Goal: Task Accomplishment & Management: Use online tool/utility

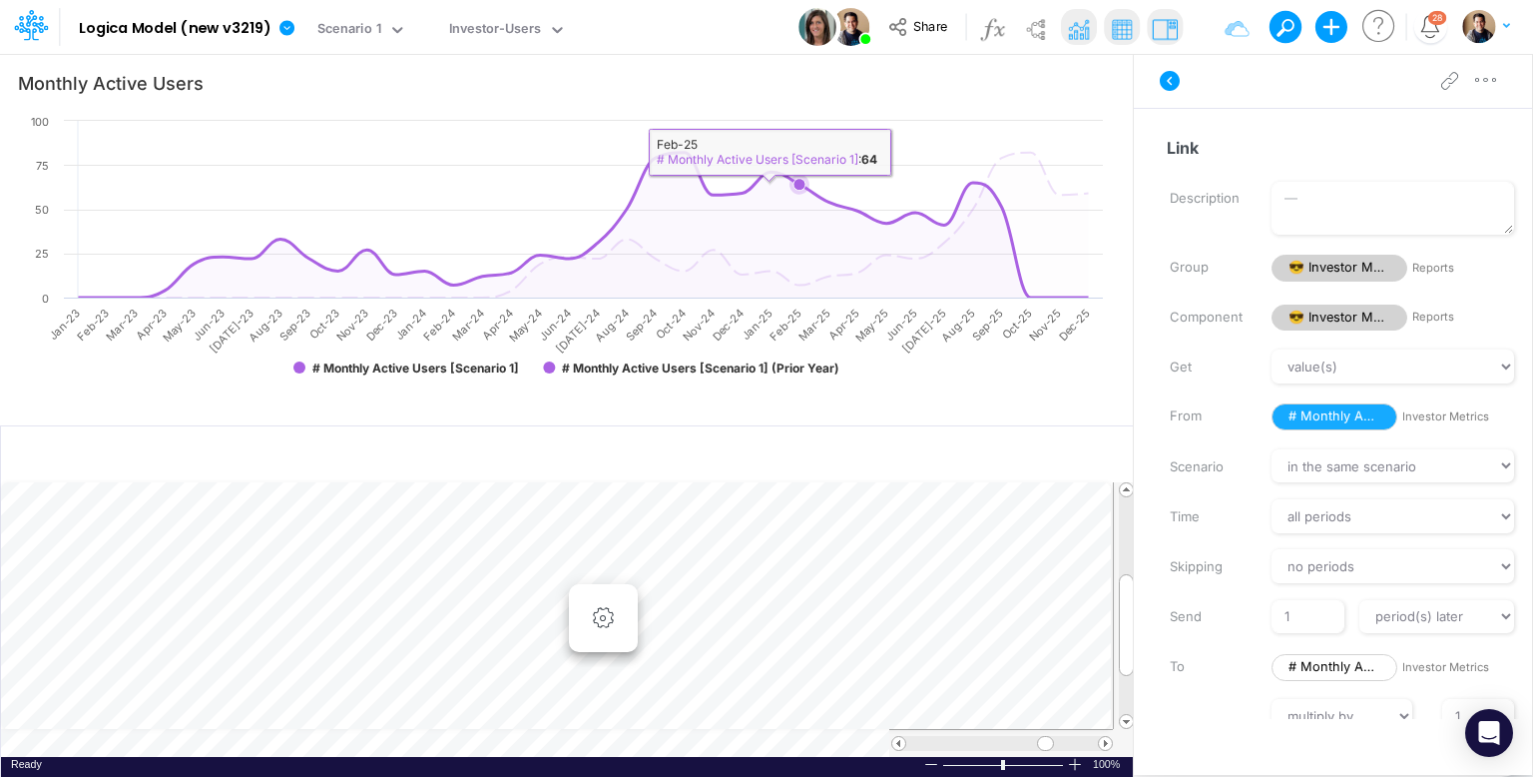
select select "1"
select select "Multiply"
select select "Add"
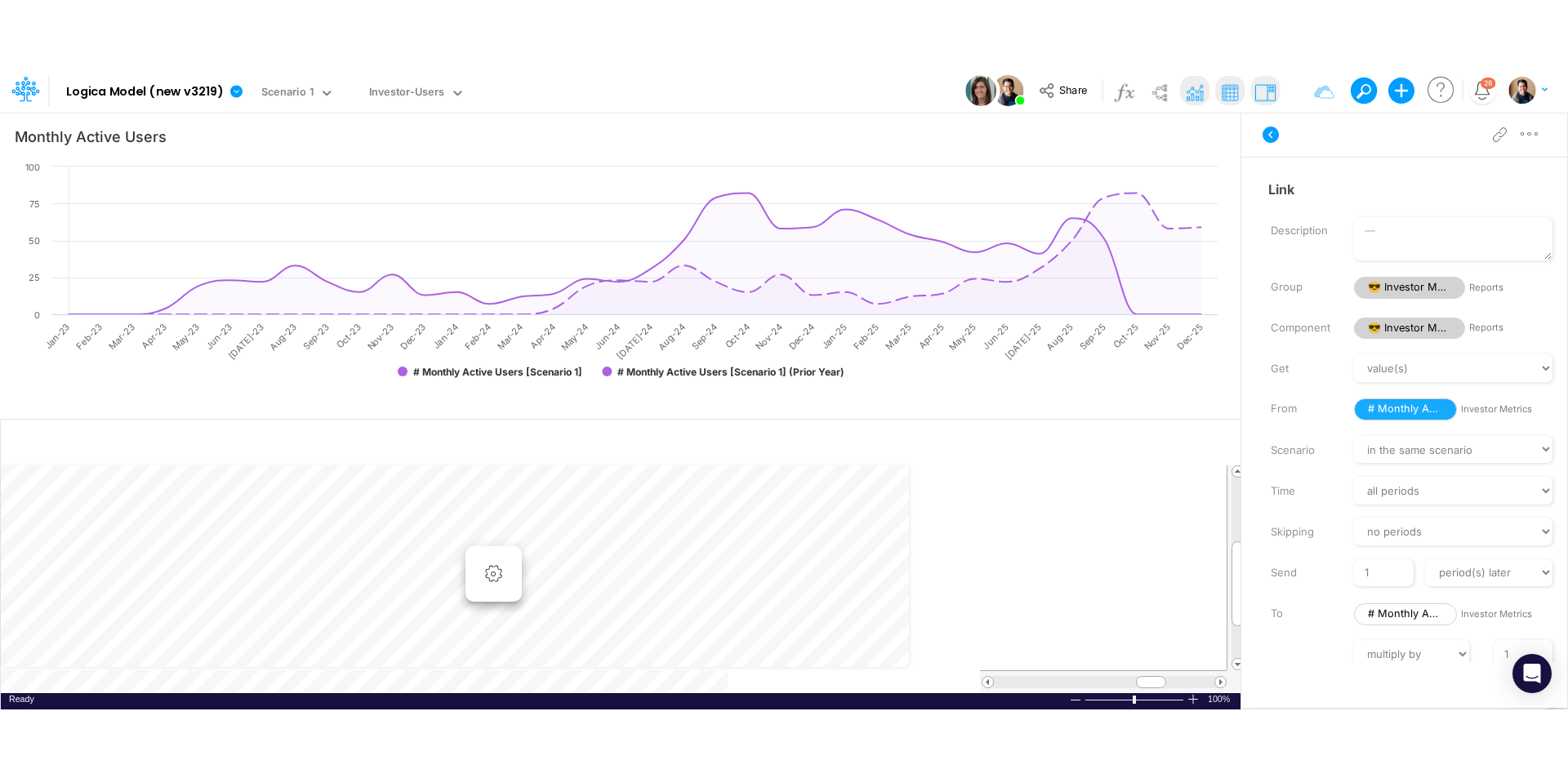
scroll to position [8, 2]
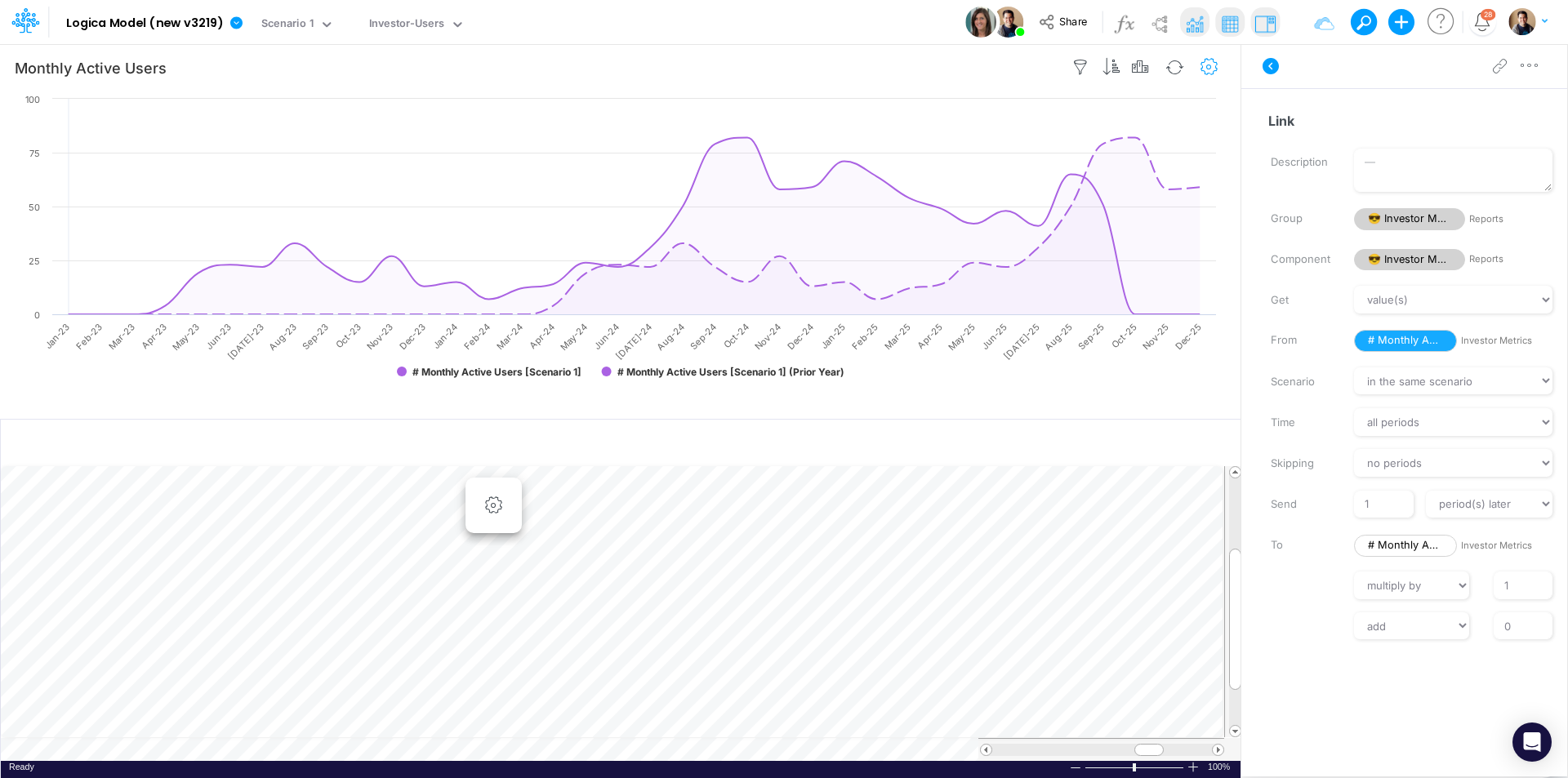
click at [1203, 65] on icon "button" at bounding box center [1210, 67] width 25 height 17
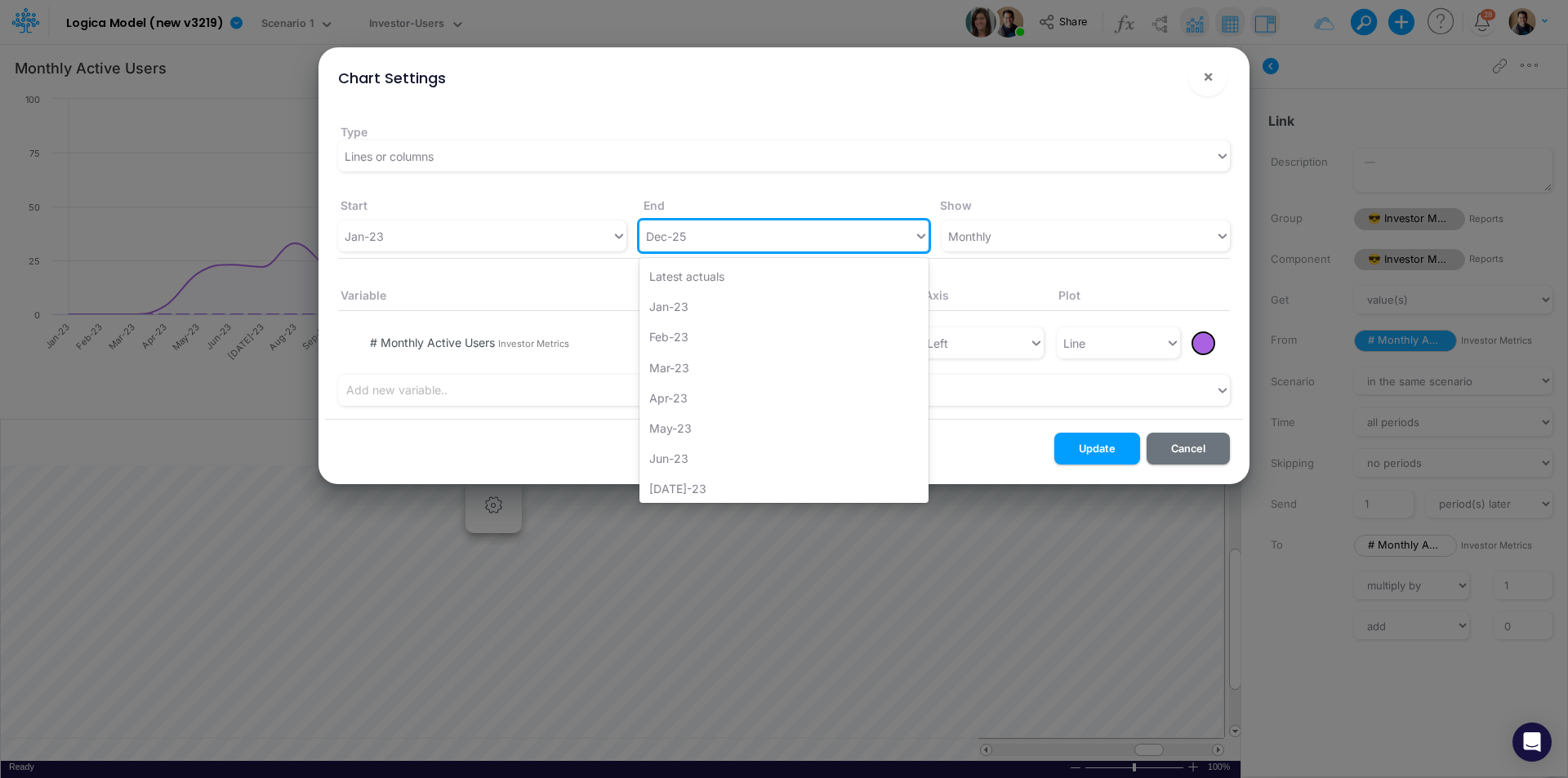
click at [711, 232] on div "Dec-25" at bounding box center [776, 236] width 273 height 27
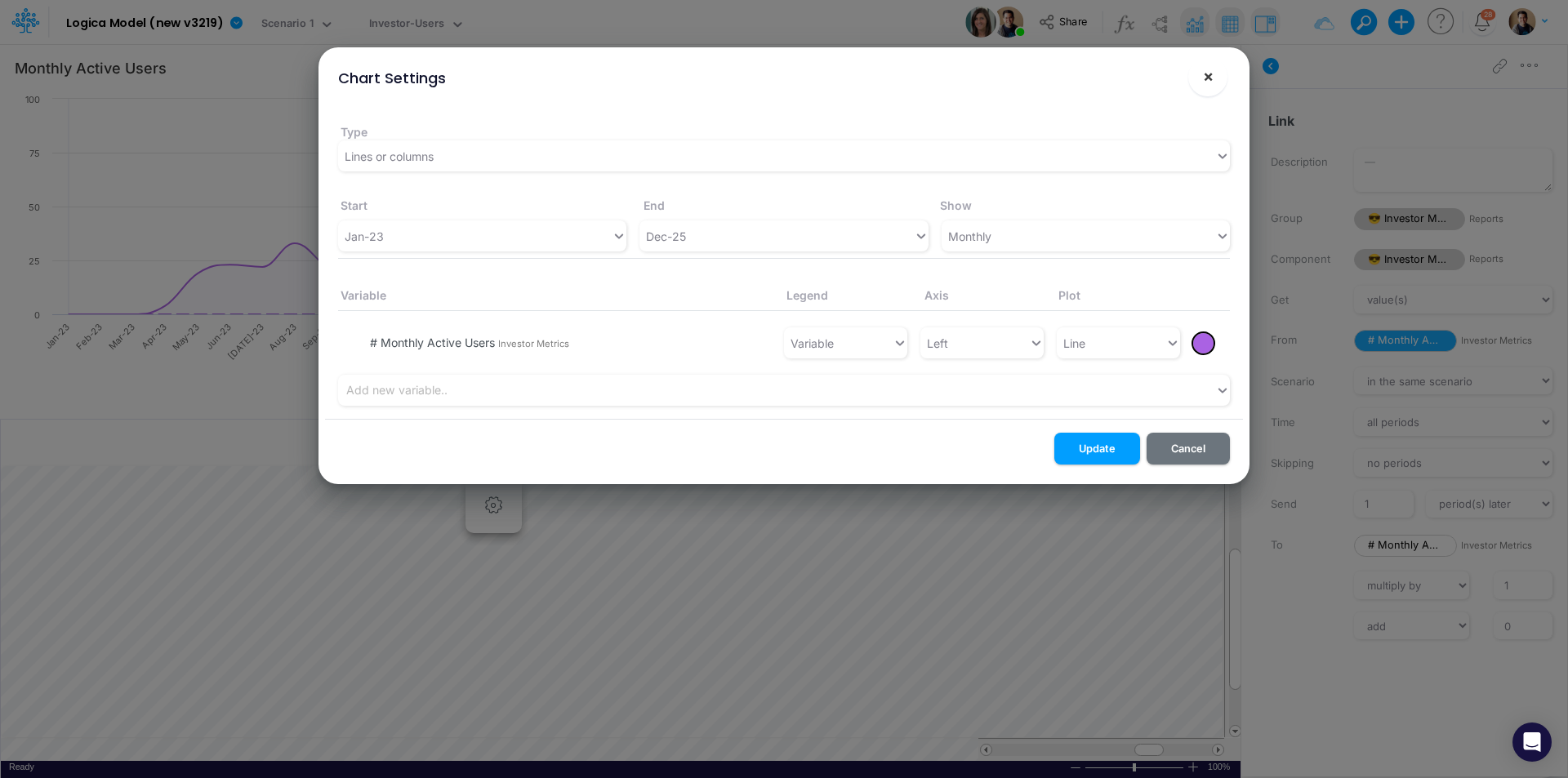
click at [1206, 80] on span "×" at bounding box center [1208, 76] width 11 height 20
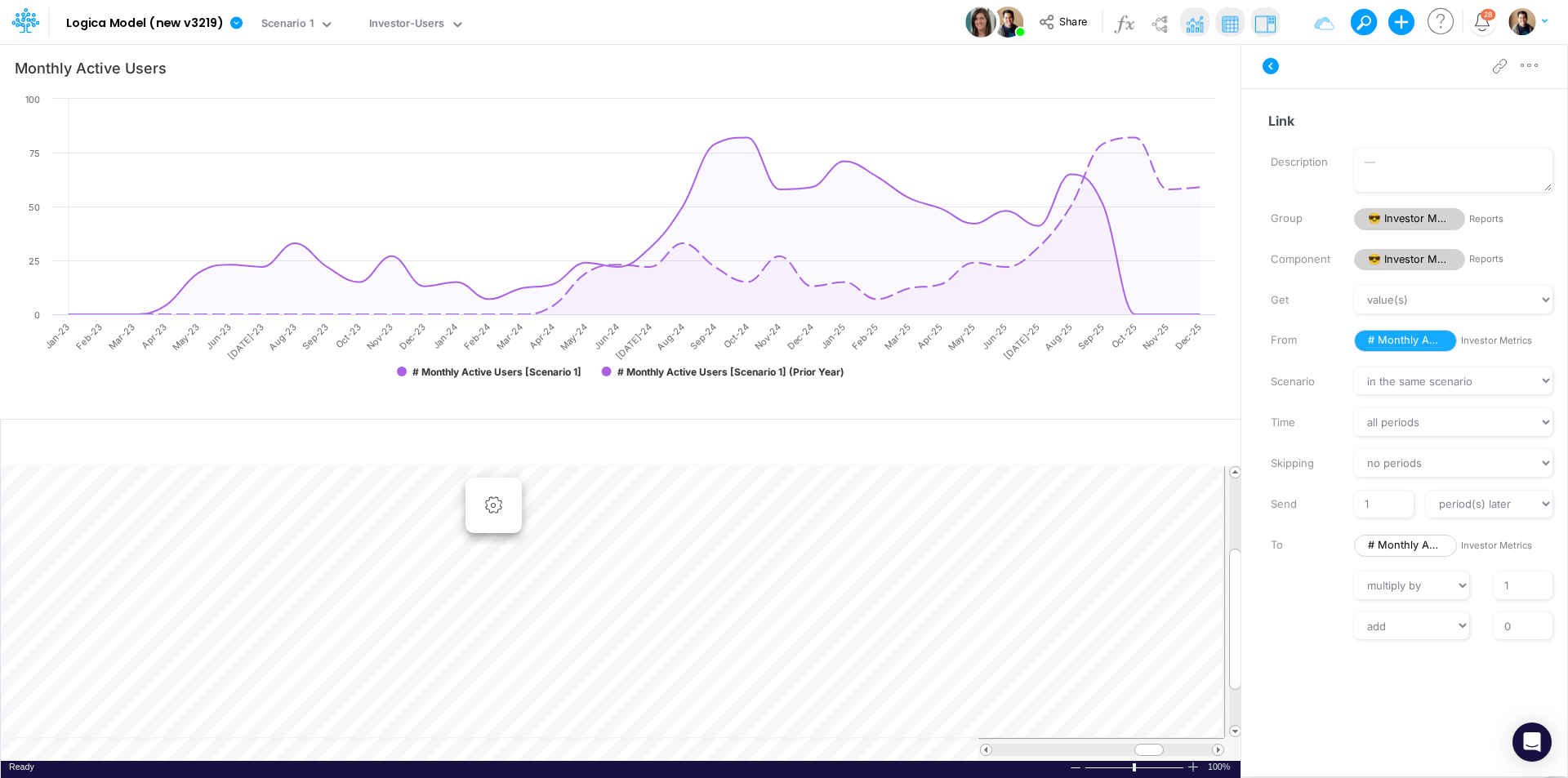
scroll to position [8, 1]
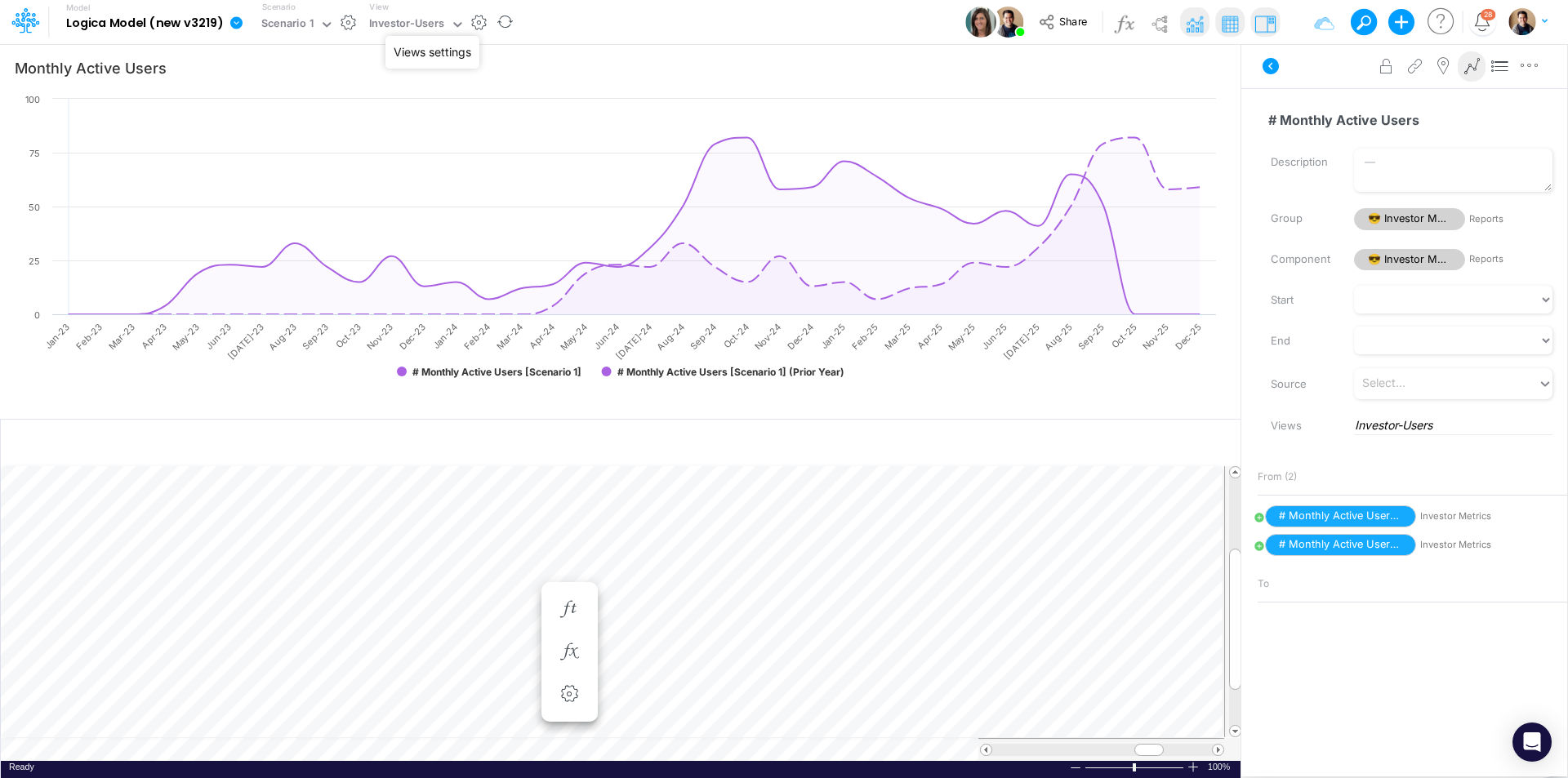
click at [474, 24] on button "button" at bounding box center [479, 22] width 17 height 17
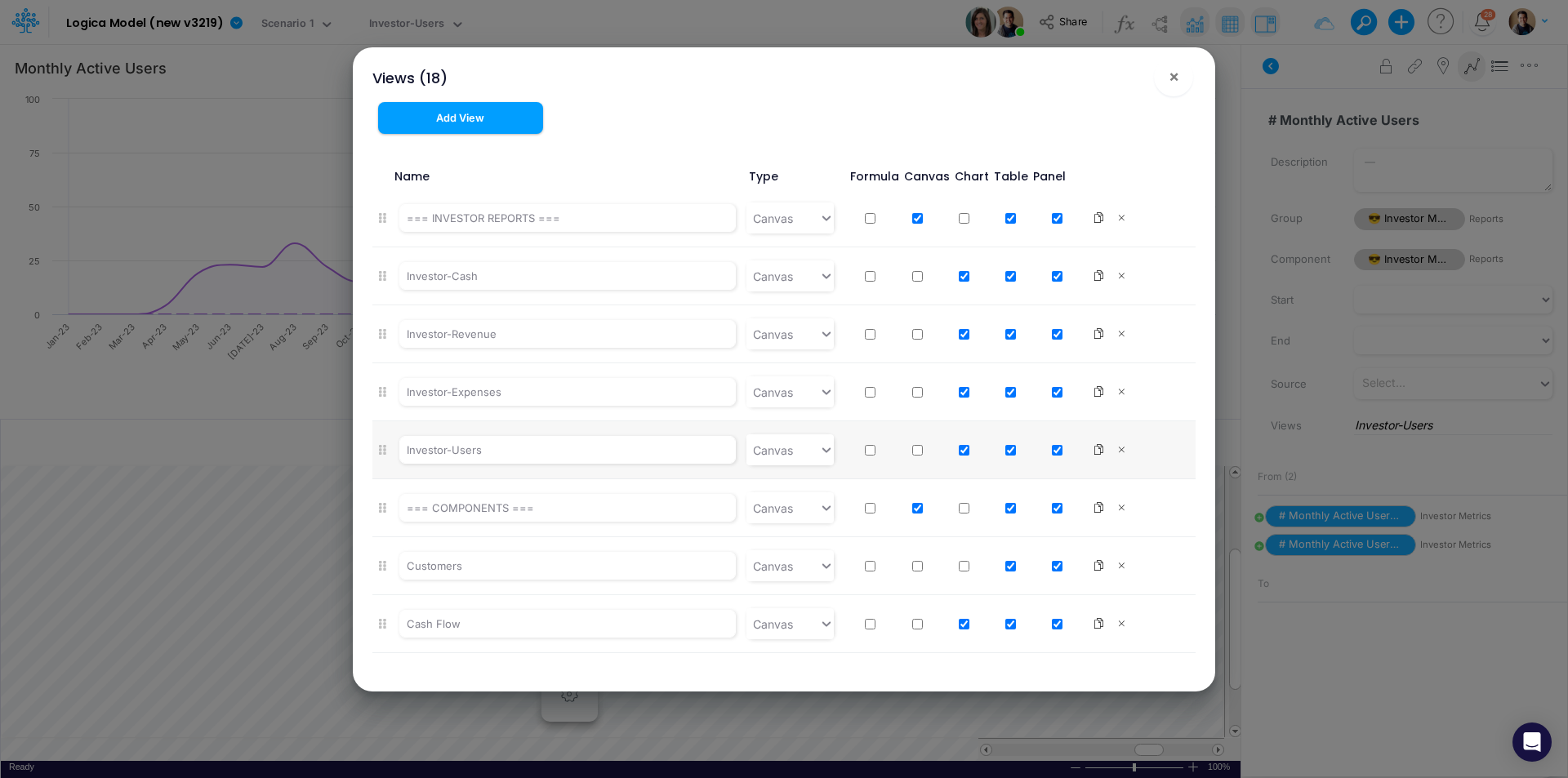
scroll to position [249, 0]
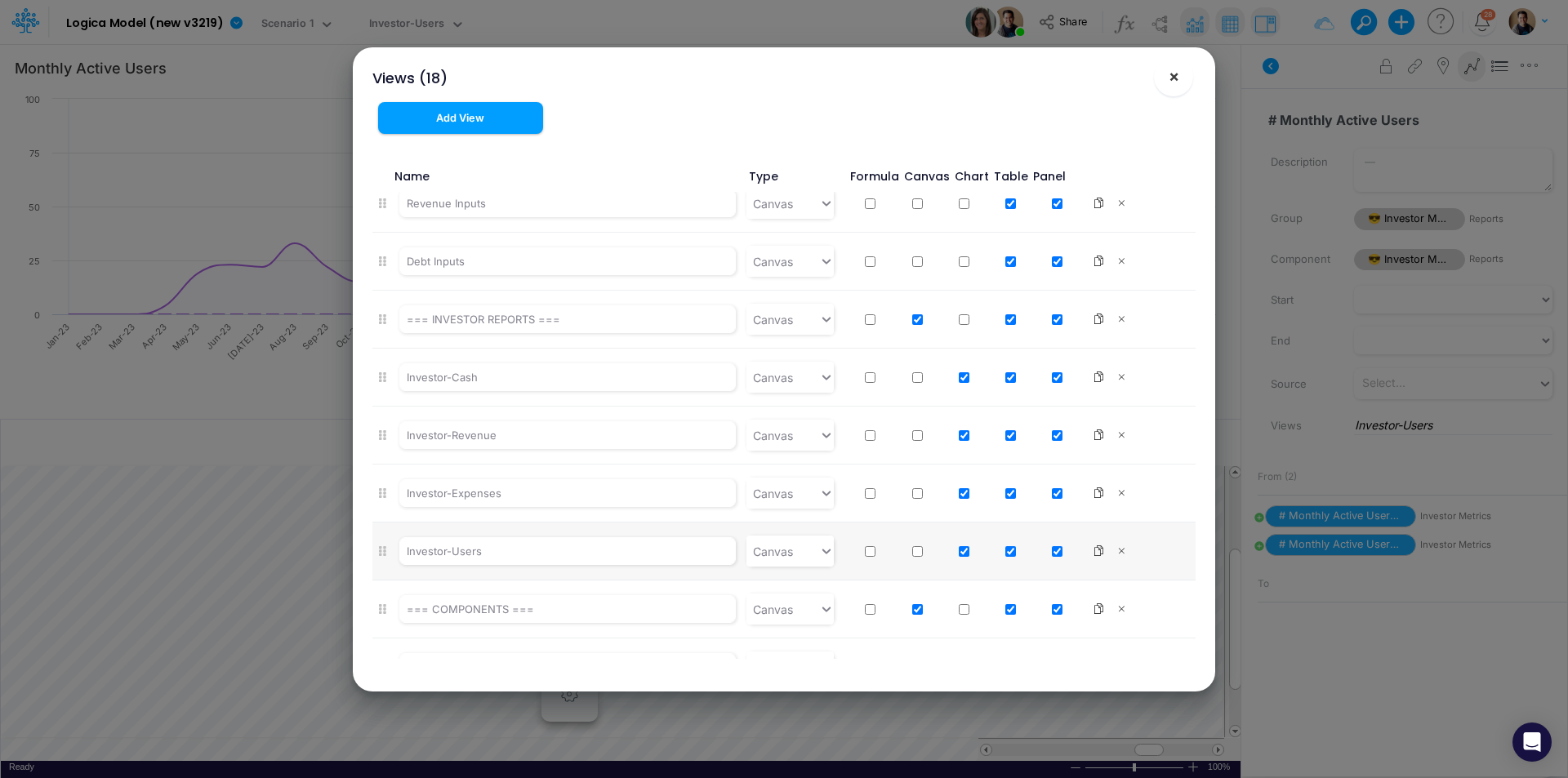
click at [1178, 71] on span "×" at bounding box center [1174, 76] width 11 height 20
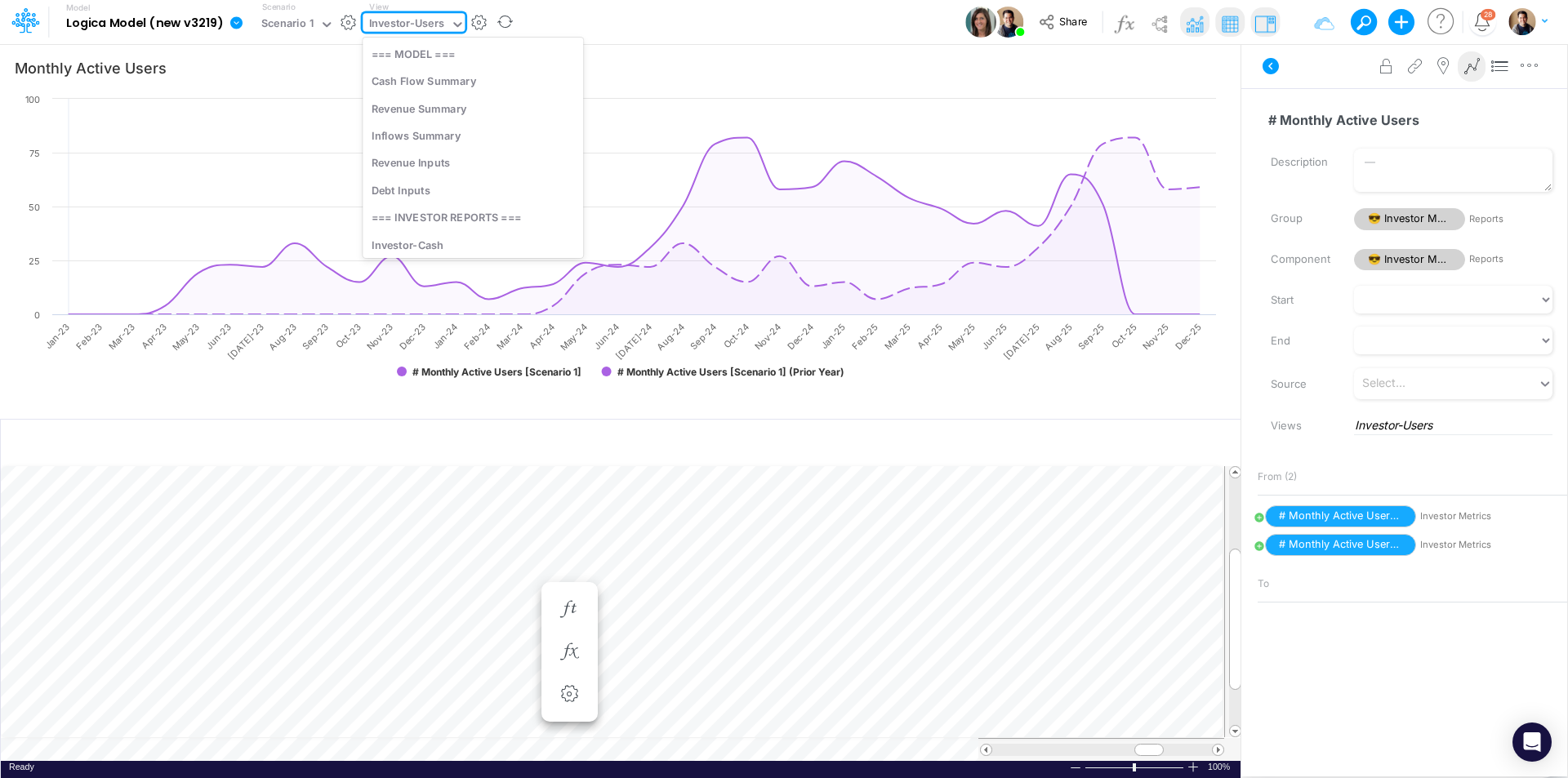
click at [391, 19] on div "Investor-Users" at bounding box center [407, 25] width 76 height 19
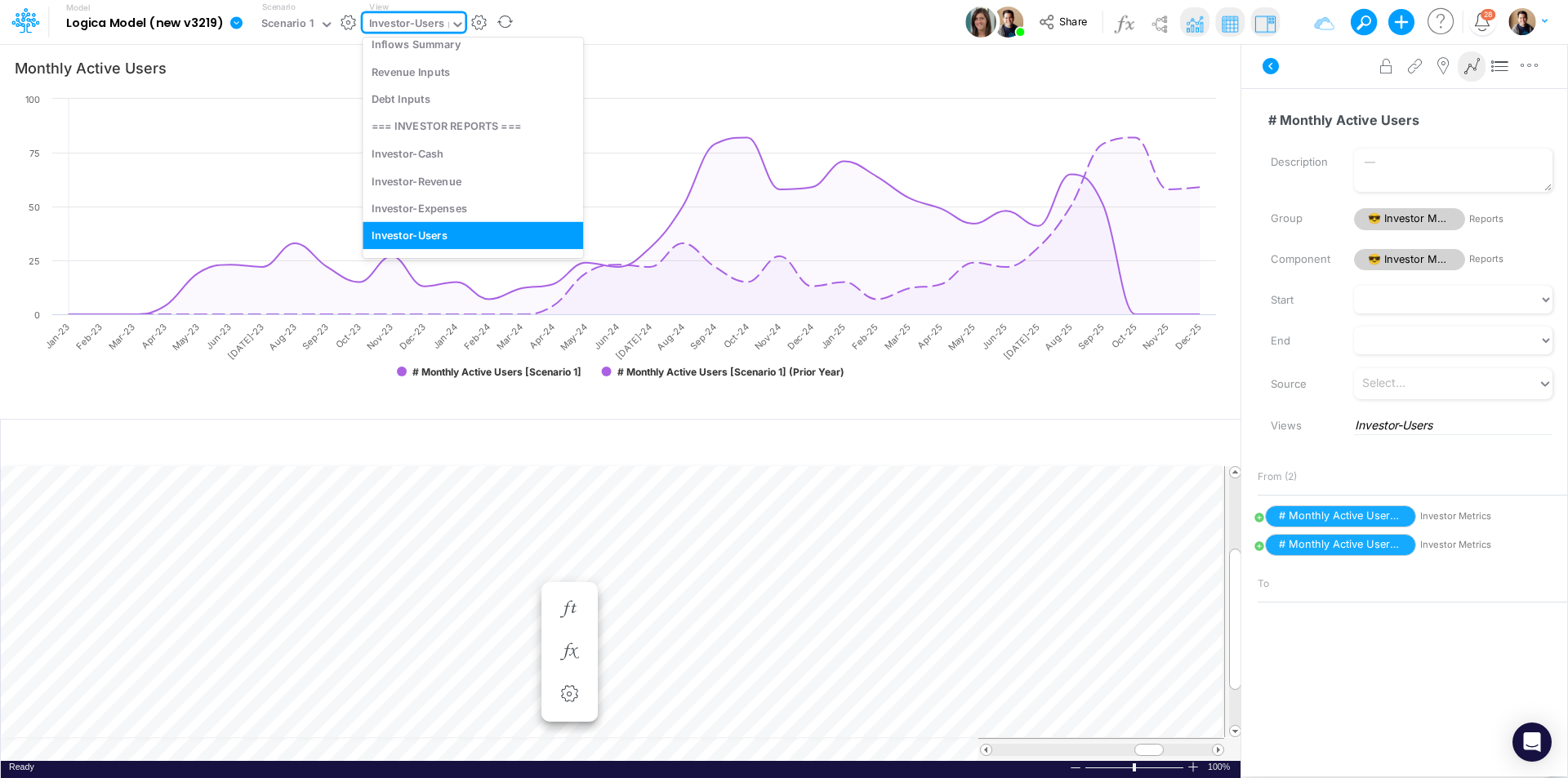
scroll to position [0, 0]
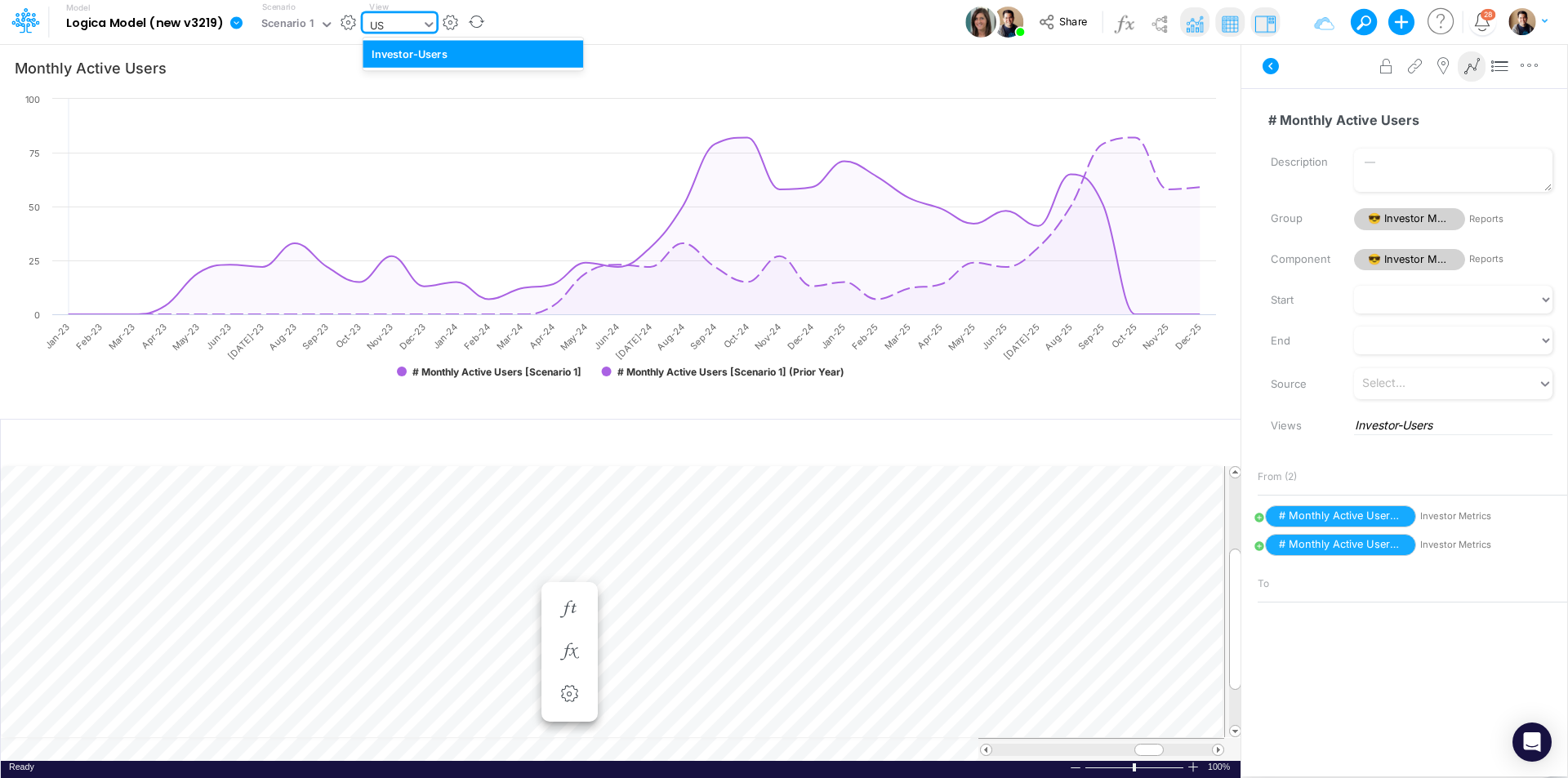
type input "U"
click at [476, 21] on button "button" at bounding box center [479, 22] width 17 height 17
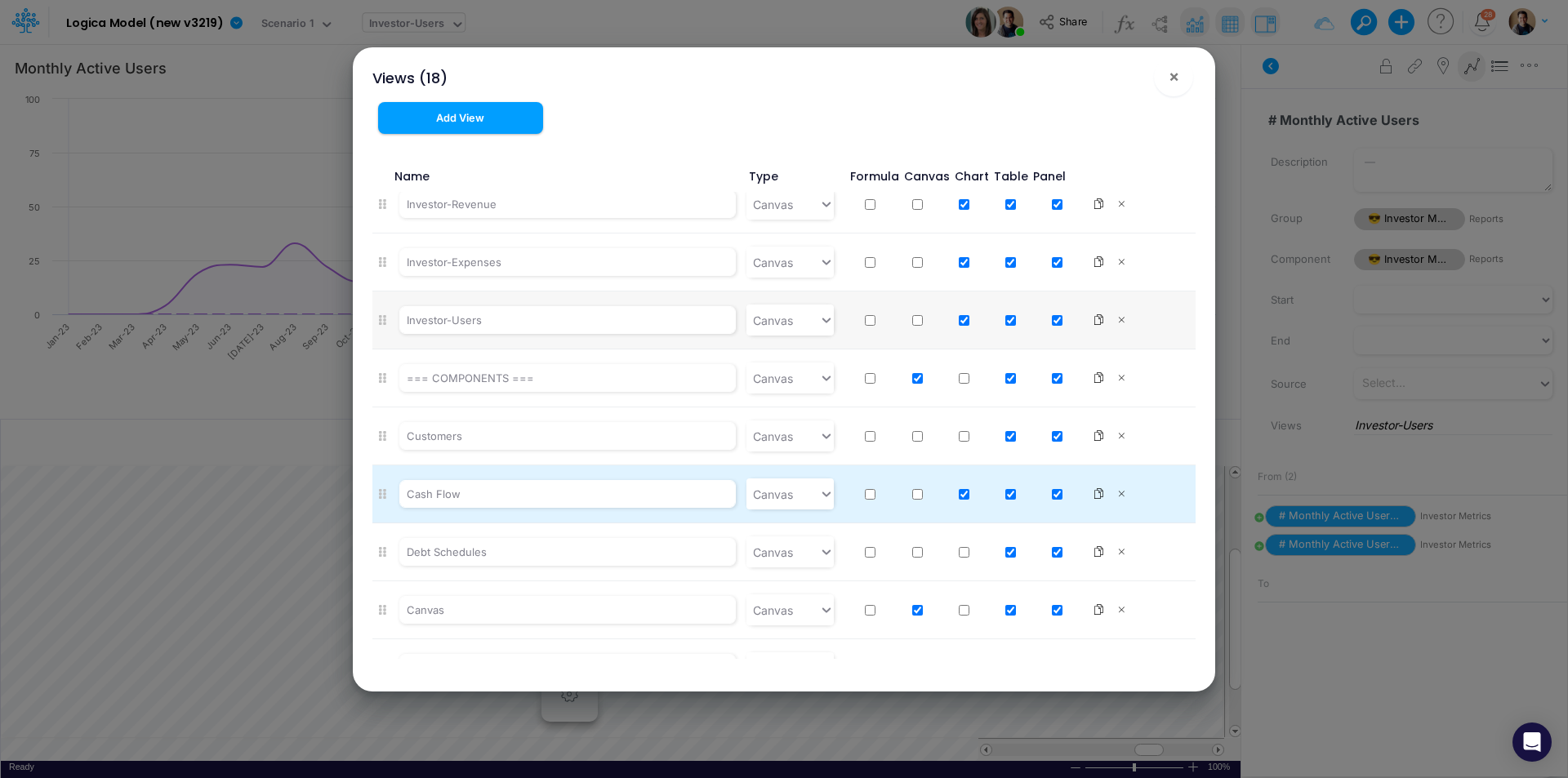
scroll to position [331, 0]
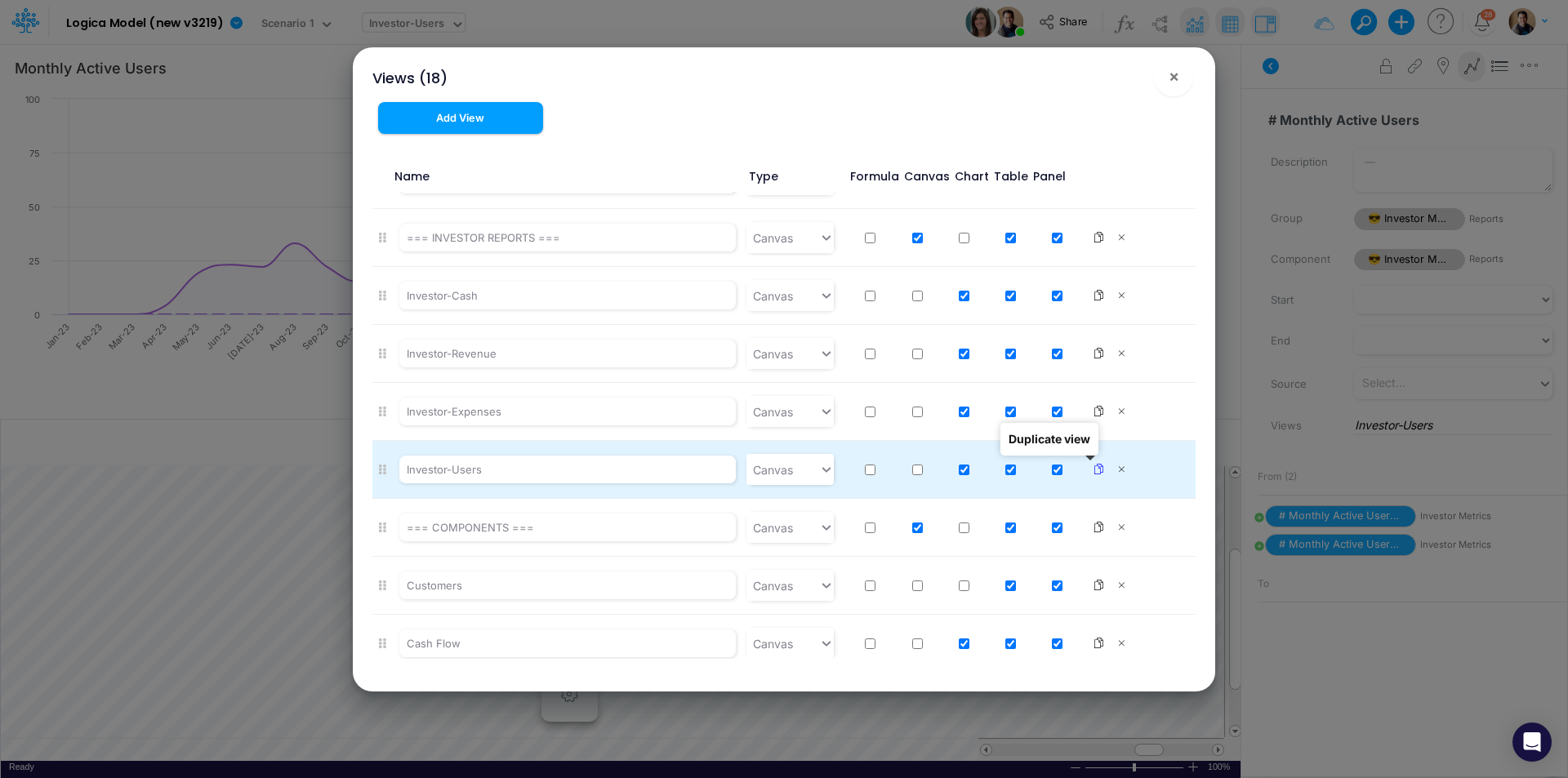
click at [1093, 468] on icon at bounding box center [1098, 470] width 11 height 11
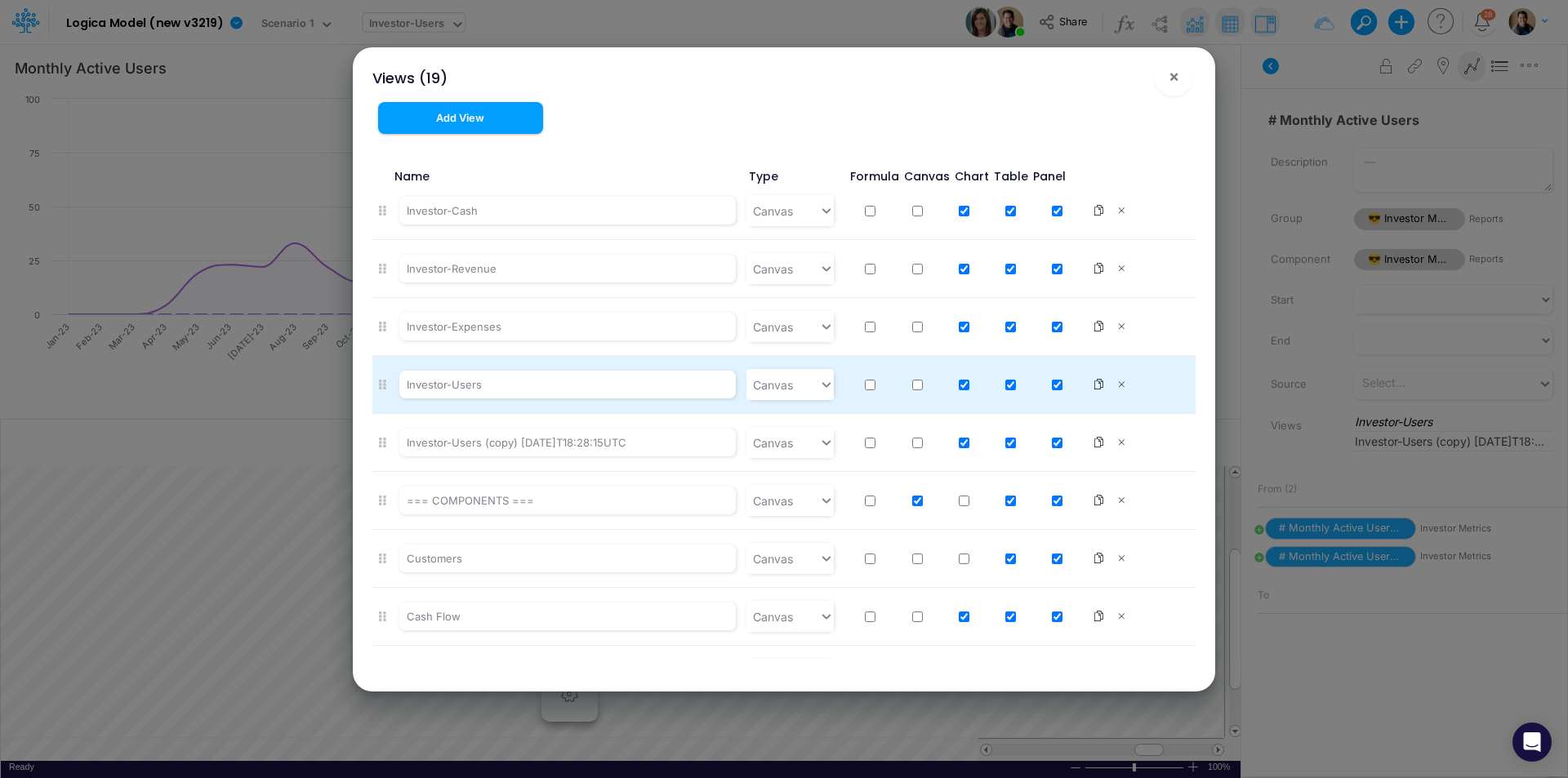
scroll to position [226, 0]
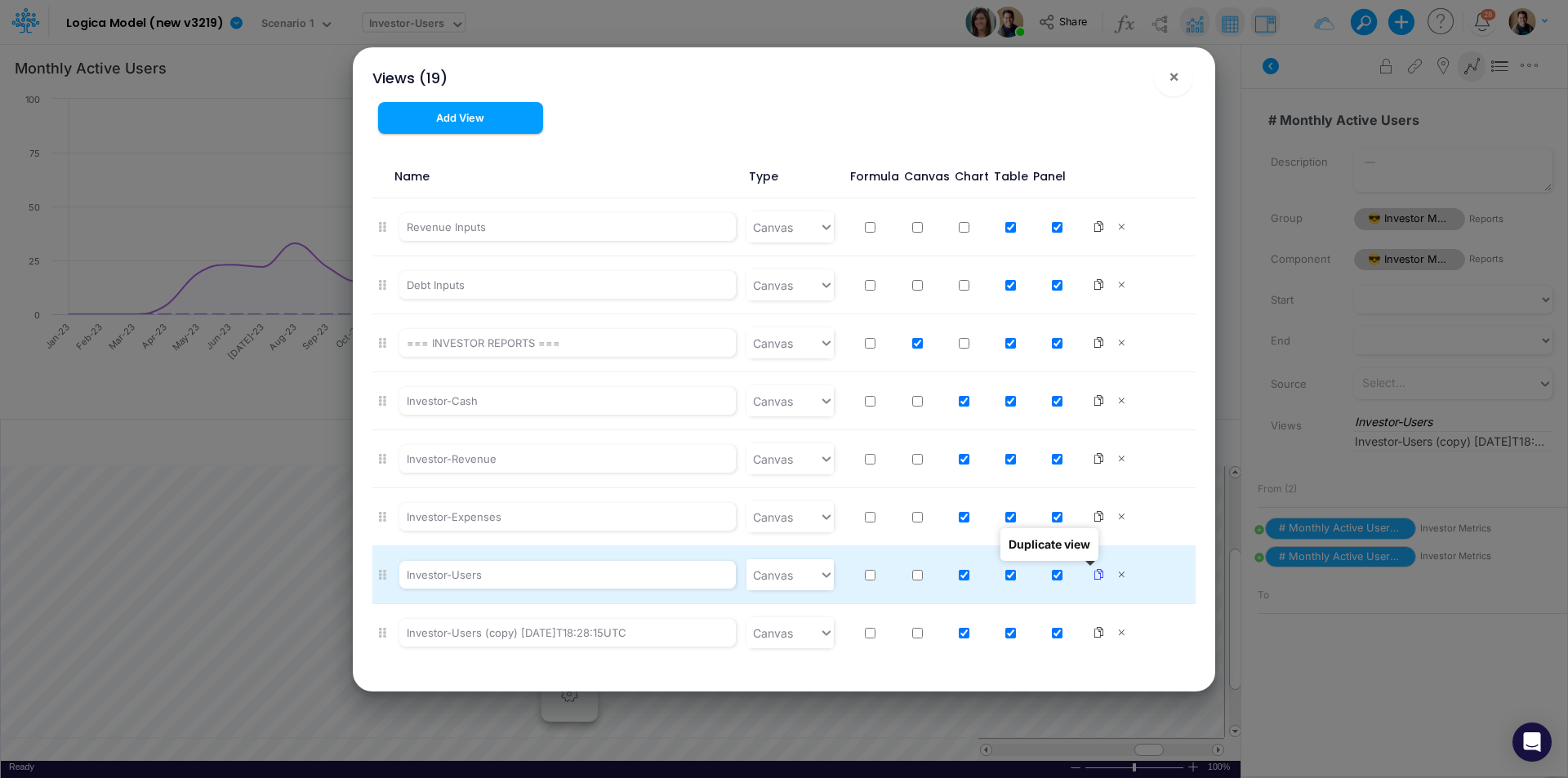
click at [1093, 573] on icon at bounding box center [1098, 575] width 11 height 11
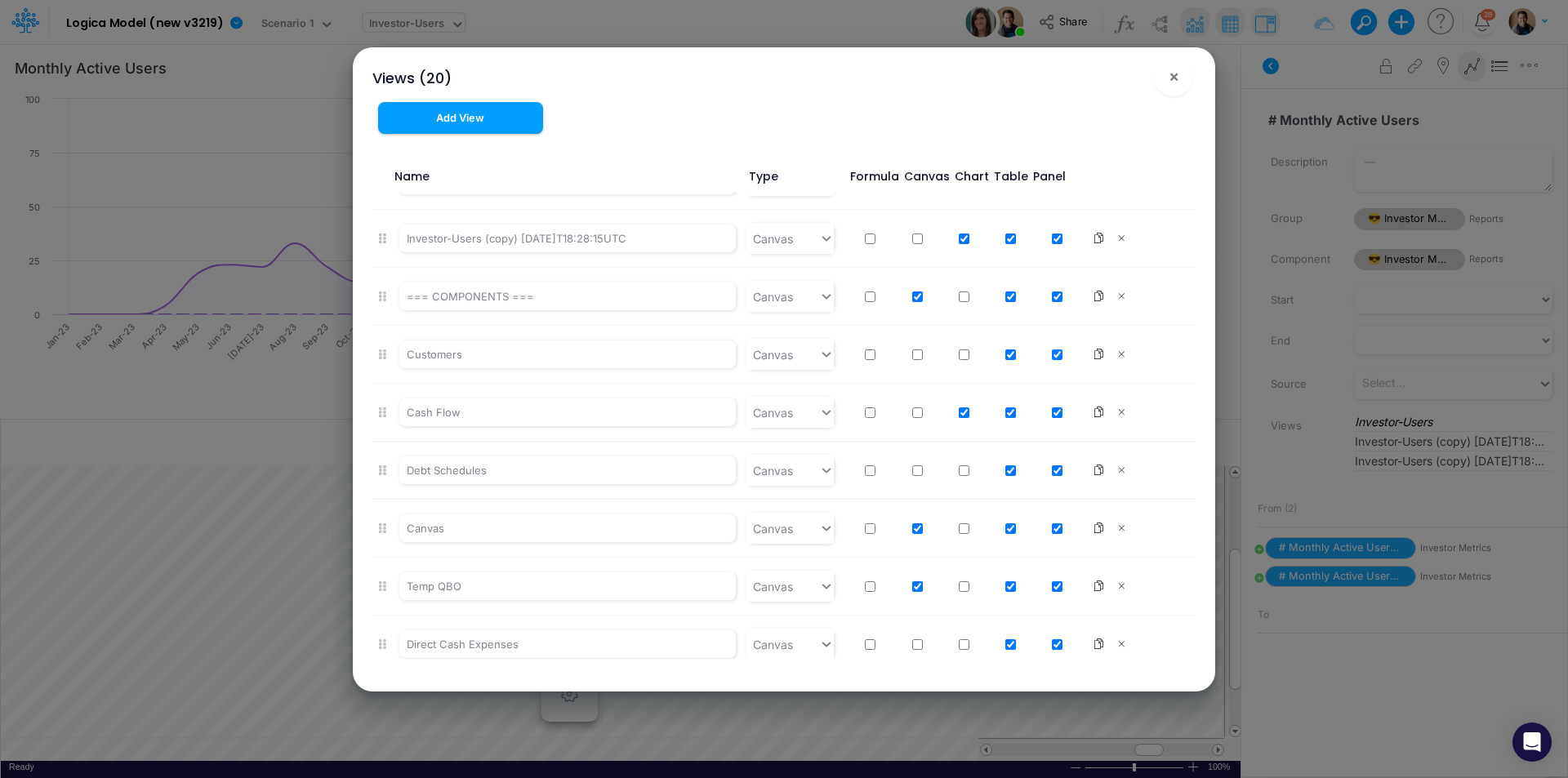
scroll to position [692, 0]
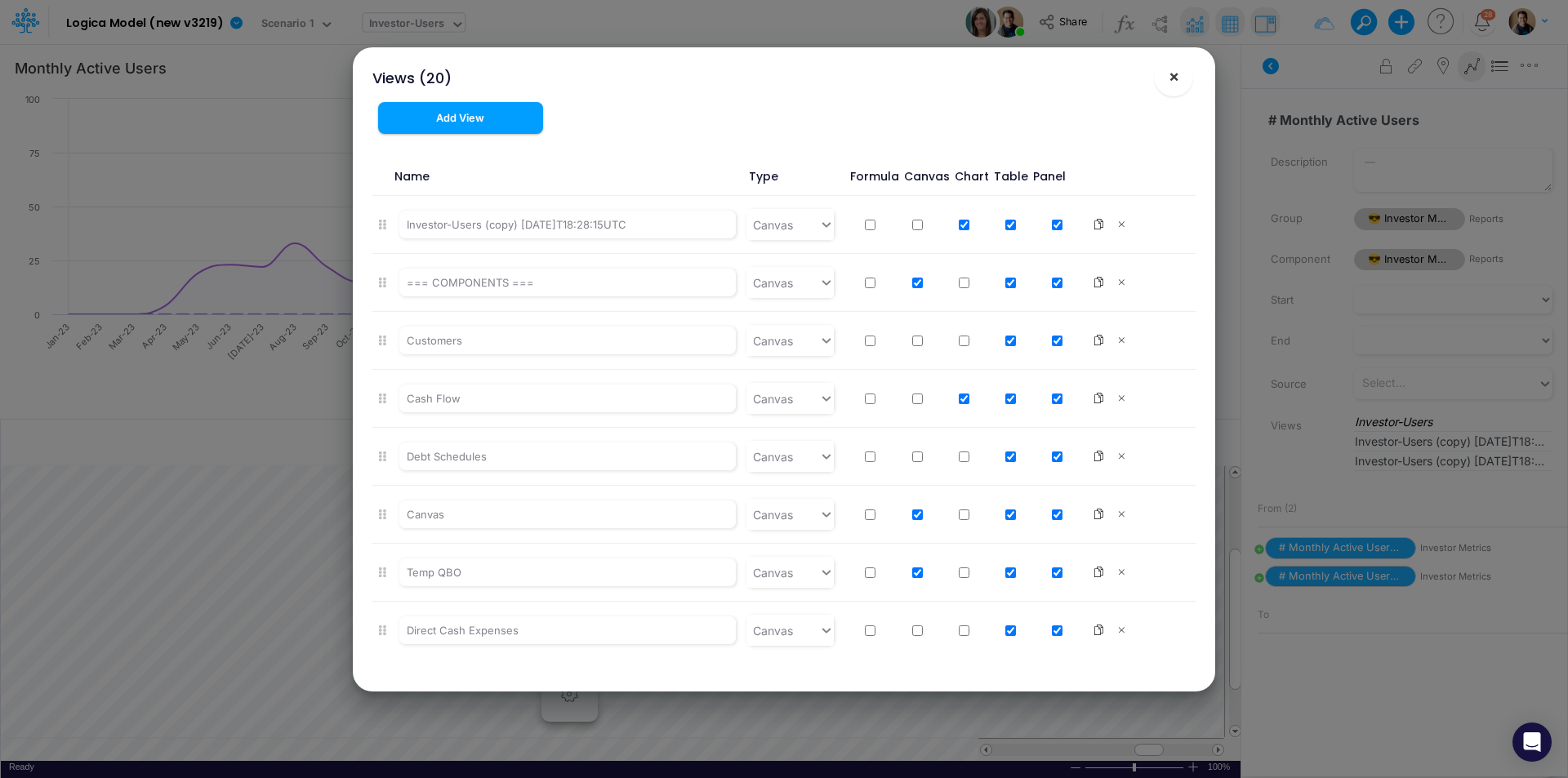
click at [1185, 83] on button "×" at bounding box center [1174, 77] width 39 height 39
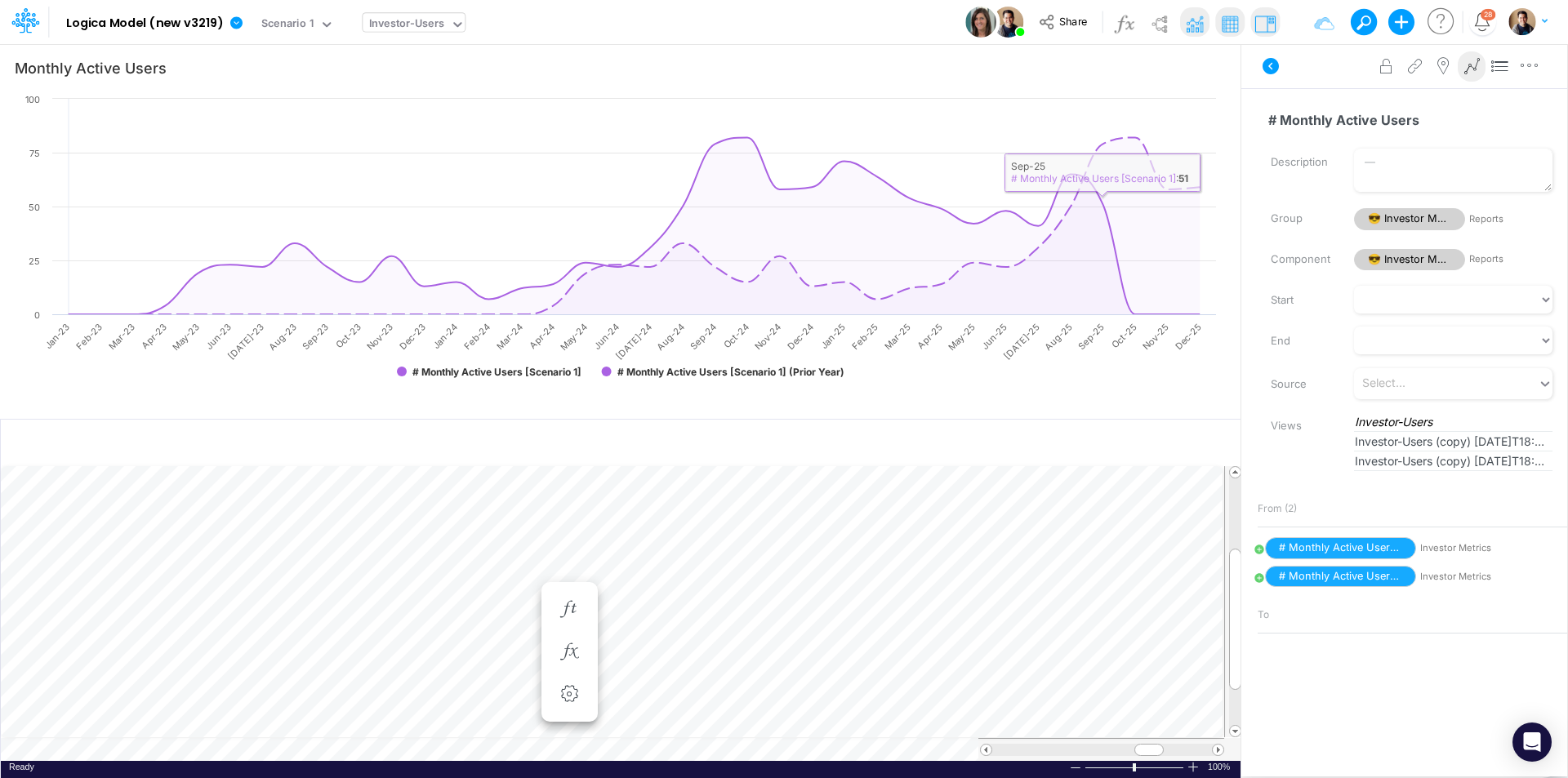
click at [523, 635] on div "Paste Cut Copy AutoFill 48 Ready 100% Sum: null Max: null Min: null Numerical C…" at bounding box center [620, 613] width 1239 height 295
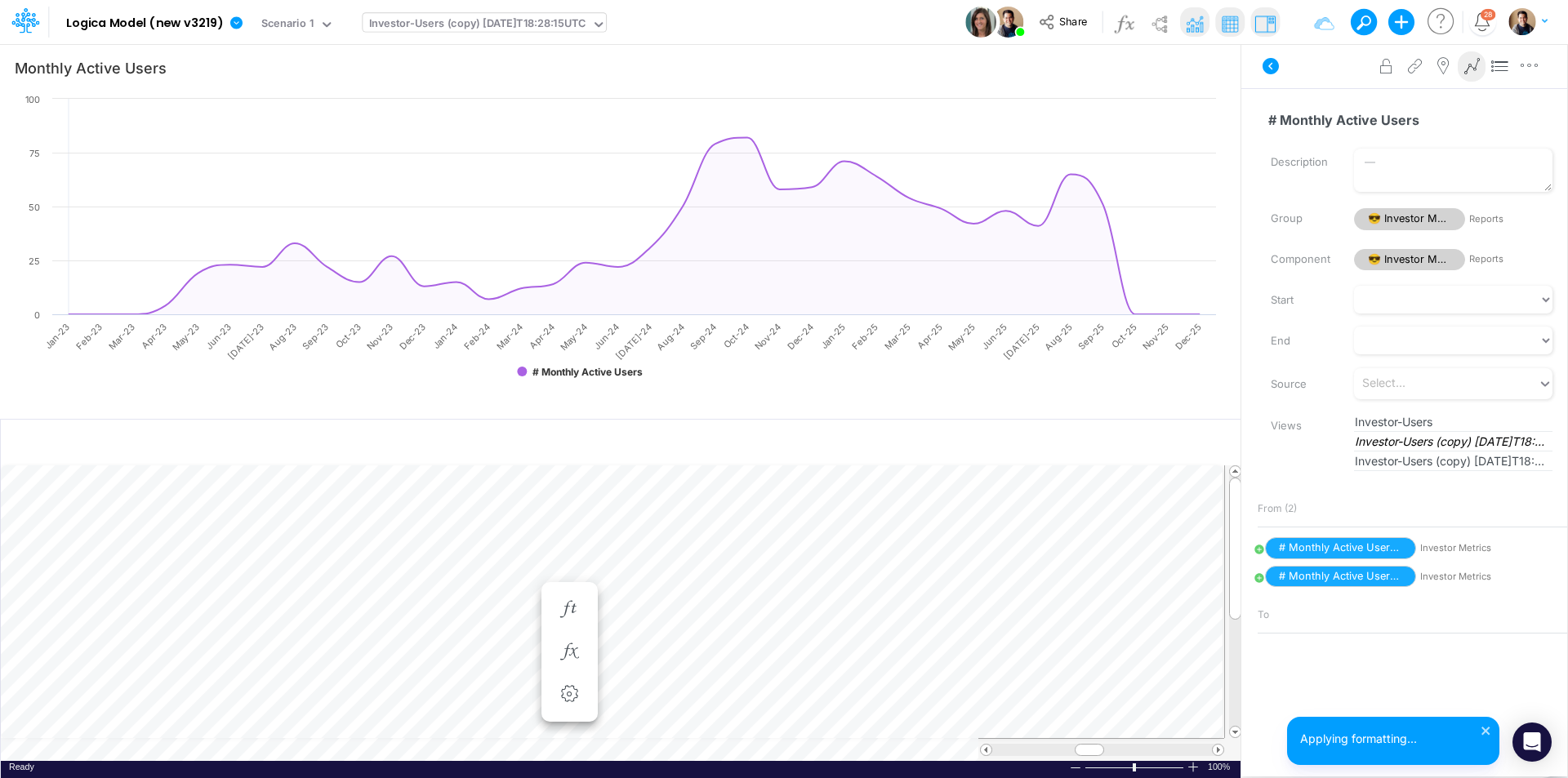
scroll to position [8, 0]
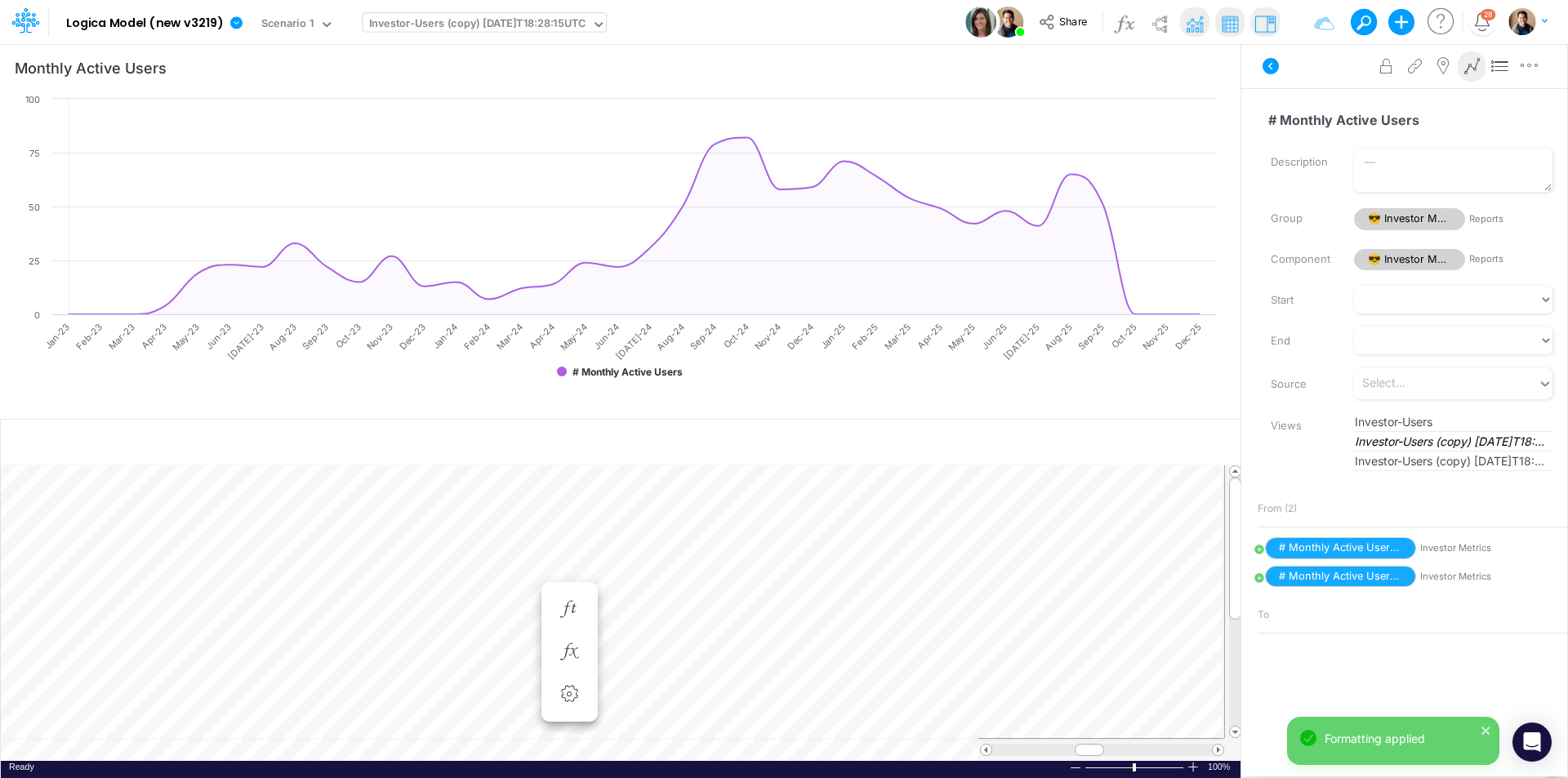
click at [765, 635] on div "Paste Cut Copy AutoFill Ready 100% Sum: null Max: null Min: null Numerical Coun…" at bounding box center [620, 613] width 1239 height 295
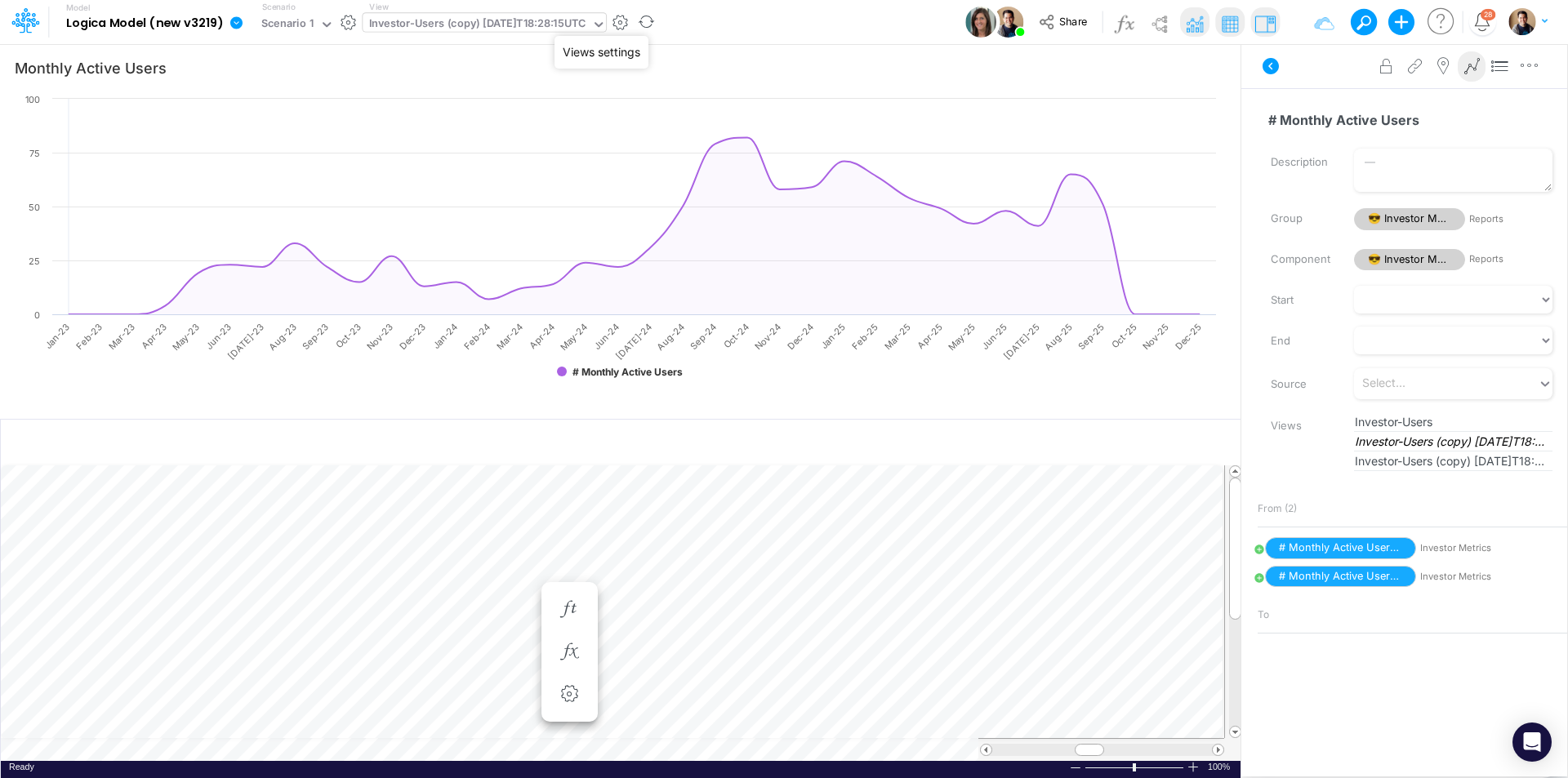
click at [629, 20] on button "button" at bounding box center [620, 22] width 17 height 17
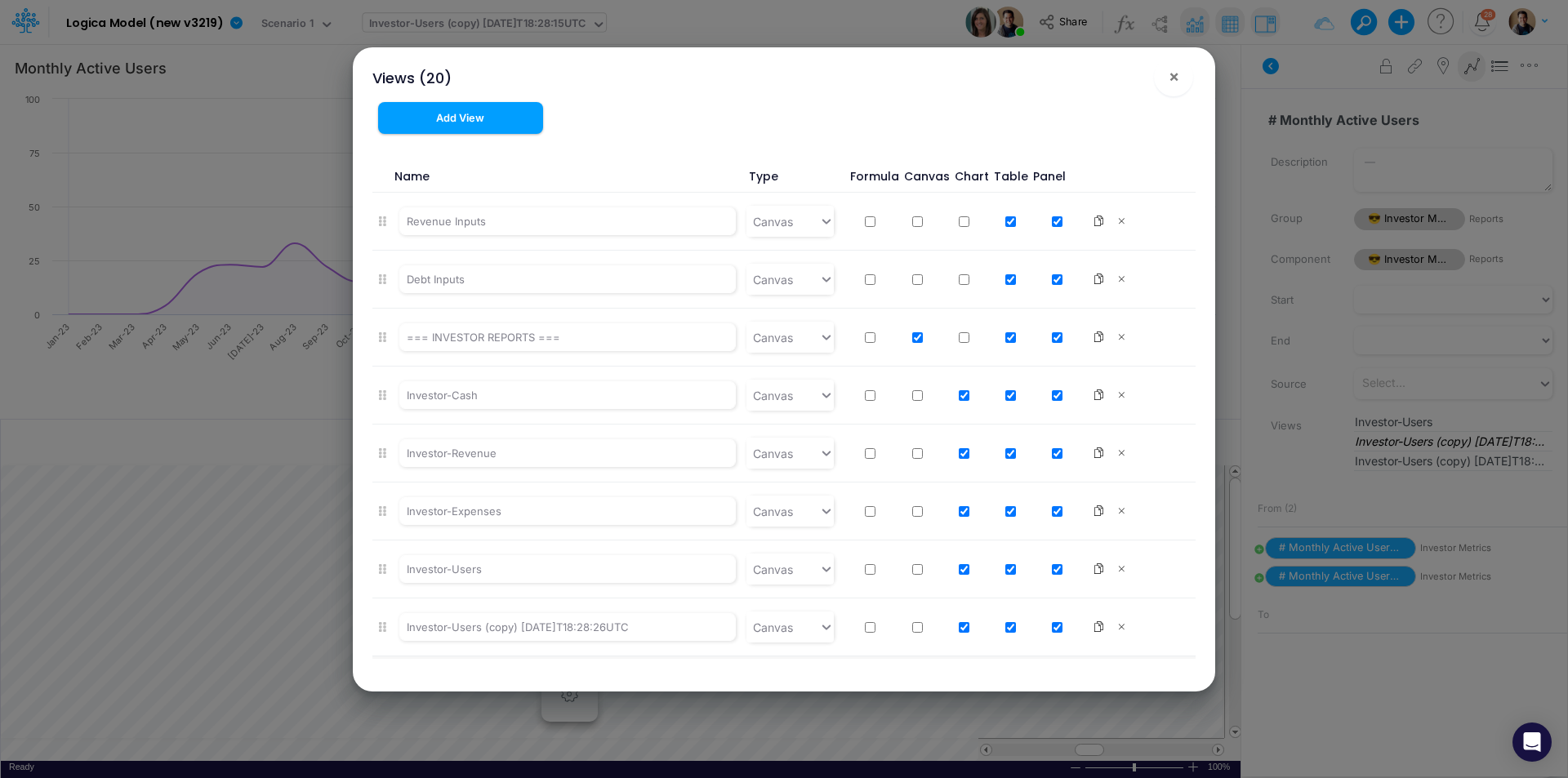
scroll to position [0, 0]
click at [1173, 80] on span "×" at bounding box center [1174, 76] width 11 height 20
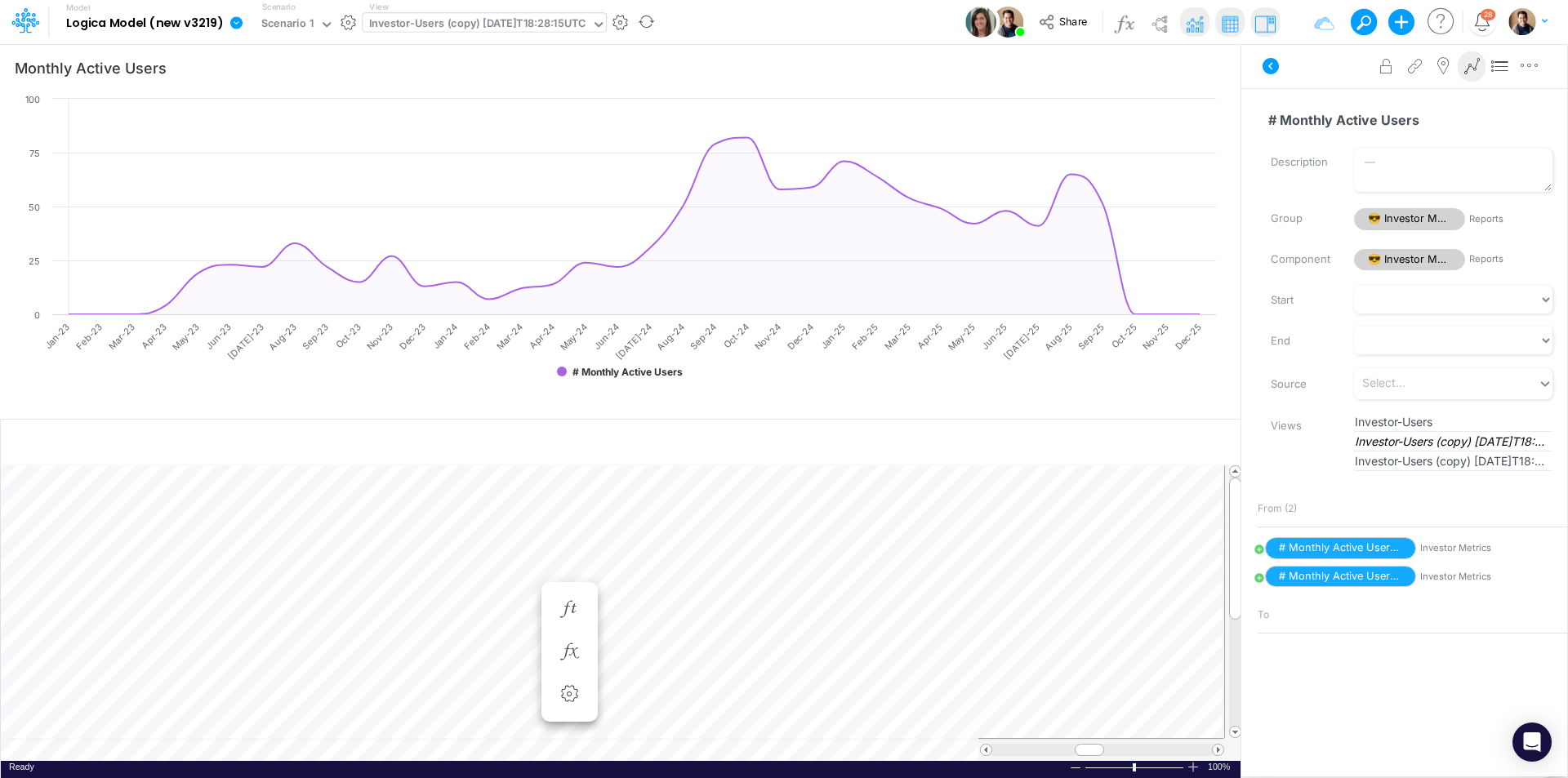
click at [208, 25] on b "Logica Model (new v3219)" at bounding box center [145, 24] width 158 height 15
click at [231, 20] on icon at bounding box center [236, 22] width 12 height 12
click at [312, 169] on button "View change history" at bounding box center [319, 169] width 175 height 25
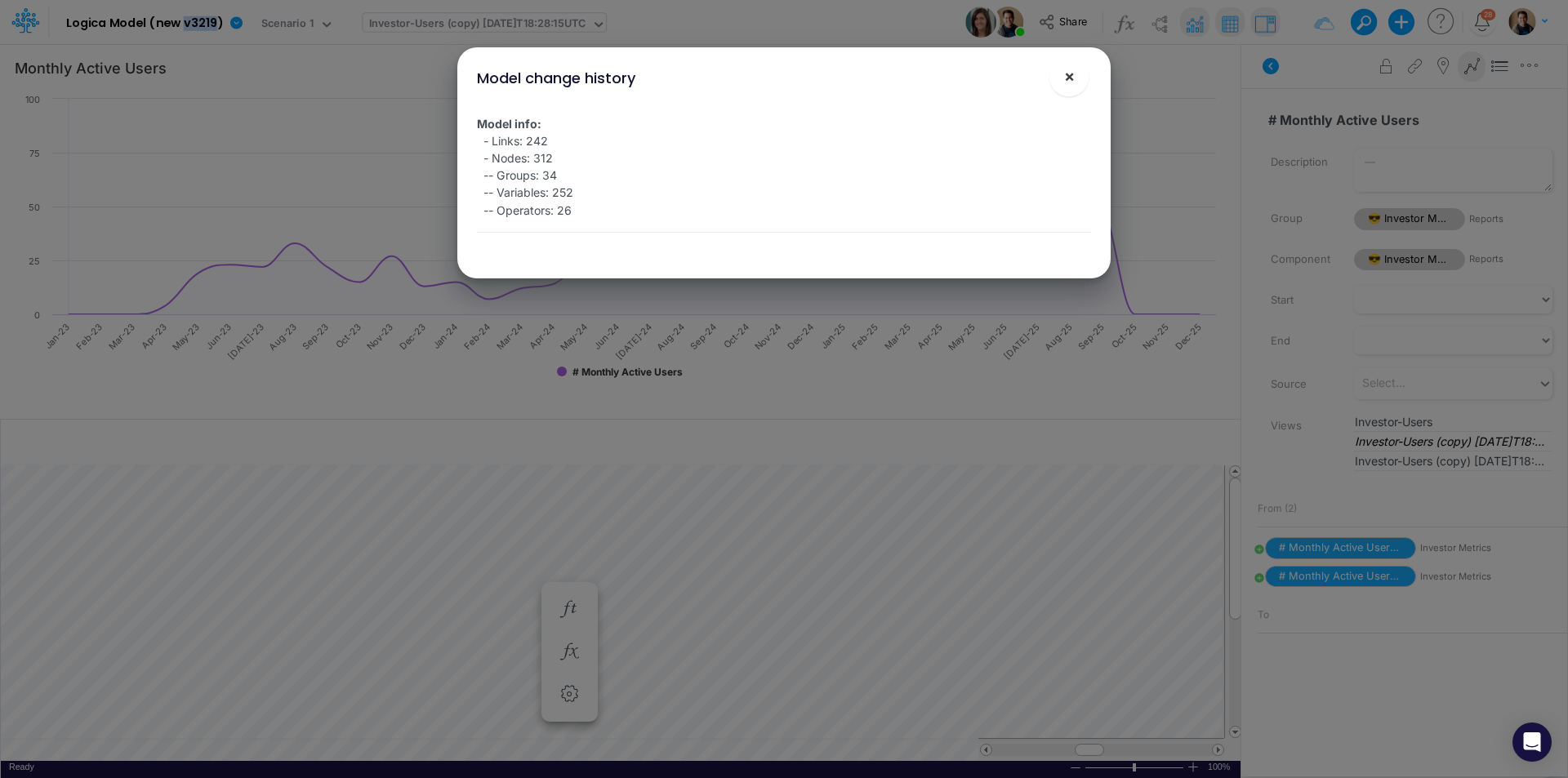
click at [1054, 75] on button "×" at bounding box center [1069, 77] width 39 height 39
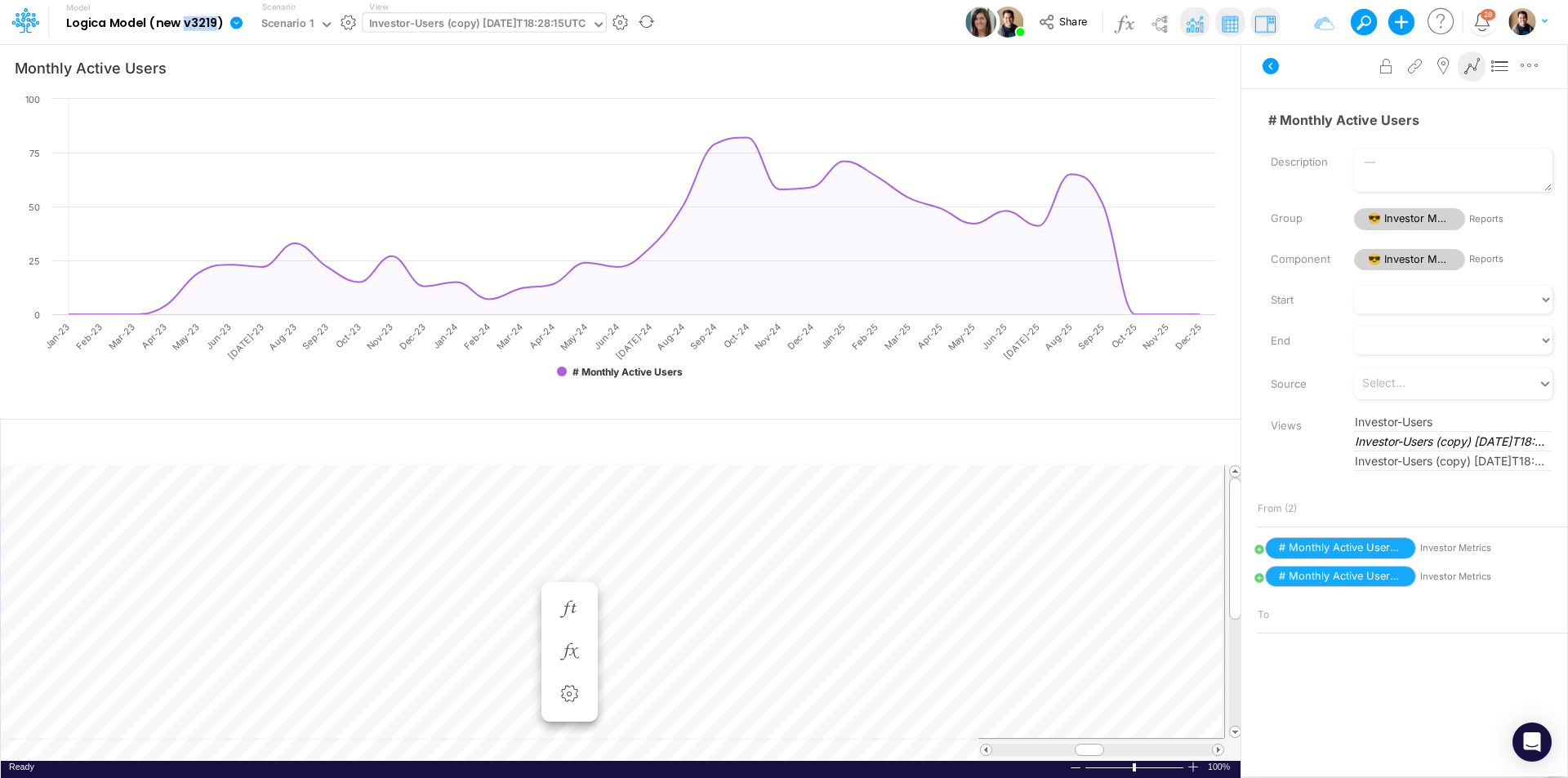
click at [203, 23] on b "Logica Model (new v3219)" at bounding box center [145, 24] width 158 height 15
click at [199, 23] on b "Logica Model (new v3219)" at bounding box center [145, 24] width 158 height 15
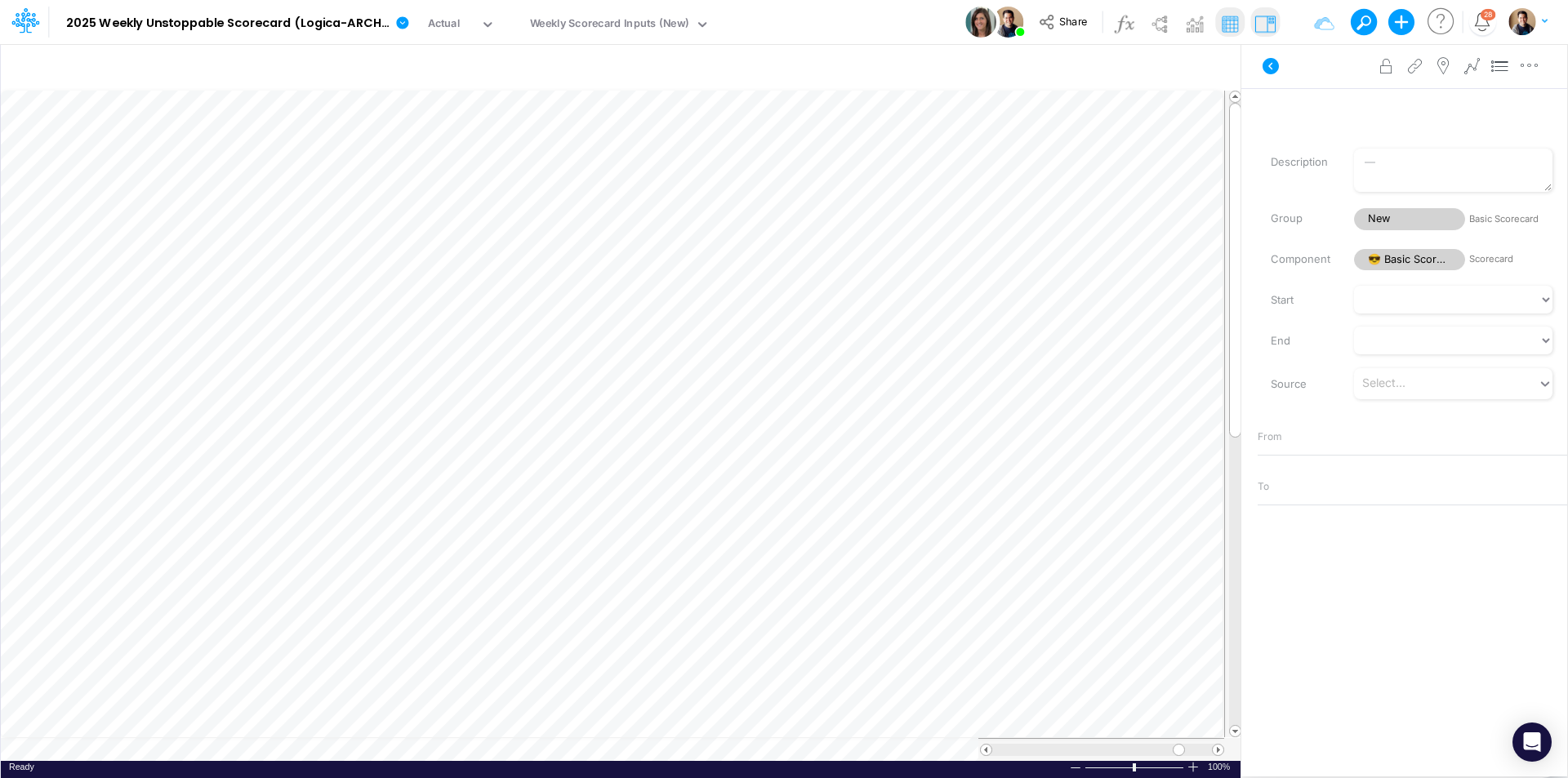
scroll to position [8, 1]
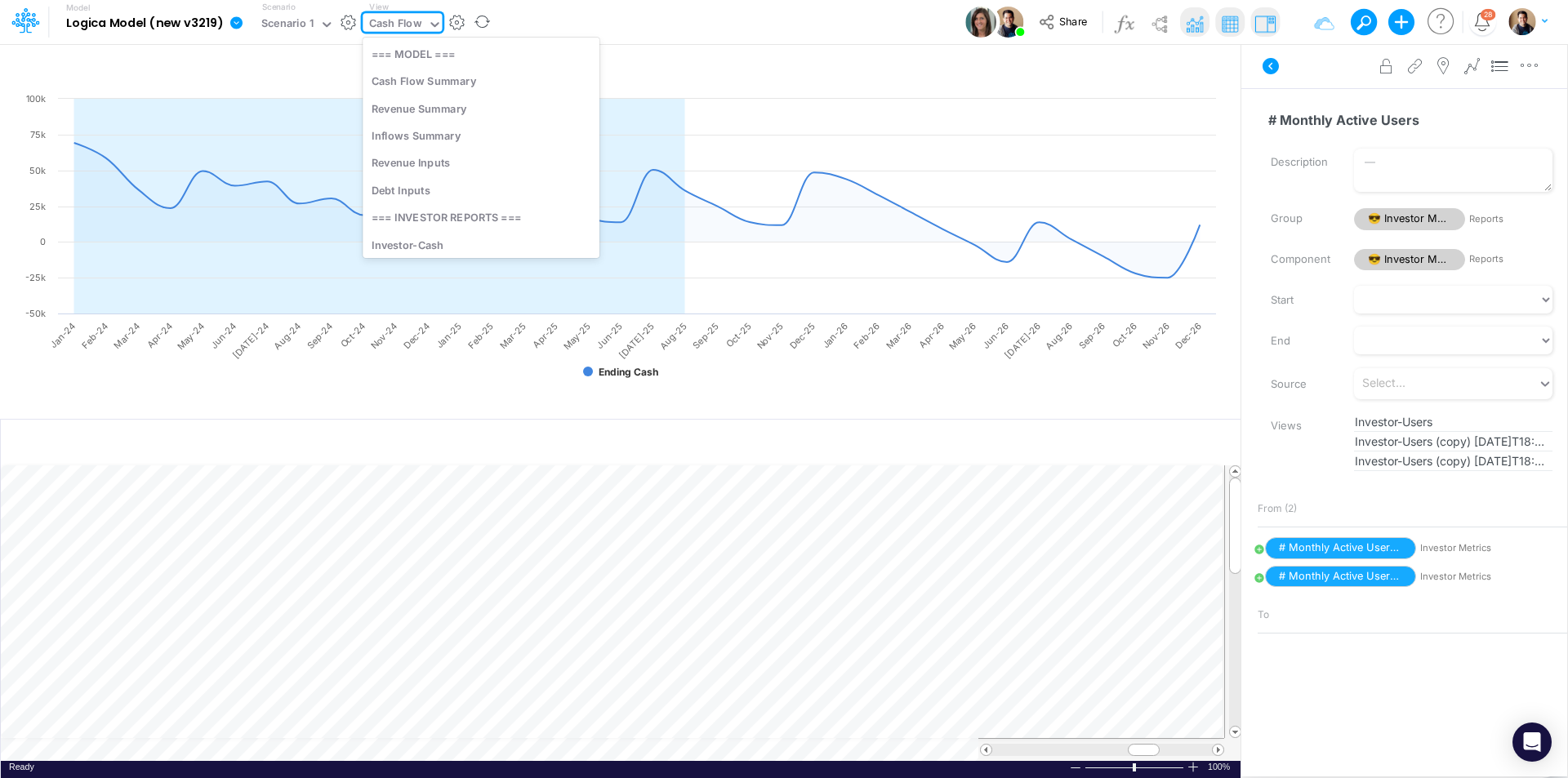
click at [405, 27] on div "Cash Flow" at bounding box center [395, 25] width 53 height 19
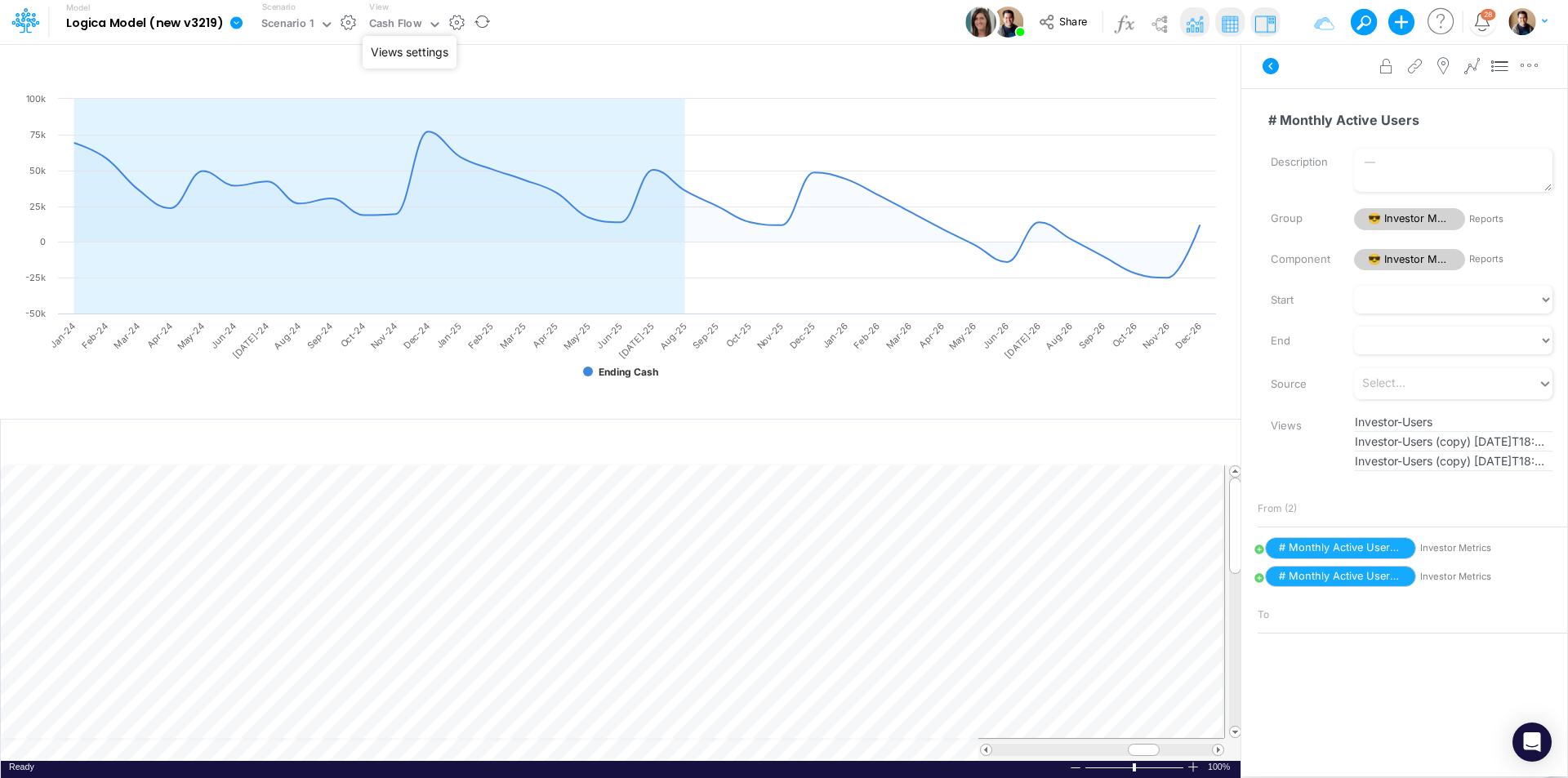
click at [456, 16] on button "button" at bounding box center [456, 22] width 17 height 17
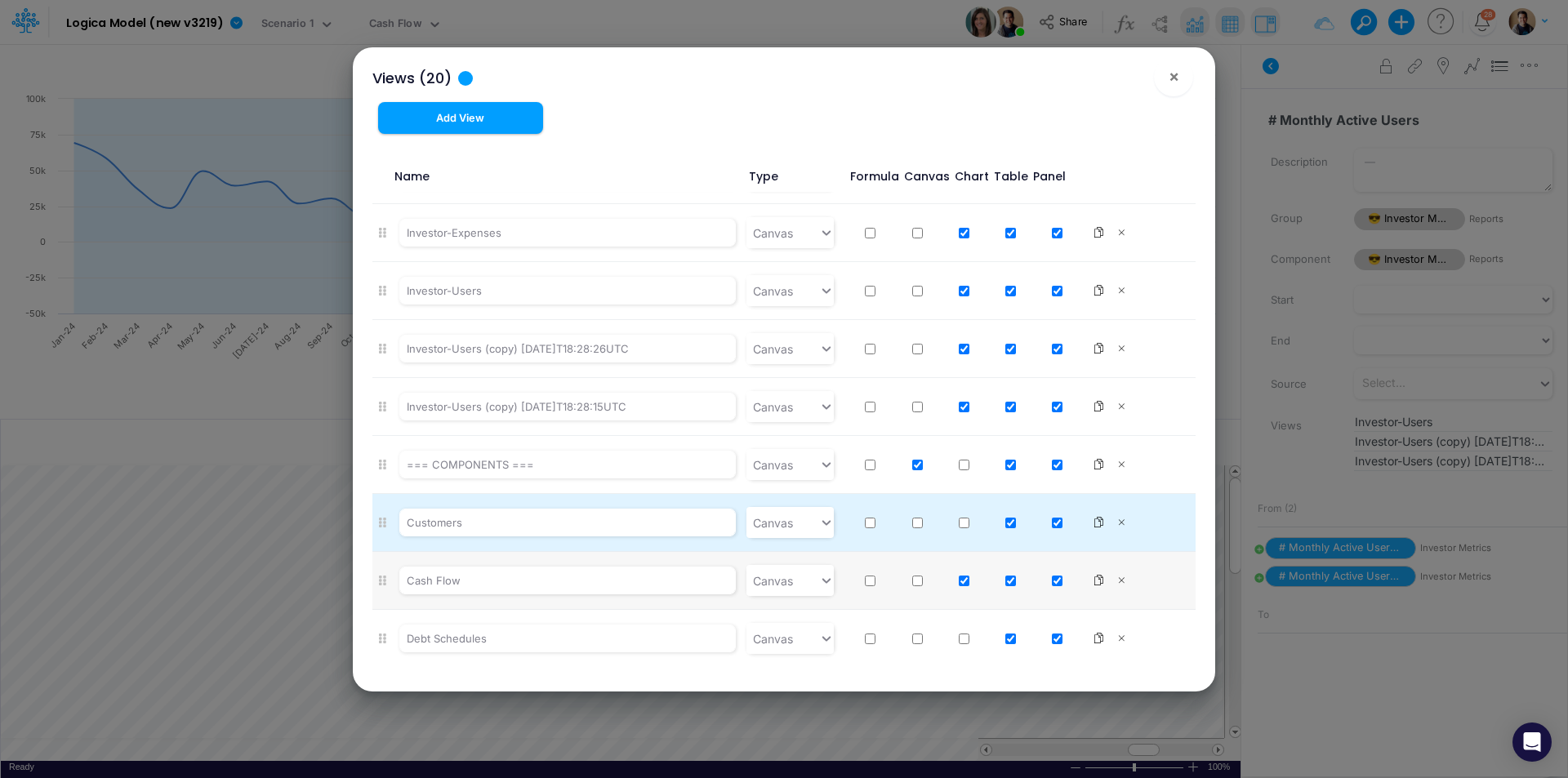
scroll to position [365, 0]
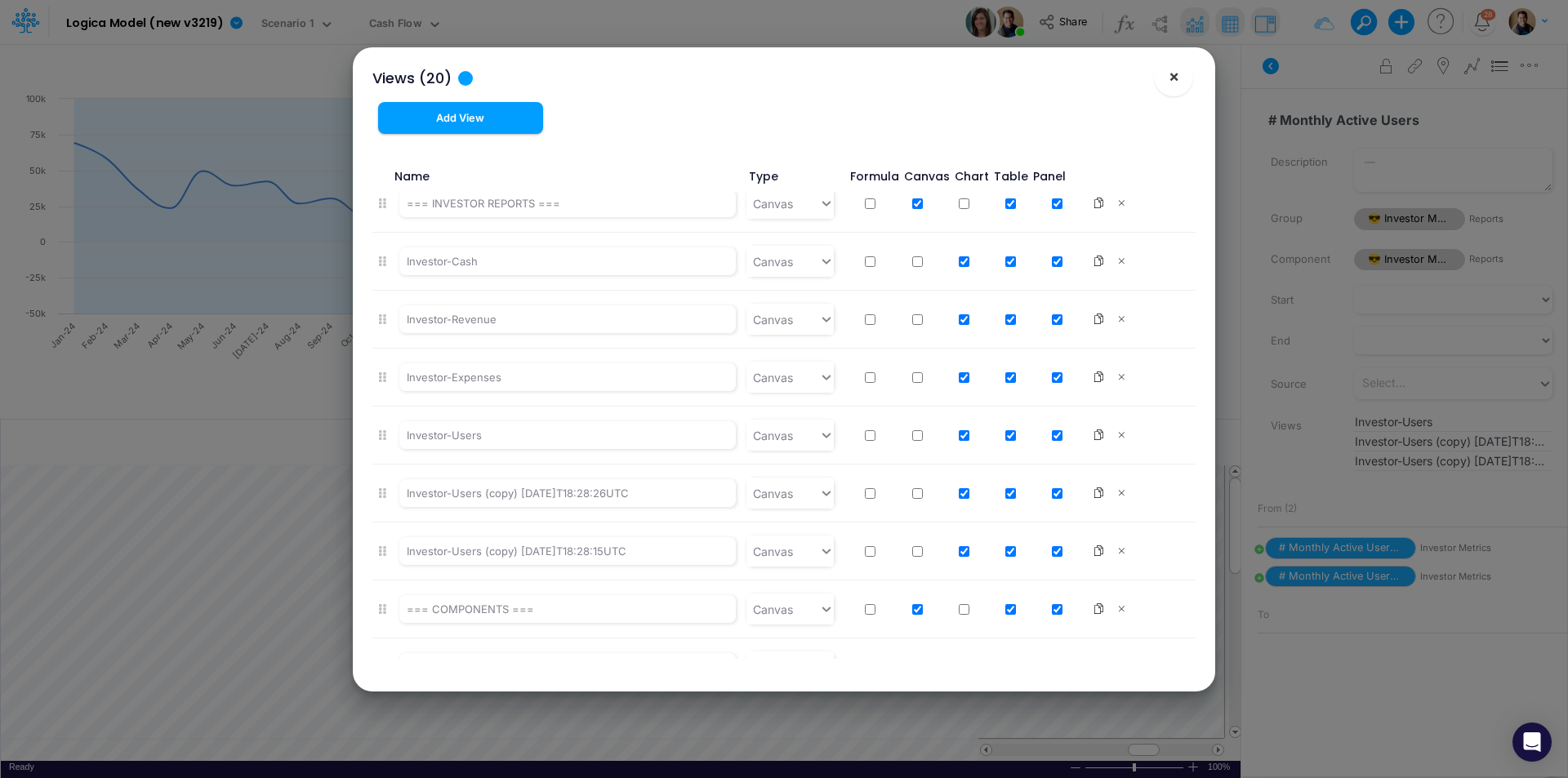
click at [1174, 79] on span "×" at bounding box center [1174, 76] width 11 height 20
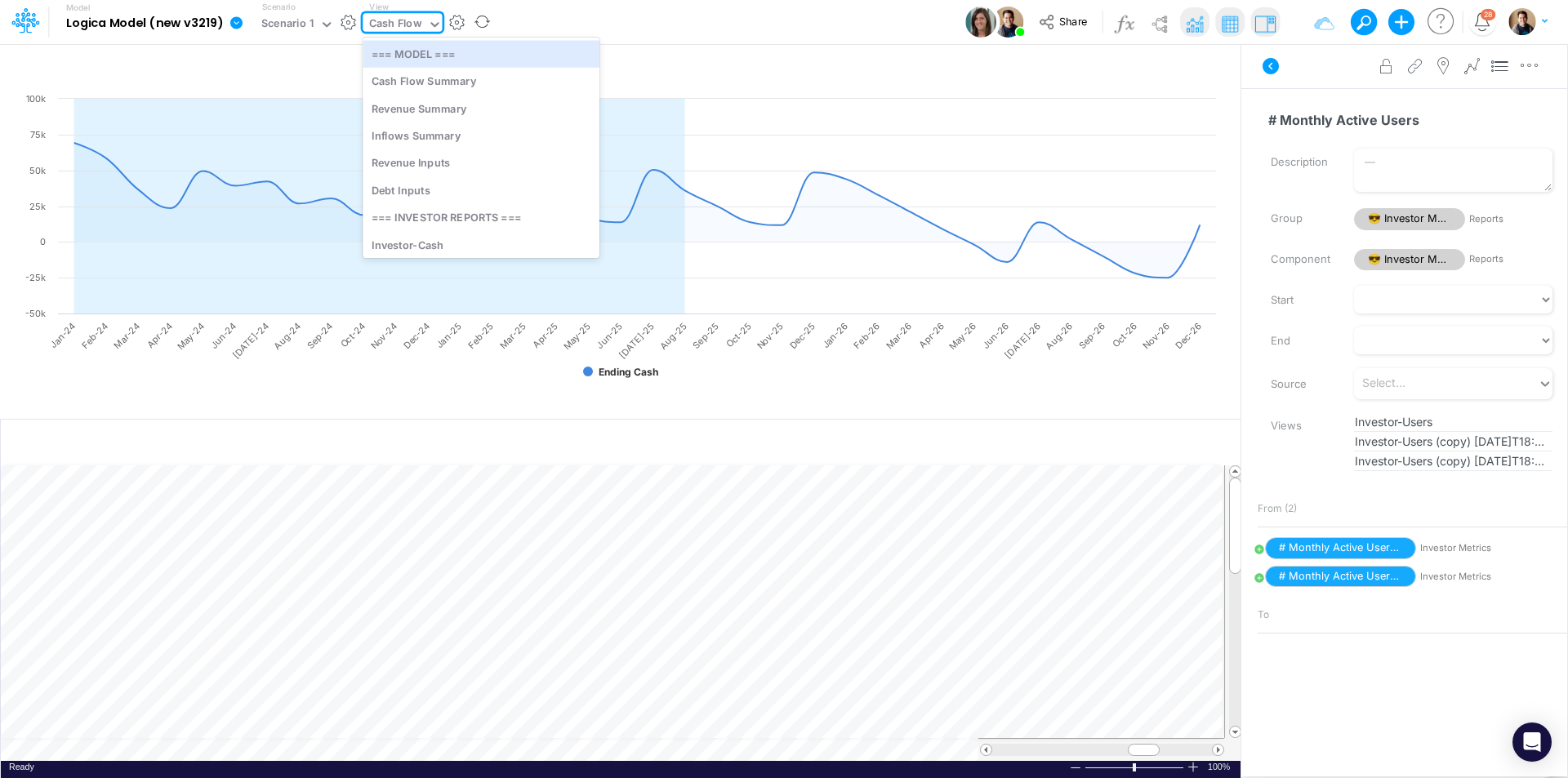
click at [417, 23] on div "Cash Flow" at bounding box center [395, 25] width 53 height 19
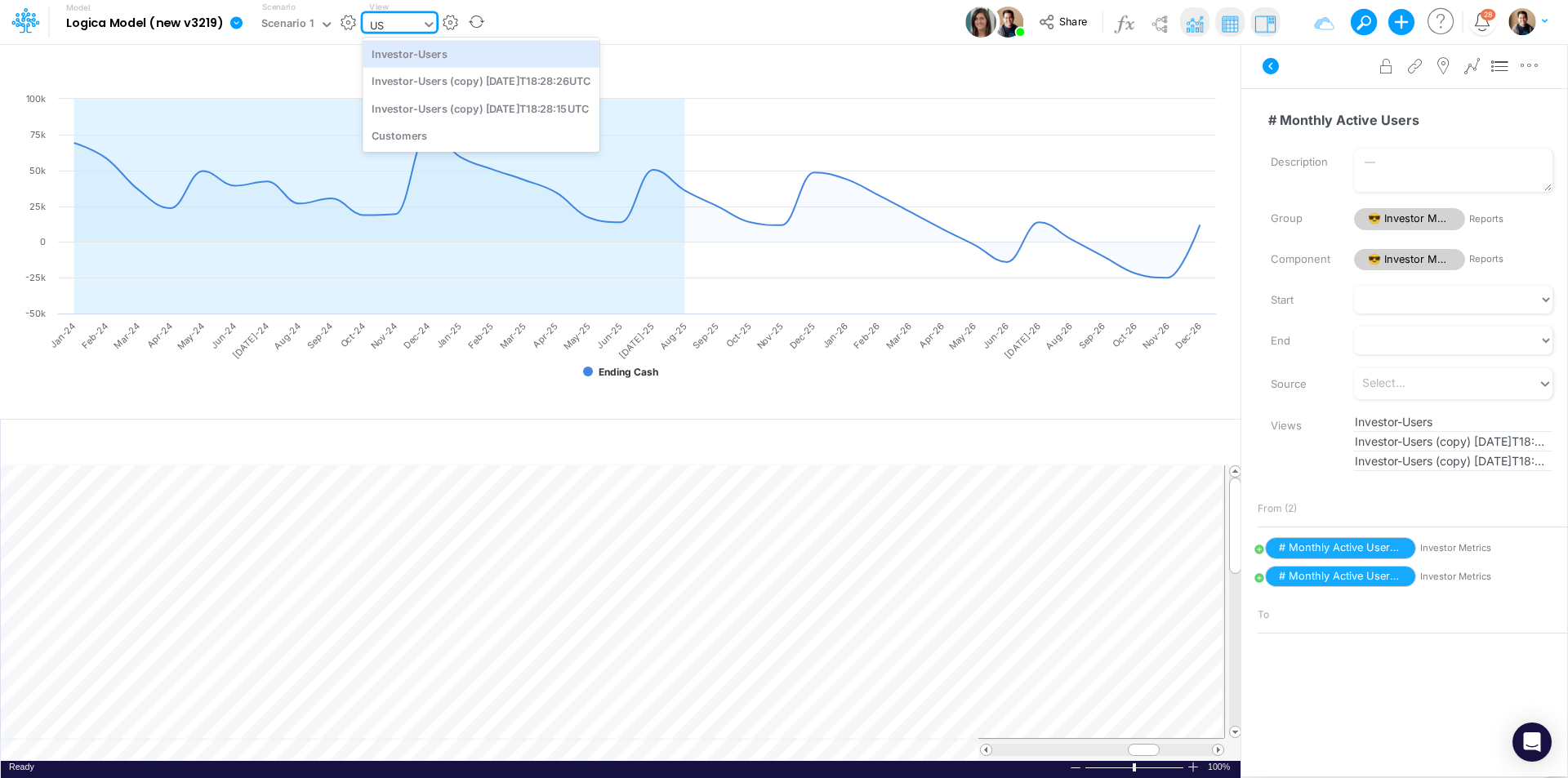
type input "USE"
click at [423, 52] on div "Investor-Users" at bounding box center [481, 53] width 237 height 27
type input "Monthly Active Users"
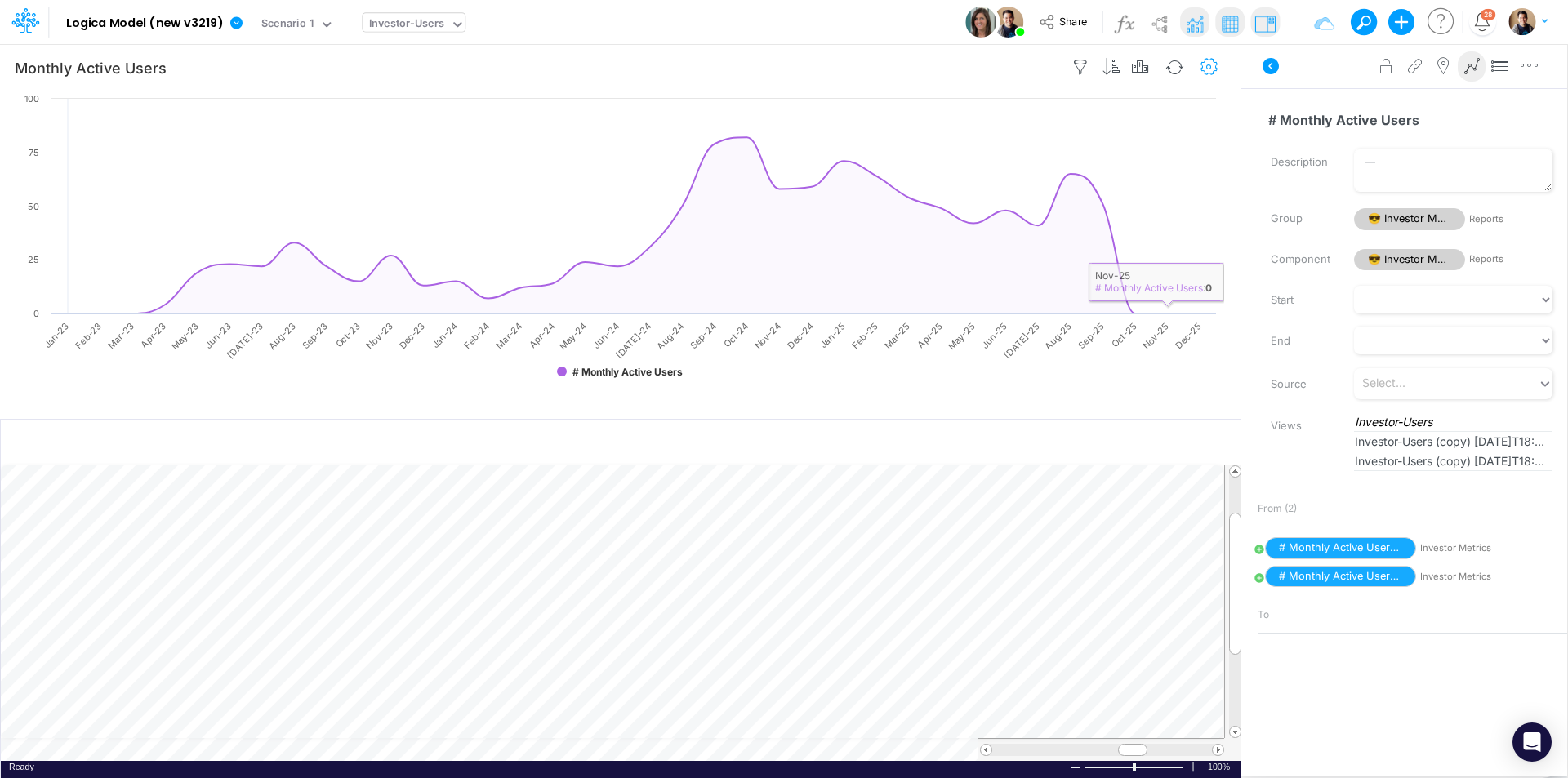
click at [1216, 56] on button "button" at bounding box center [1209, 68] width 30 height 33
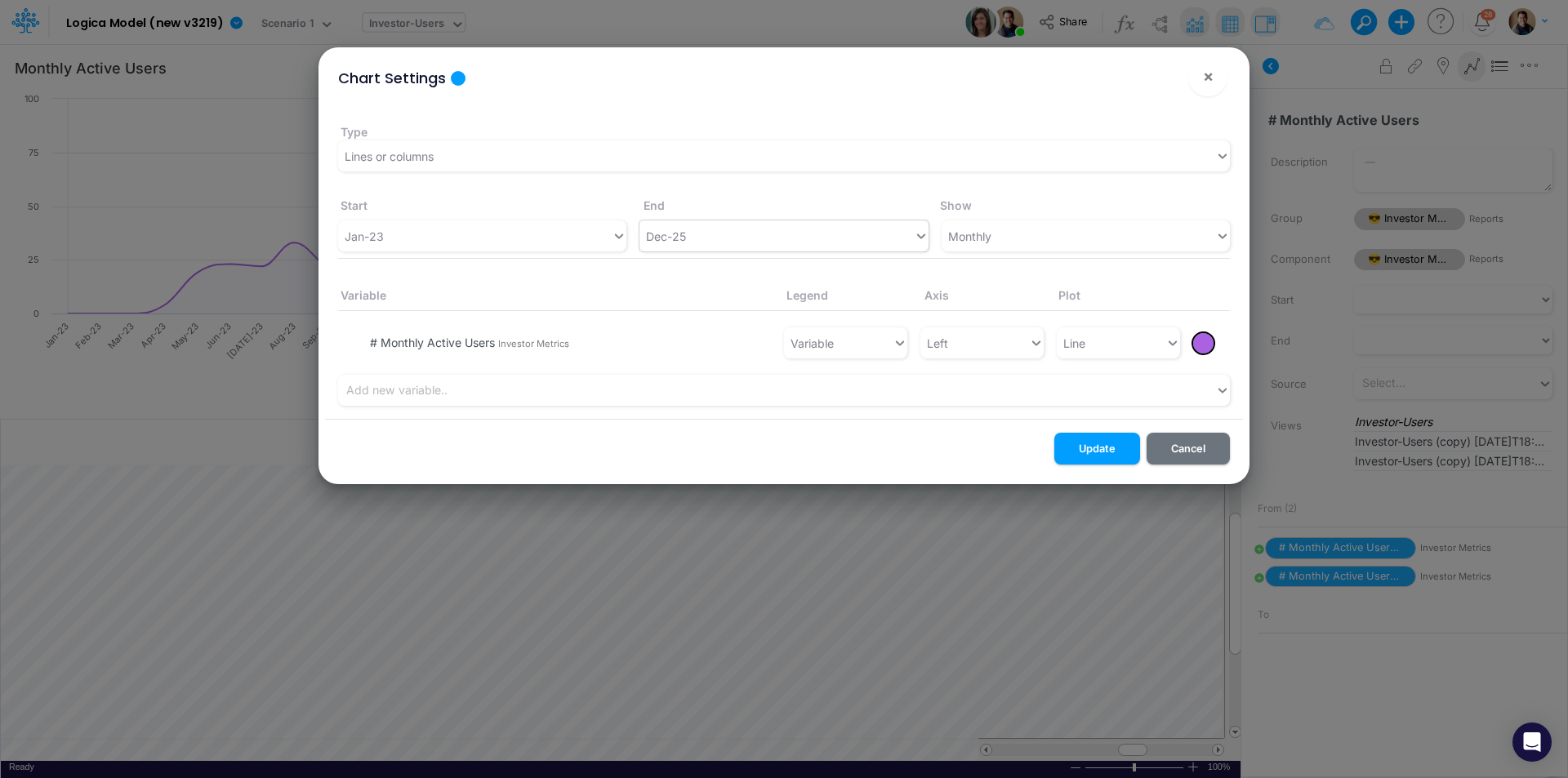
click at [725, 233] on div "Dec-25" at bounding box center [776, 236] width 273 height 27
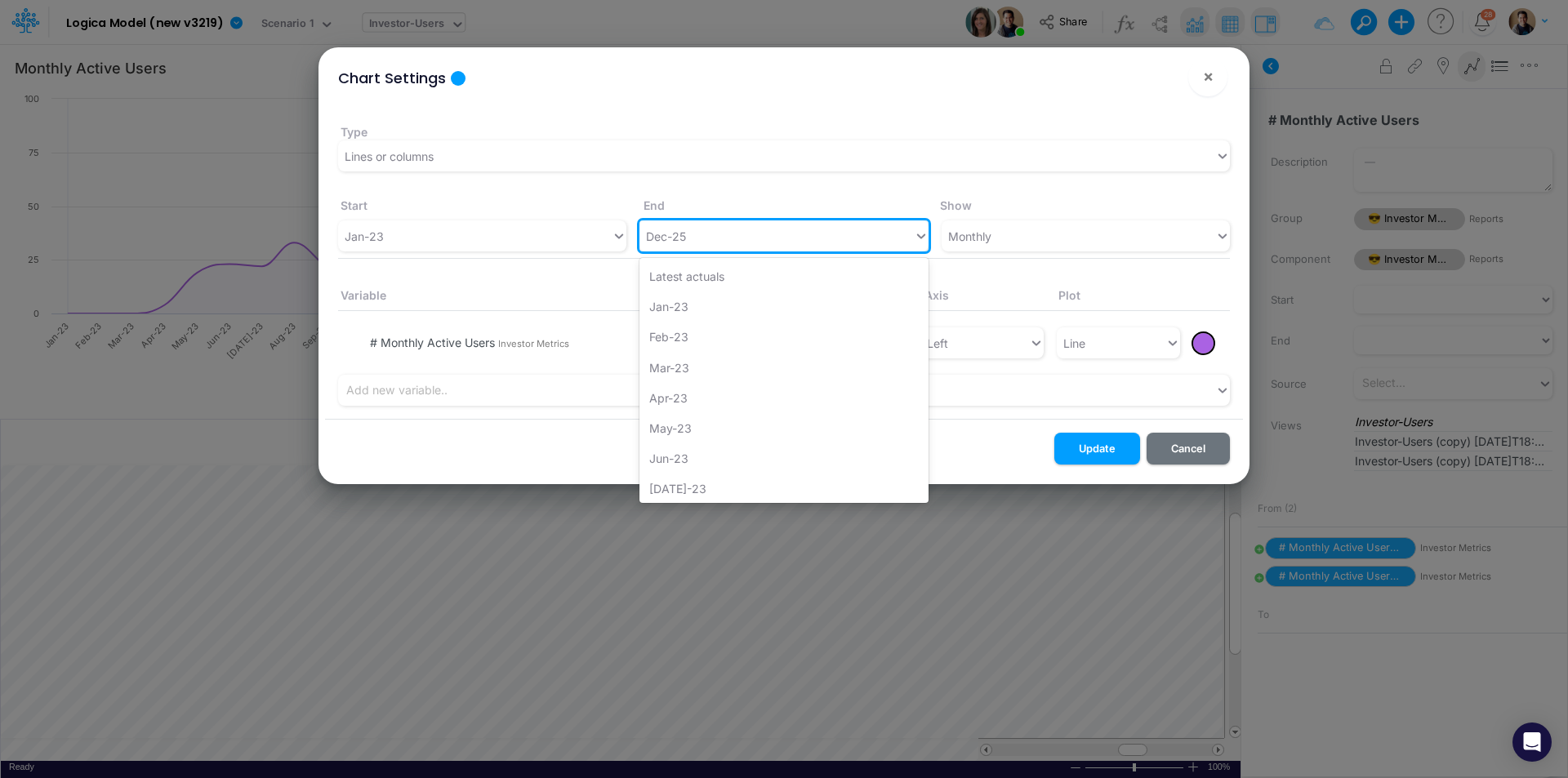
scroll to position [889, 0]
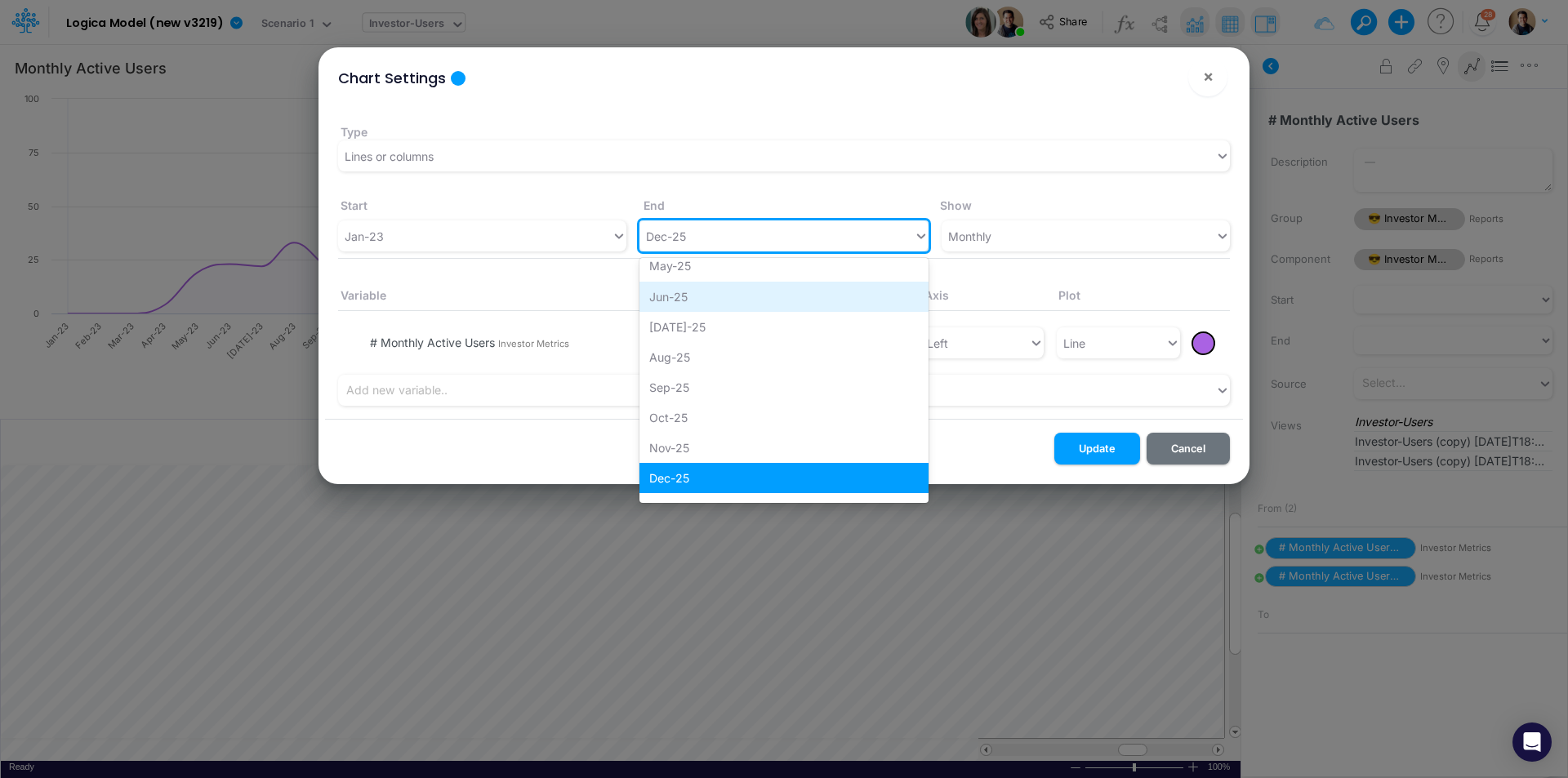
click at [739, 301] on div "Jun-25" at bounding box center [784, 296] width 288 height 30
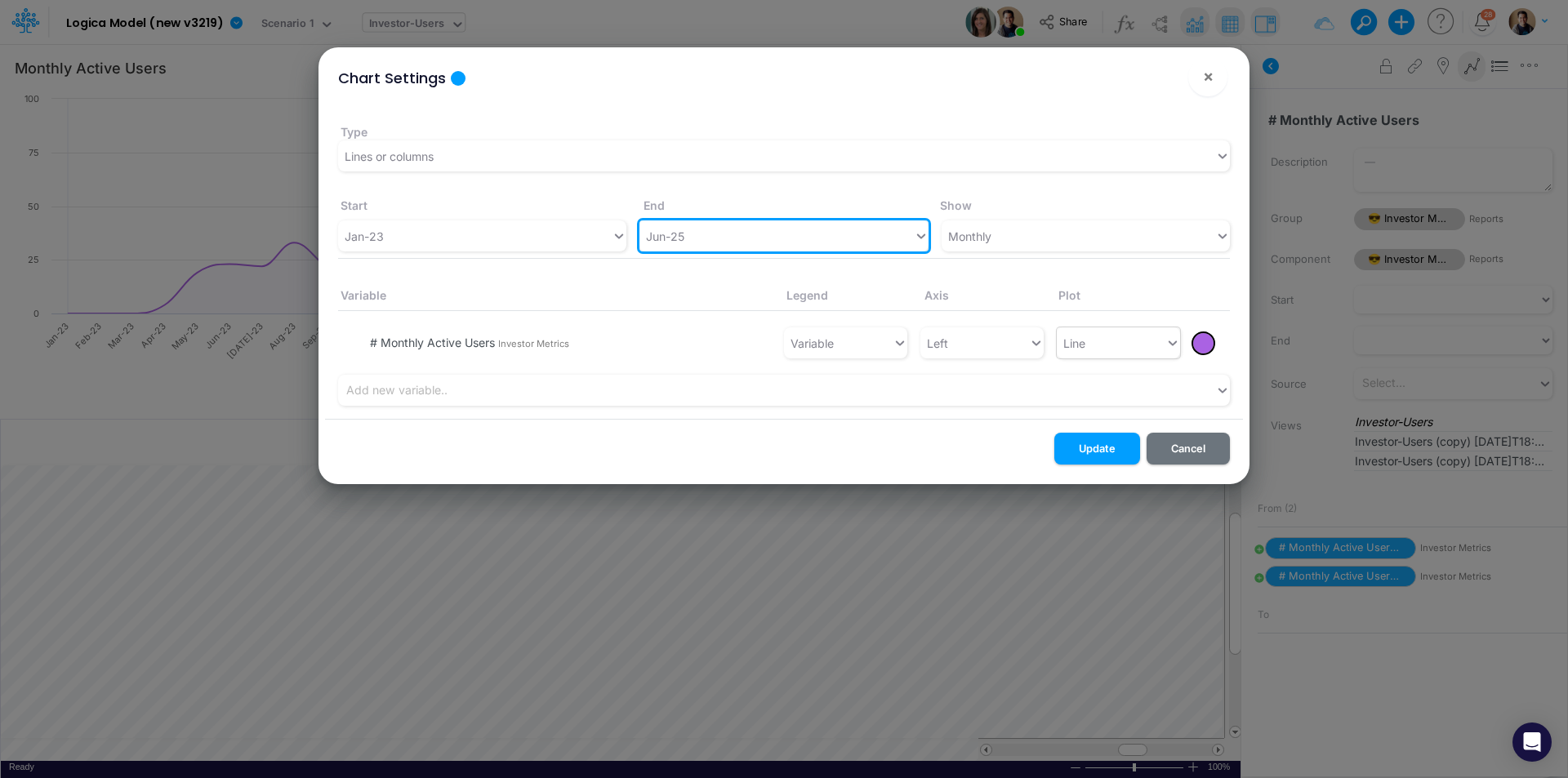
click at [1142, 331] on div "Line" at bounding box center [1111, 343] width 109 height 27
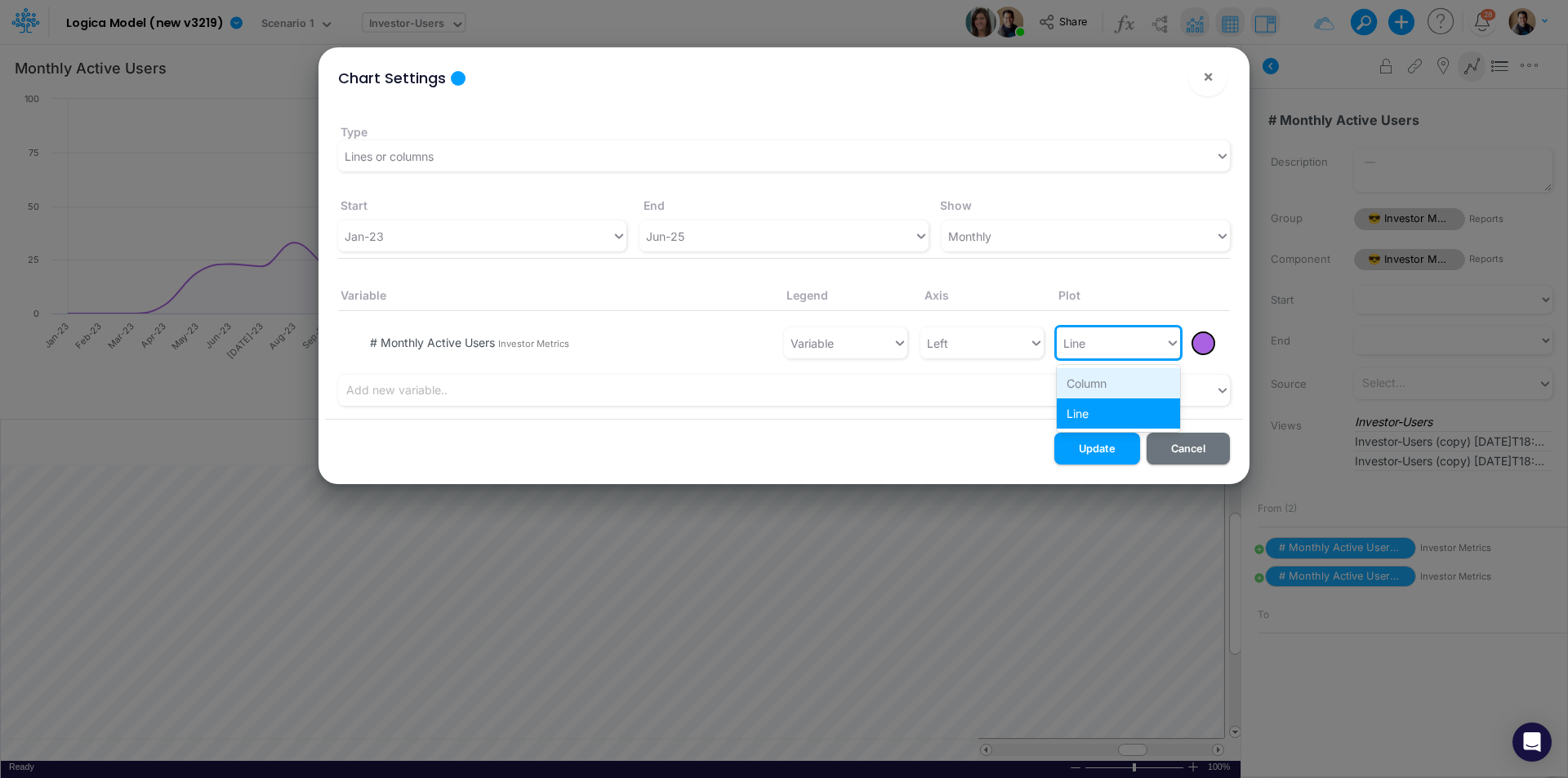
click at [1127, 376] on div "Column" at bounding box center [1118, 383] width 124 height 30
click at [1098, 447] on button "Update" at bounding box center [1097, 448] width 86 height 32
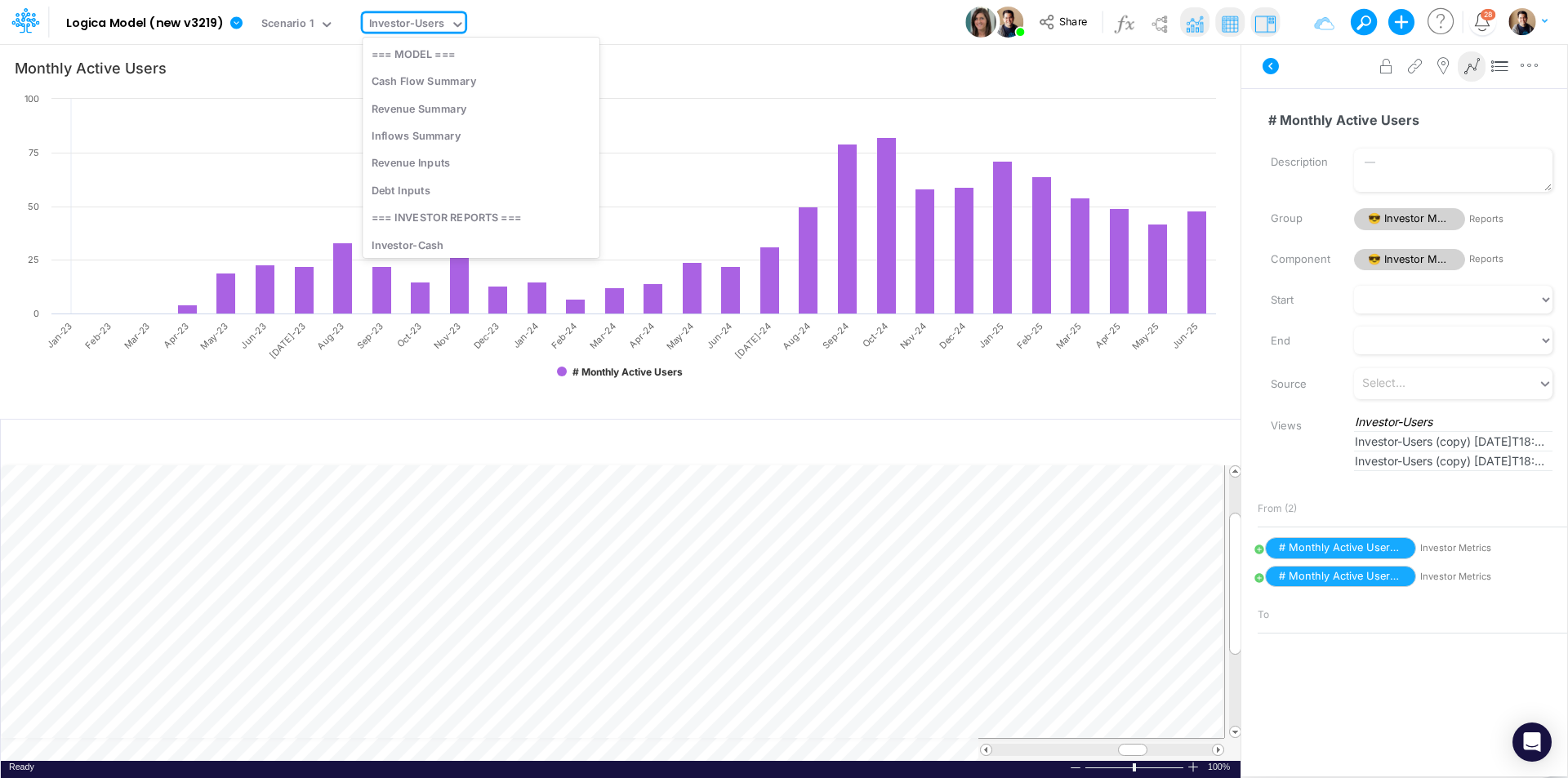
click at [424, 30] on div "Investor-Users" at bounding box center [407, 25] width 76 height 19
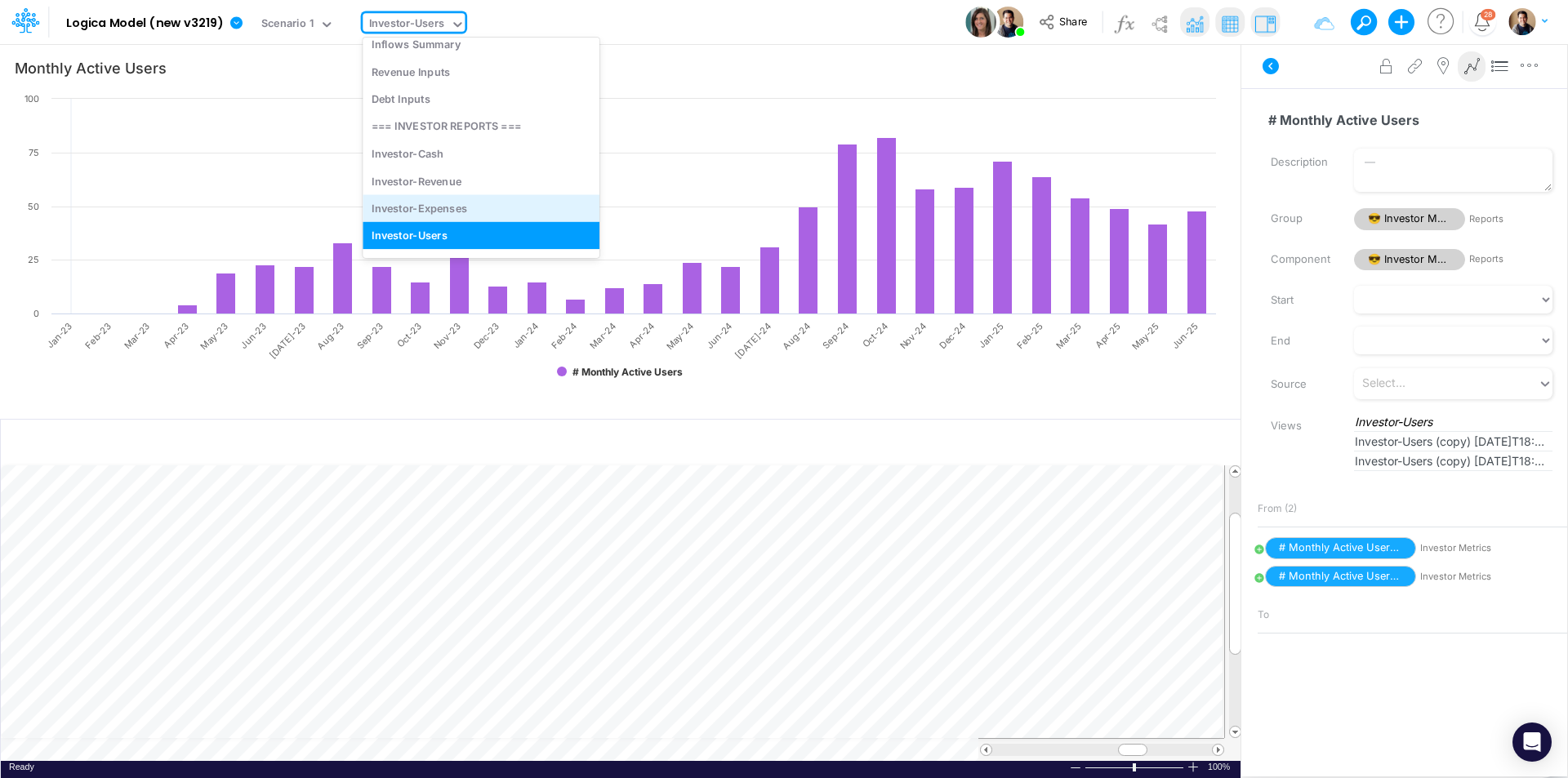
click at [504, 221] on div "Investor-Expenses" at bounding box center [481, 208] width 237 height 27
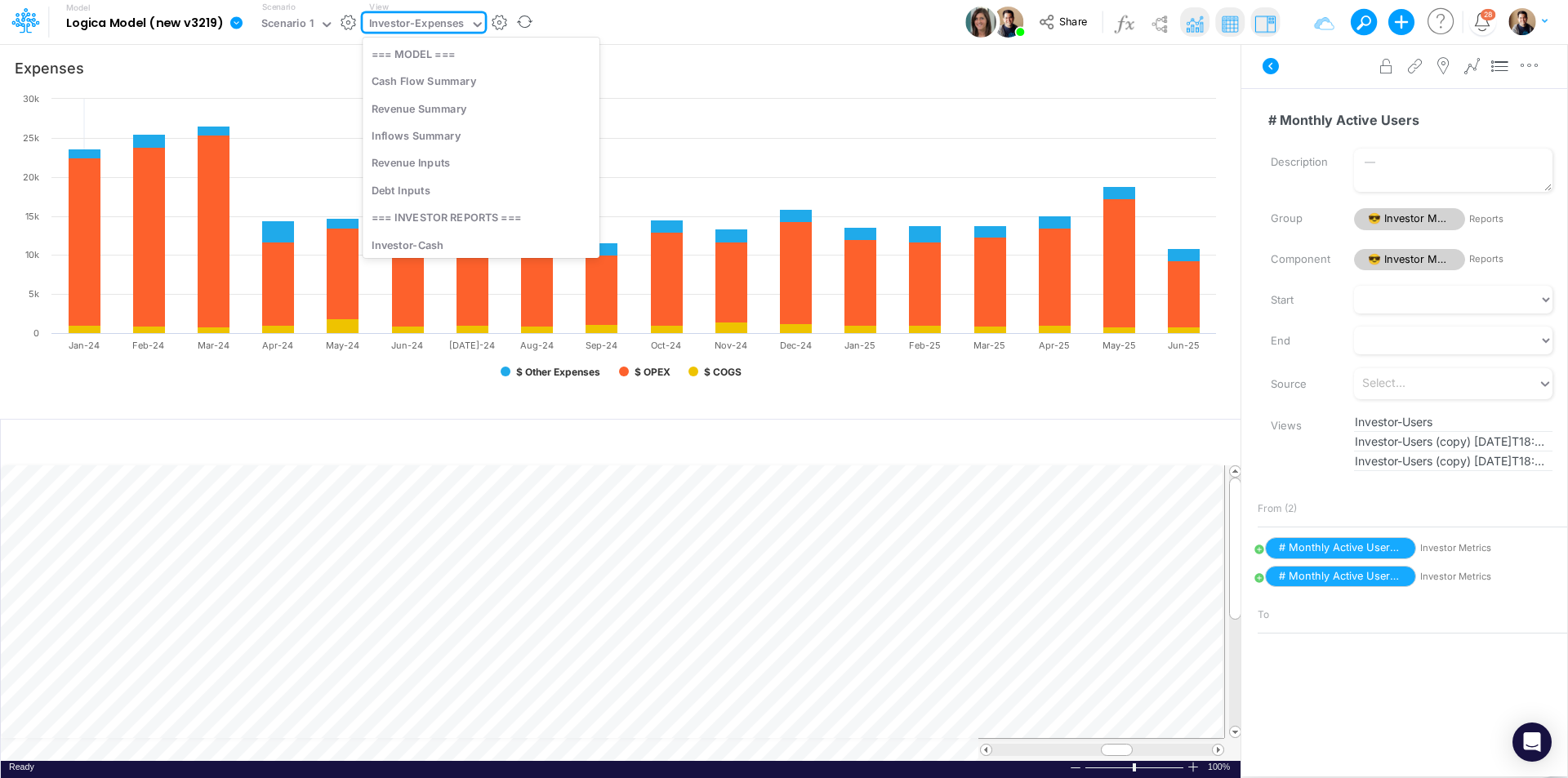
click at [405, 17] on div "Investor-Expenses" at bounding box center [416, 25] width 96 height 19
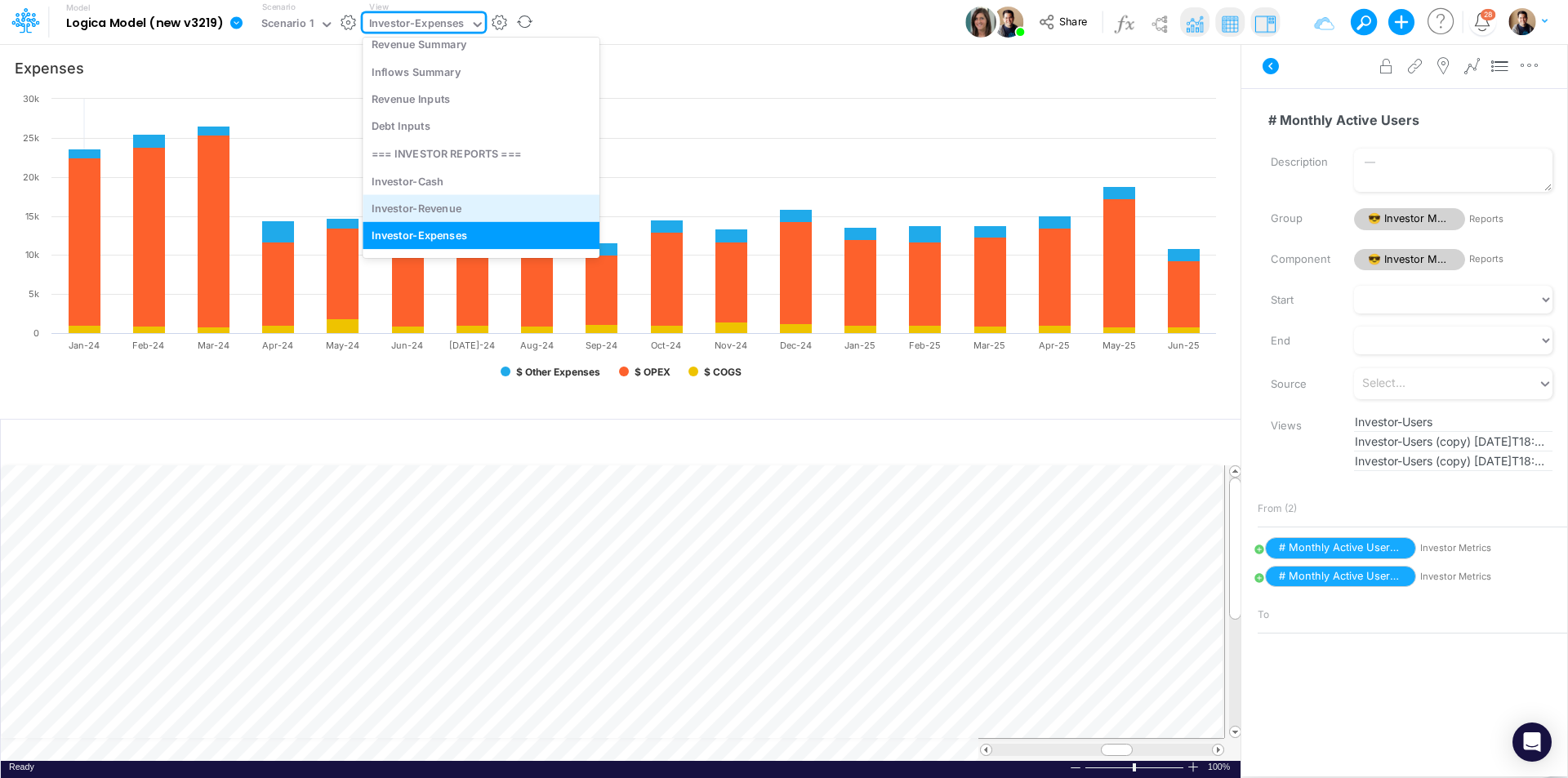
click at [461, 205] on div "Investor-Revenue" at bounding box center [481, 208] width 237 height 27
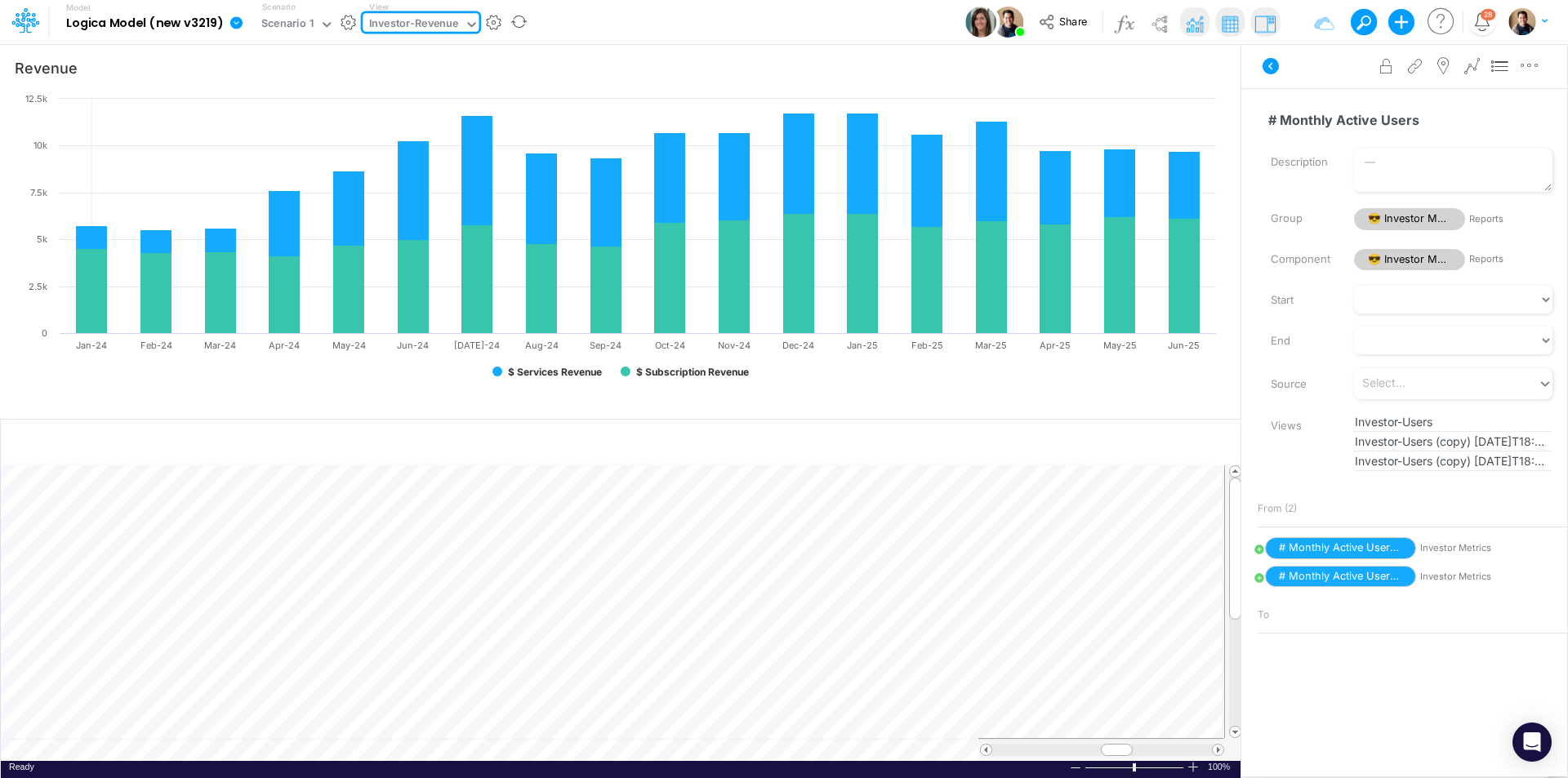
click at [432, 25] on div "Investor-Revenue" at bounding box center [414, 25] width 90 height 19
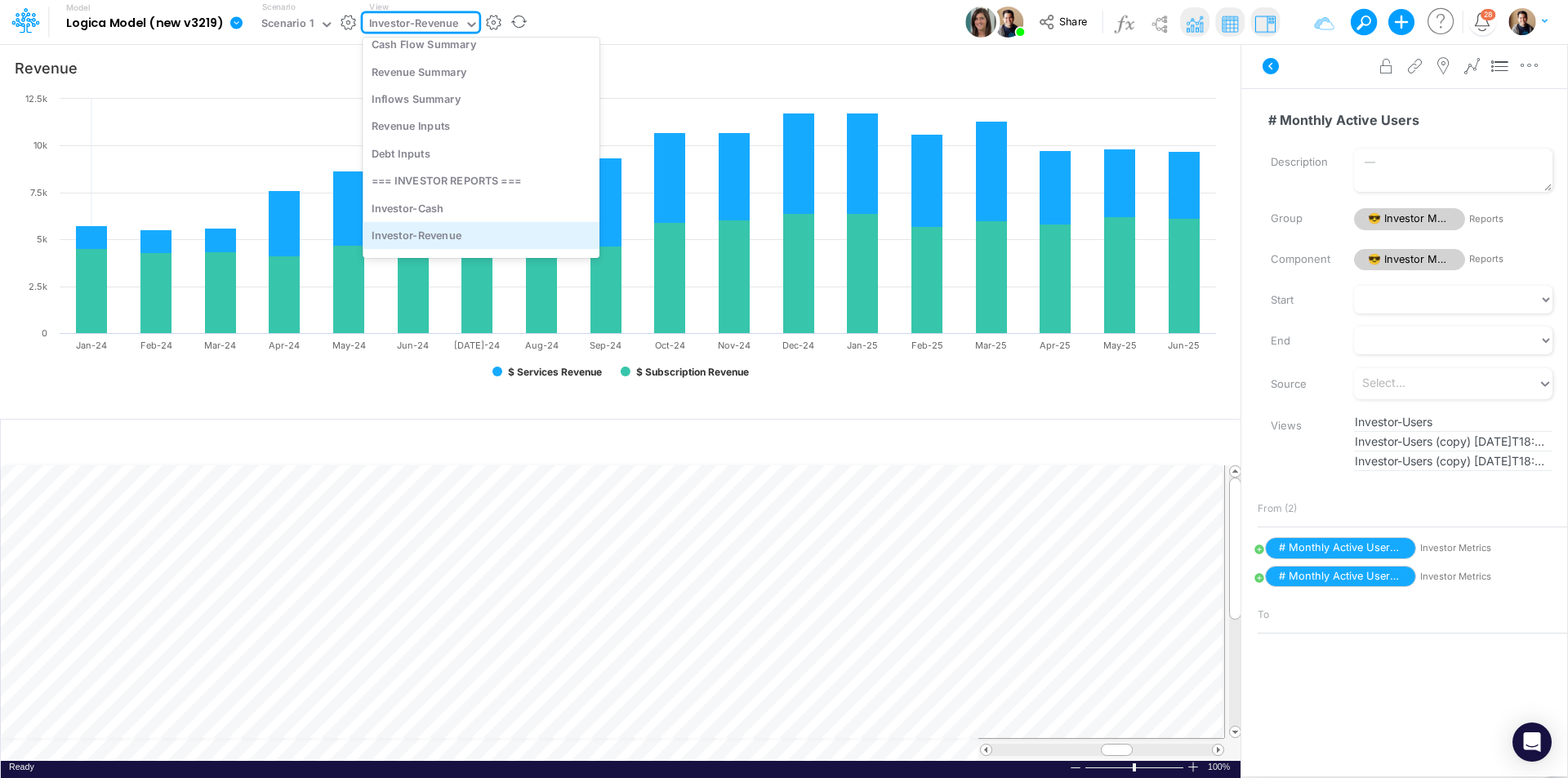
scroll to position [123, 0]
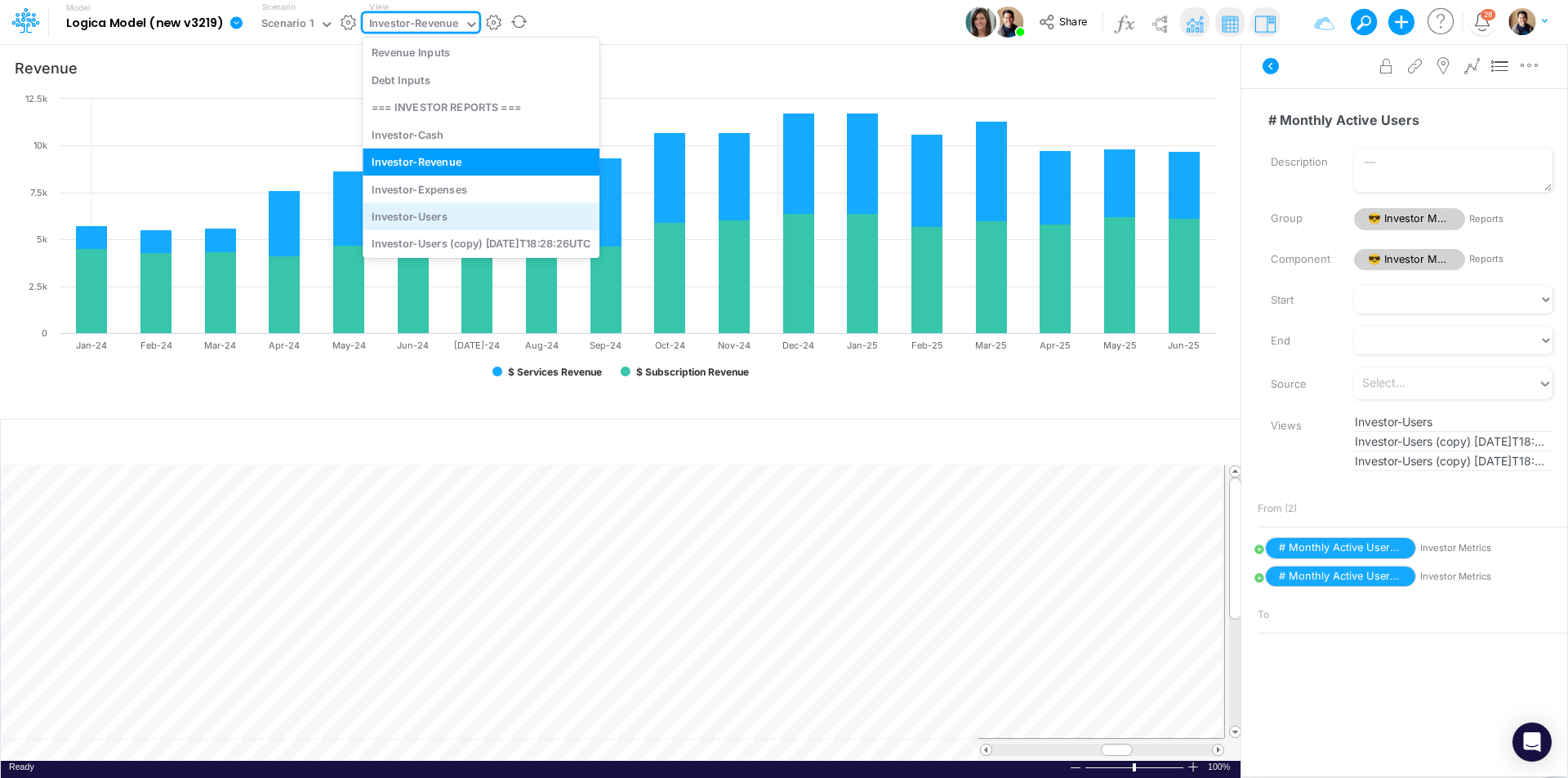
click at [457, 217] on div "Investor-Users" at bounding box center [481, 216] width 237 height 27
type input "Monthly Active Users"
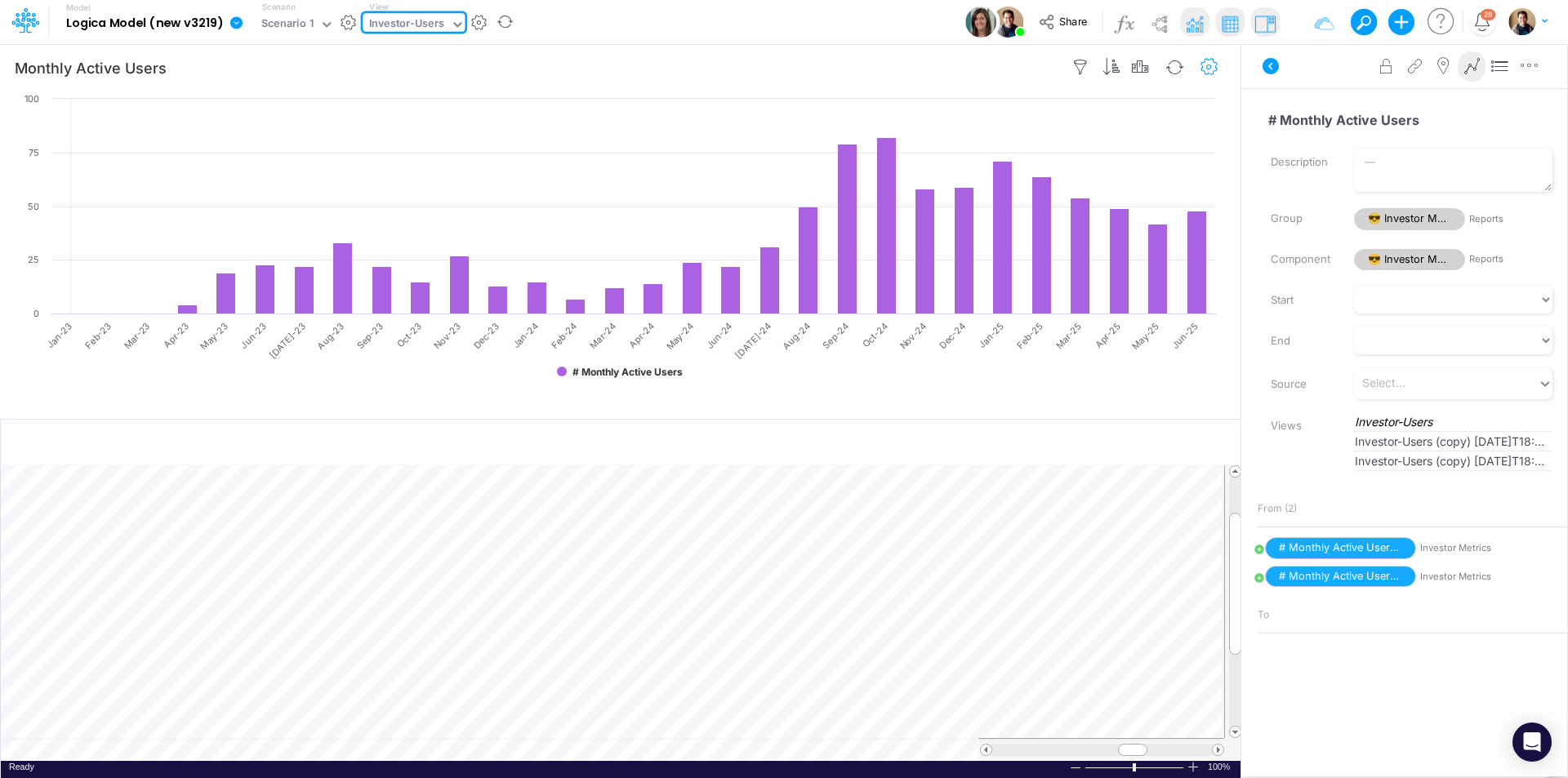
click at [1220, 70] on icon "button" at bounding box center [1210, 67] width 25 height 17
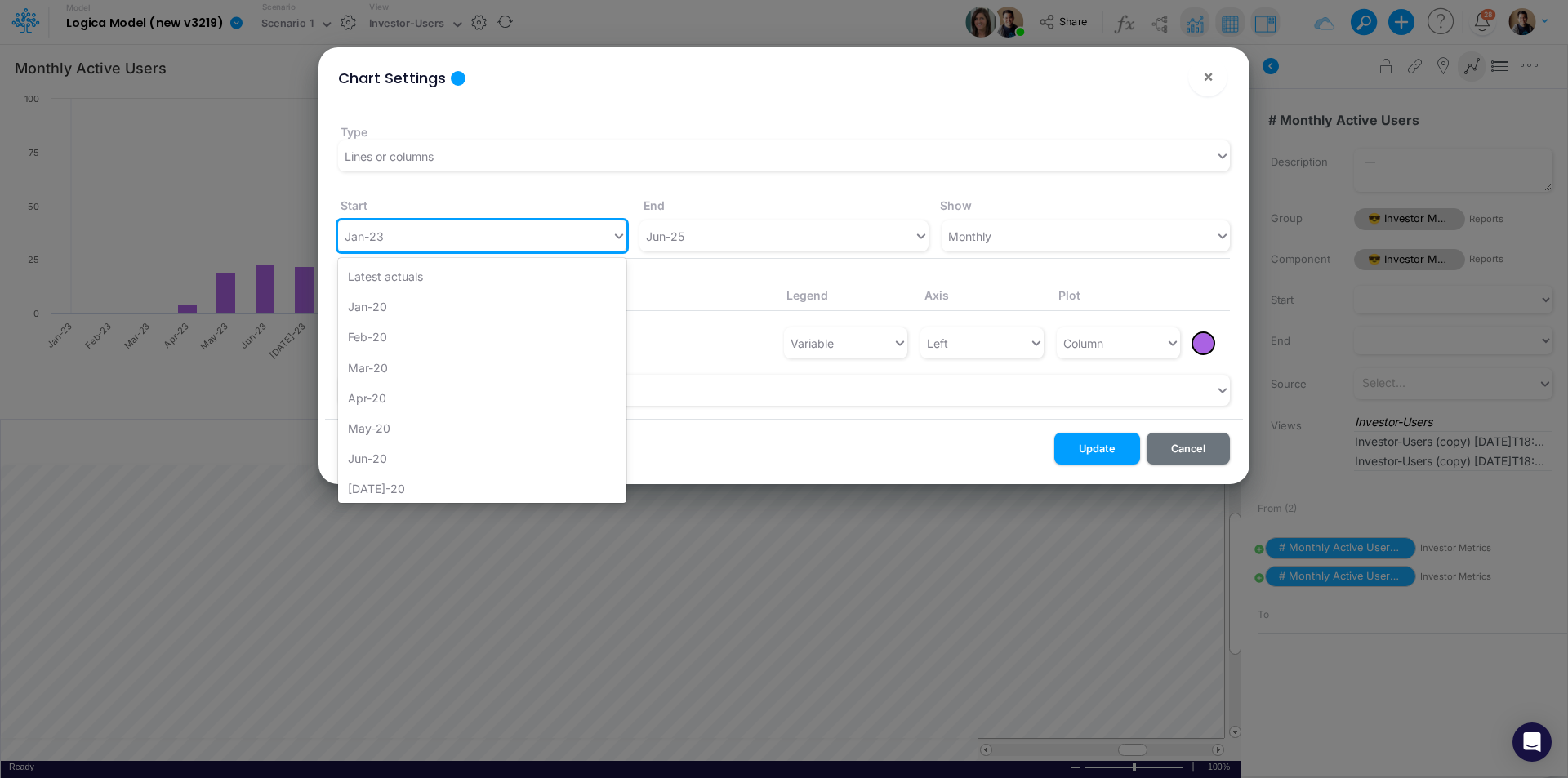
click at [513, 237] on div "Jan-23" at bounding box center [474, 236] width 273 height 27
type input "JAN"
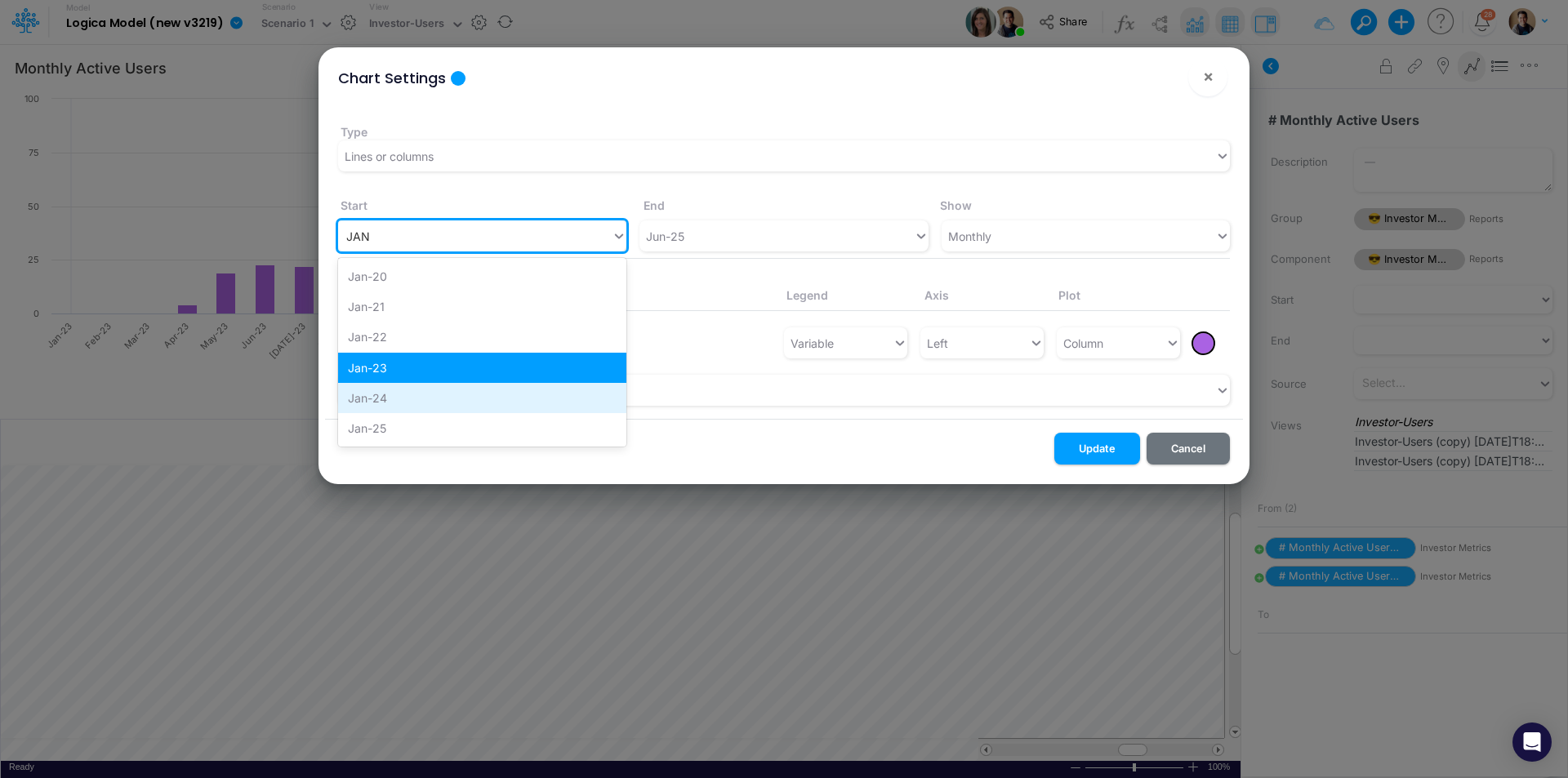
click at [492, 400] on div "Jan-24" at bounding box center [482, 398] width 288 height 30
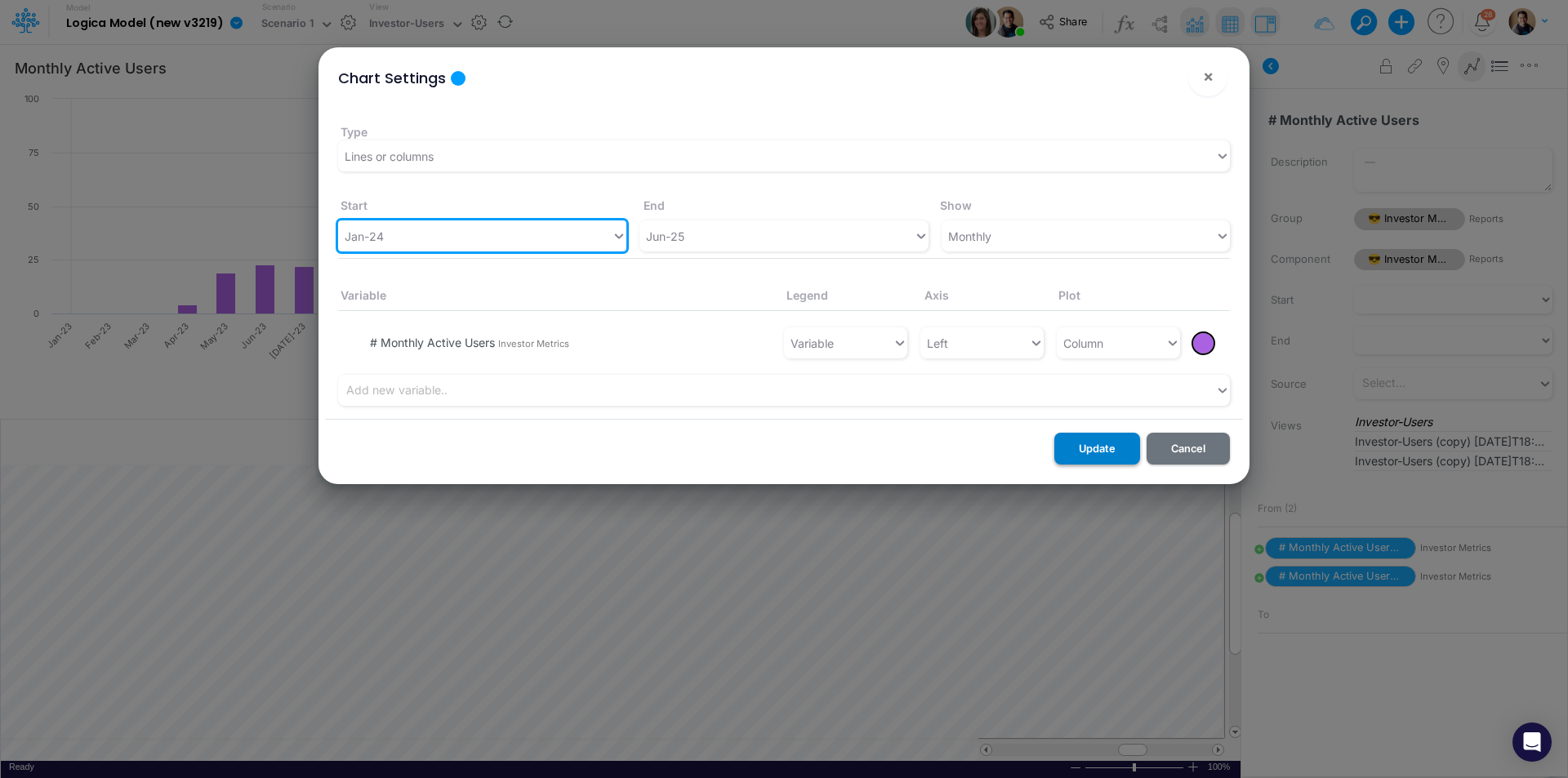
click at [1102, 443] on button "Update" at bounding box center [1097, 448] width 86 height 32
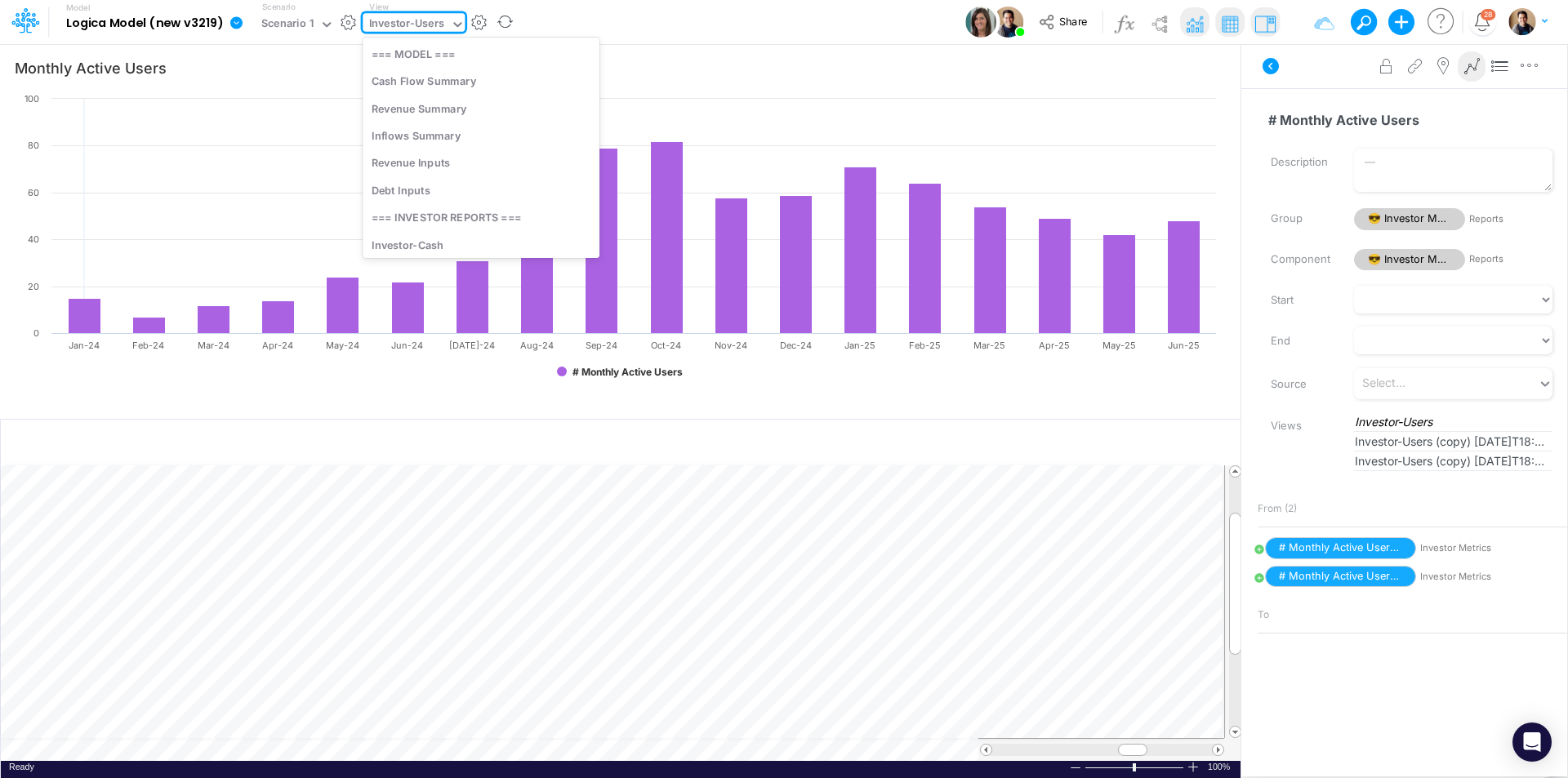
click at [415, 22] on div "Investor-Users" at bounding box center [407, 25] width 76 height 19
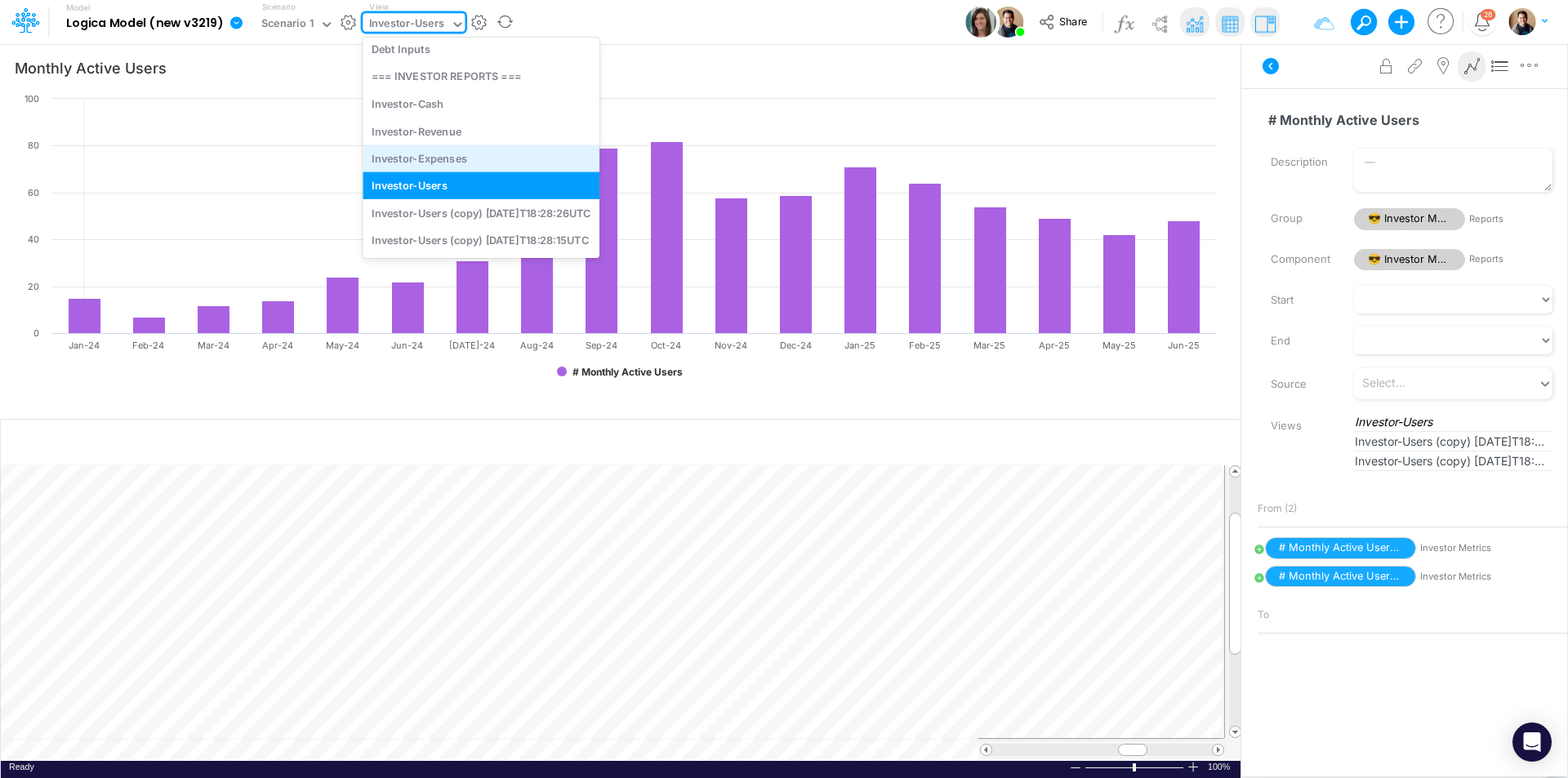
scroll to position [183, 0]
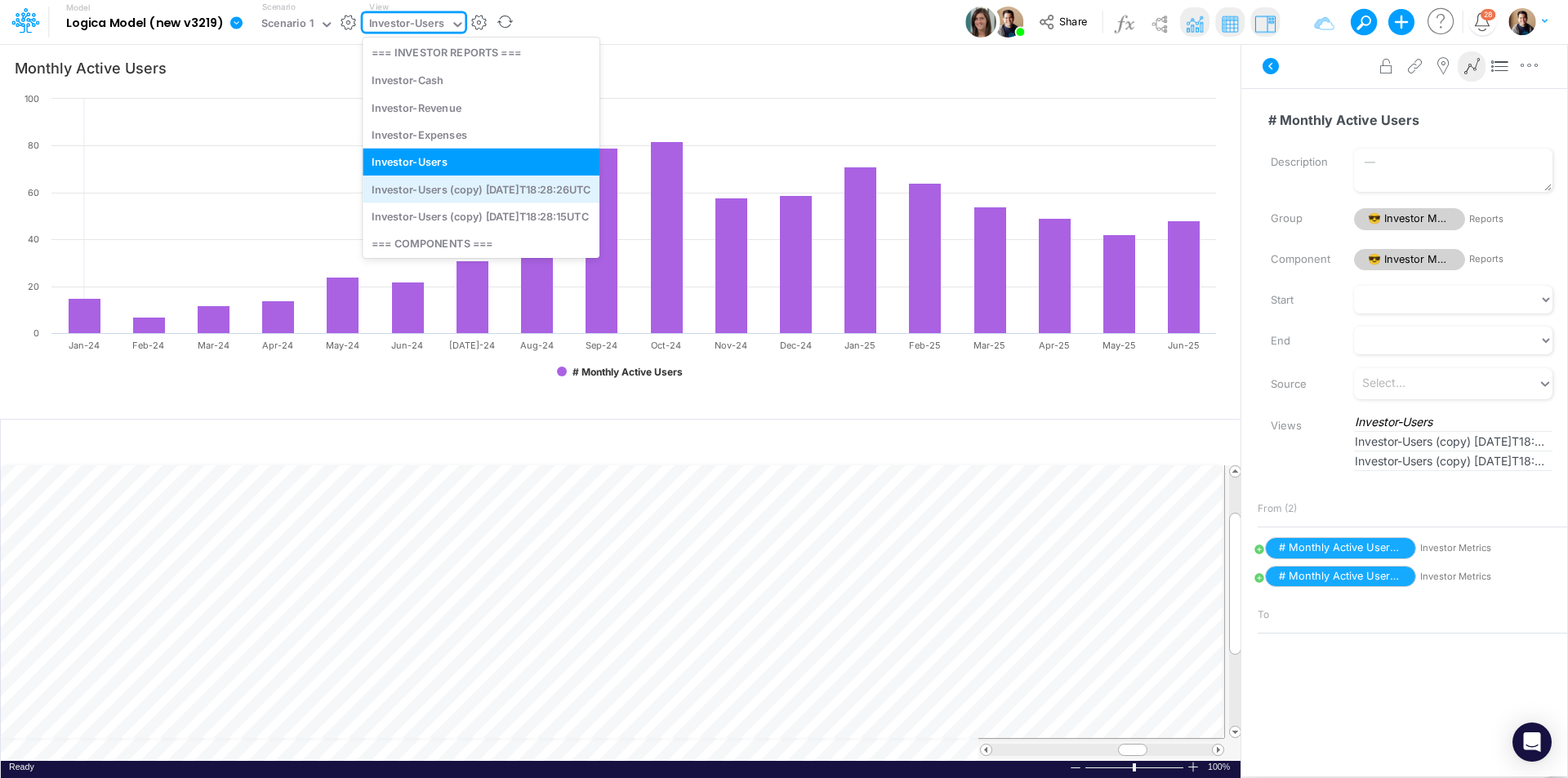
click at [510, 192] on div "Investor-Users (copy) 2025-09-29T18:28:26UTC" at bounding box center [481, 189] width 237 height 27
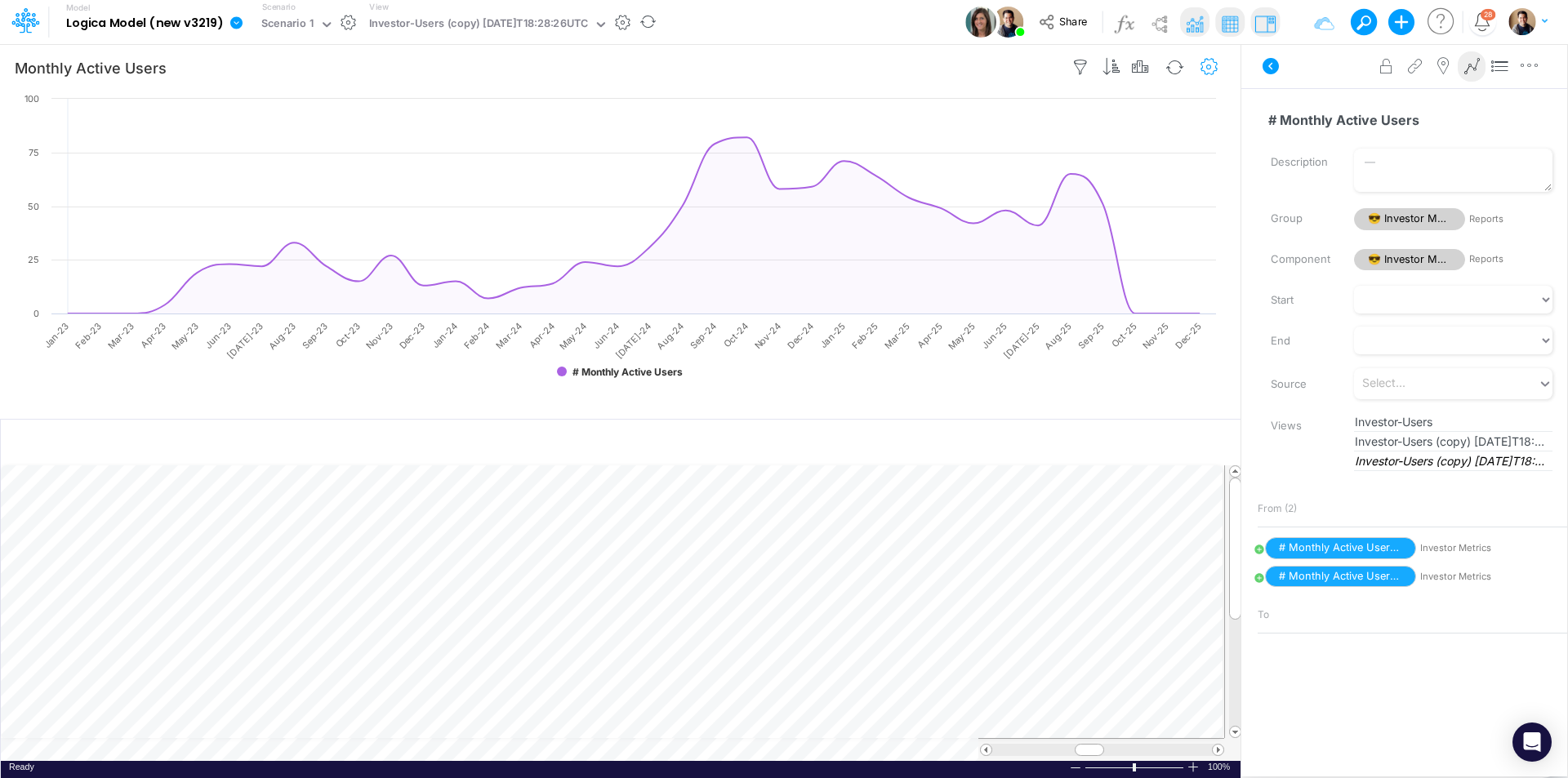
click at [1208, 65] on icon "button" at bounding box center [1210, 67] width 25 height 17
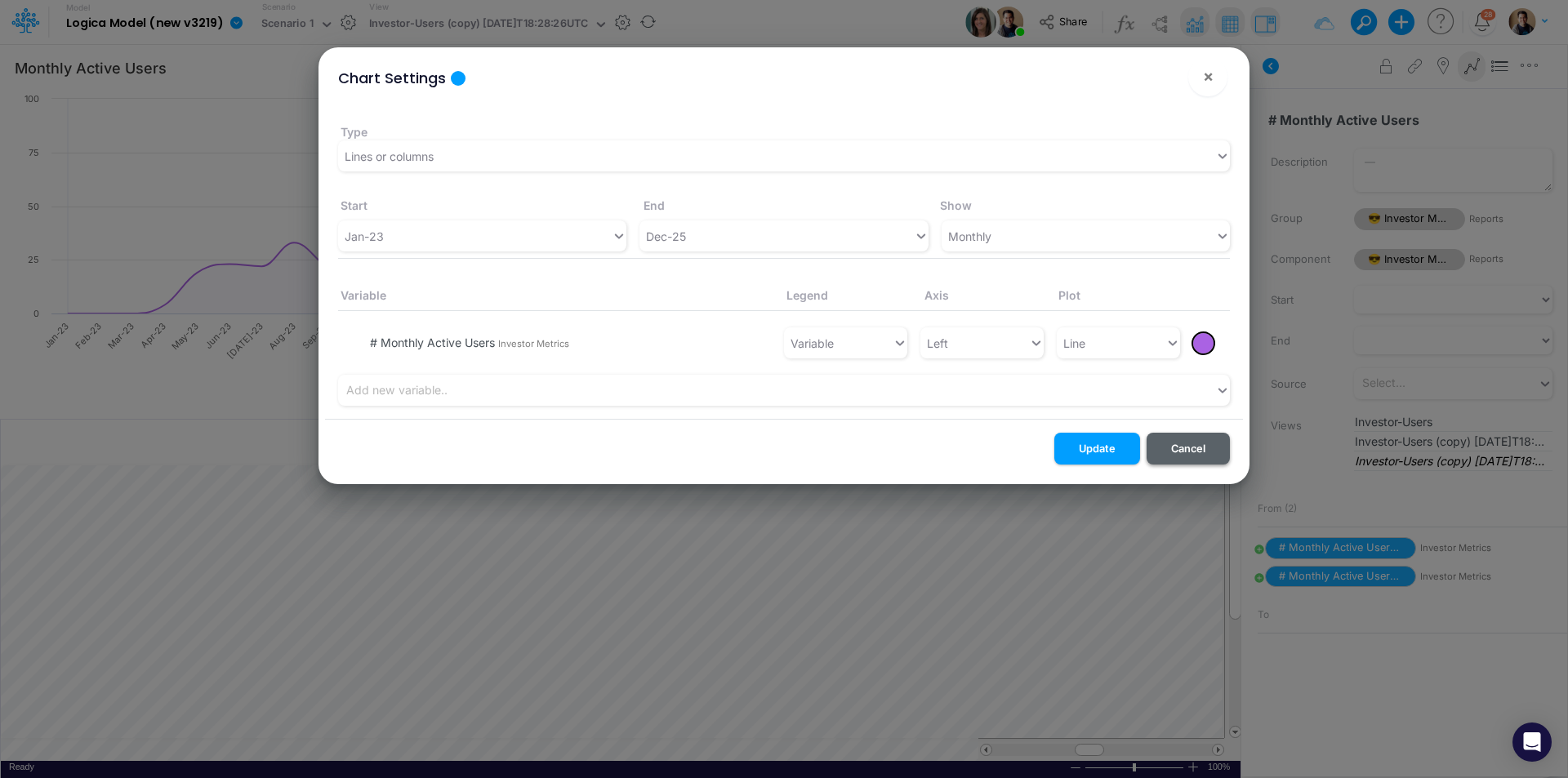
click at [1203, 447] on button "Cancel" at bounding box center [1188, 448] width 83 height 32
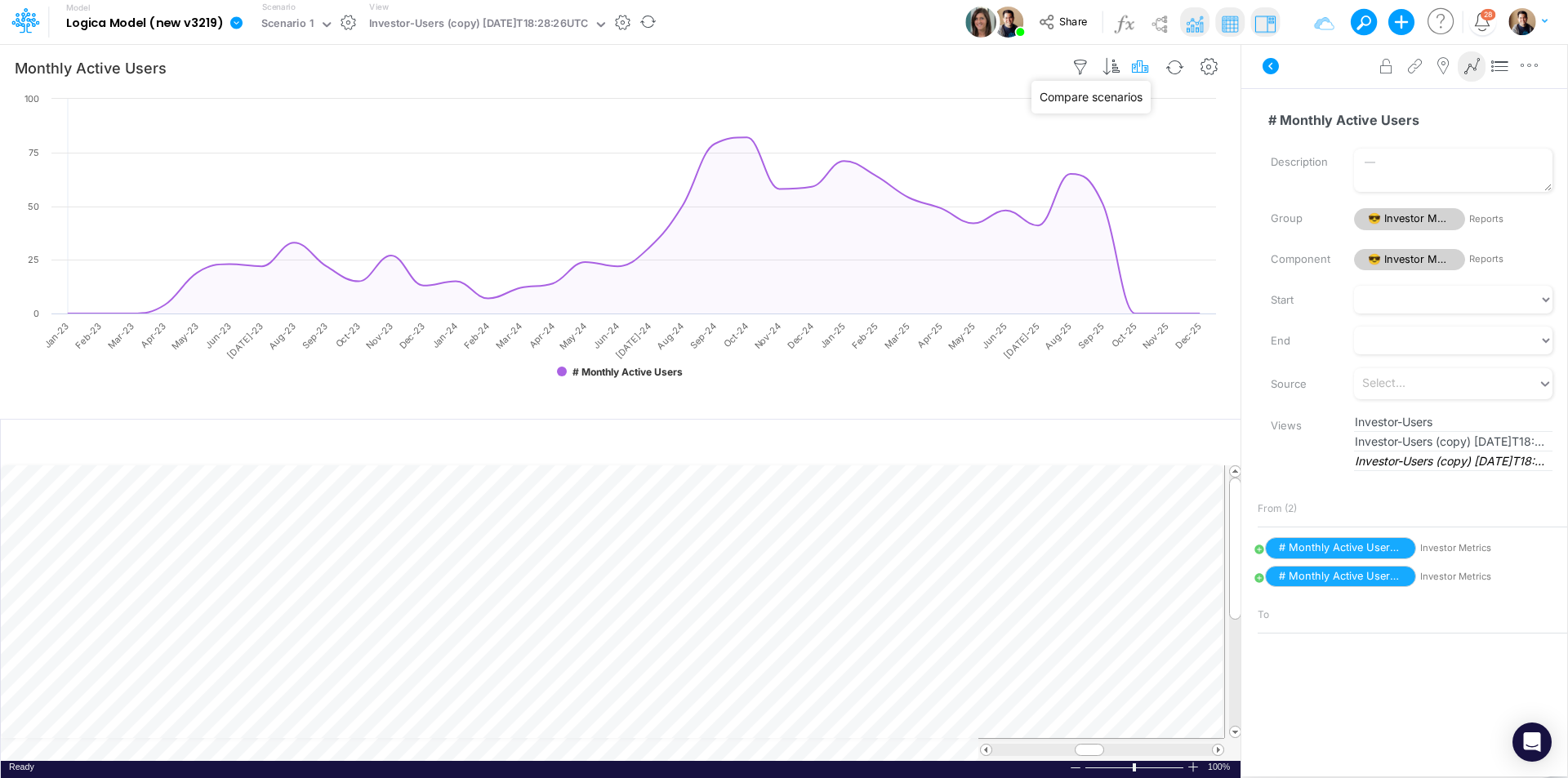
click at [1139, 66] on icon "button" at bounding box center [1141, 67] width 25 height 17
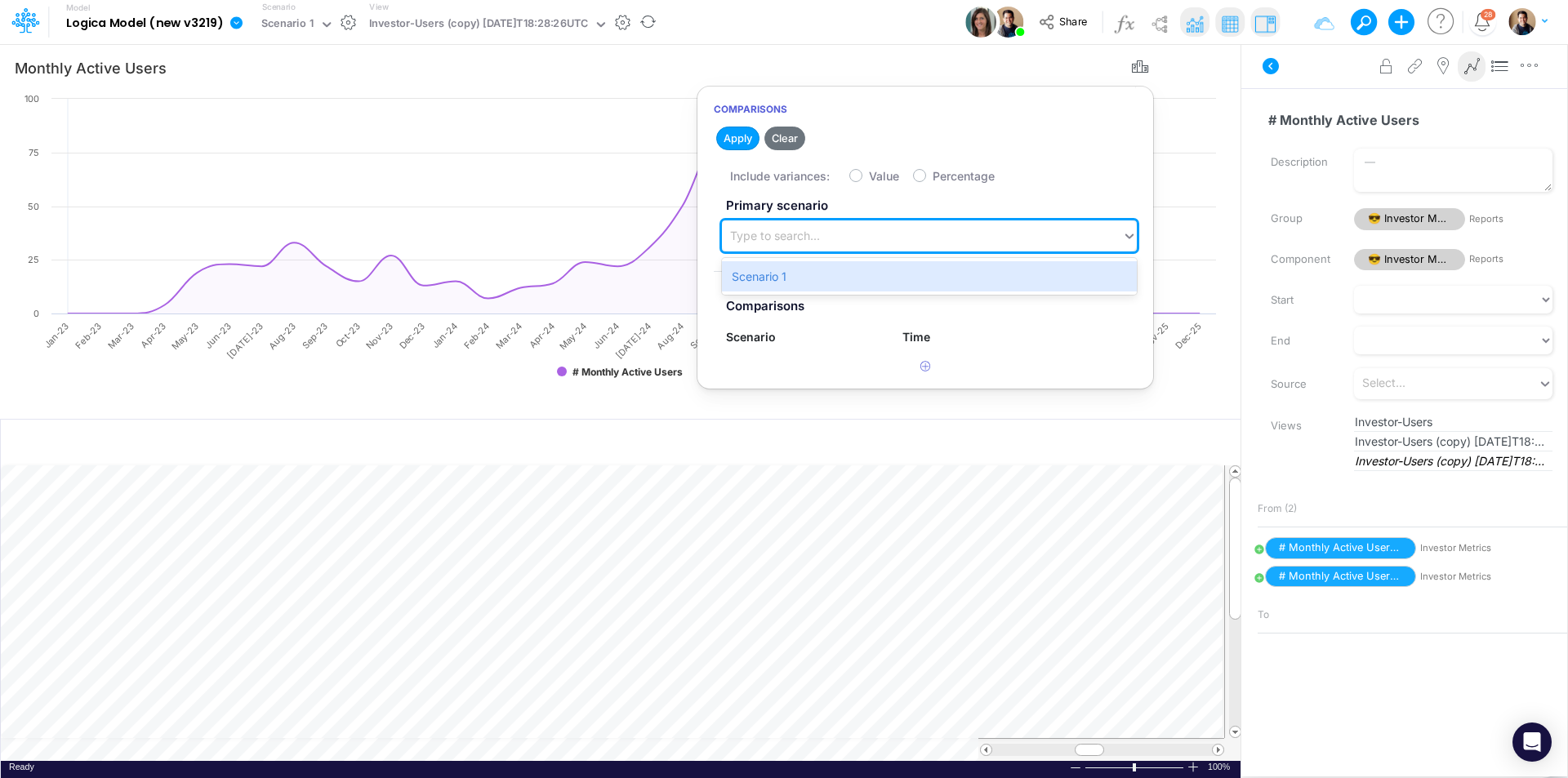
click at [897, 245] on div "Type to search..." at bounding box center [922, 236] width 400 height 27
click at [831, 273] on div "Scenario 1" at bounding box center [929, 276] width 415 height 30
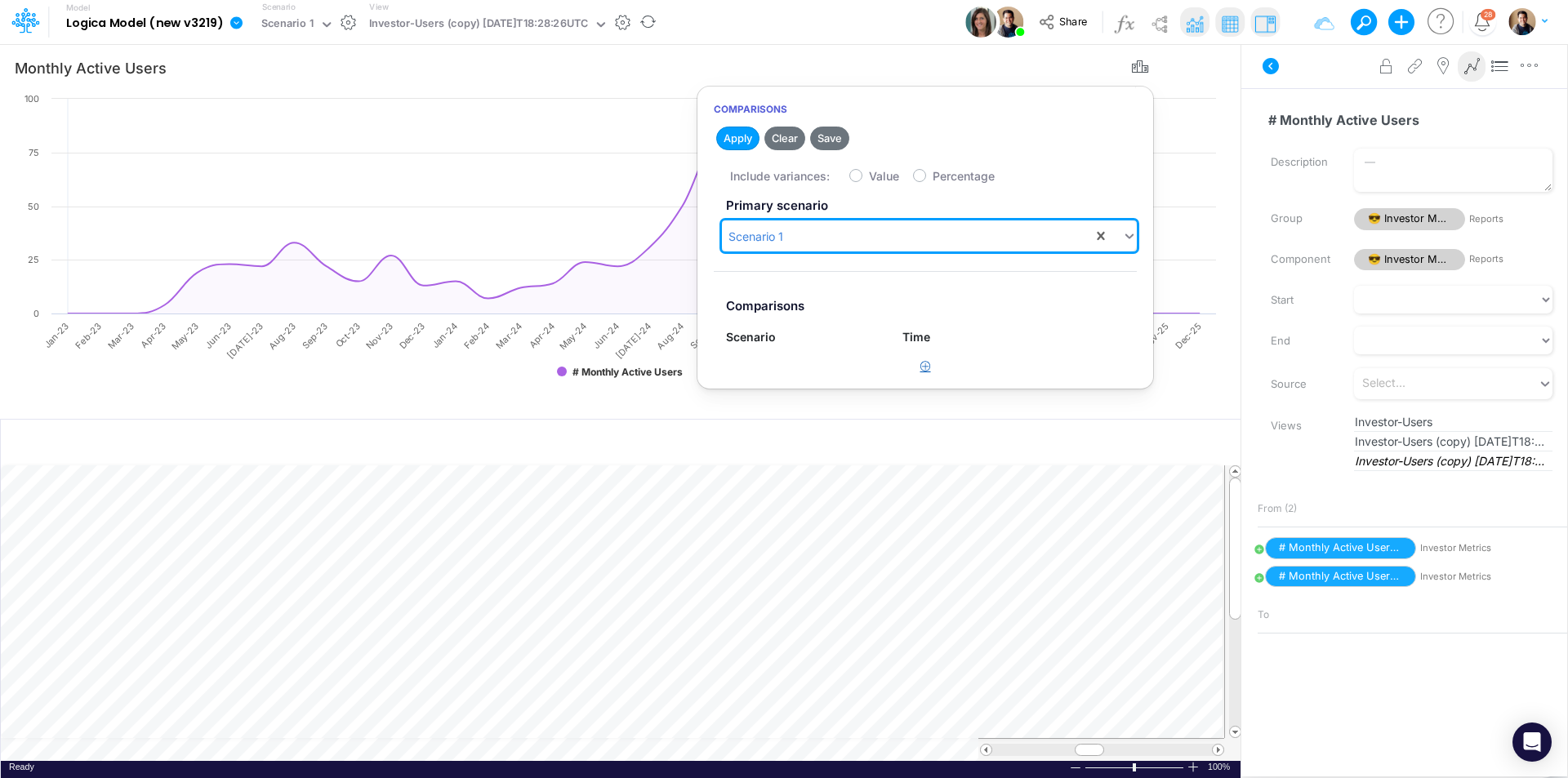
click at [922, 361] on icon "button" at bounding box center [925, 366] width 11 height 11
click at [806, 386] on div "Type to search..." at bounding box center [796, 373] width 139 height 27
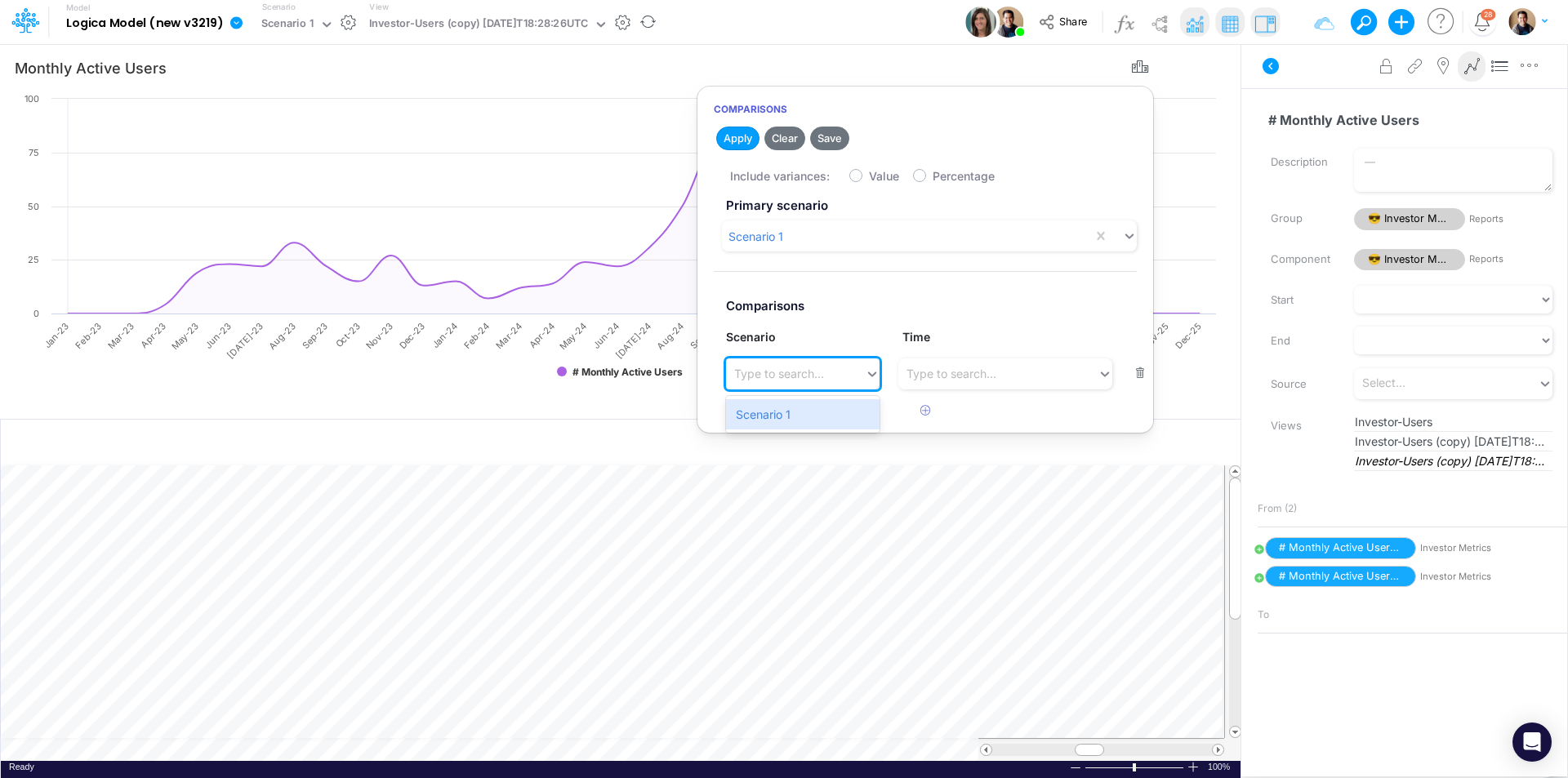
drag, startPoint x: 800, startPoint y: 412, endPoint x: 838, endPoint y: 411, distance: 38.0
click at [808, 412] on div "Scenario 1" at bounding box center [803, 414] width 154 height 30
click at [958, 377] on div "Type to search..." at bounding box center [951, 373] width 90 height 17
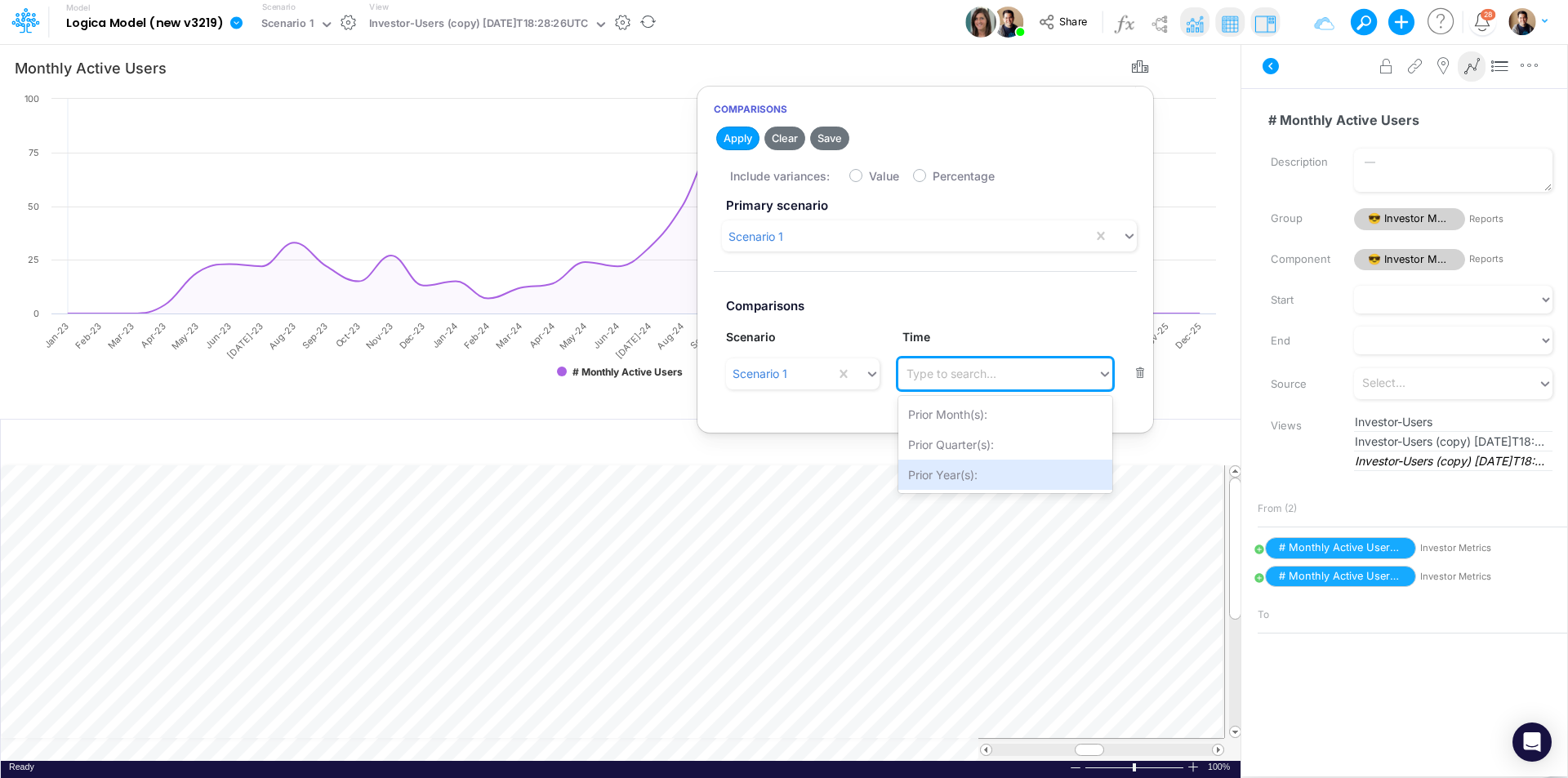
drag, startPoint x: 969, startPoint y: 465, endPoint x: 994, endPoint y: 402, distance: 67.8
click at [969, 465] on div "Prior Year(s):" at bounding box center [1005, 474] width 214 height 30
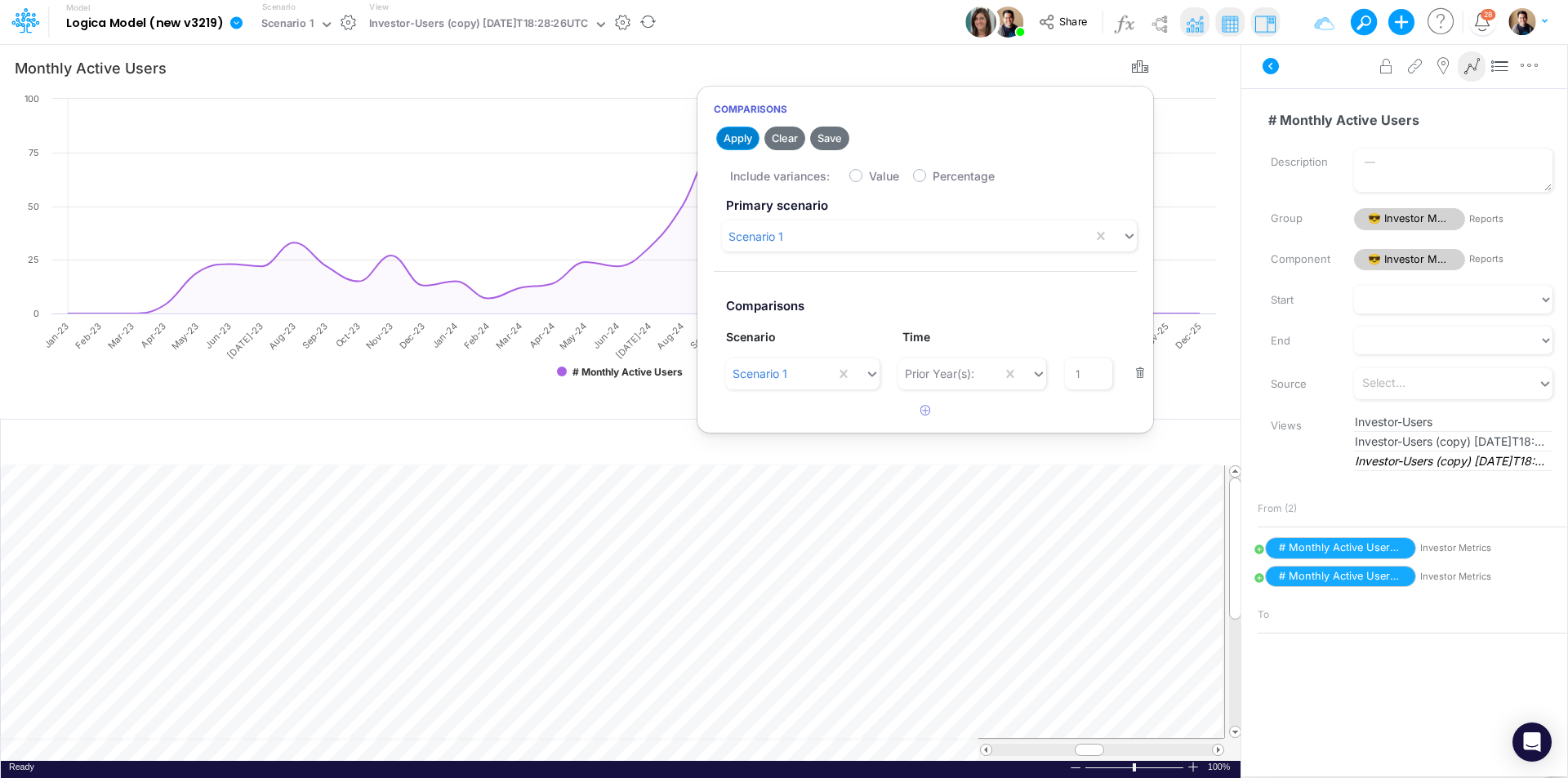
click at [743, 137] on button "Apply" at bounding box center [738, 138] width 43 height 24
click at [869, 178] on label "Value" at bounding box center [883, 176] width 30 height 17
click at [869, 178] on input "Value" at bounding box center [874, 172] width 11 height 11
checkbox input "true"
click at [714, 146] on h2 "Apply Clear Save" at bounding box center [925, 138] width 456 height 29
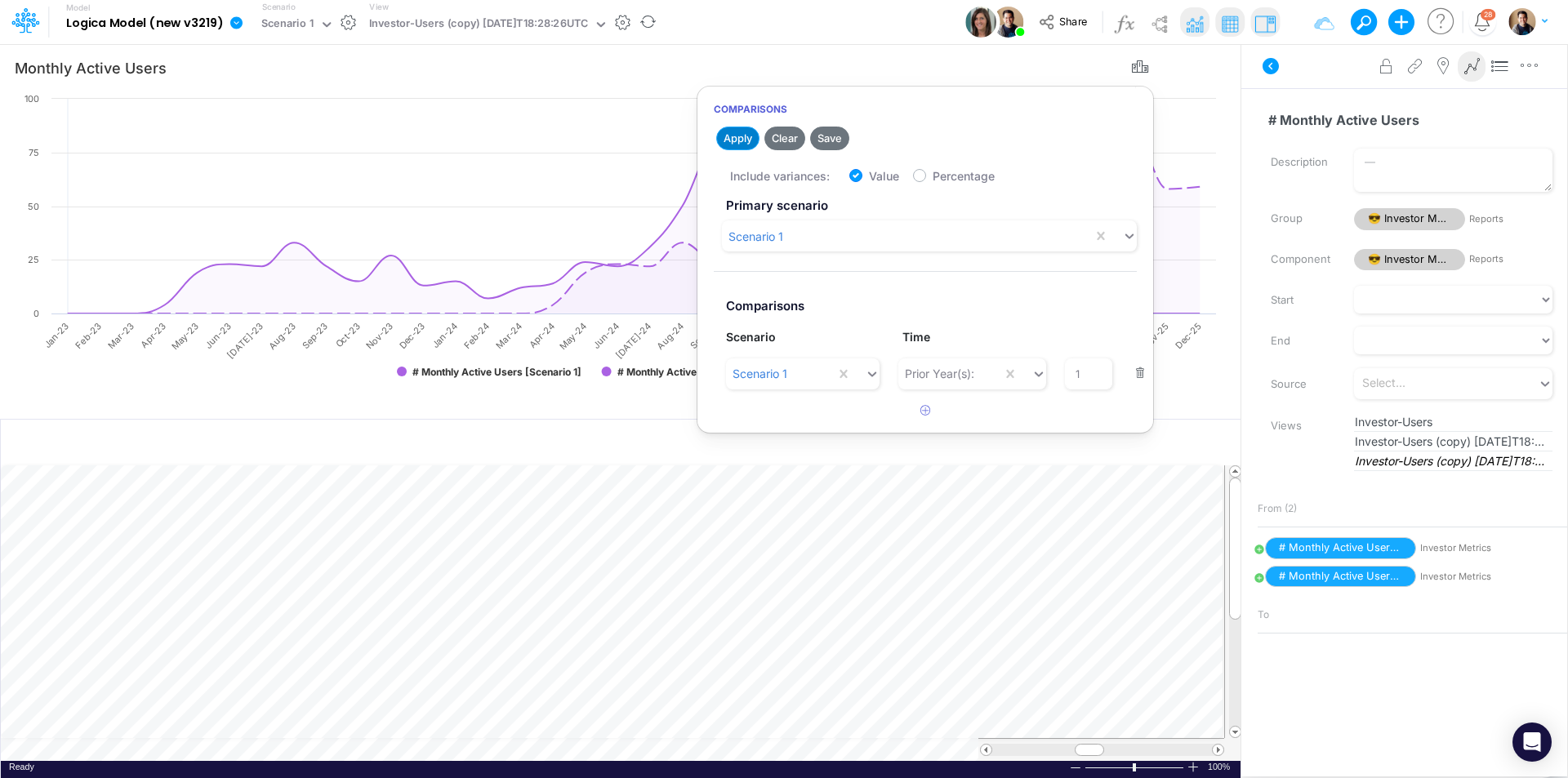
click at [733, 143] on button "Apply" at bounding box center [738, 138] width 43 height 24
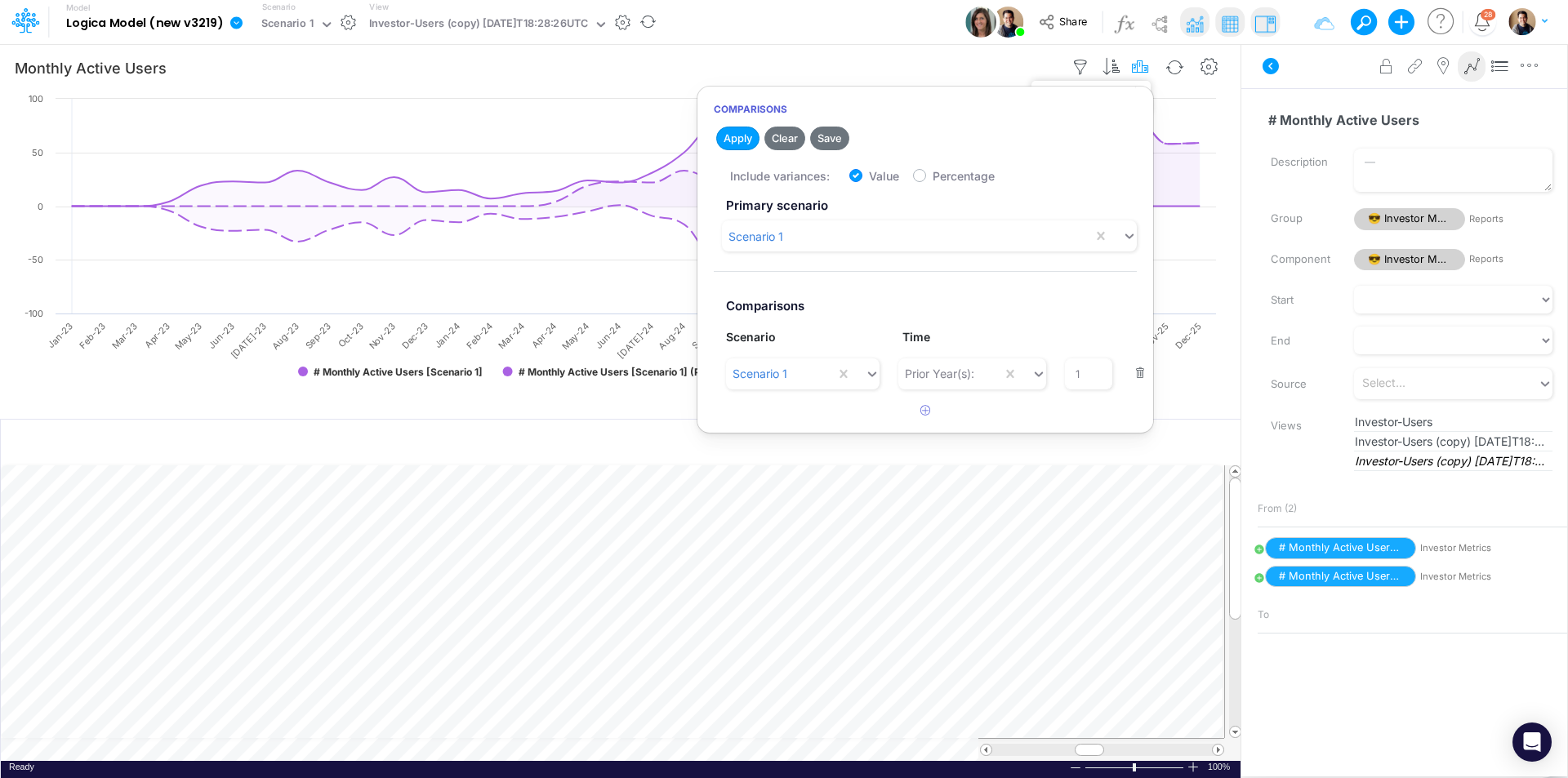
click at [1136, 76] on icon "button" at bounding box center [1141, 67] width 25 height 17
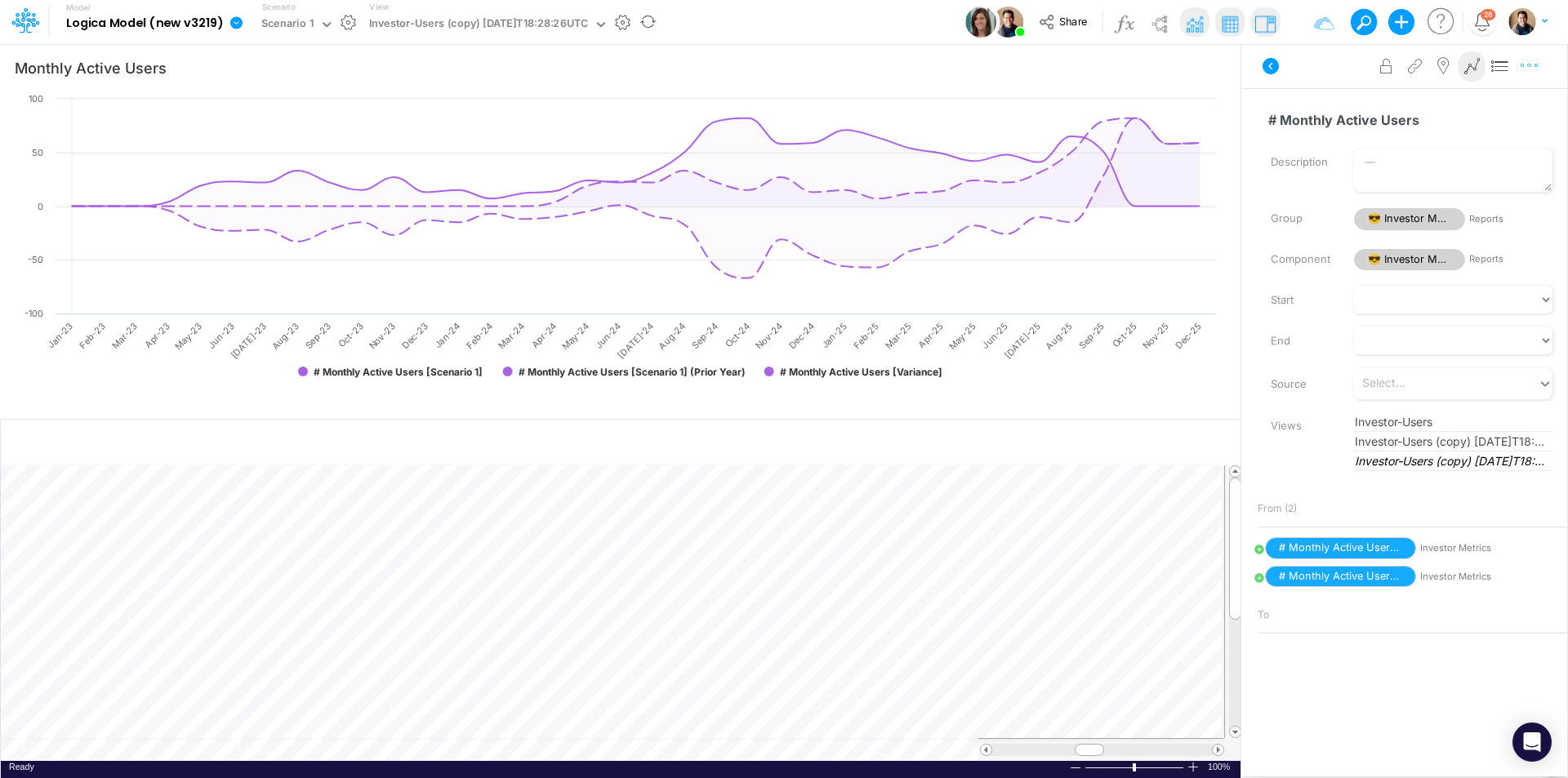
click at [1530, 67] on icon "button" at bounding box center [1530, 65] width 25 height 17
click at [1437, 164] on span "Advanced settings" at bounding box center [1435, 165] width 101 height 14
select select "sum"
select select "field"
select select "Number"
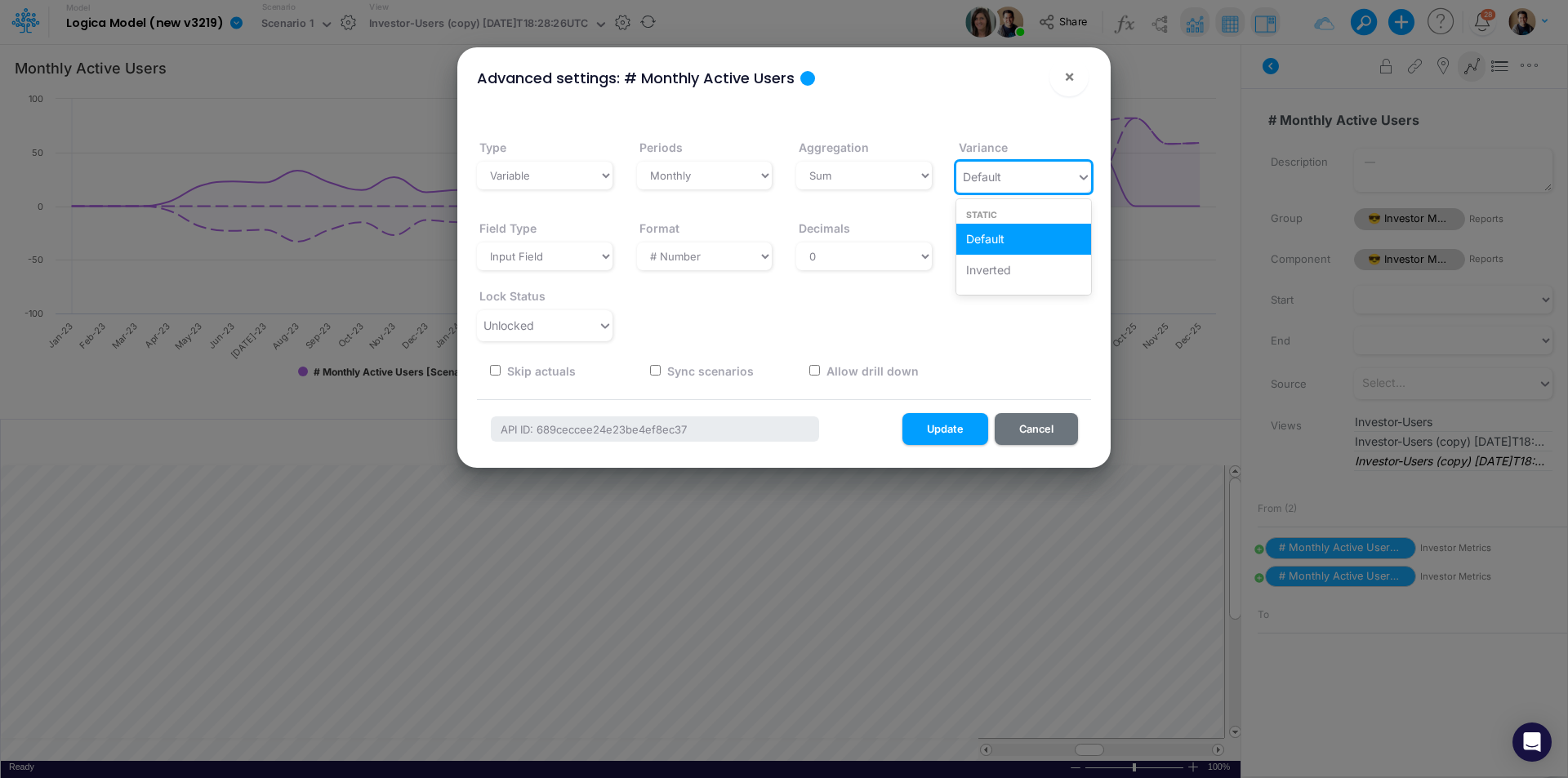
click at [1069, 180] on div "Default" at bounding box center [1017, 177] width 121 height 27
click at [1028, 268] on div "Inverted" at bounding box center [1024, 269] width 136 height 30
click at [963, 417] on button "Update" at bounding box center [945, 429] width 86 height 32
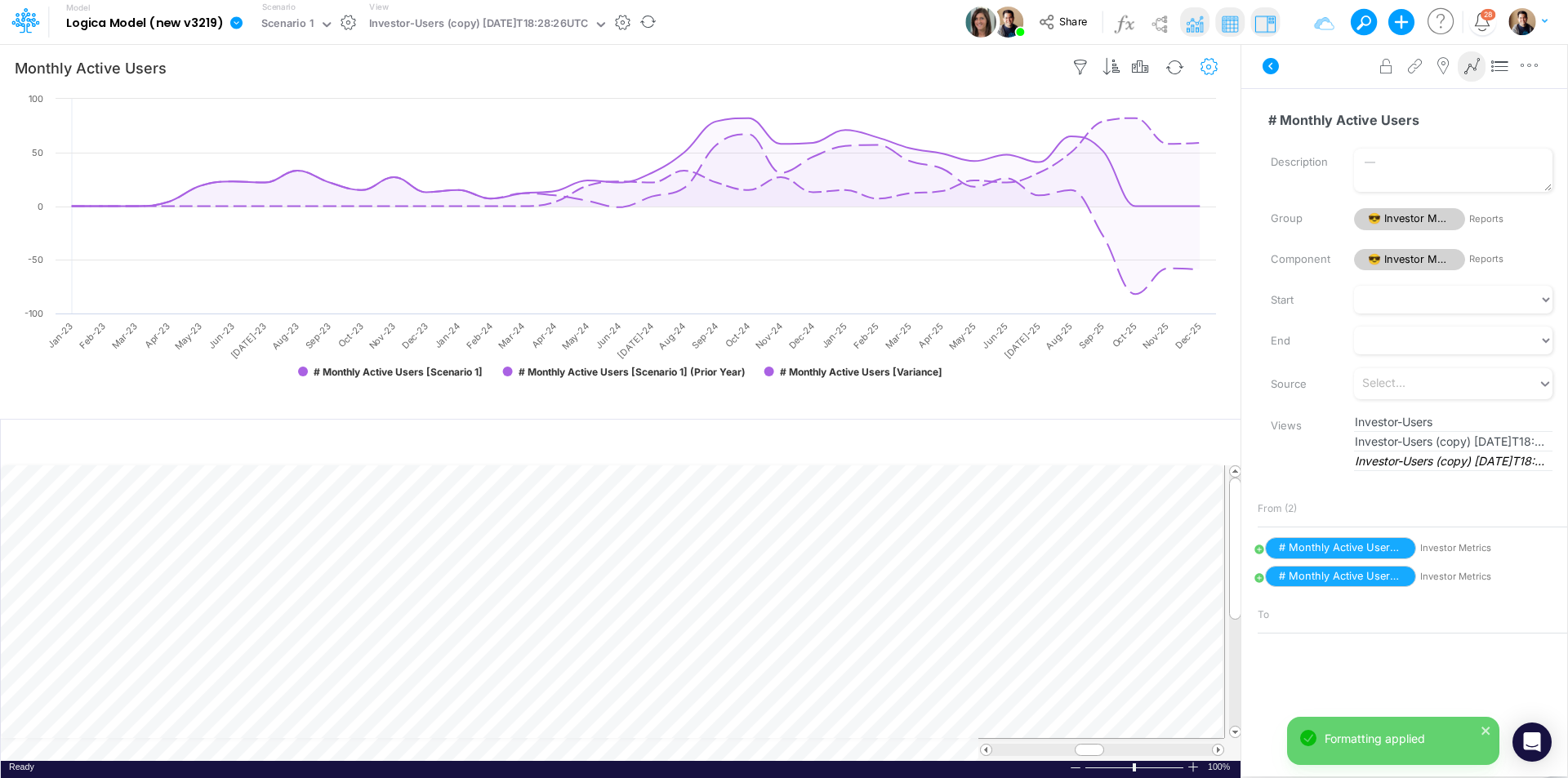
click at [1215, 68] on icon "button" at bounding box center [1210, 67] width 25 height 17
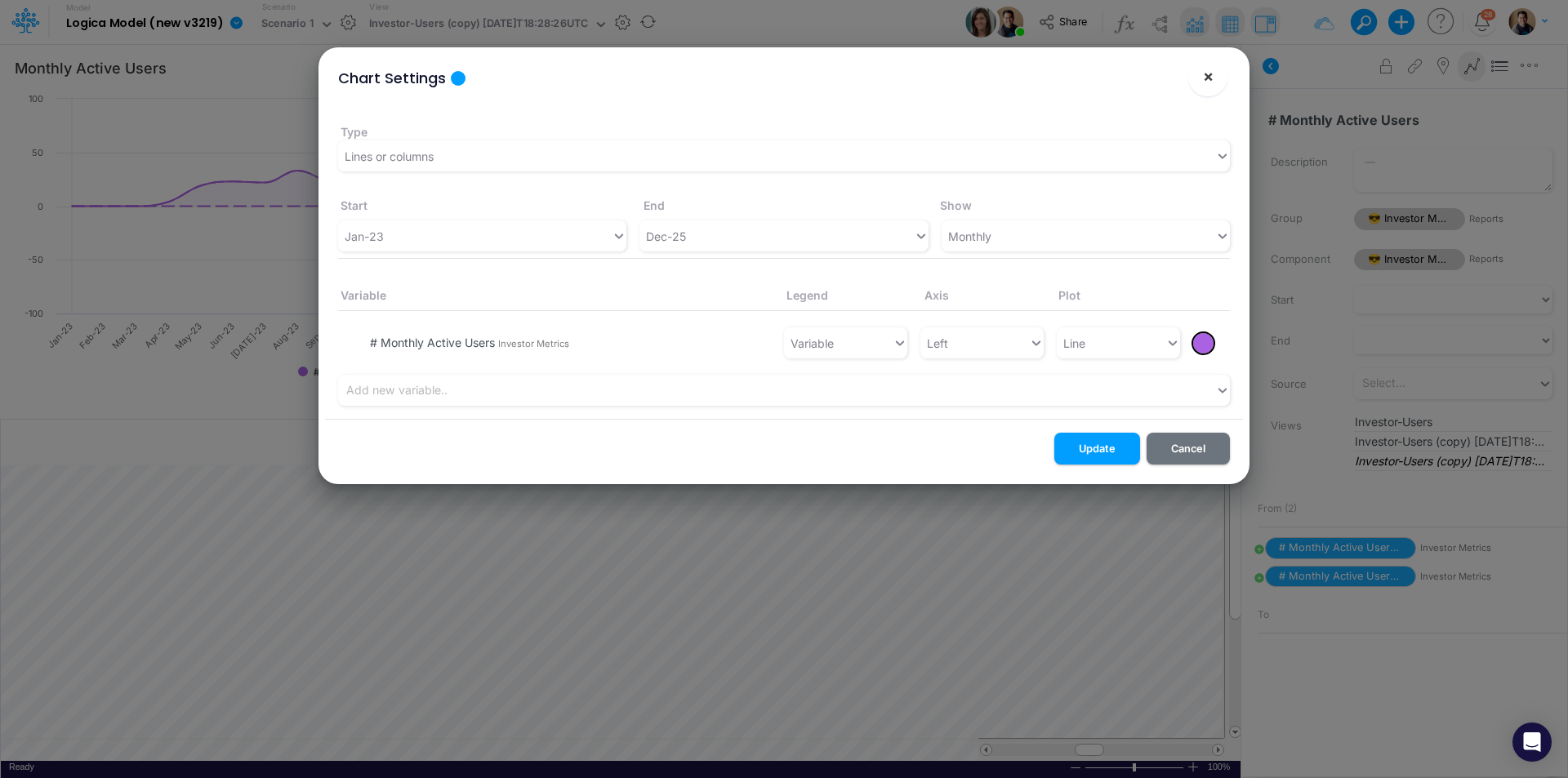
click at [1215, 79] on button "×" at bounding box center [1208, 77] width 39 height 39
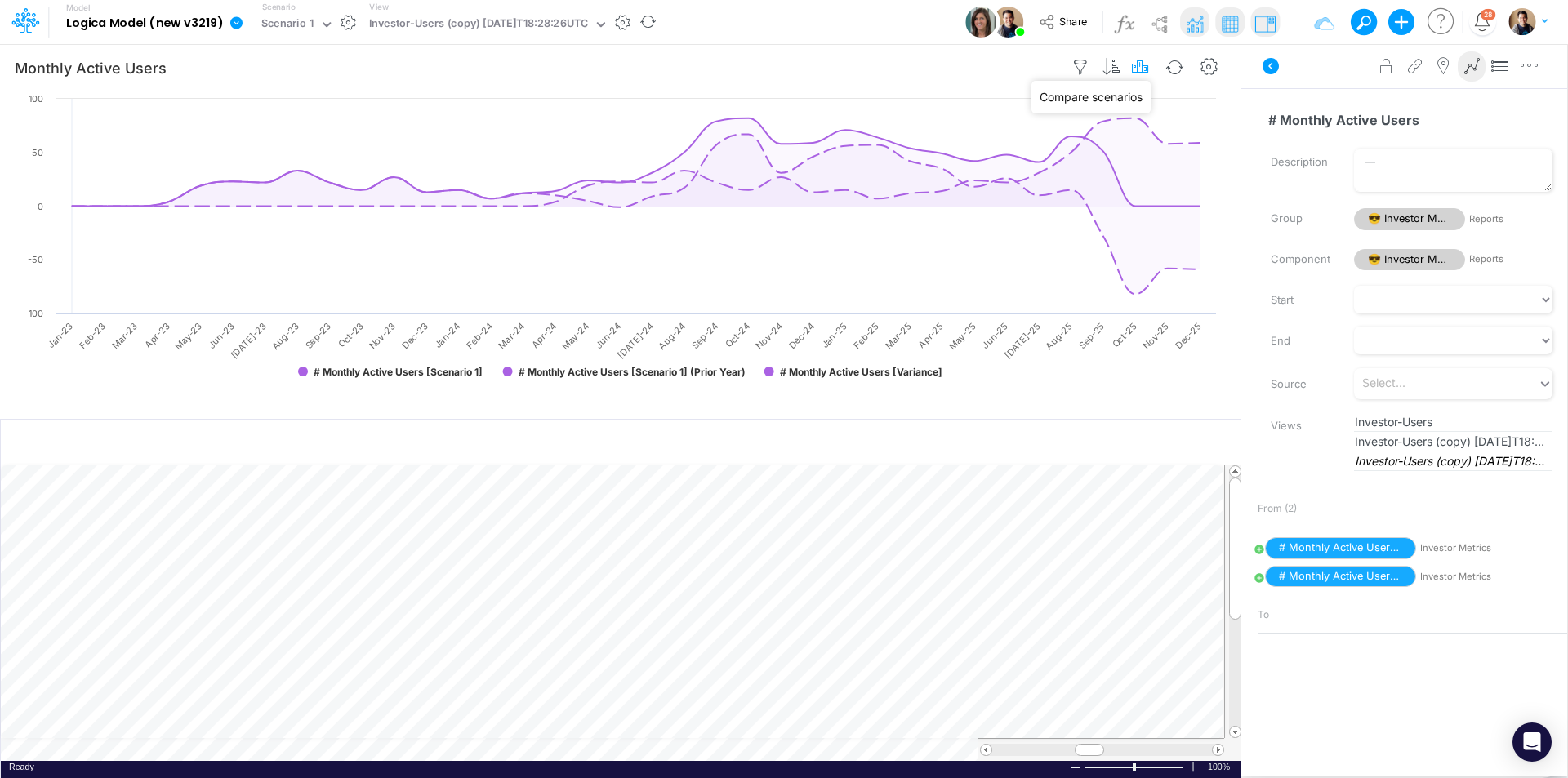
click at [1146, 64] on icon "button" at bounding box center [1141, 67] width 25 height 17
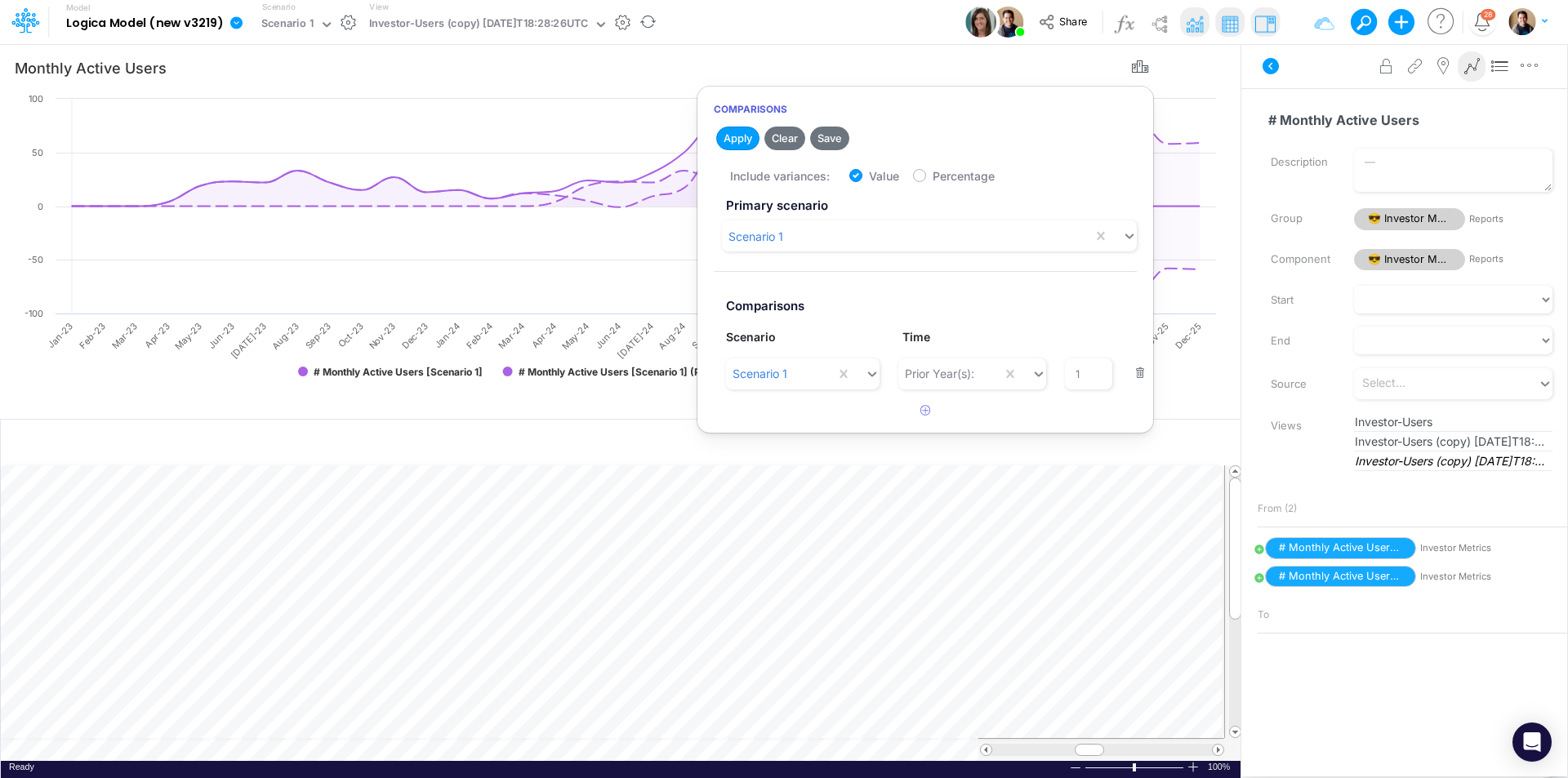
click at [932, 170] on label "Percentage" at bounding box center [964, 176] width 62 height 17
click at [932, 170] on input "Percentage" at bounding box center [937, 172] width 11 height 11
checkbox input "true"
click at [869, 173] on label "Value" at bounding box center [883, 176] width 30 height 17
click at [869, 173] on input "Value" at bounding box center [874, 172] width 11 height 11
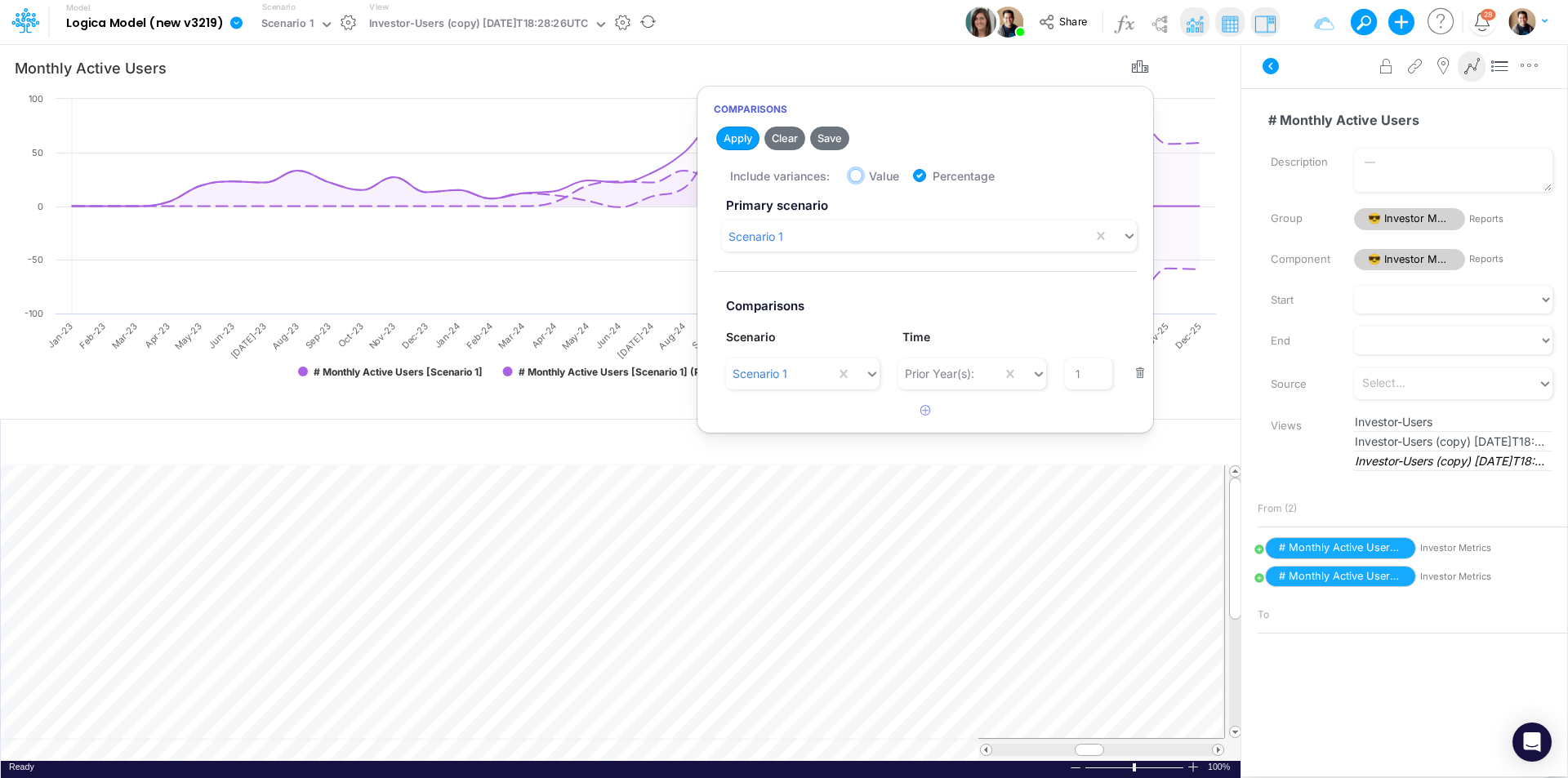
checkbox input "false"
drag, startPoint x: 732, startPoint y: 143, endPoint x: 929, endPoint y: 119, distance: 198.5
click at [732, 144] on button "Apply" at bounding box center [738, 138] width 43 height 24
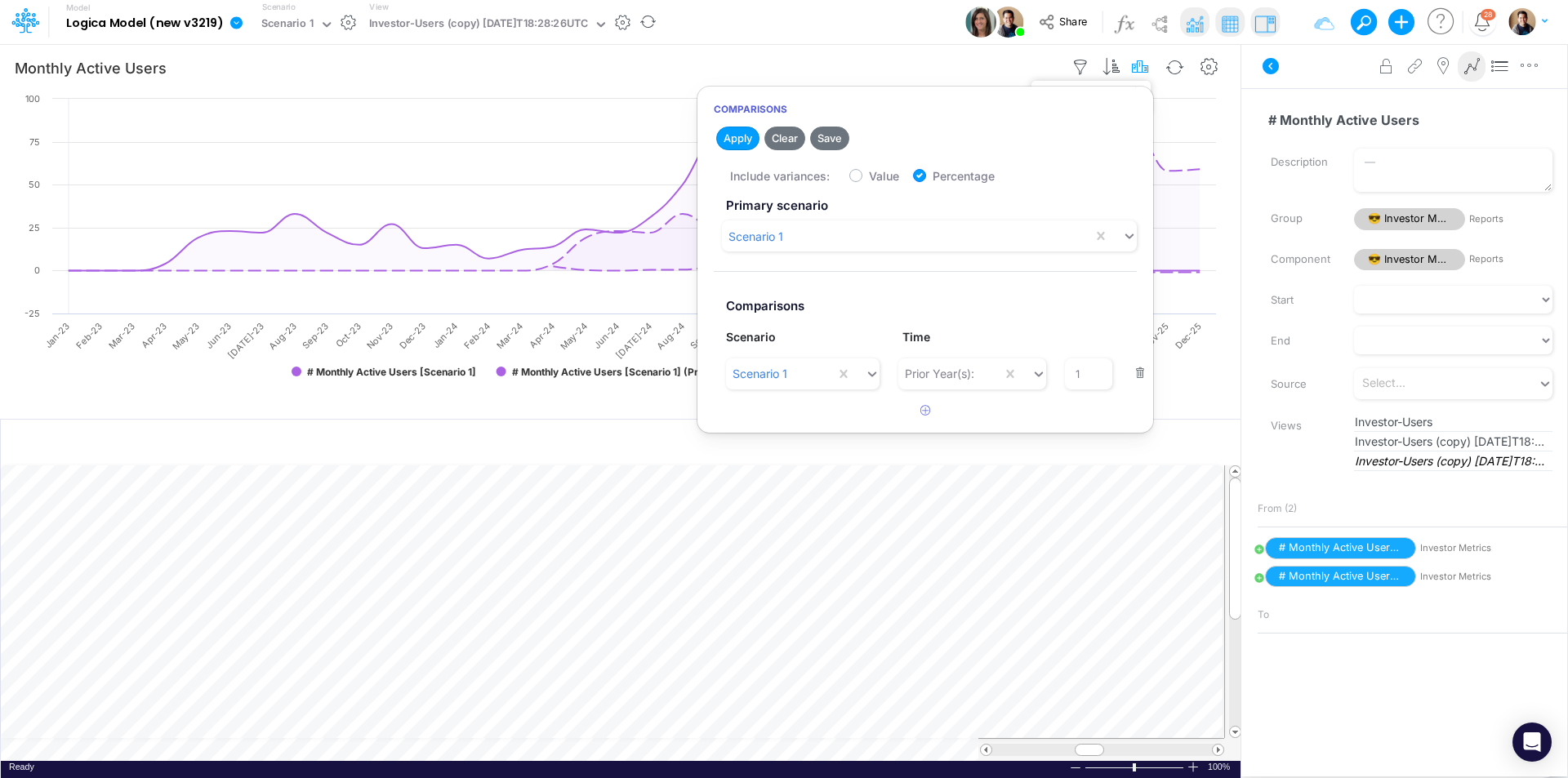
click at [1142, 63] on icon "button" at bounding box center [1141, 67] width 25 height 17
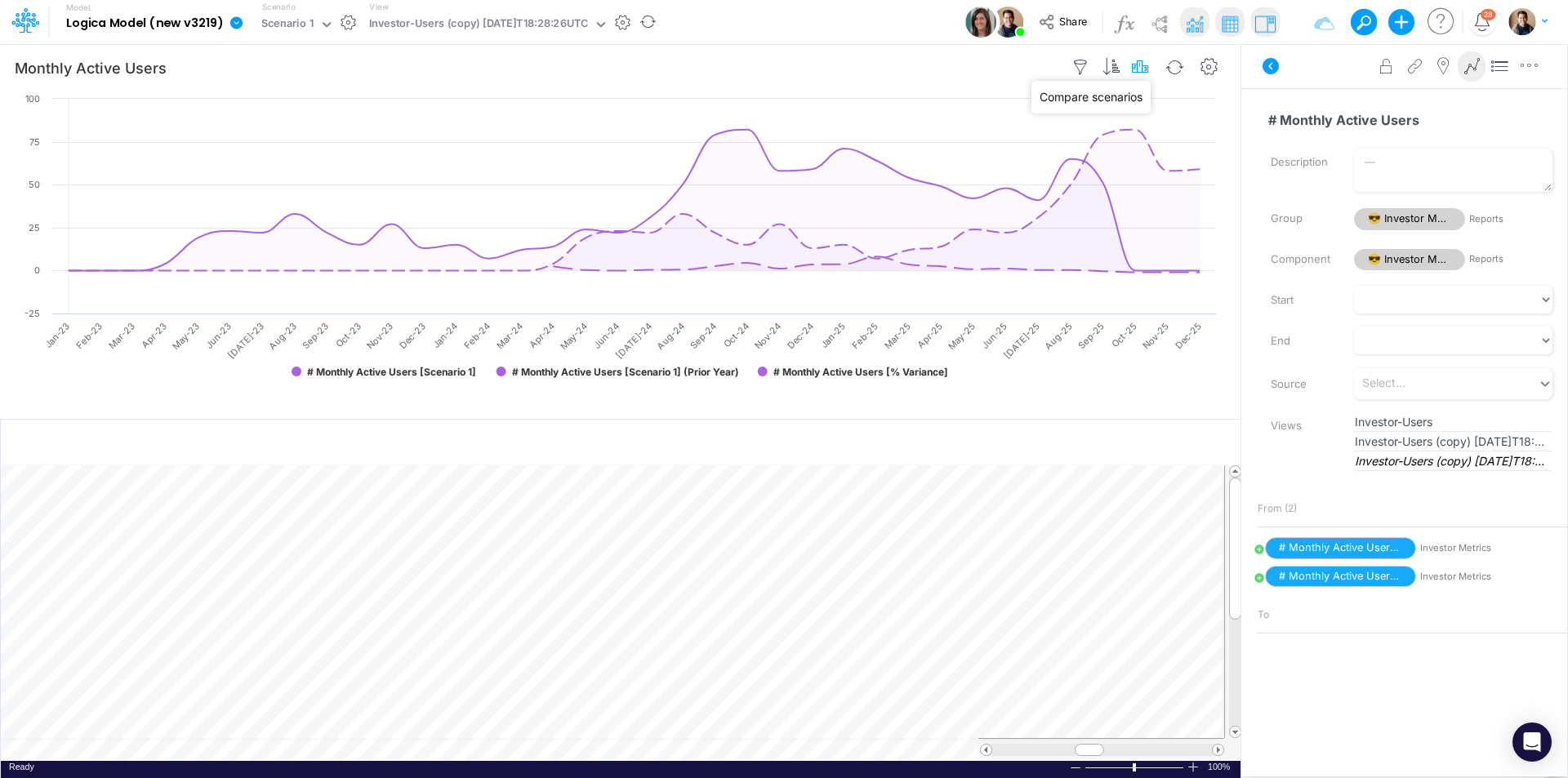
click at [1142, 71] on icon "button" at bounding box center [1141, 67] width 25 height 17
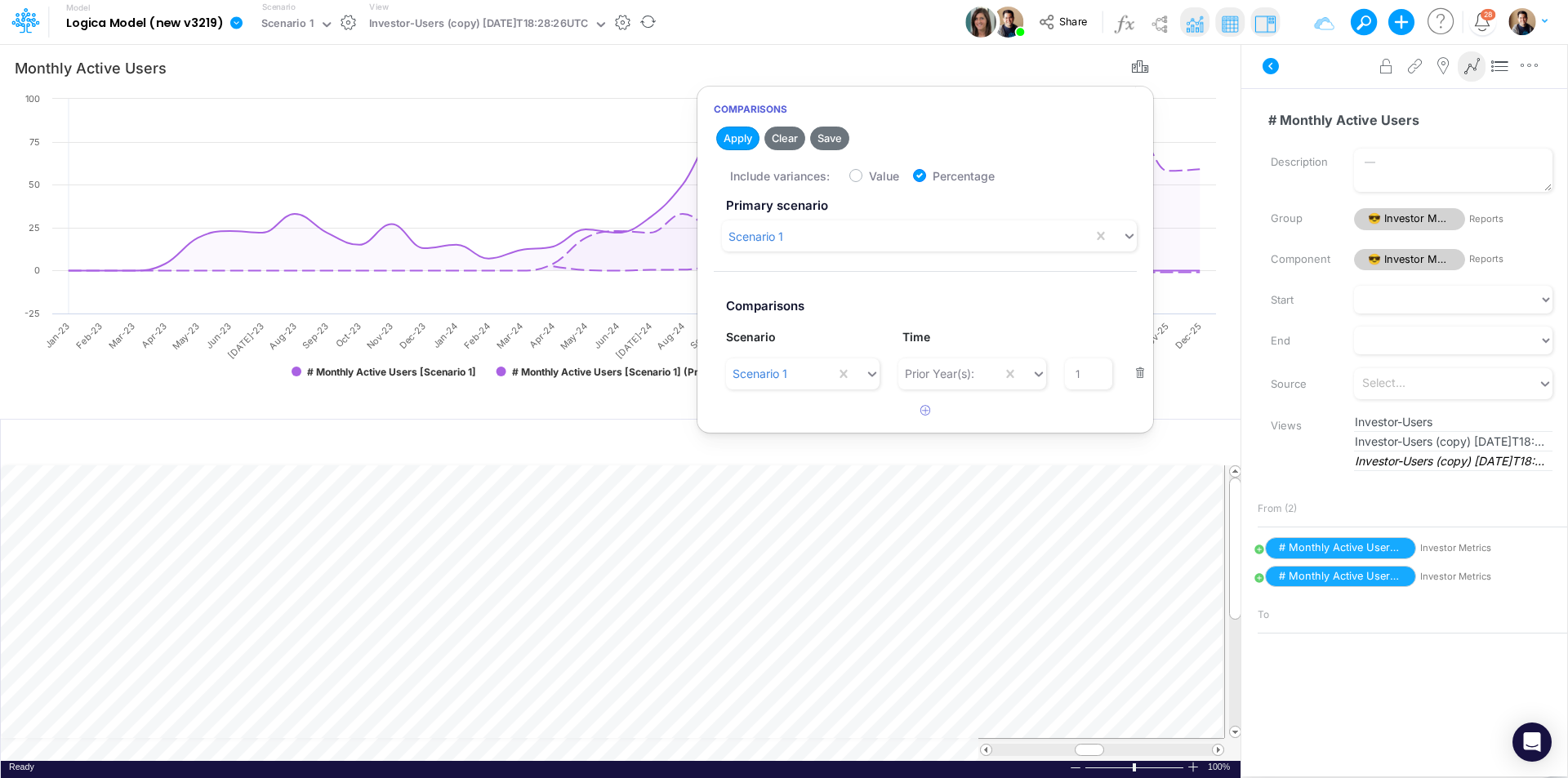
click at [869, 176] on label "Value" at bounding box center [883, 176] width 30 height 17
click at [869, 176] on input "Value" at bounding box center [874, 172] width 11 height 11
checkbox input "true"
click at [932, 177] on label "Percentage" at bounding box center [964, 176] width 62 height 17
click at [932, 177] on input "Percentage" at bounding box center [937, 172] width 11 height 11
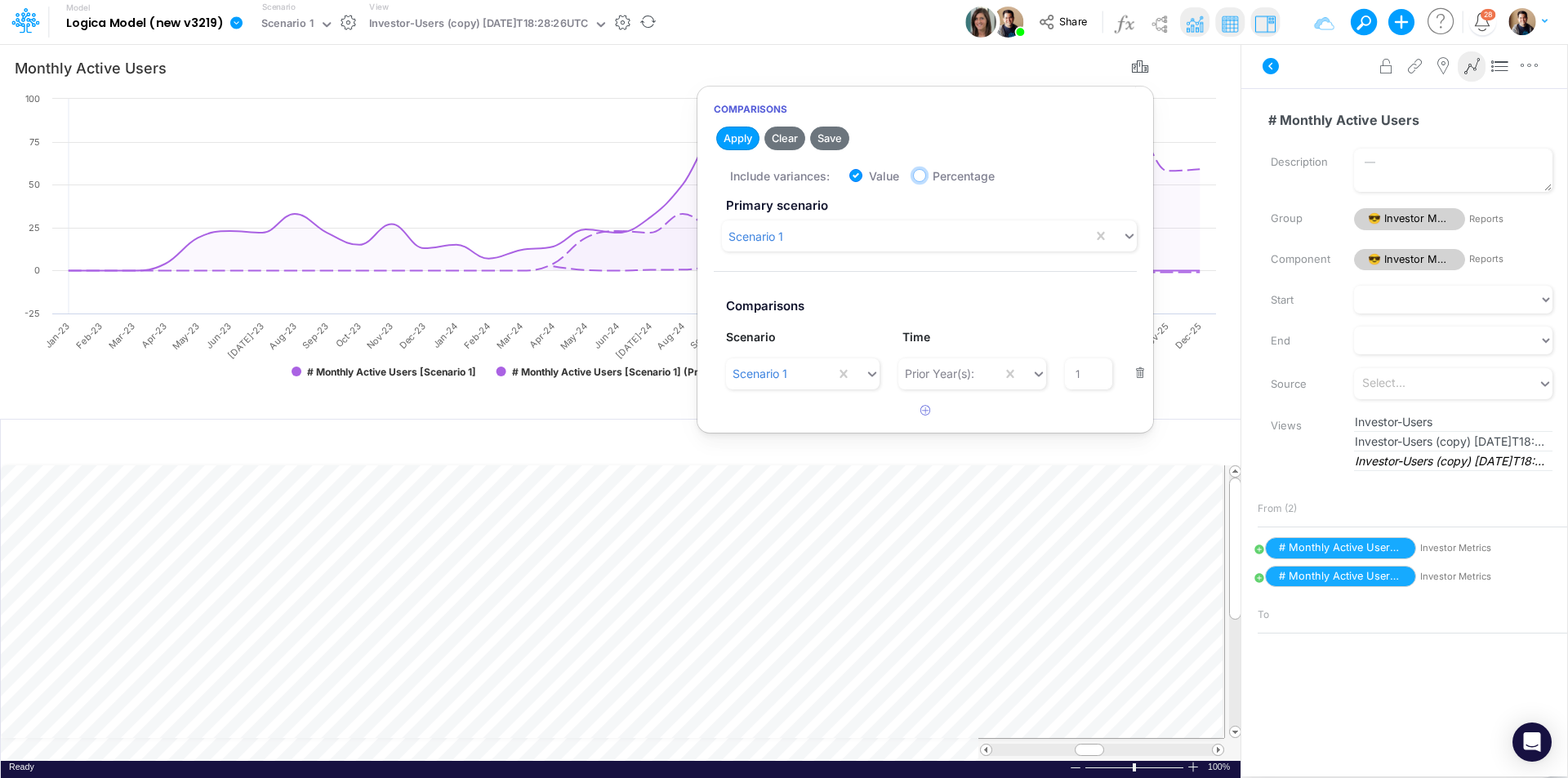
checkbox input "false"
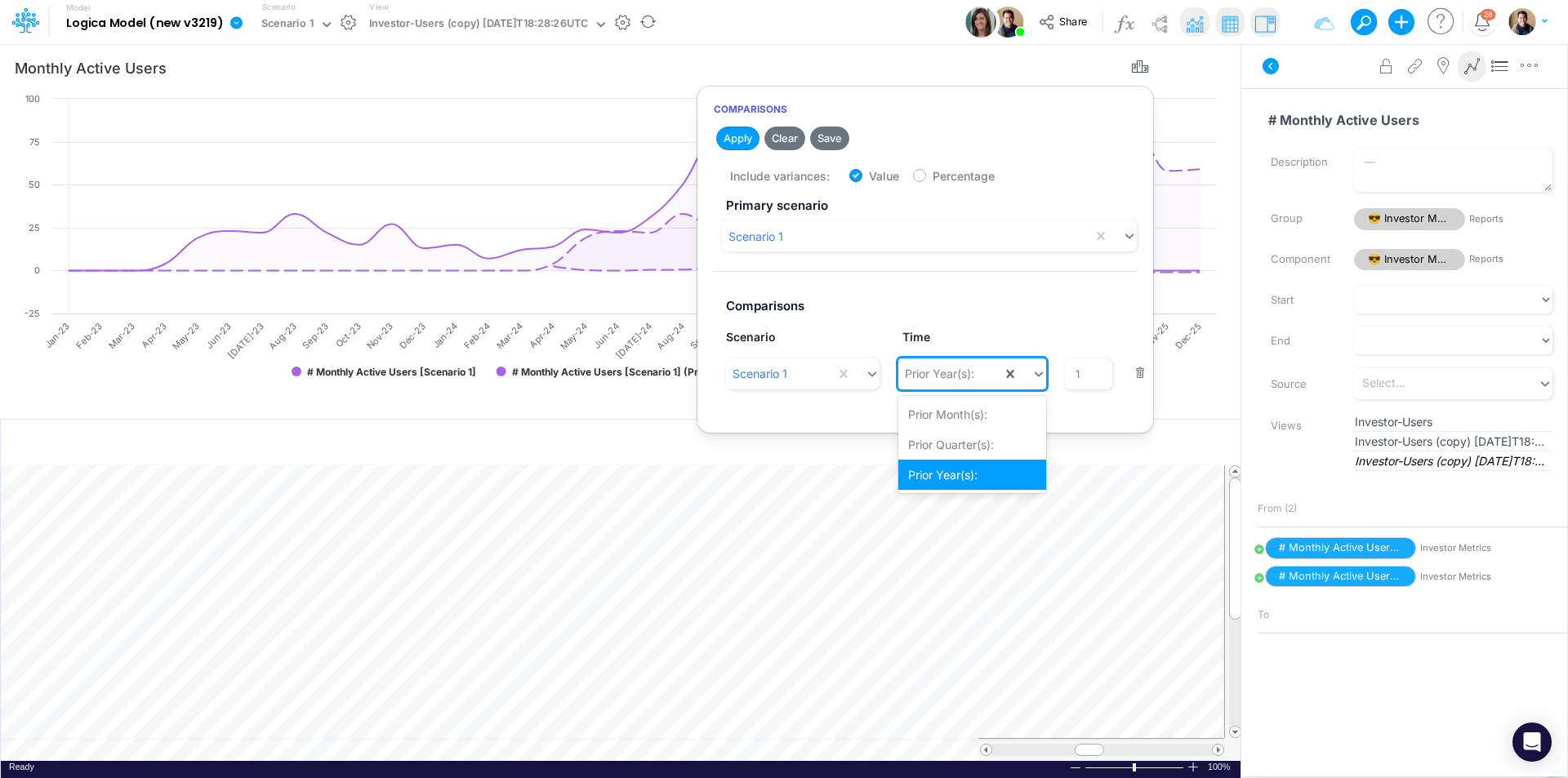
click at [964, 367] on div "Prior Year(s):" at bounding box center [939, 373] width 70 height 17
click at [964, 366] on div "Prior Year(s):" at bounding box center [939, 373] width 70 height 17
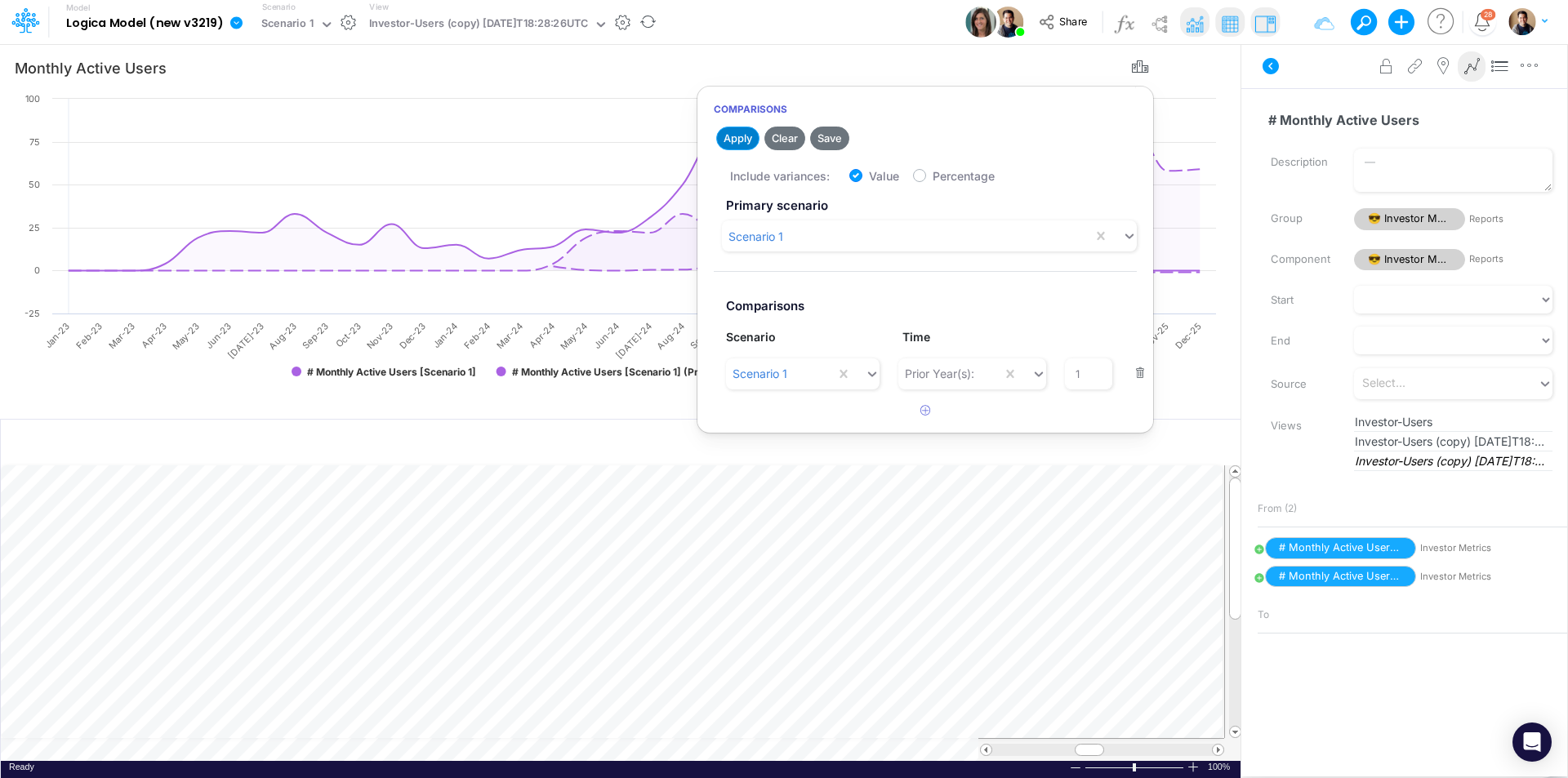
click at [744, 142] on button "Apply" at bounding box center [738, 138] width 43 height 24
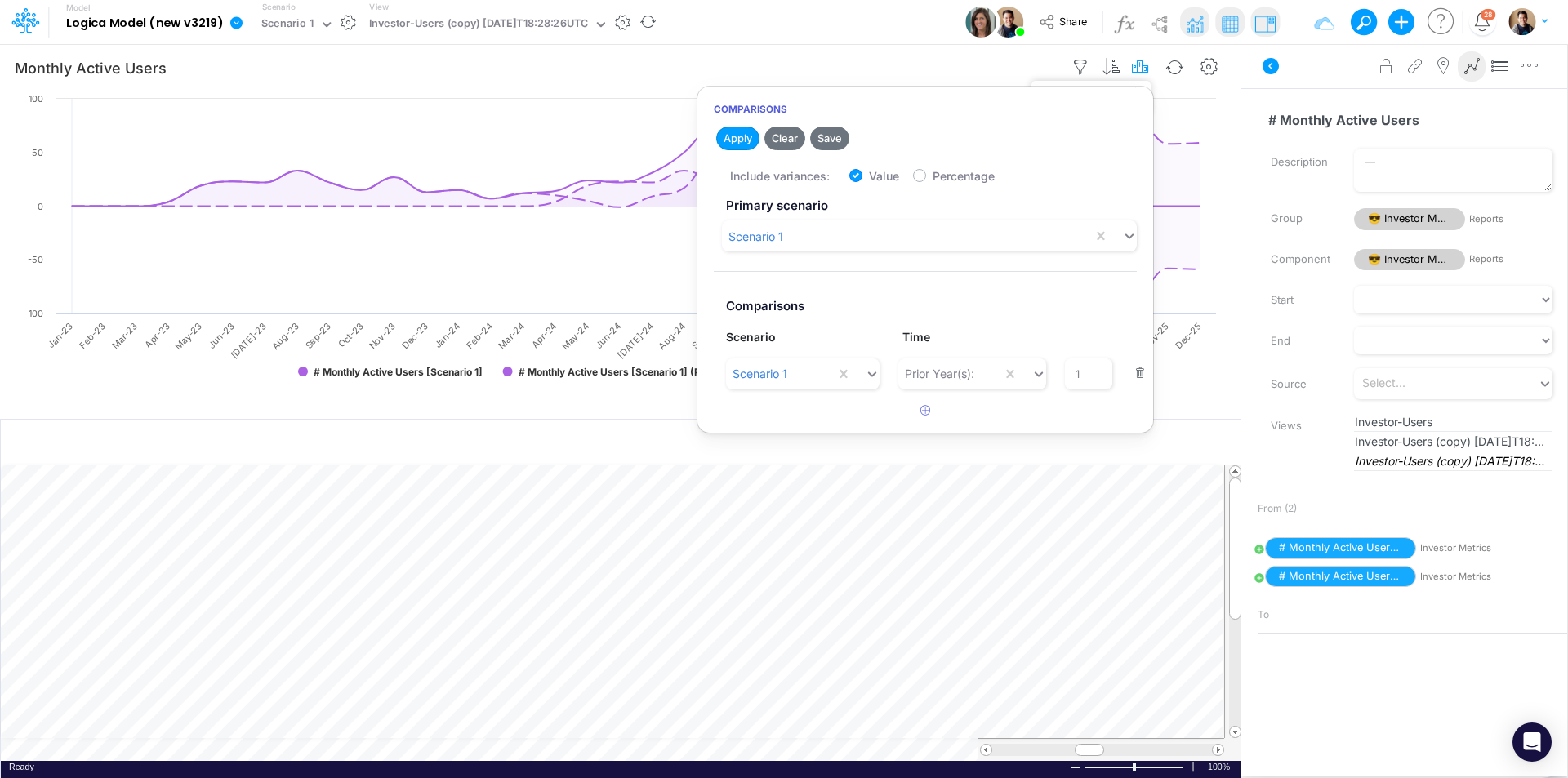
click at [1143, 62] on icon "button" at bounding box center [1141, 67] width 25 height 17
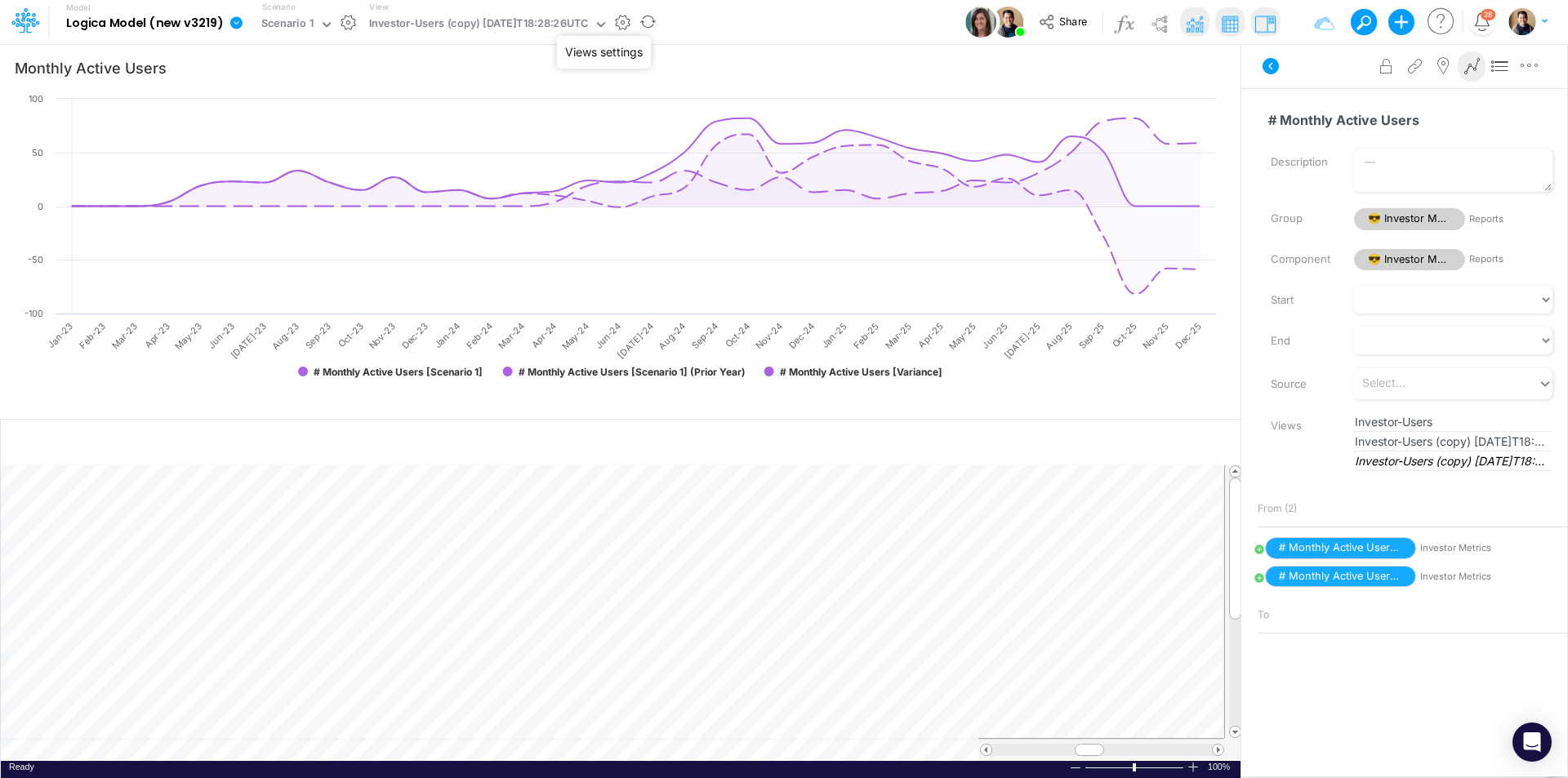
click at [631, 20] on button "button" at bounding box center [622, 22] width 17 height 17
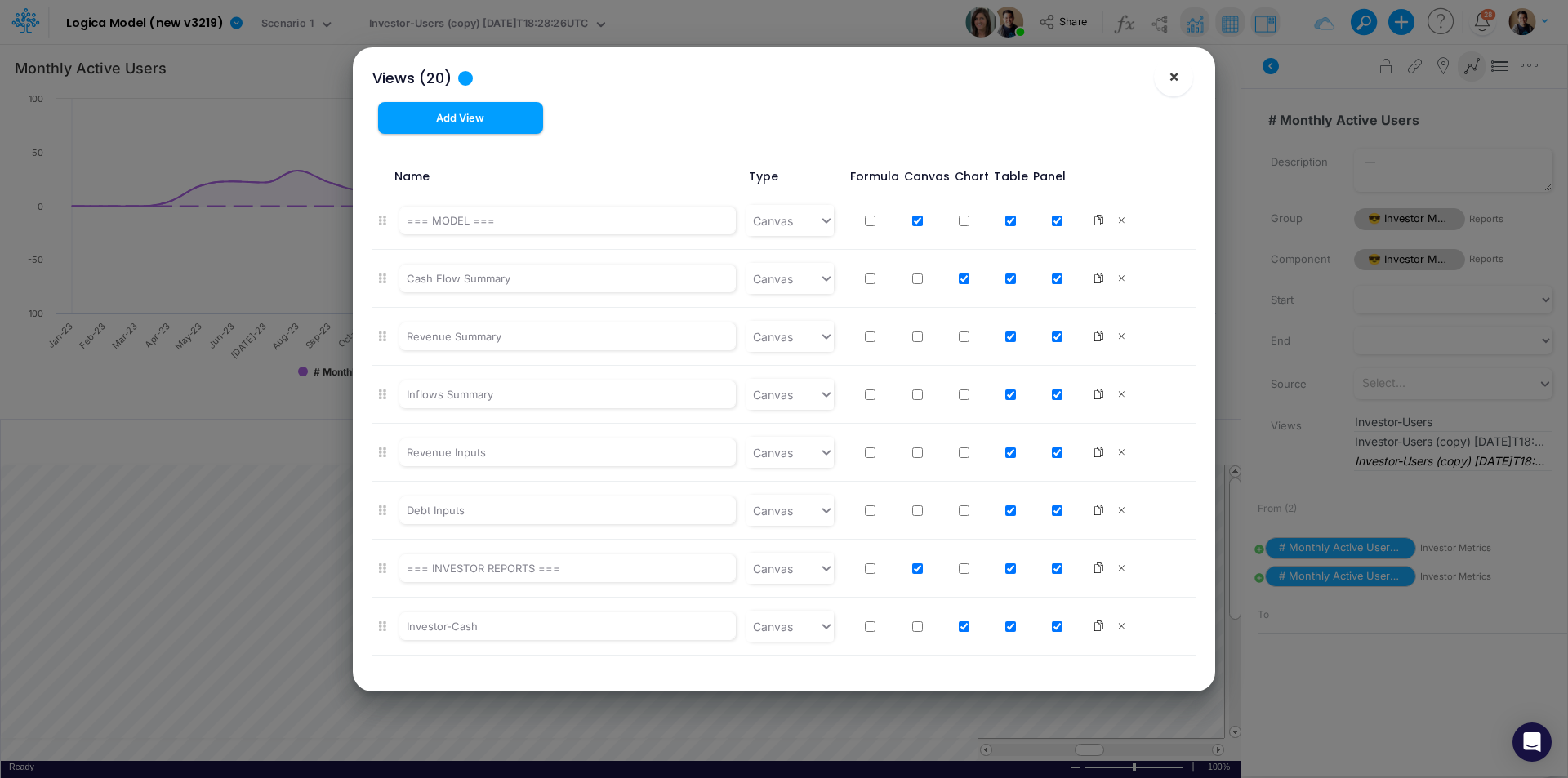
click at [1171, 78] on span "×" at bounding box center [1174, 76] width 11 height 20
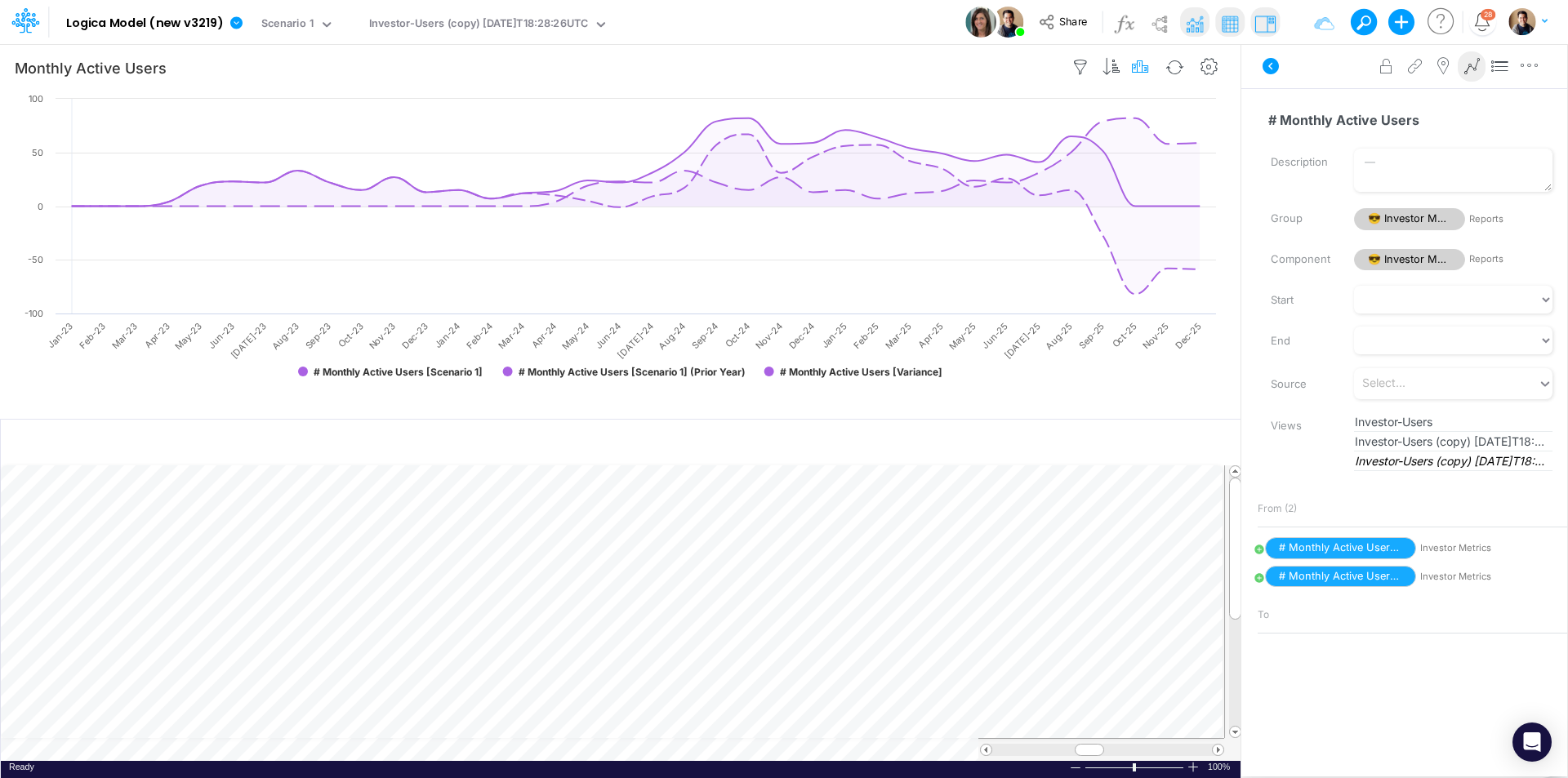
click at [1141, 67] on icon "button" at bounding box center [1141, 67] width 25 height 17
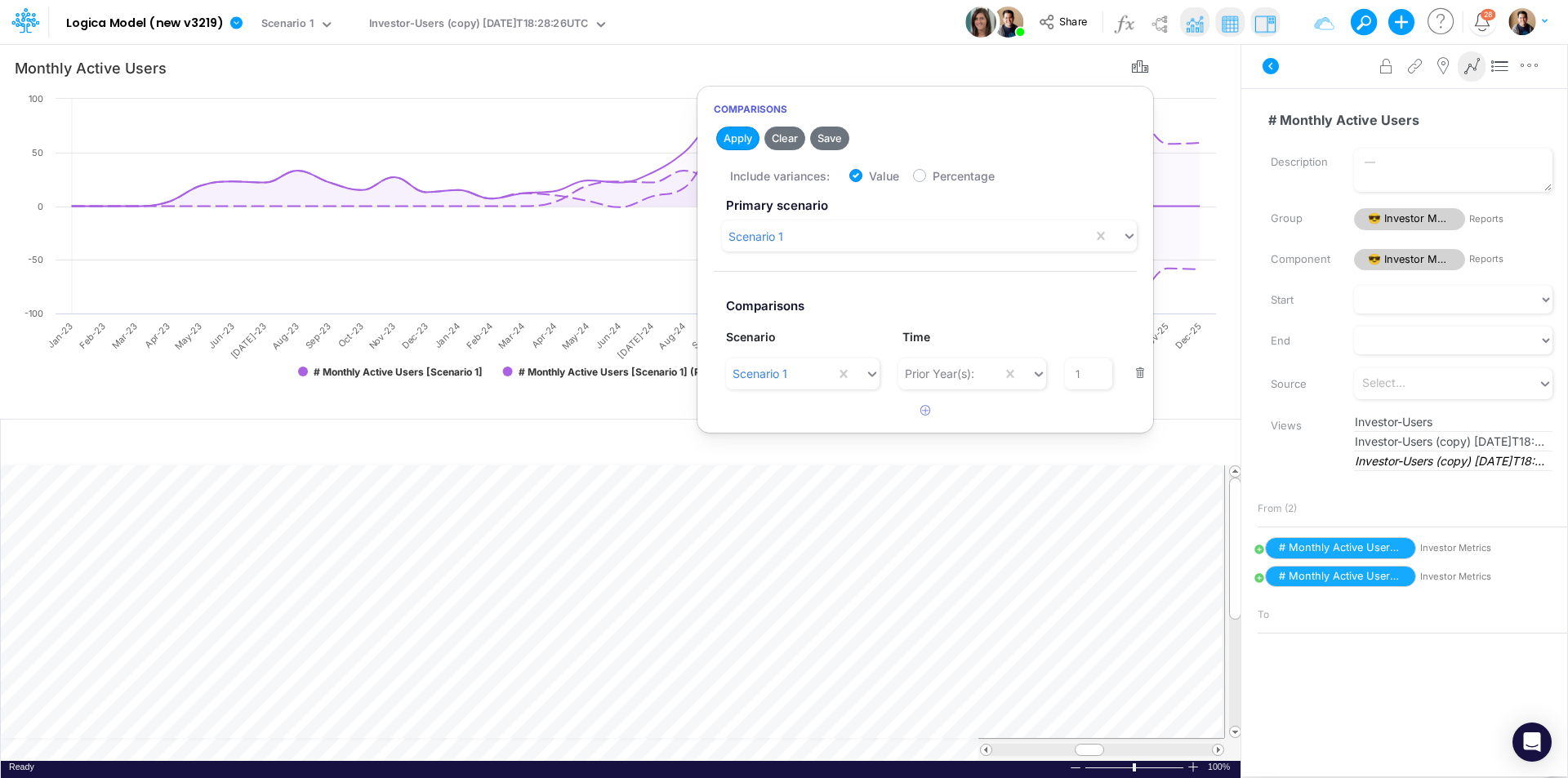
click at [869, 177] on label "Value" at bounding box center [883, 176] width 30 height 17
click at [869, 177] on input "Value" at bounding box center [874, 172] width 11 height 11
checkbox input "false"
click at [845, 136] on button "Save" at bounding box center [829, 138] width 39 height 24
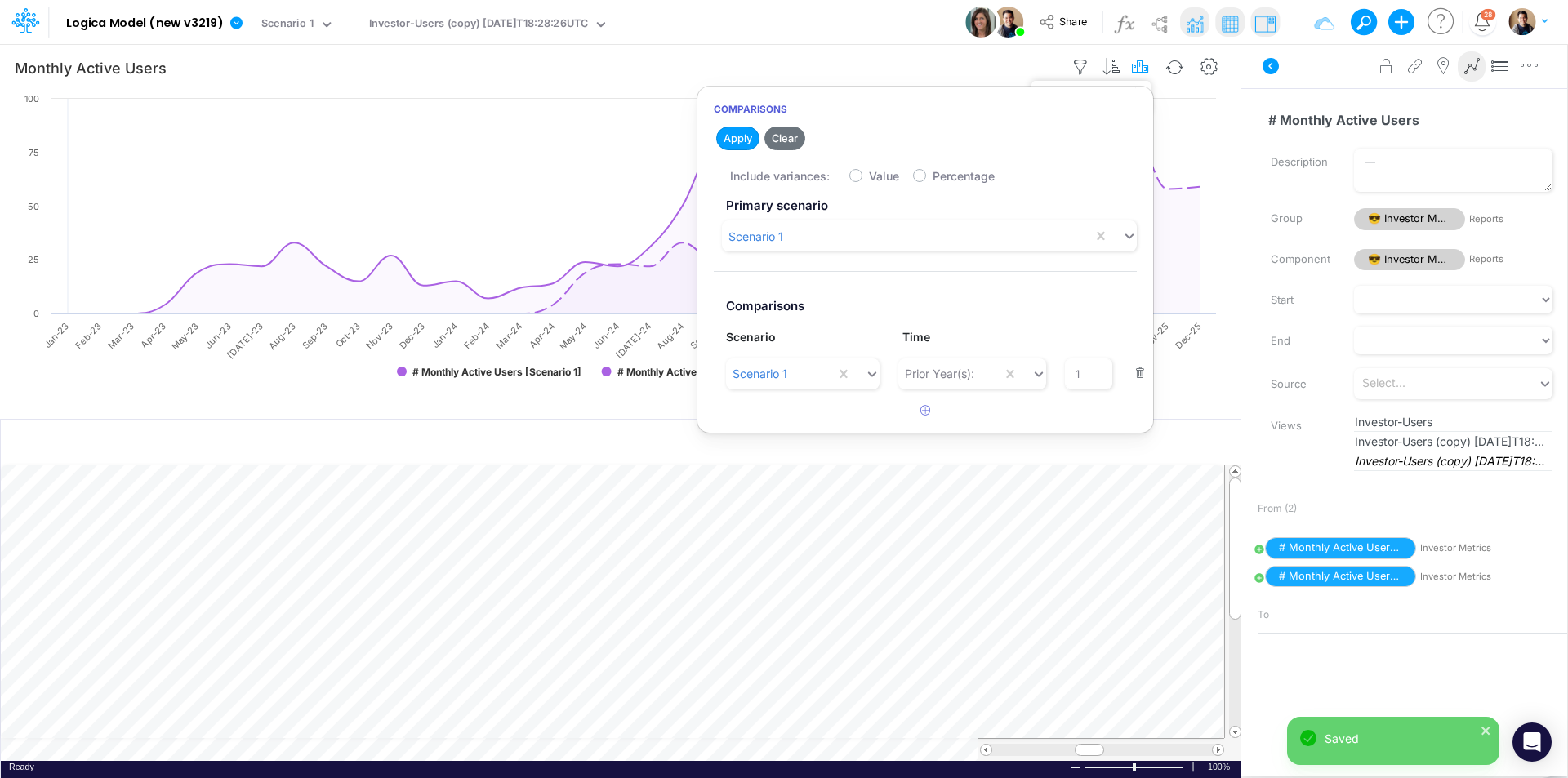
click at [1133, 67] on icon "button" at bounding box center [1141, 67] width 25 height 17
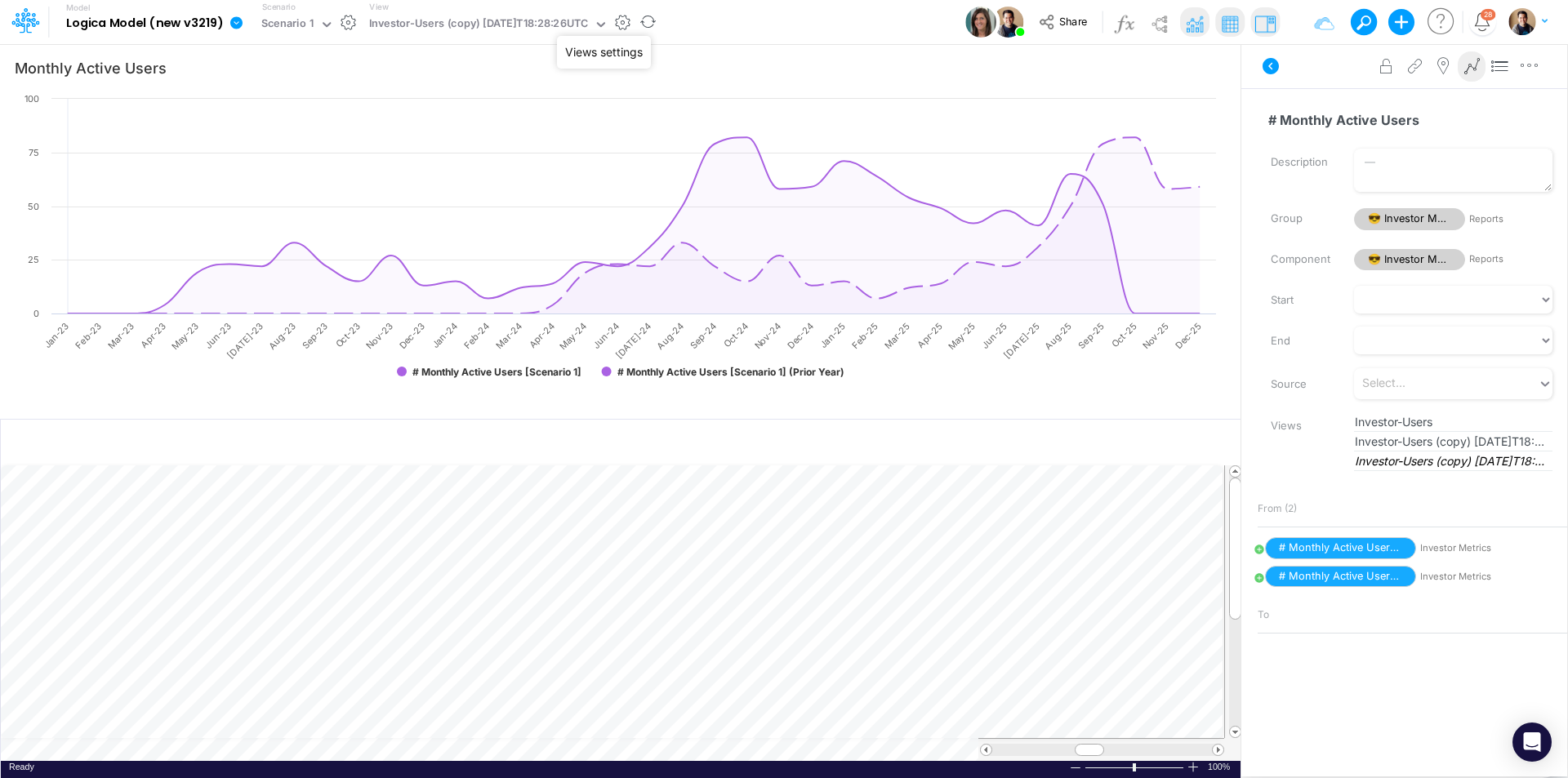
click at [631, 28] on button "button" at bounding box center [622, 22] width 17 height 17
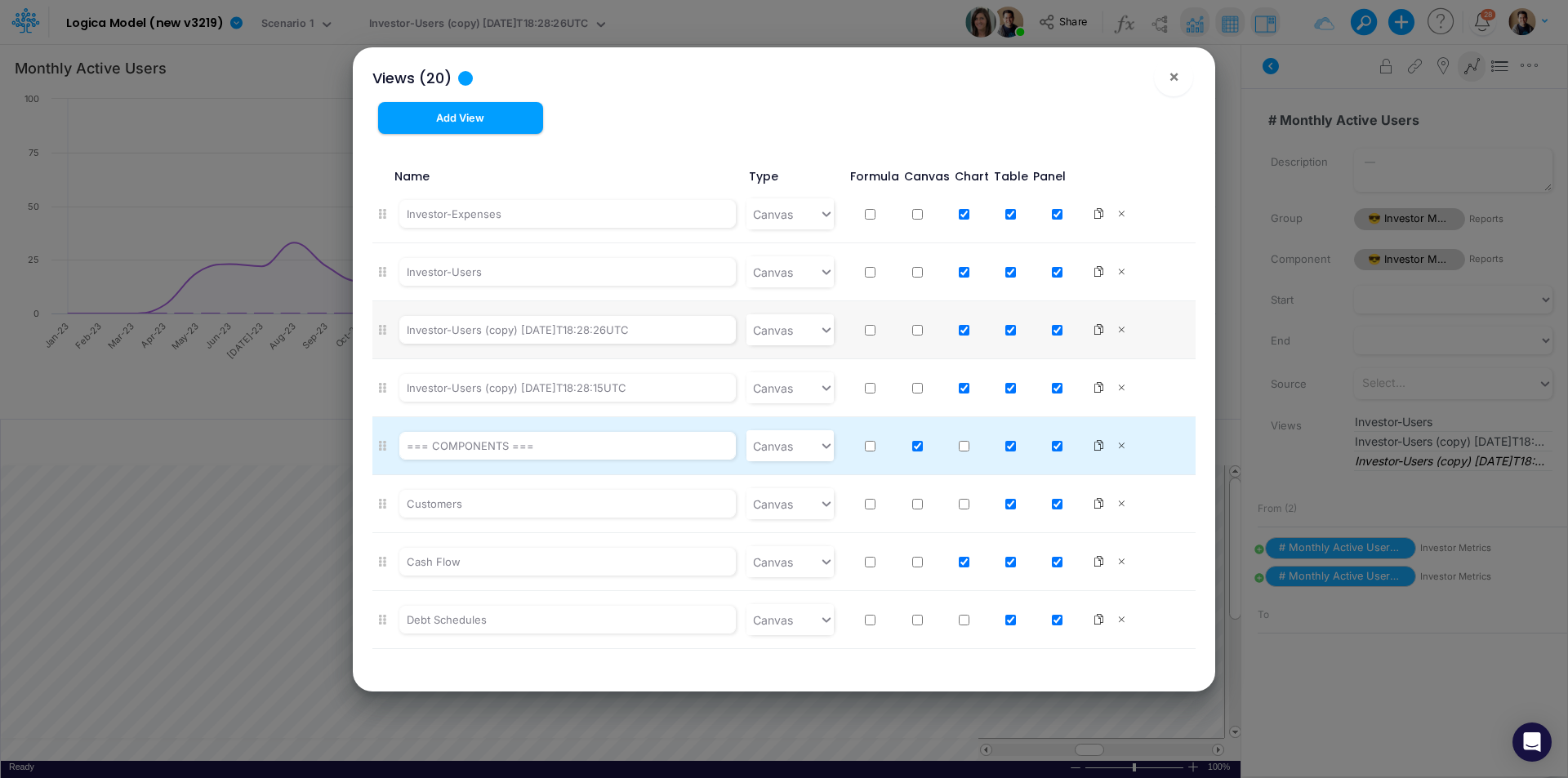
scroll to position [447, 0]
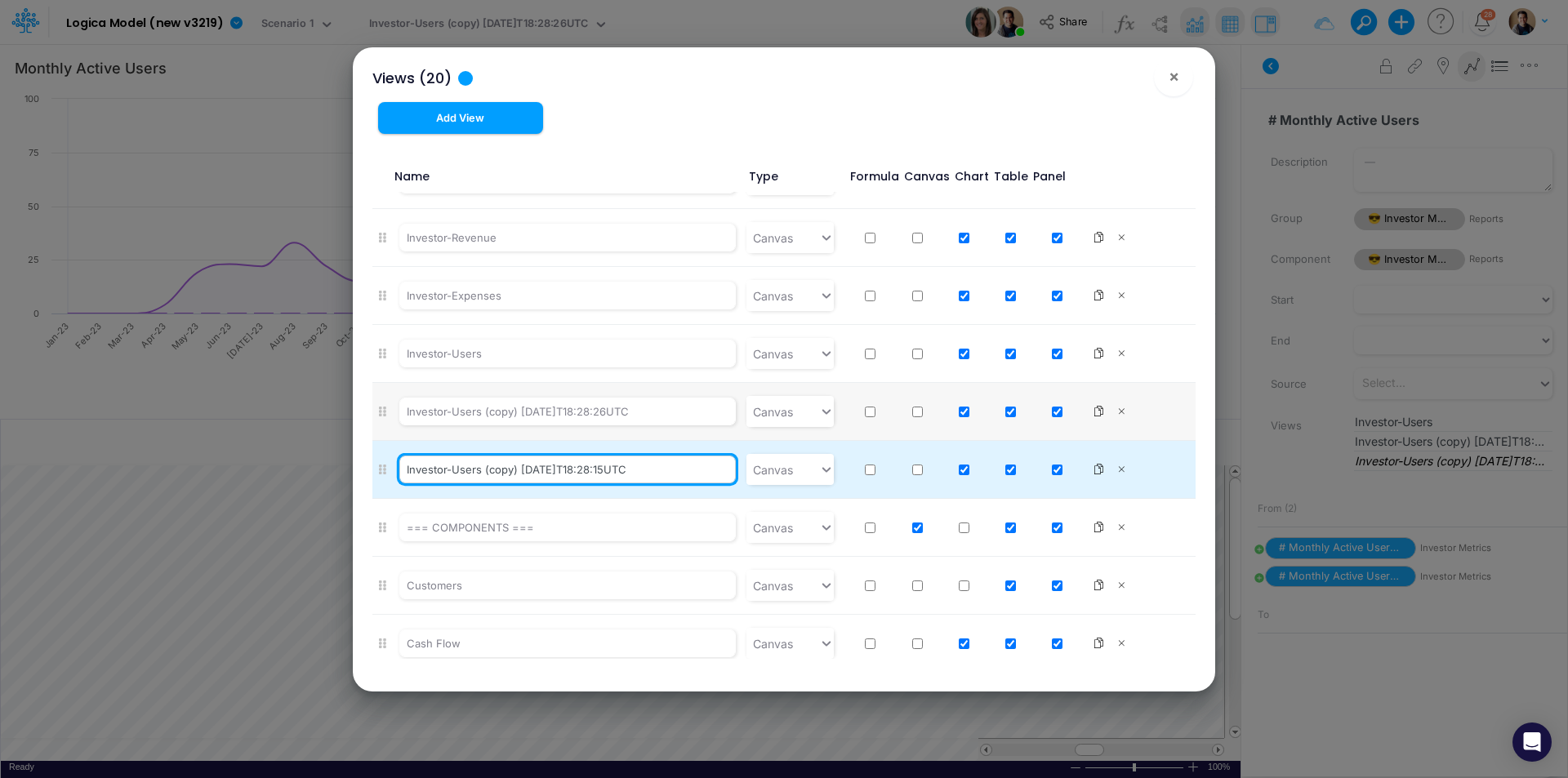
click at [442, 470] on input "Investor-Users (copy) 2025-09-29T18:28:15UTC" at bounding box center [567, 470] width 336 height 28
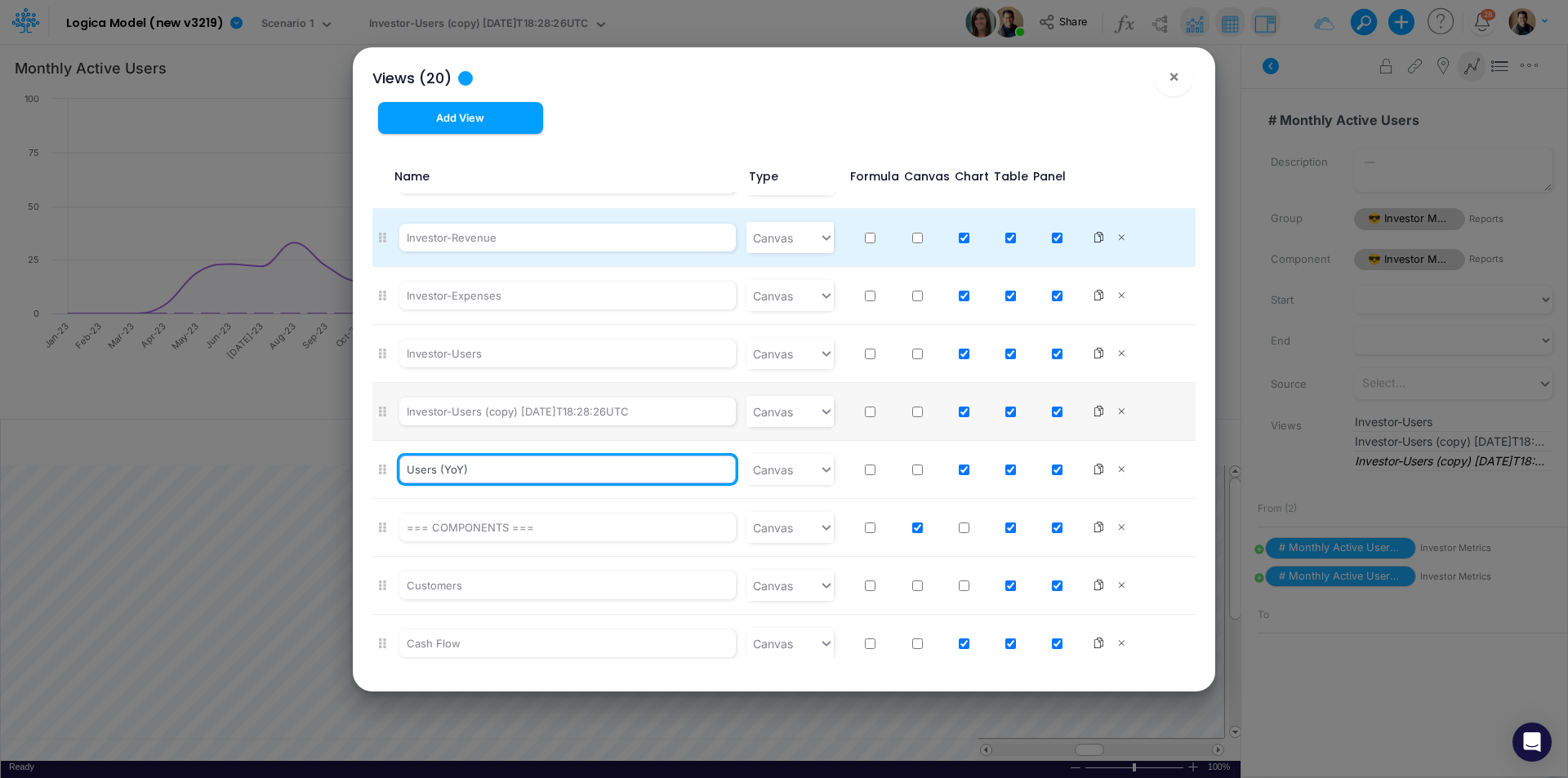
type input "Users (YoY)"
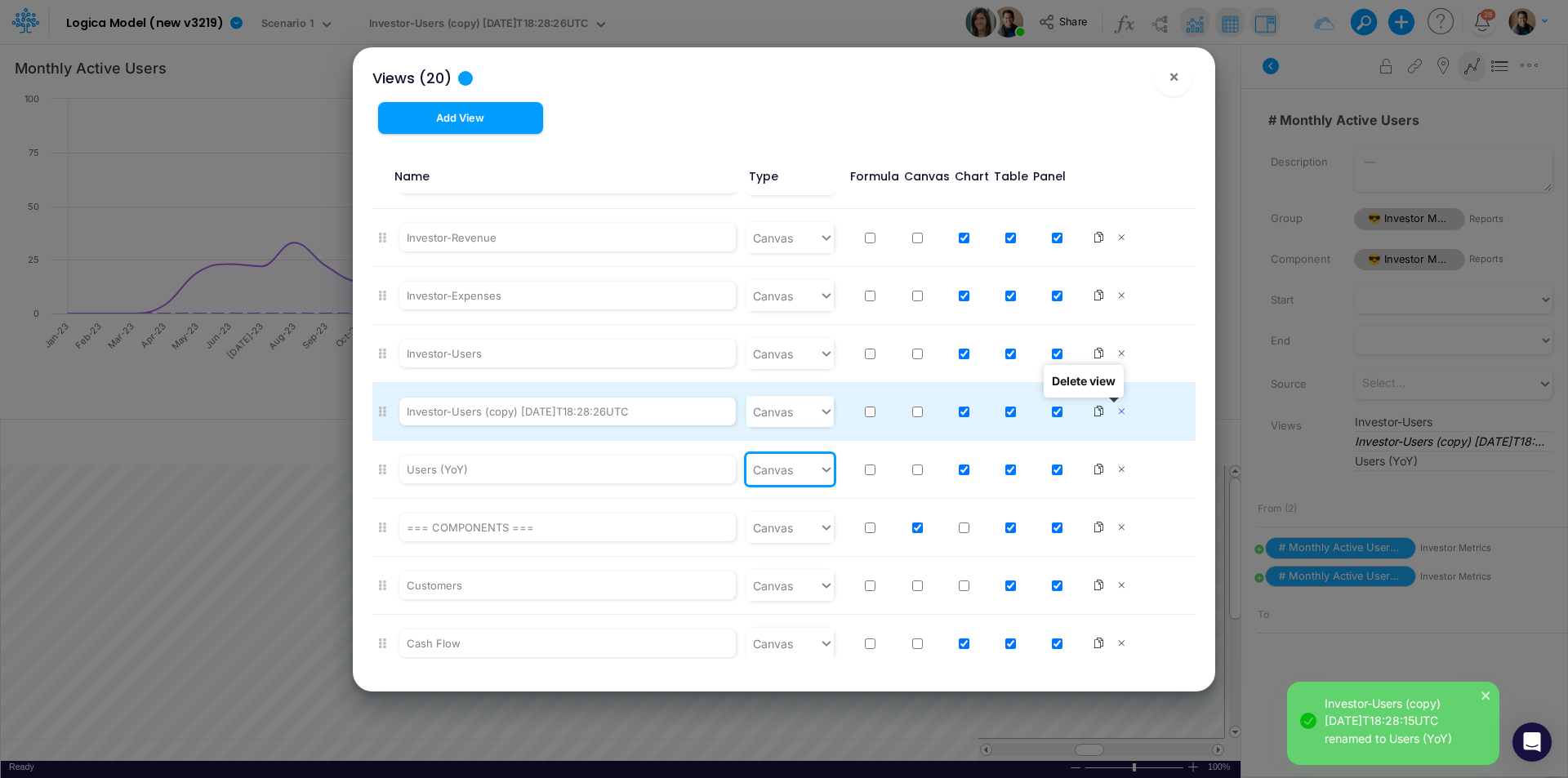
click at [1116, 414] on icon at bounding box center [1121, 411] width 16 height 11
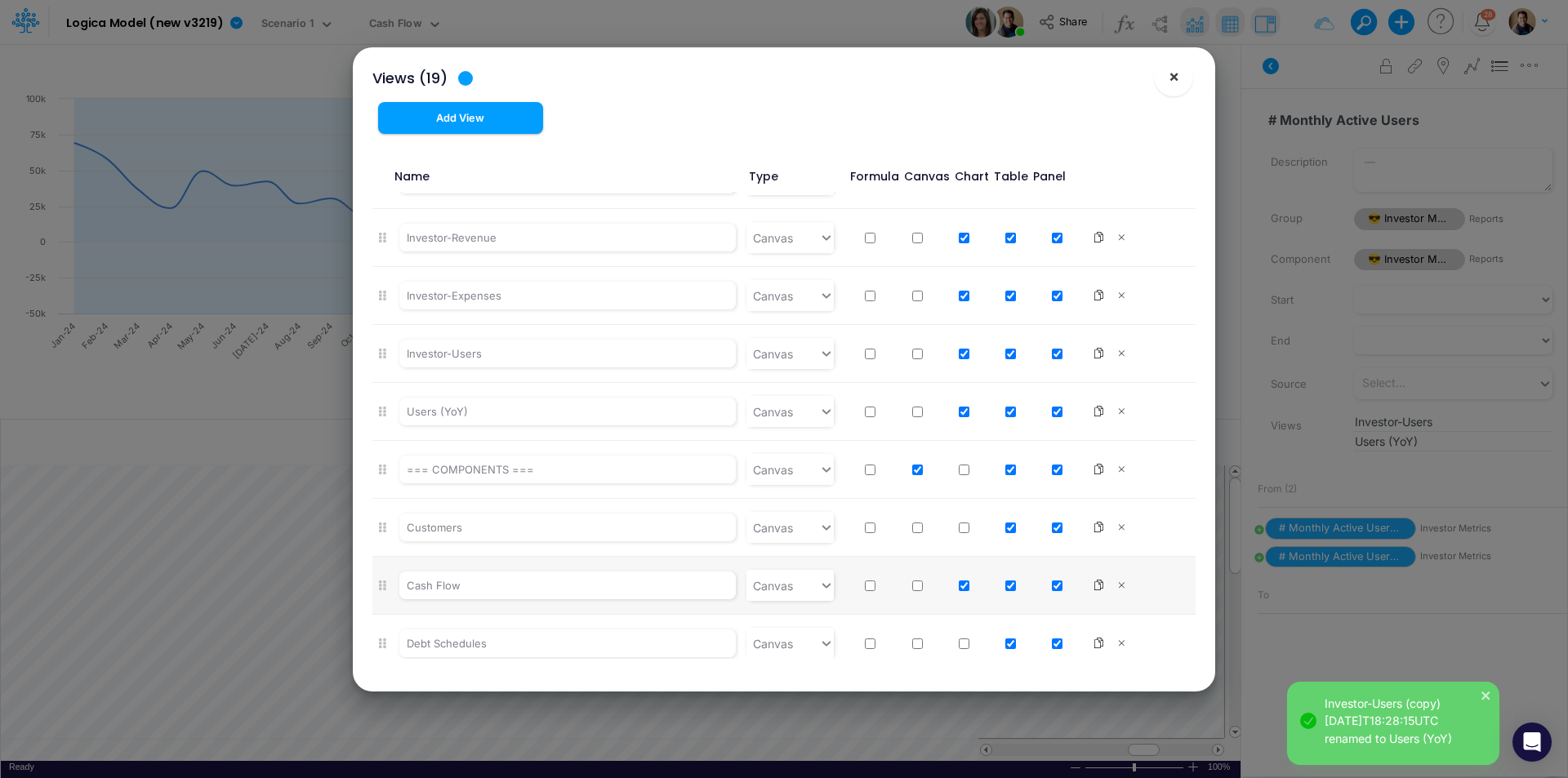
click at [1175, 81] on span "×" at bounding box center [1174, 76] width 11 height 20
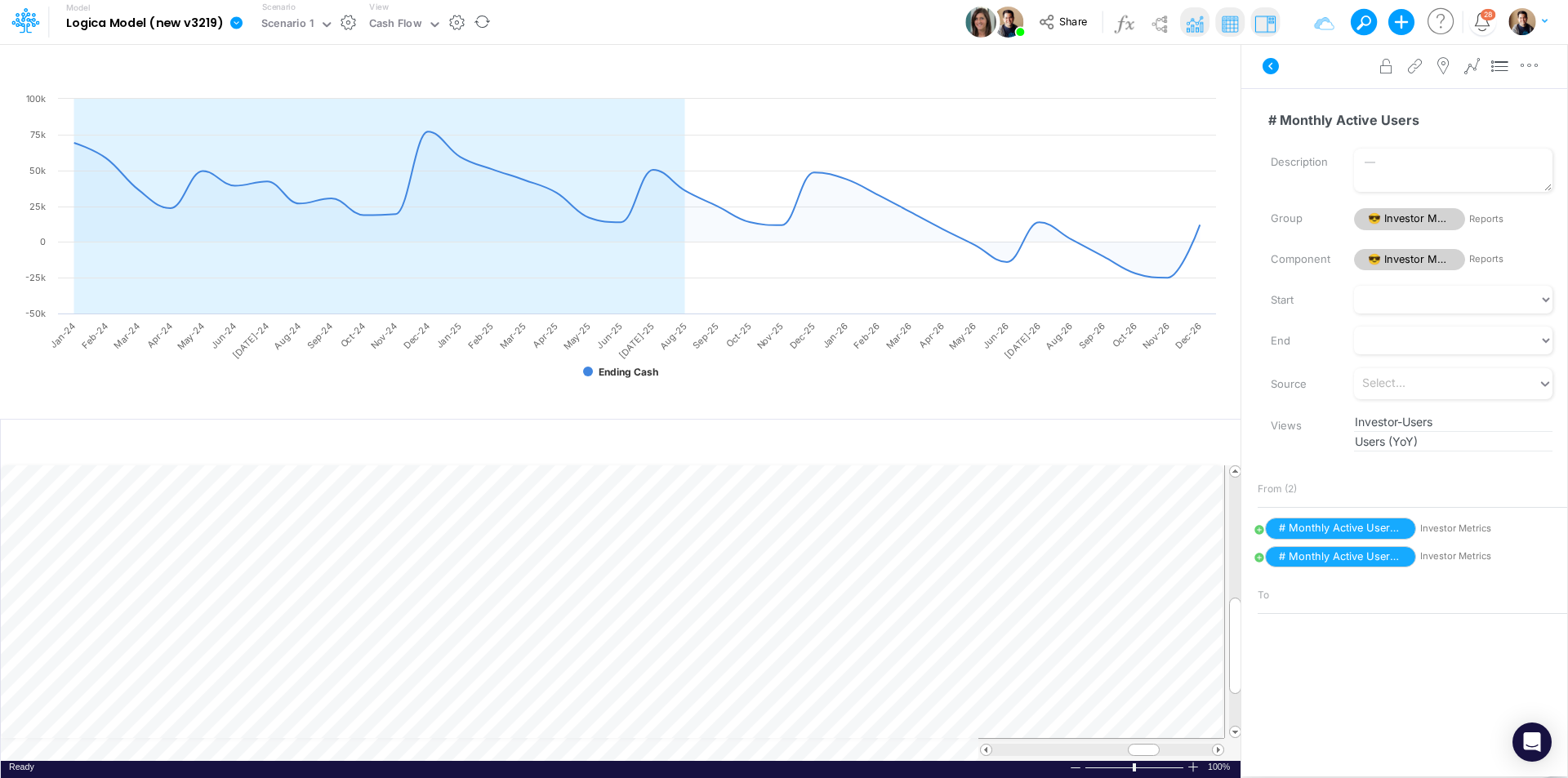
click at [236, 24] on icon at bounding box center [237, 23] width 15 height 15
click at [283, 166] on button "View change history" at bounding box center [319, 169] width 175 height 25
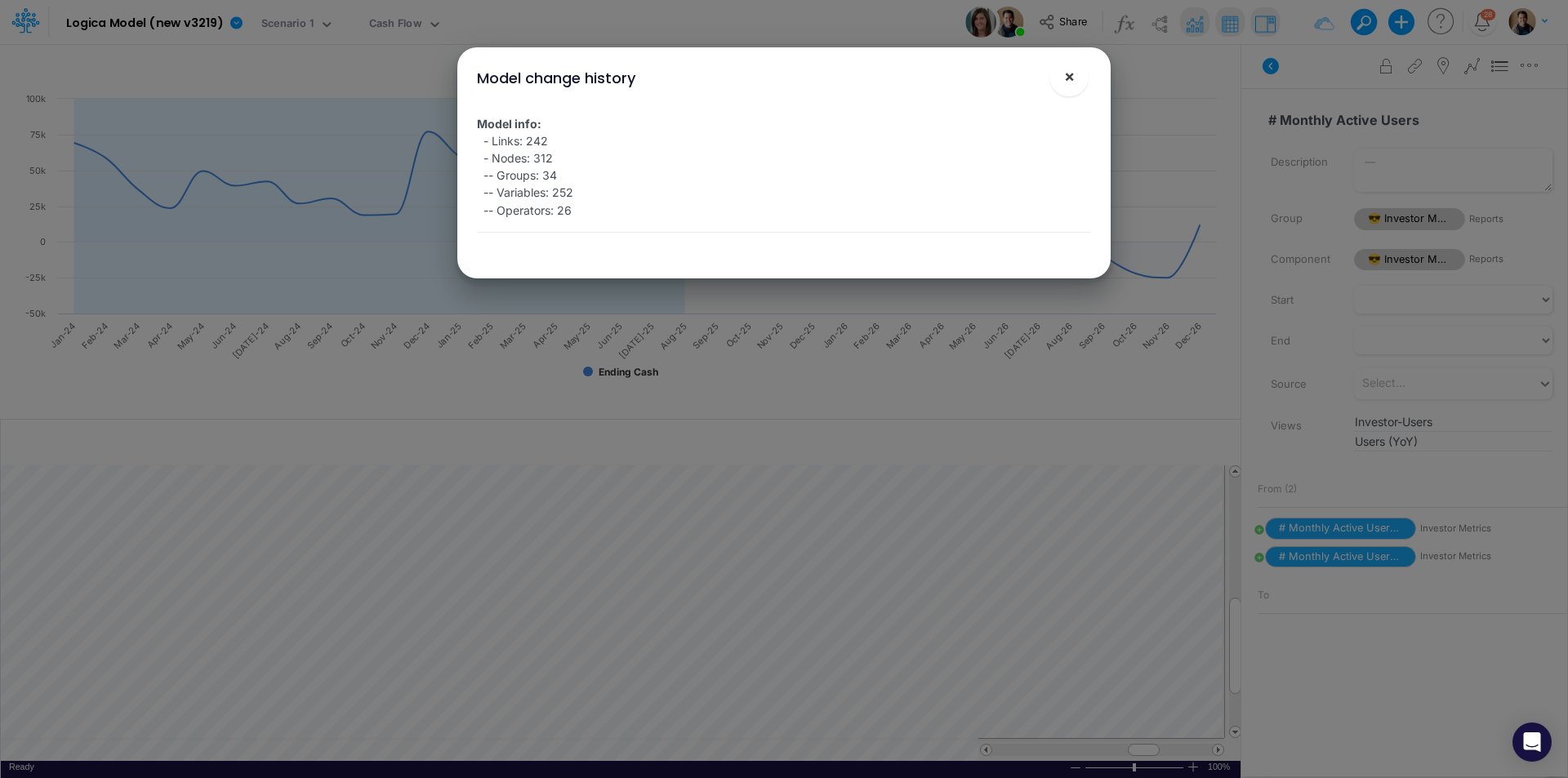
click at [1077, 71] on button "×" at bounding box center [1069, 77] width 39 height 39
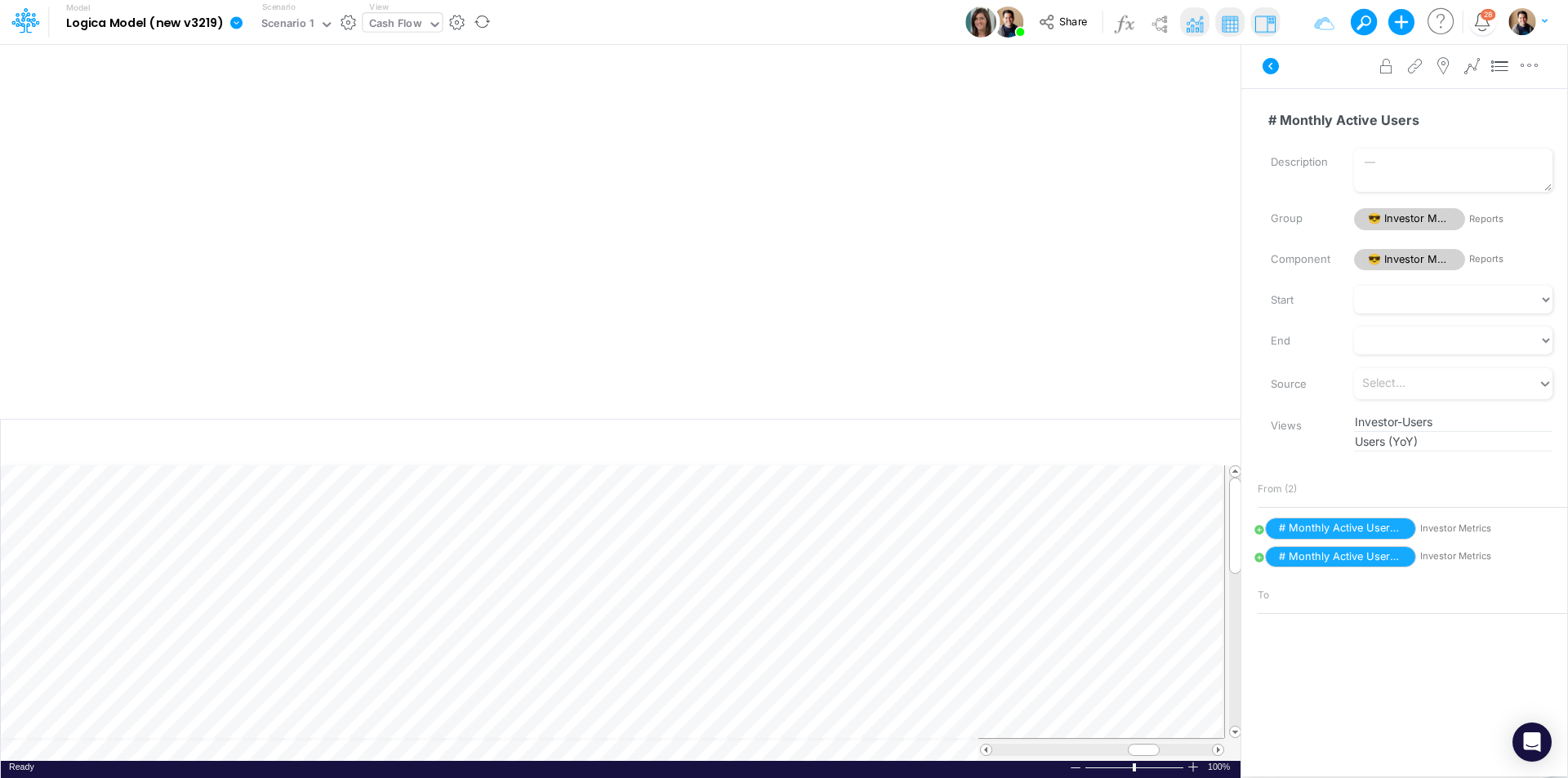
click at [406, 29] on div "Cash Flow" at bounding box center [395, 25] width 53 height 19
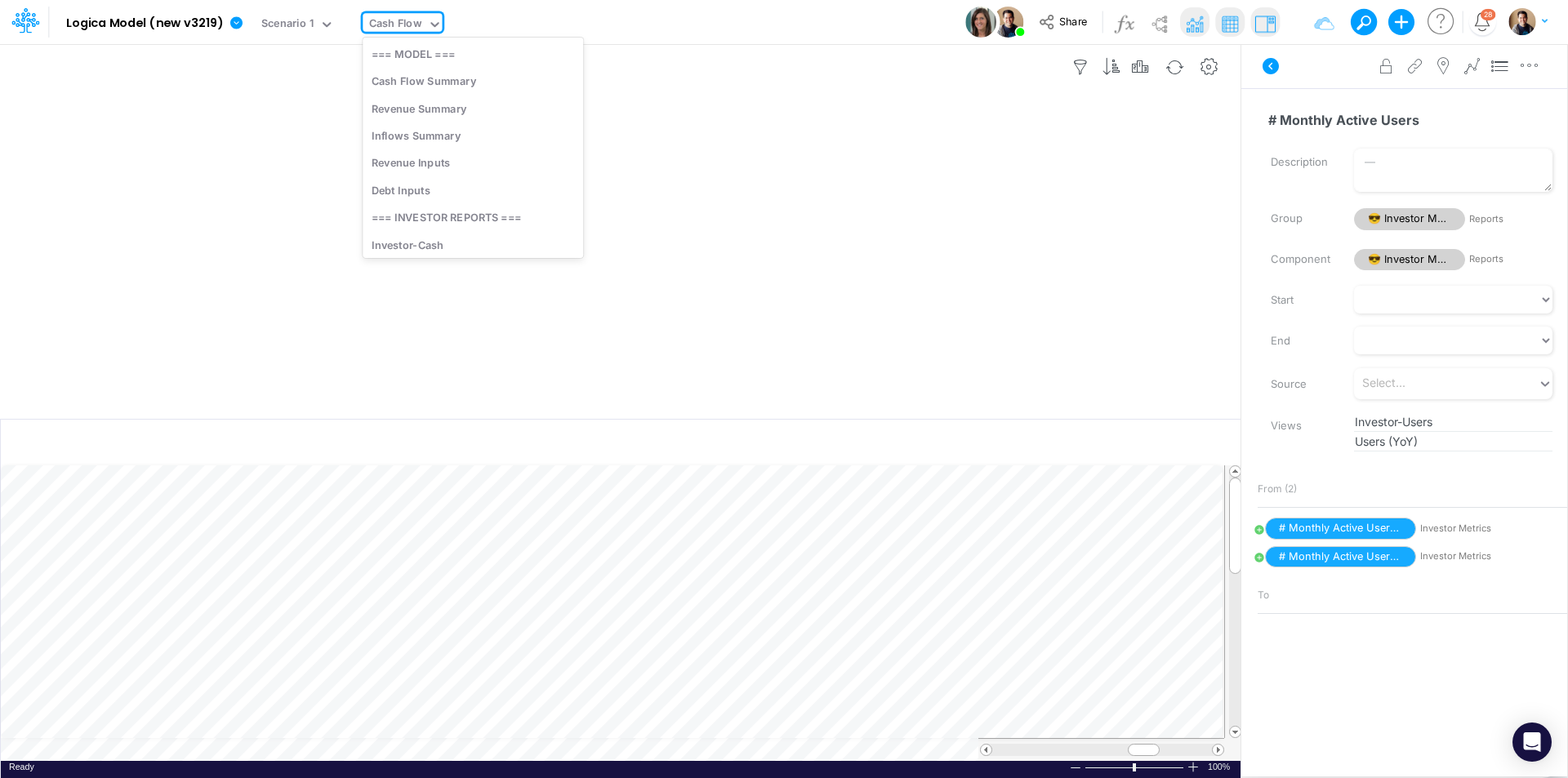
scroll to position [223, 0]
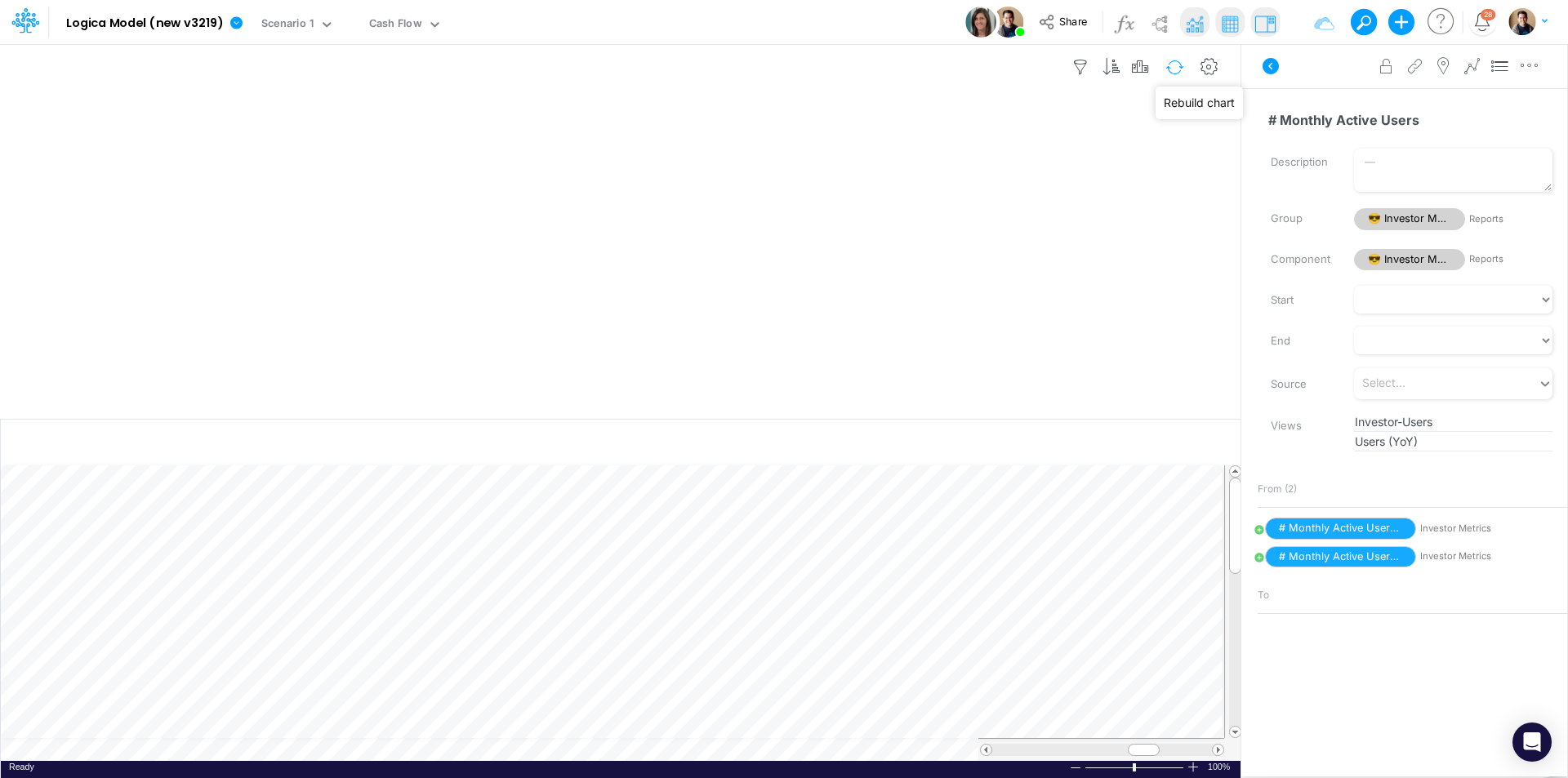
click at [1176, 59] on button "button" at bounding box center [1175, 67] width 38 height 29
click at [1186, 63] on button "button" at bounding box center [1175, 67] width 38 height 29
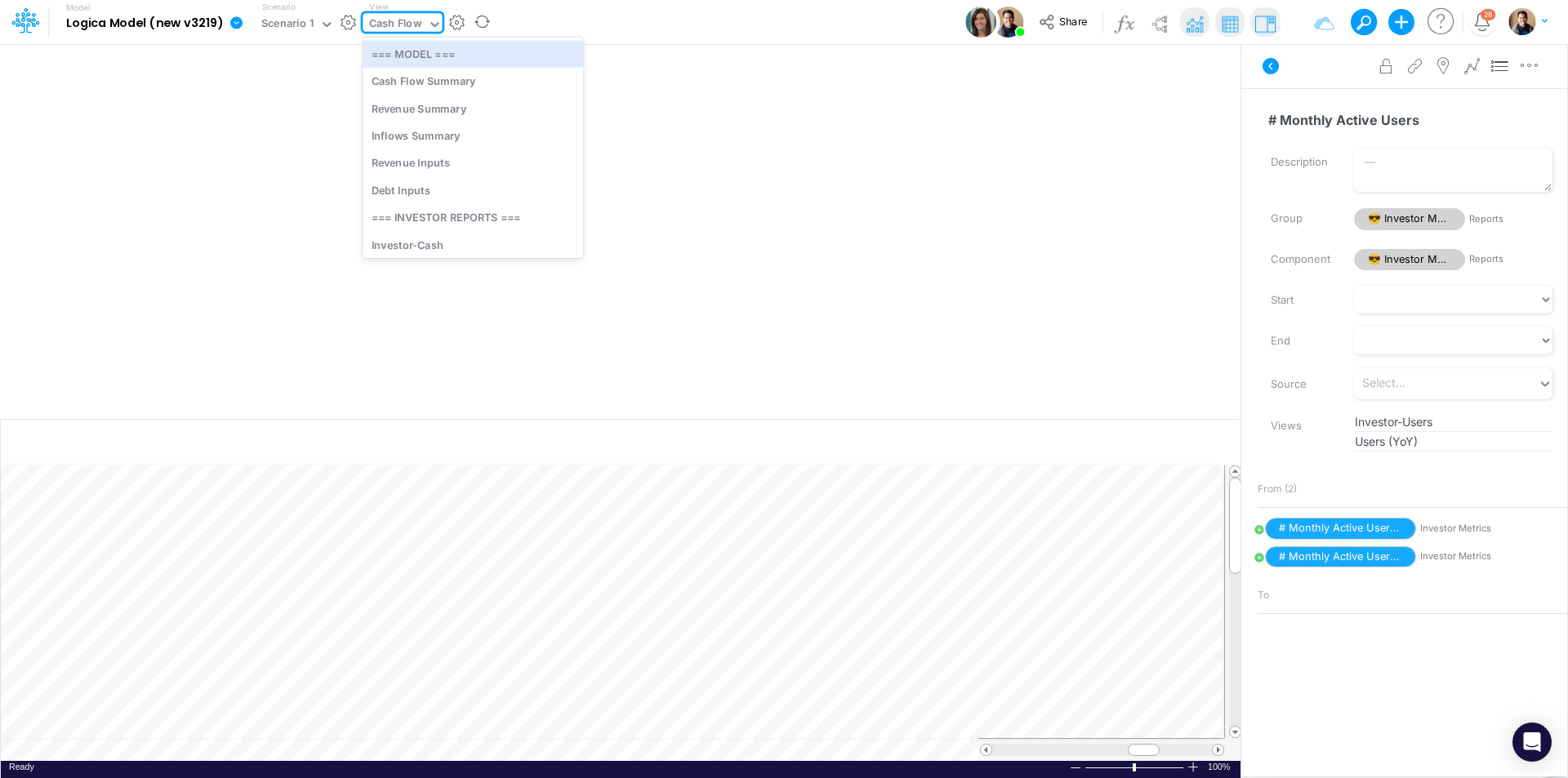
click at [425, 21] on input "text" at bounding box center [425, 25] width 2 height 16
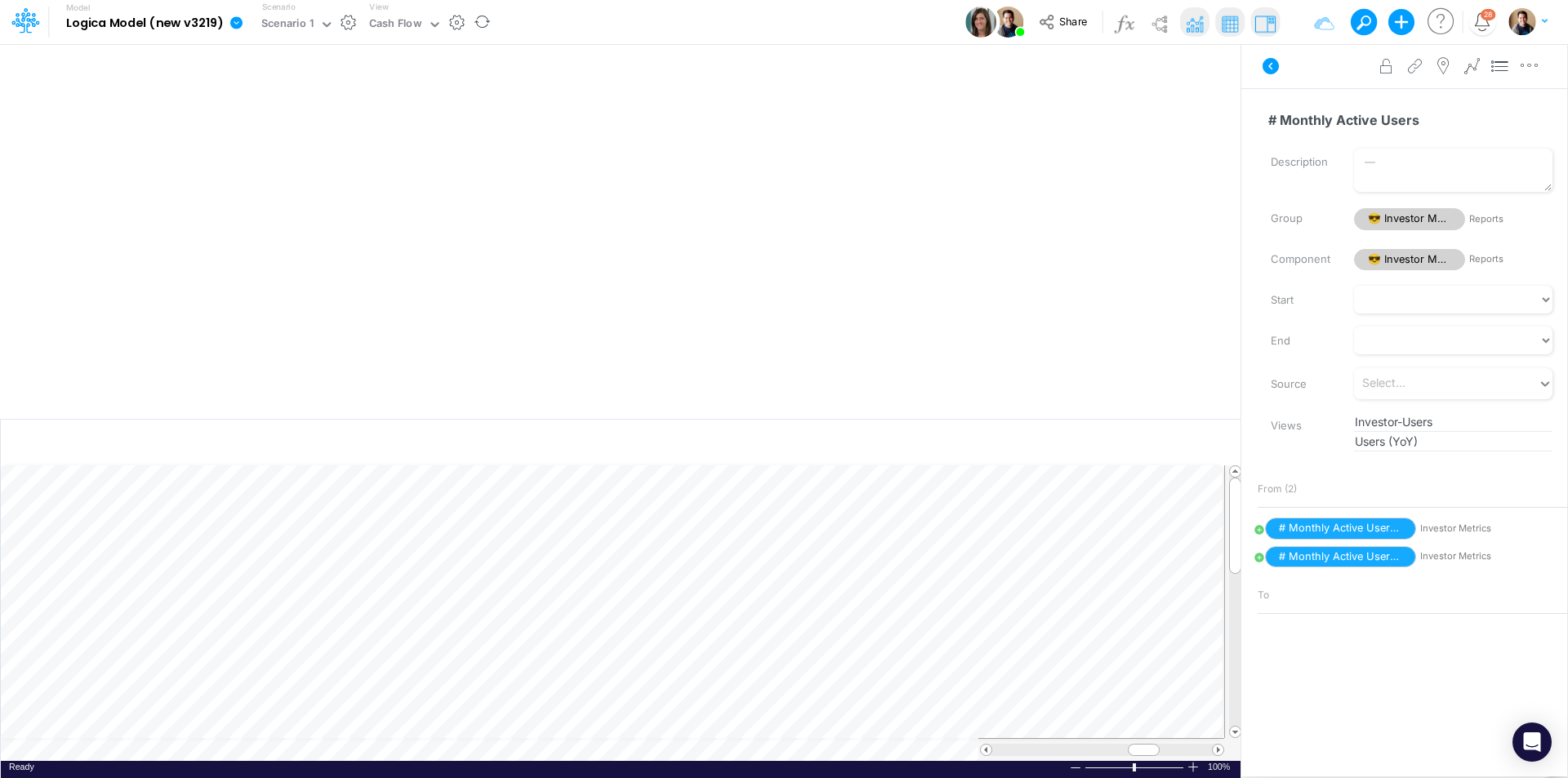
click at [231, 20] on icon at bounding box center [236, 22] width 12 height 12
click at [308, 165] on button "View change history" at bounding box center [319, 169] width 175 height 25
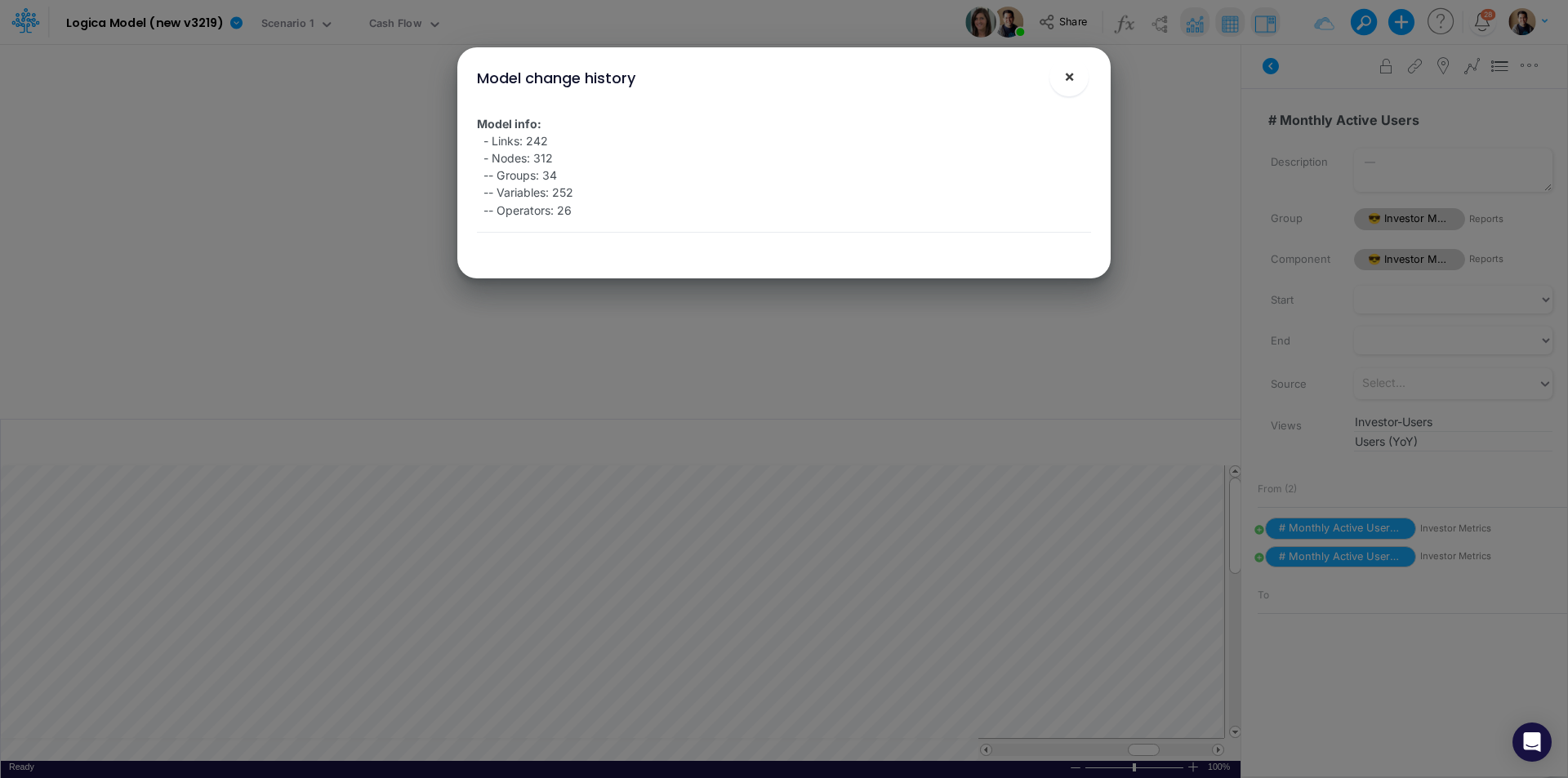
drag, startPoint x: 1063, startPoint y: 75, endPoint x: 1023, endPoint y: 65, distance: 41.2
click at [1059, 74] on button "×" at bounding box center [1069, 77] width 39 height 39
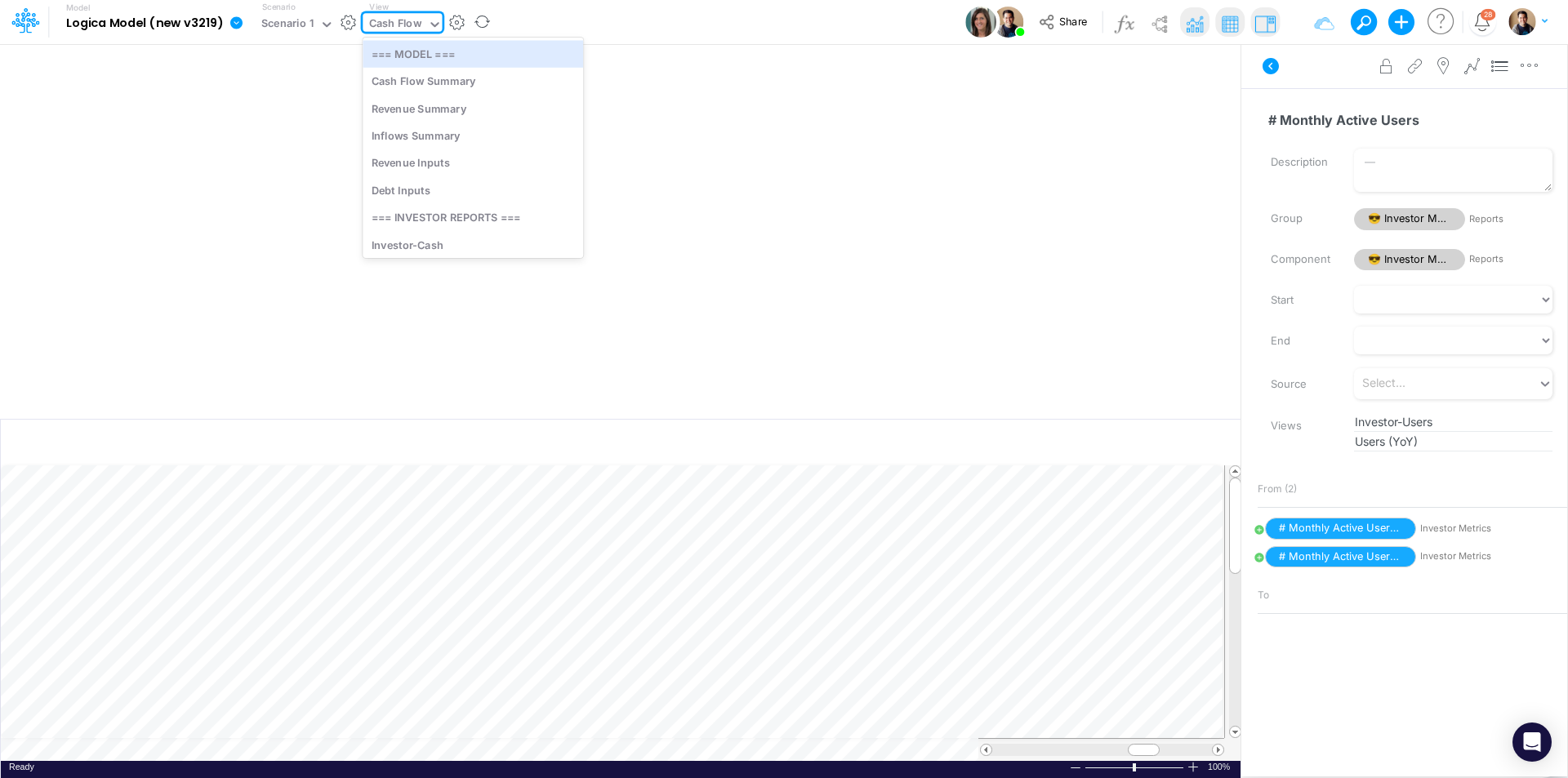
click at [404, 21] on div "Cash Flow" at bounding box center [395, 25] width 53 height 19
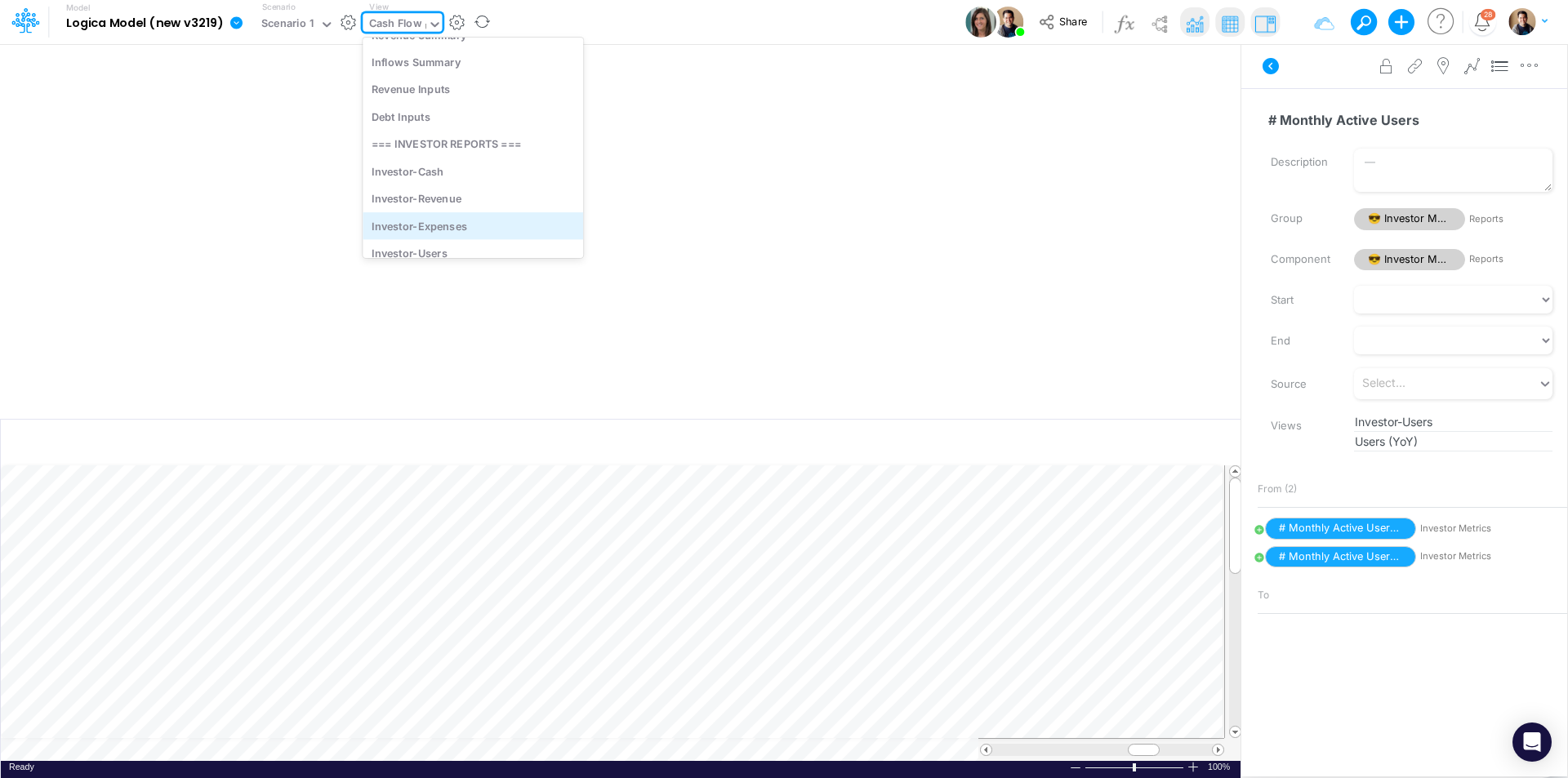
scroll to position [52, 0]
type input "us"
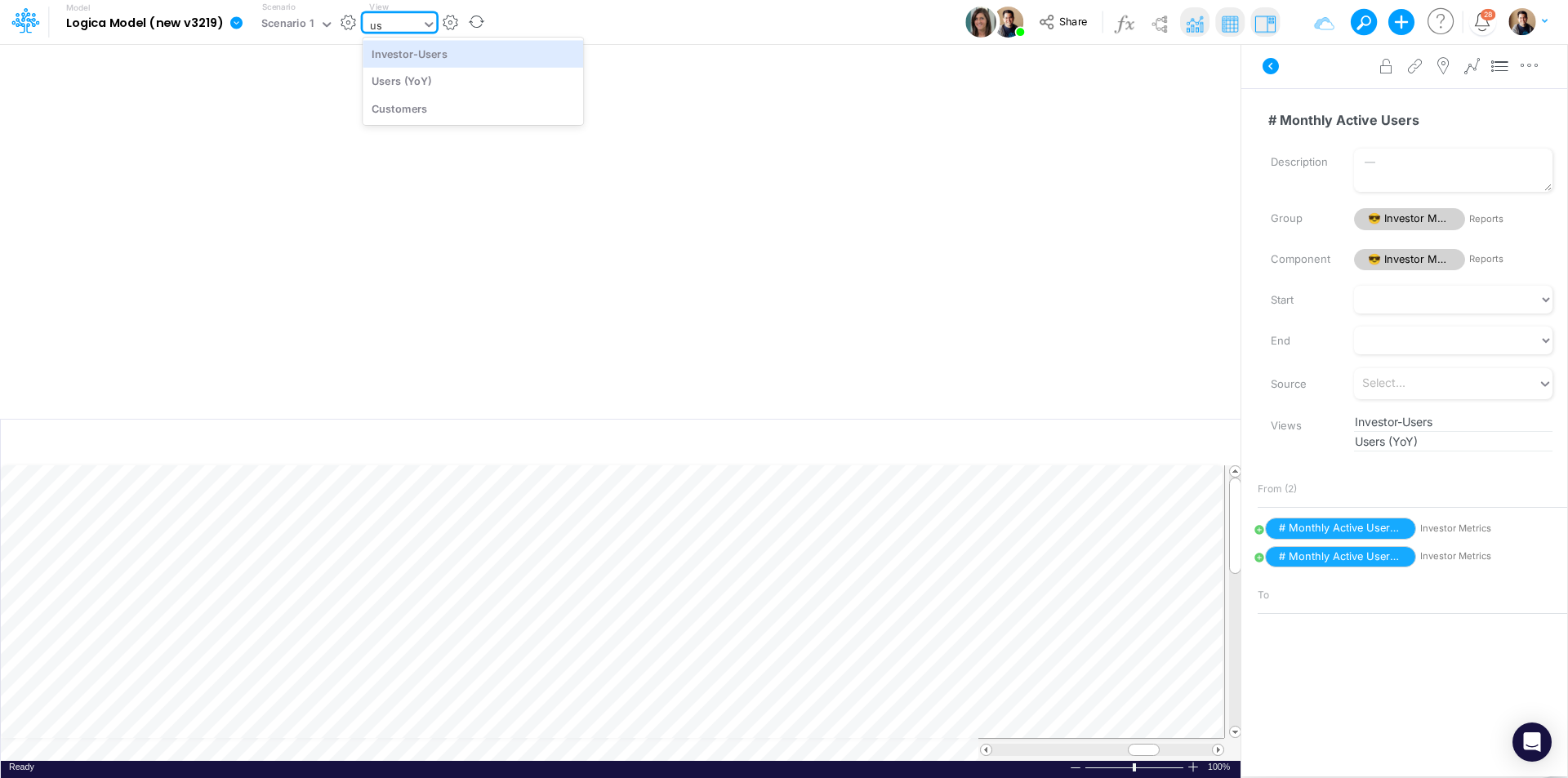
scroll to position [0, 0]
click at [487, 57] on div "Investor-Users" at bounding box center [473, 53] width 221 height 27
type input "Monthly Active Users"
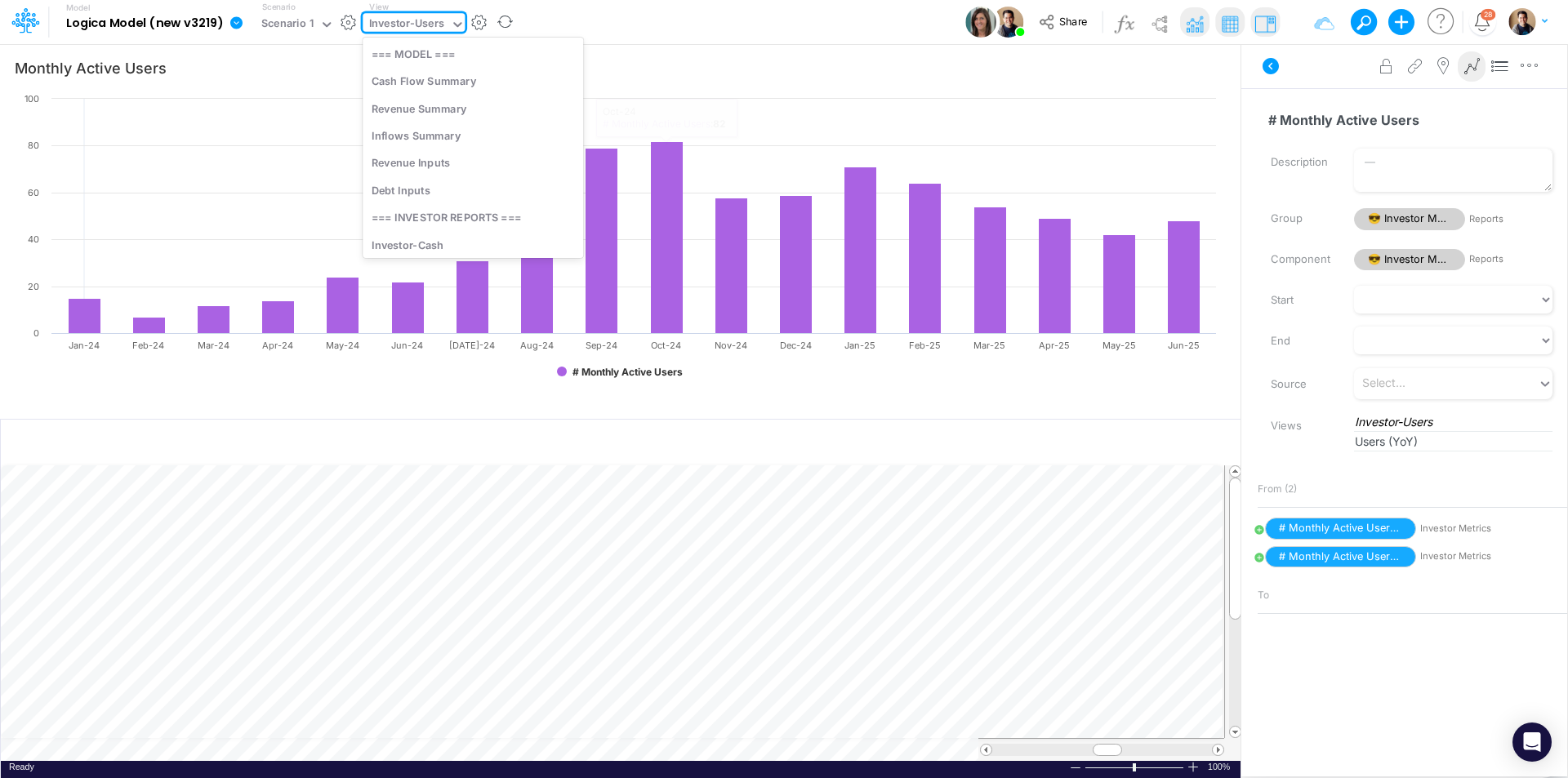
click at [414, 24] on div "Investor-Users" at bounding box center [407, 25] width 76 height 19
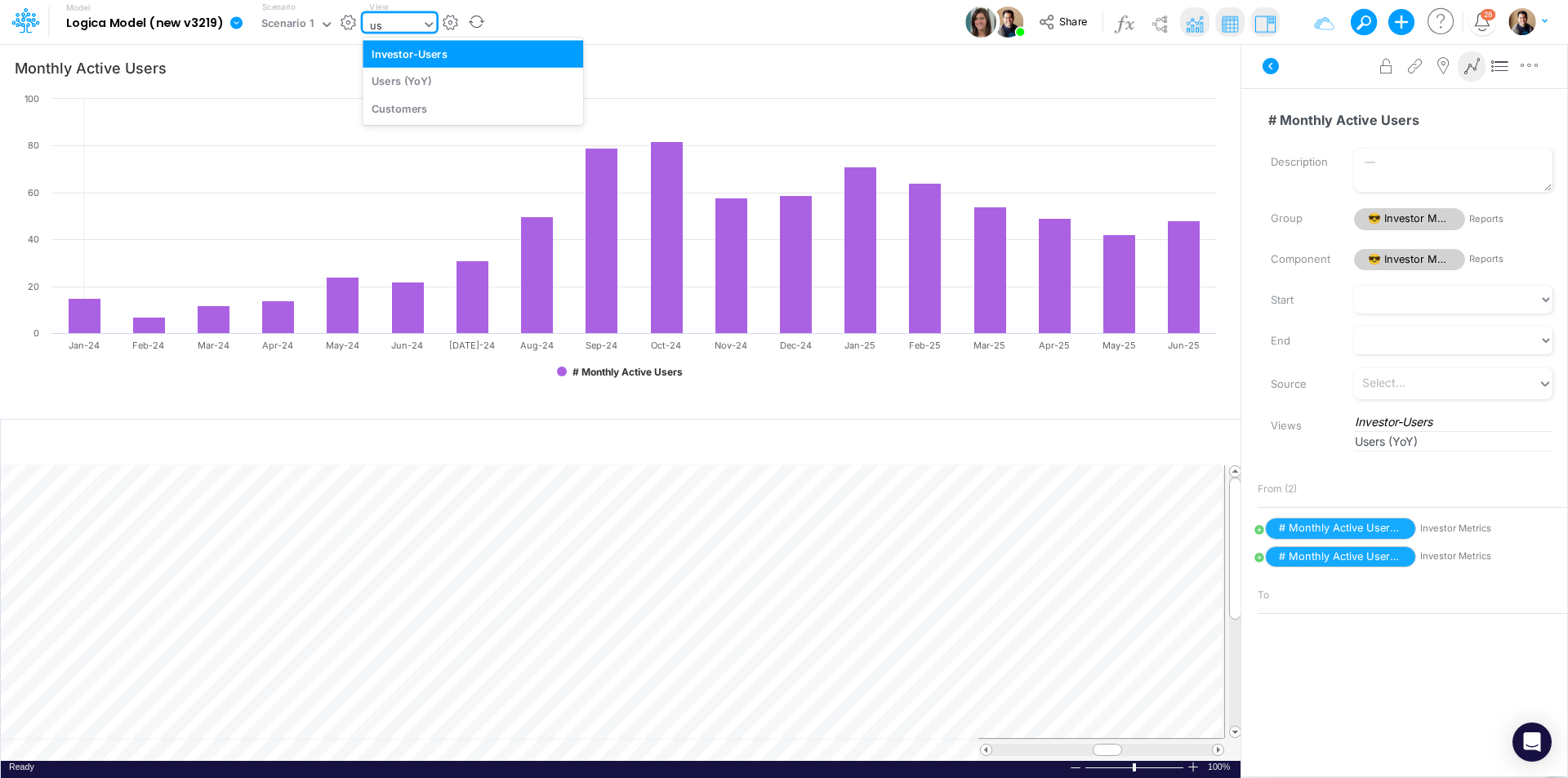
type input "use"
click at [424, 87] on div "Users (YoY)" at bounding box center [473, 81] width 221 height 27
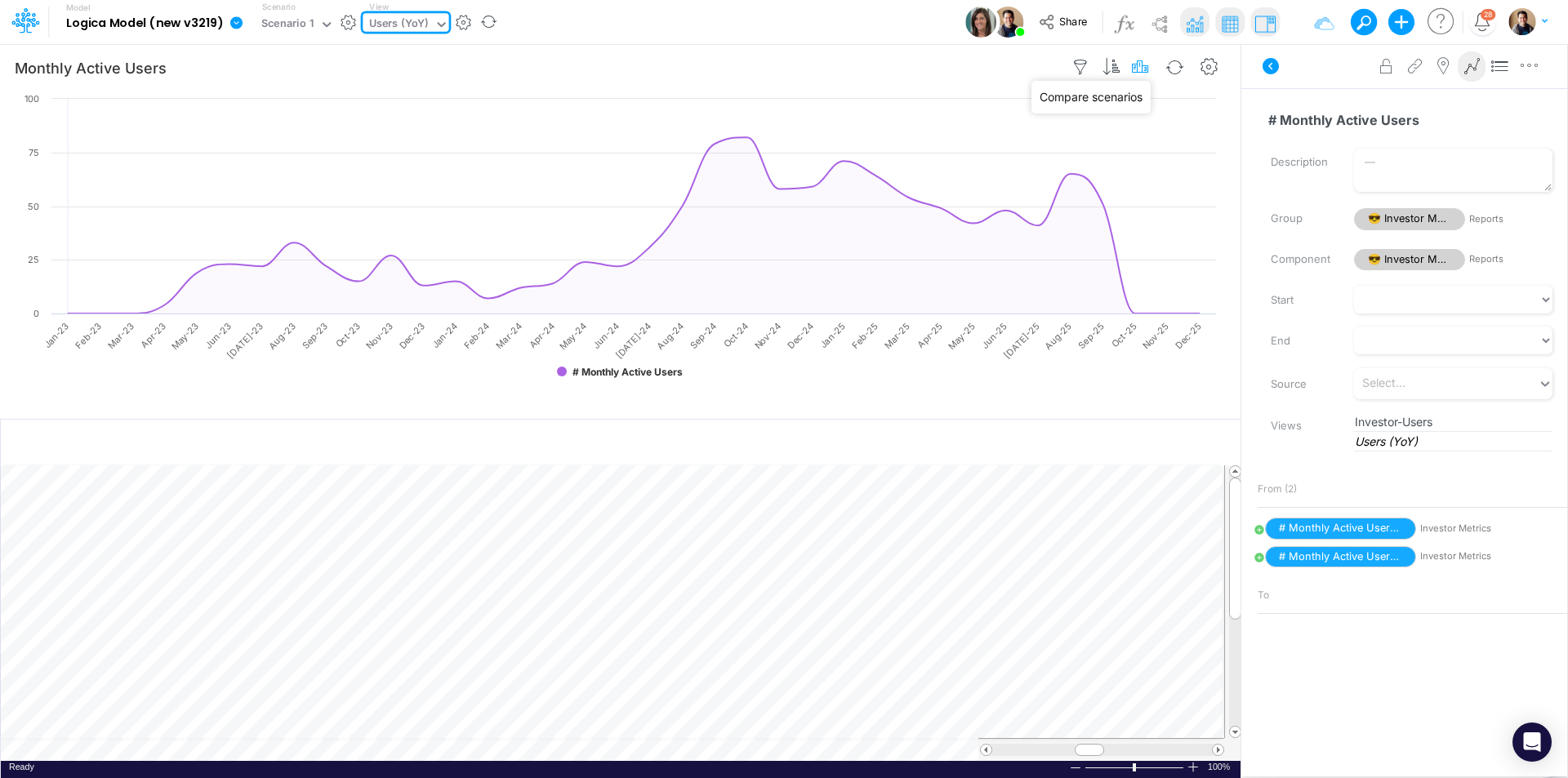
click at [1146, 67] on icon "button" at bounding box center [1141, 67] width 25 height 17
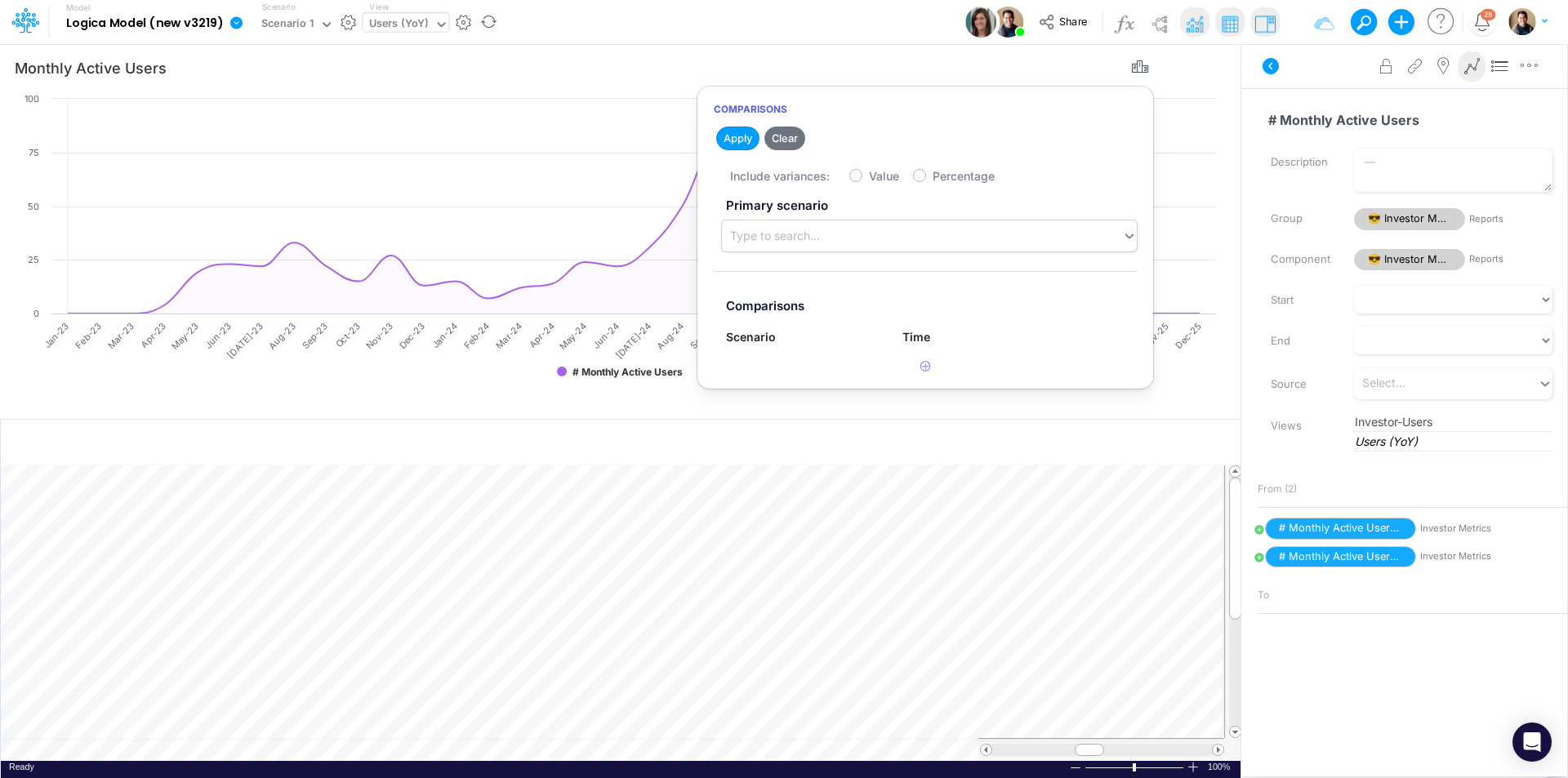
click at [871, 243] on div "Type to search..." at bounding box center [922, 236] width 400 height 27
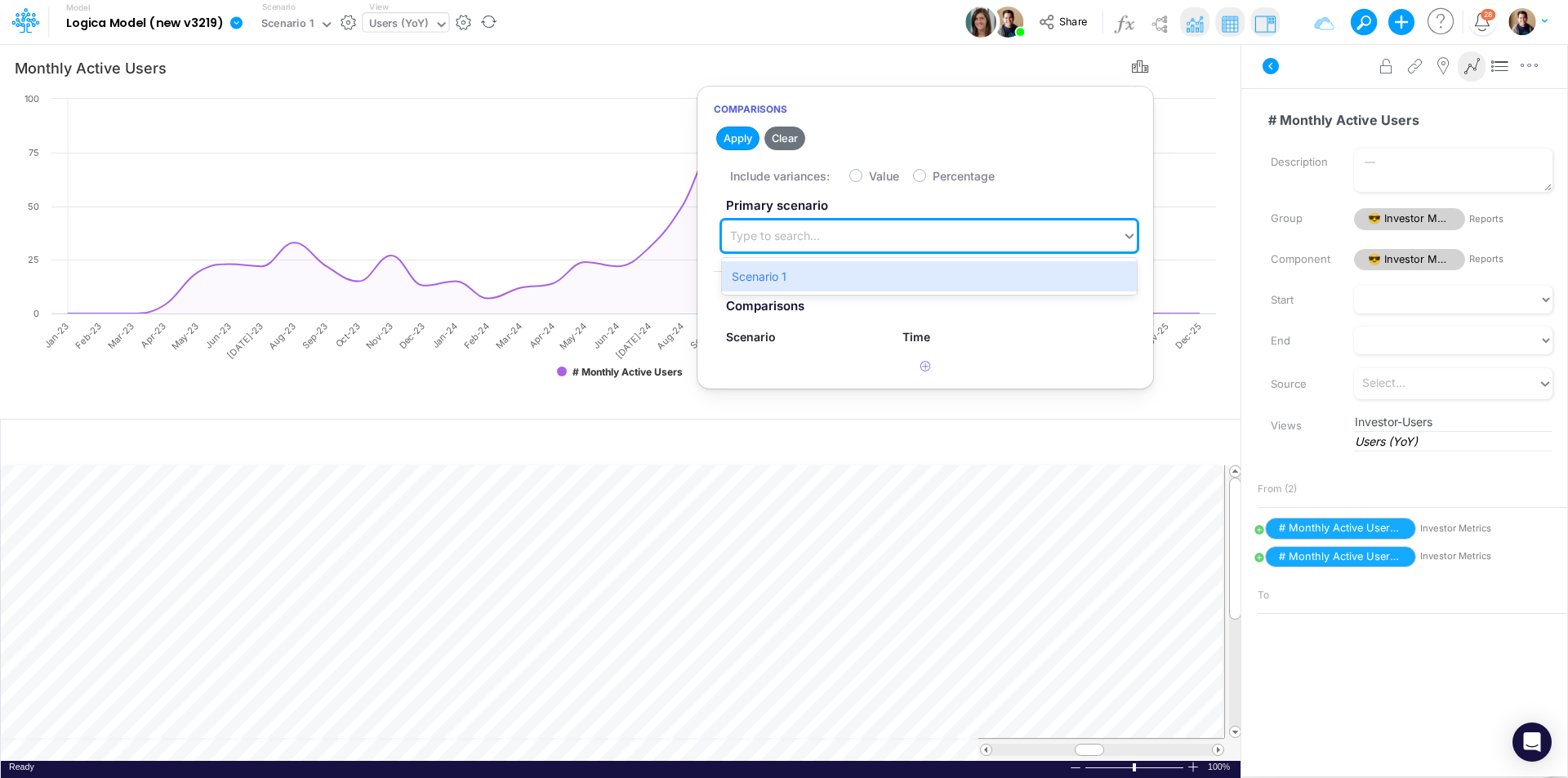
click at [870, 241] on div "Type to search..." at bounding box center [922, 236] width 400 height 27
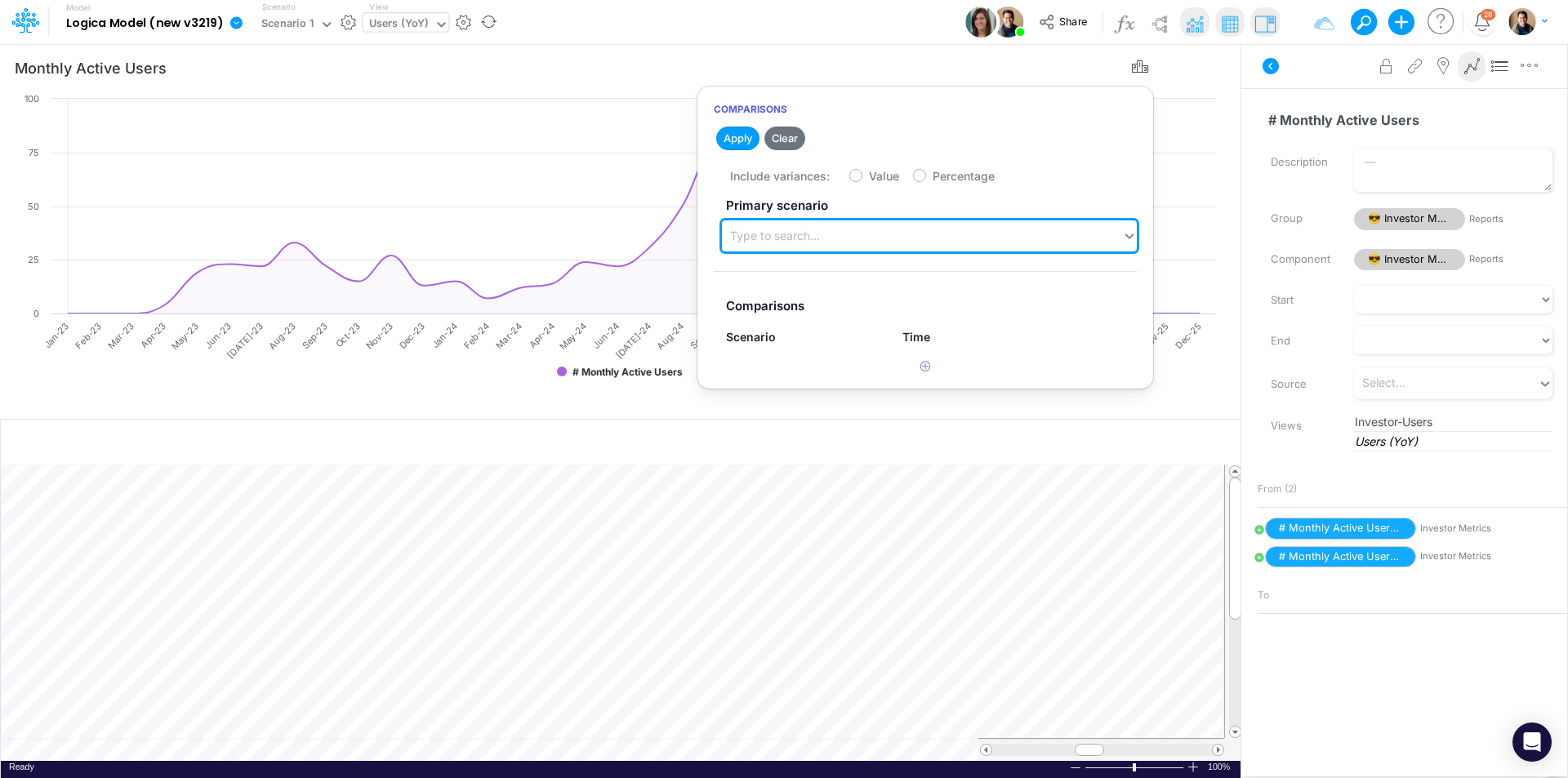
click at [870, 242] on div "Type to search..." at bounding box center [922, 236] width 400 height 27
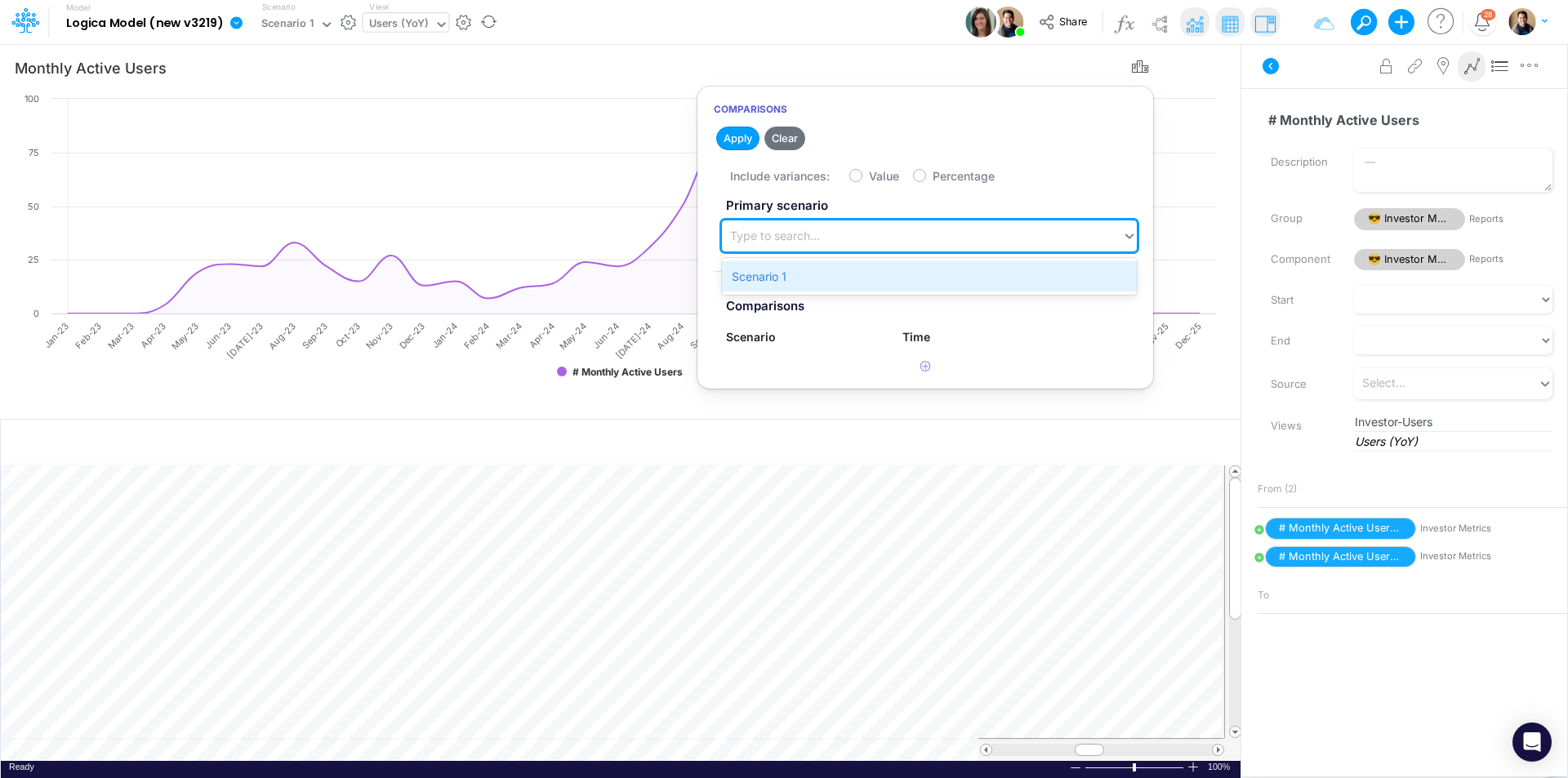
click at [868, 273] on div "Scenario 1" at bounding box center [929, 276] width 415 height 30
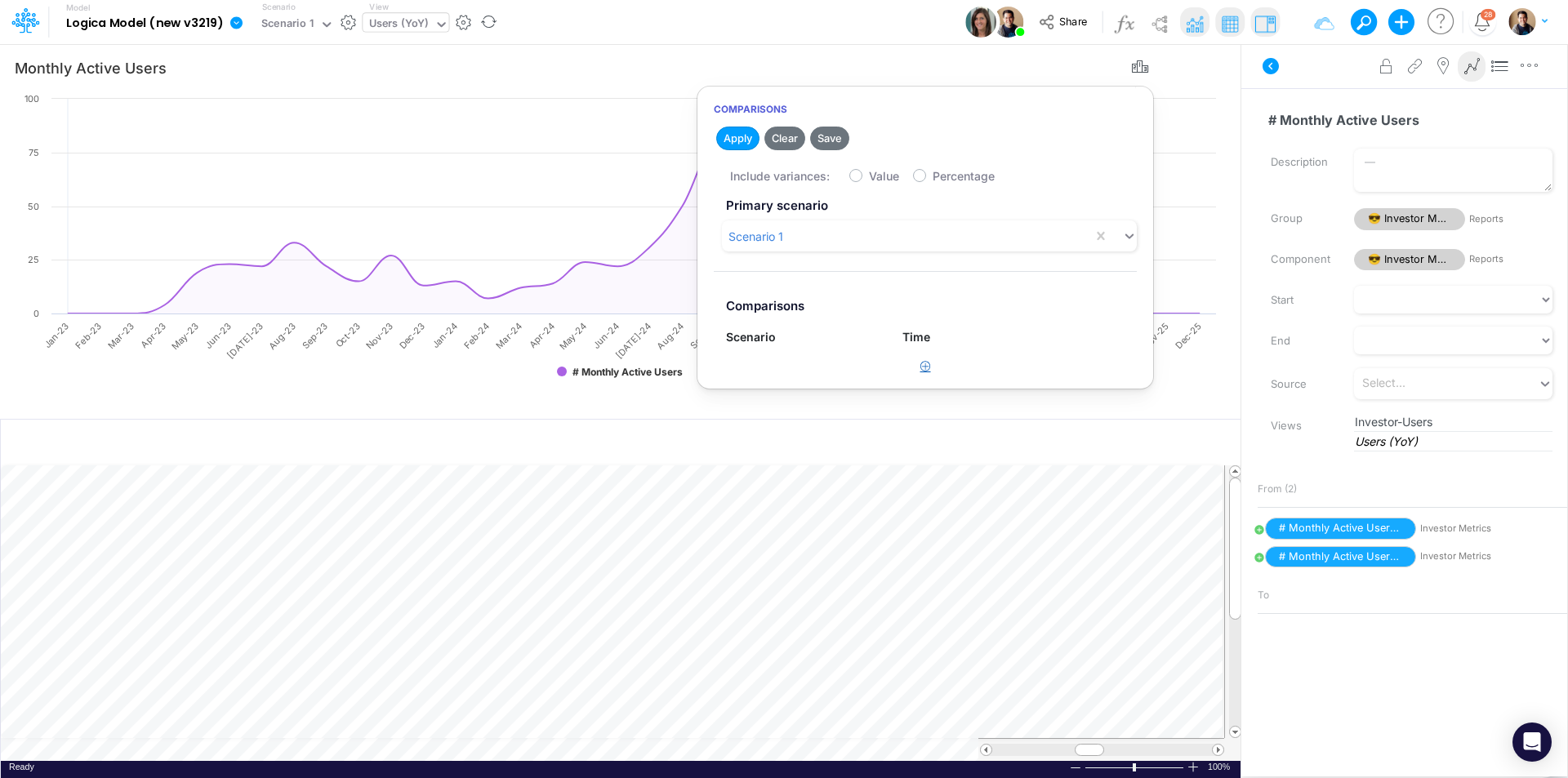
click at [931, 373] on button "button" at bounding box center [925, 367] width 32 height 27
click at [821, 371] on div "Type to search..." at bounding box center [779, 373] width 90 height 17
drag, startPoint x: 788, startPoint y: 416, endPoint x: 932, endPoint y: 390, distance: 146.3
click at [821, 406] on div "Scenario 1" at bounding box center [803, 414] width 154 height 30
click at [950, 387] on div "Type to search..." at bounding box center [998, 373] width 200 height 27
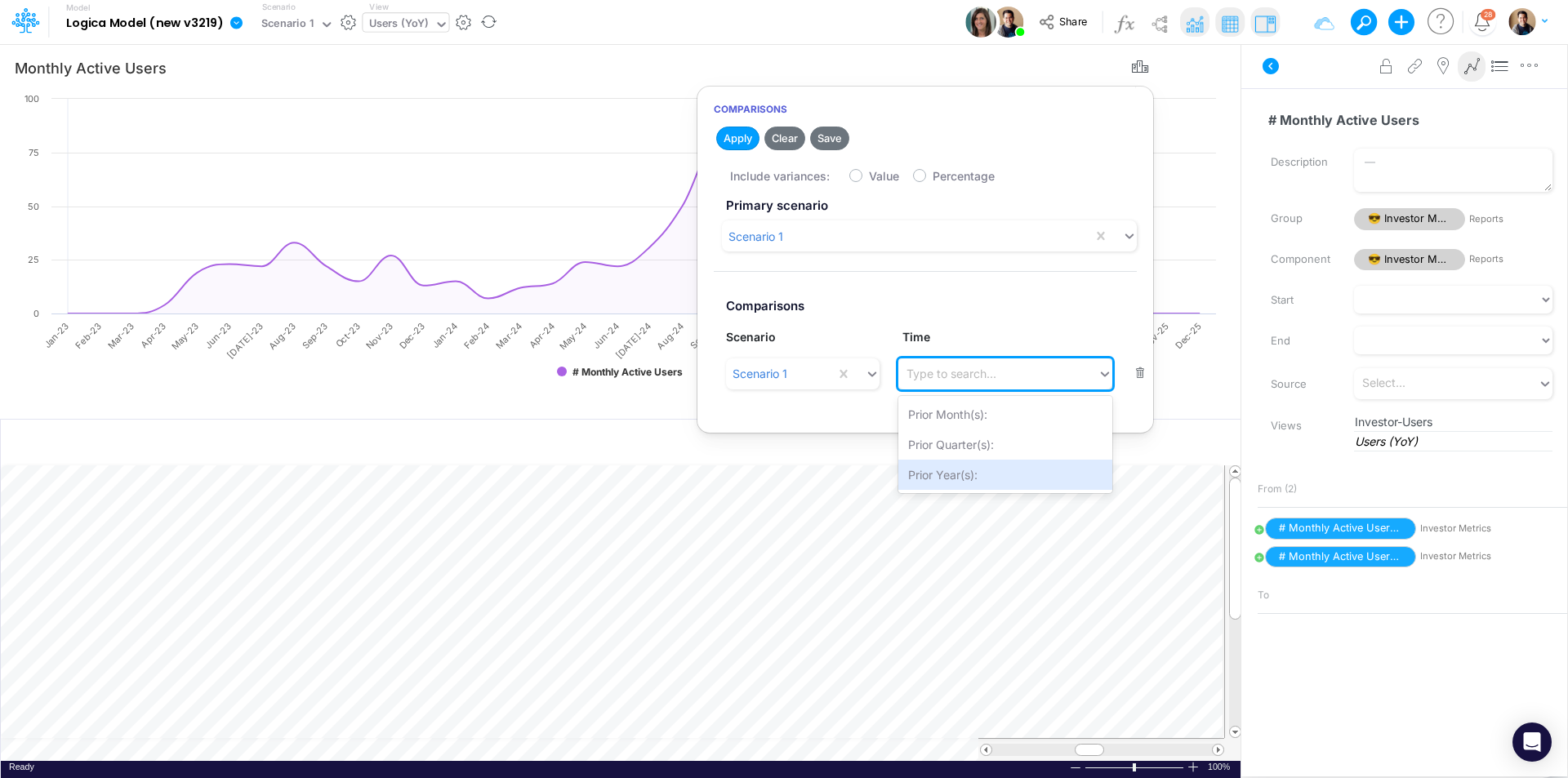
drag, startPoint x: 990, startPoint y: 469, endPoint x: 1014, endPoint y: 410, distance: 63.7
click at [990, 465] on div "Prior Year(s):" at bounding box center [1005, 474] width 214 height 30
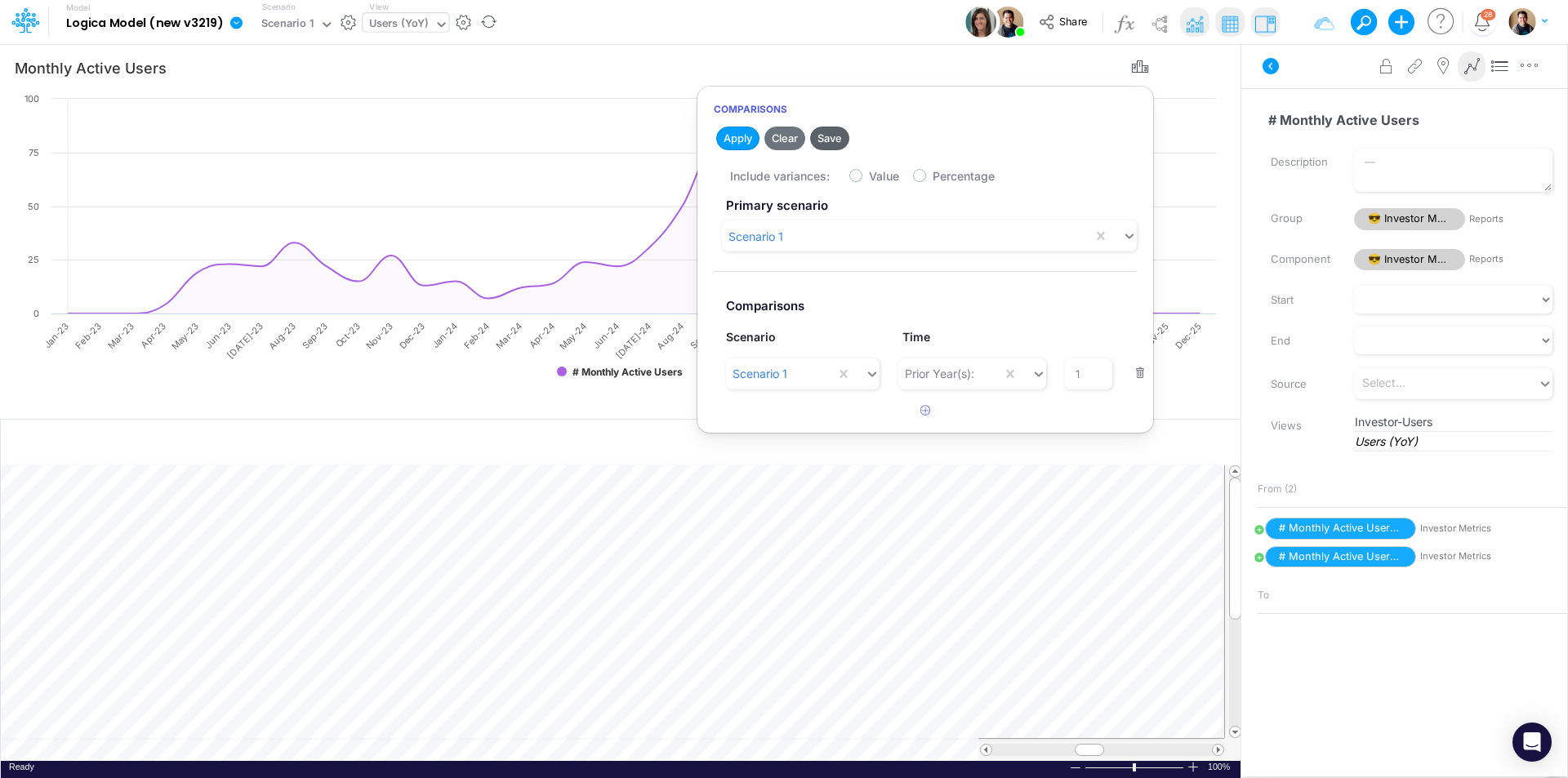
click at [838, 139] on button "Save" at bounding box center [829, 138] width 39 height 24
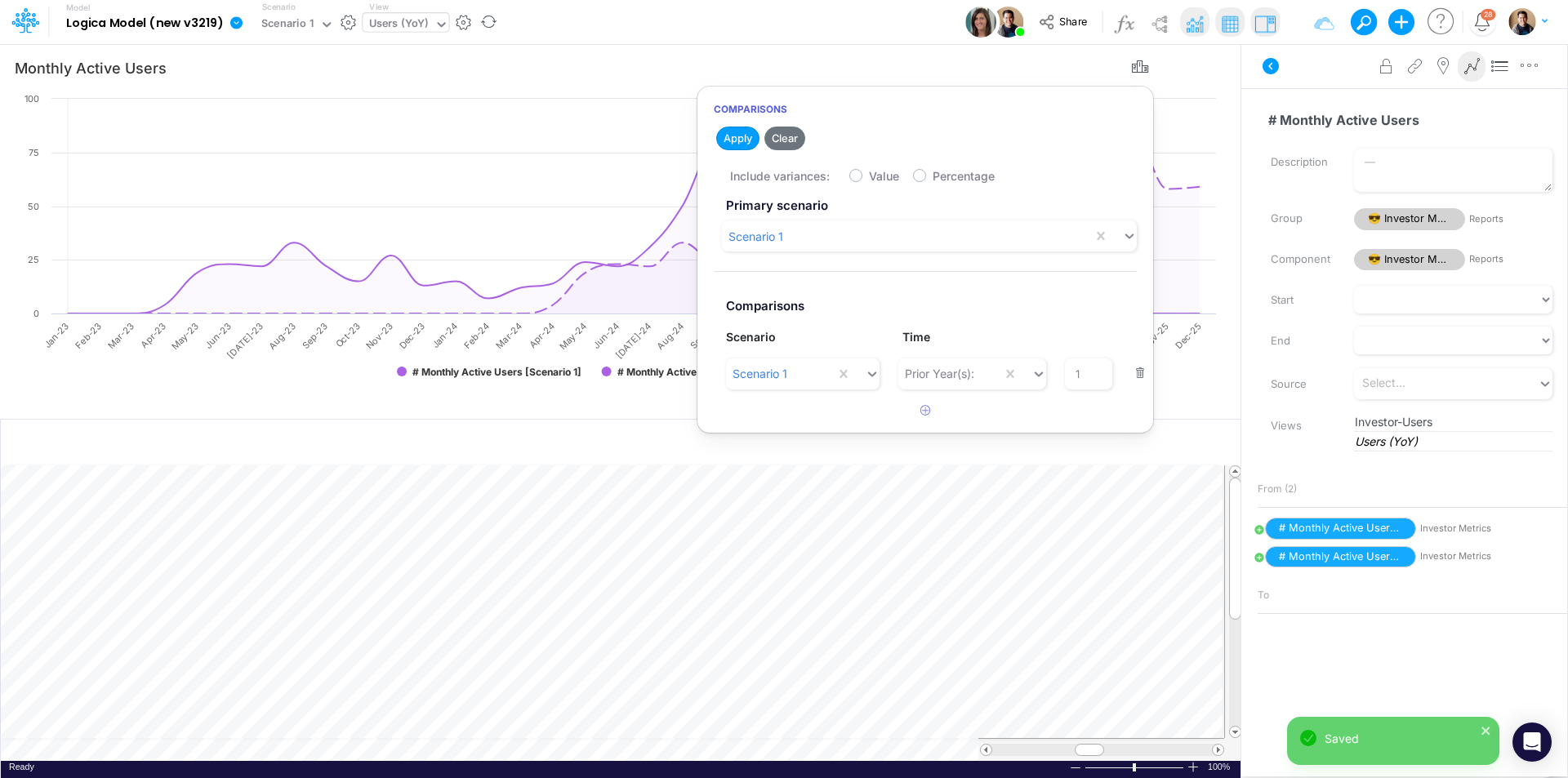
click at [851, 41] on div "Model Logica Model (new v3219) Edit model settings Duplicate Import QuickBooks …" at bounding box center [784, 22] width 1411 height 44
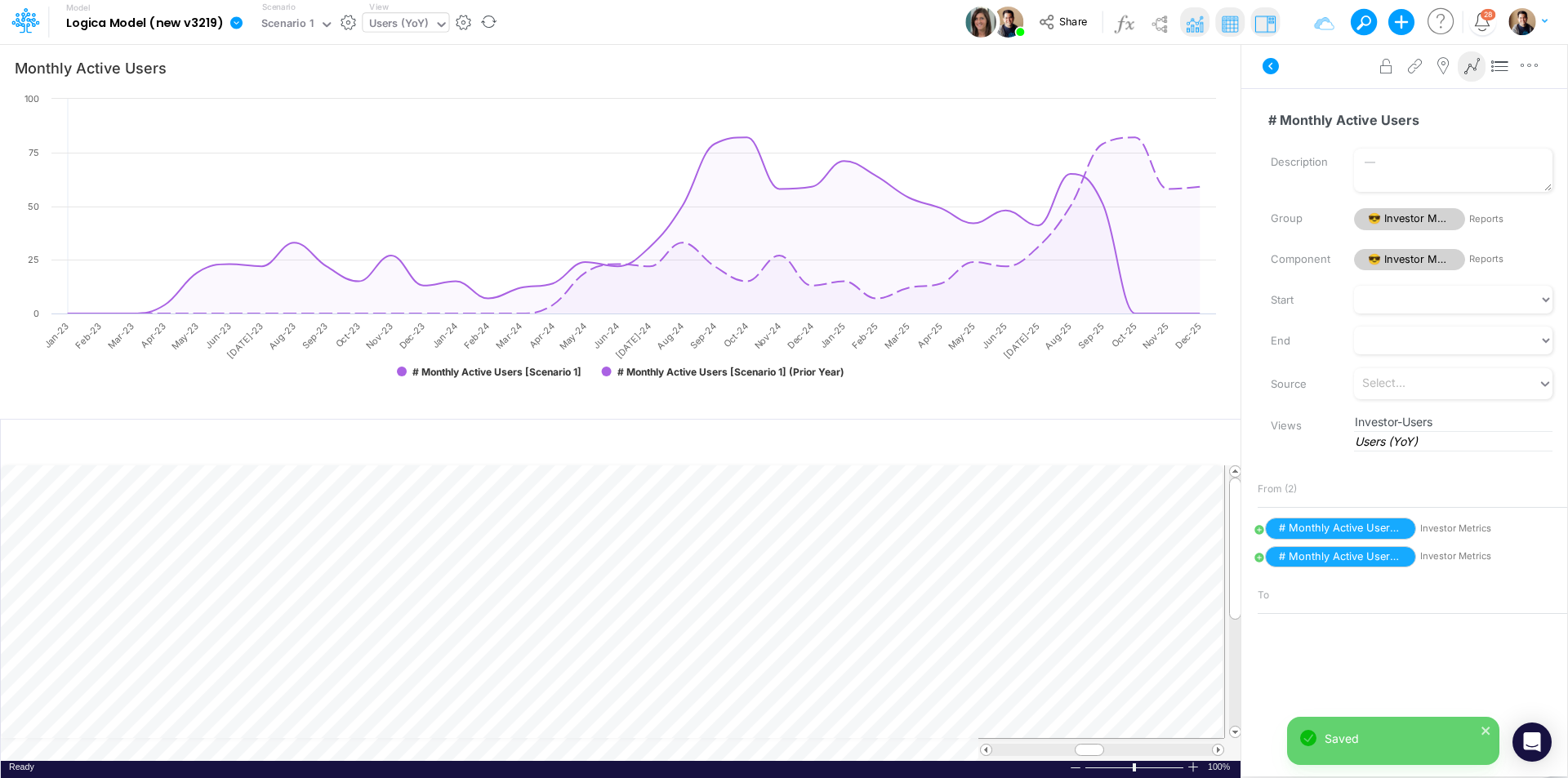
click at [395, 16] on div "Users (YoY)" at bounding box center [398, 25] width 60 height 19
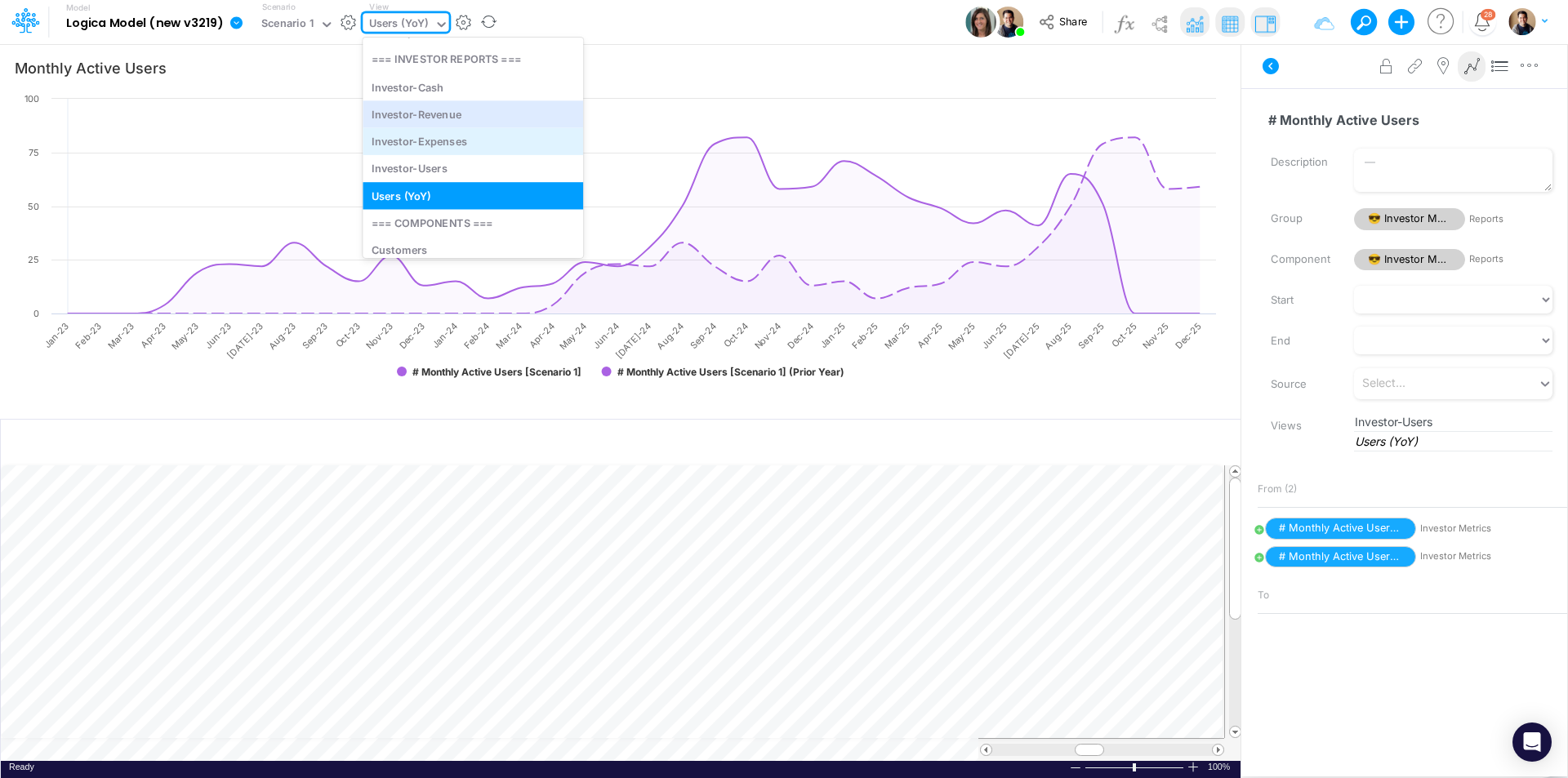
scroll to position [214, 0]
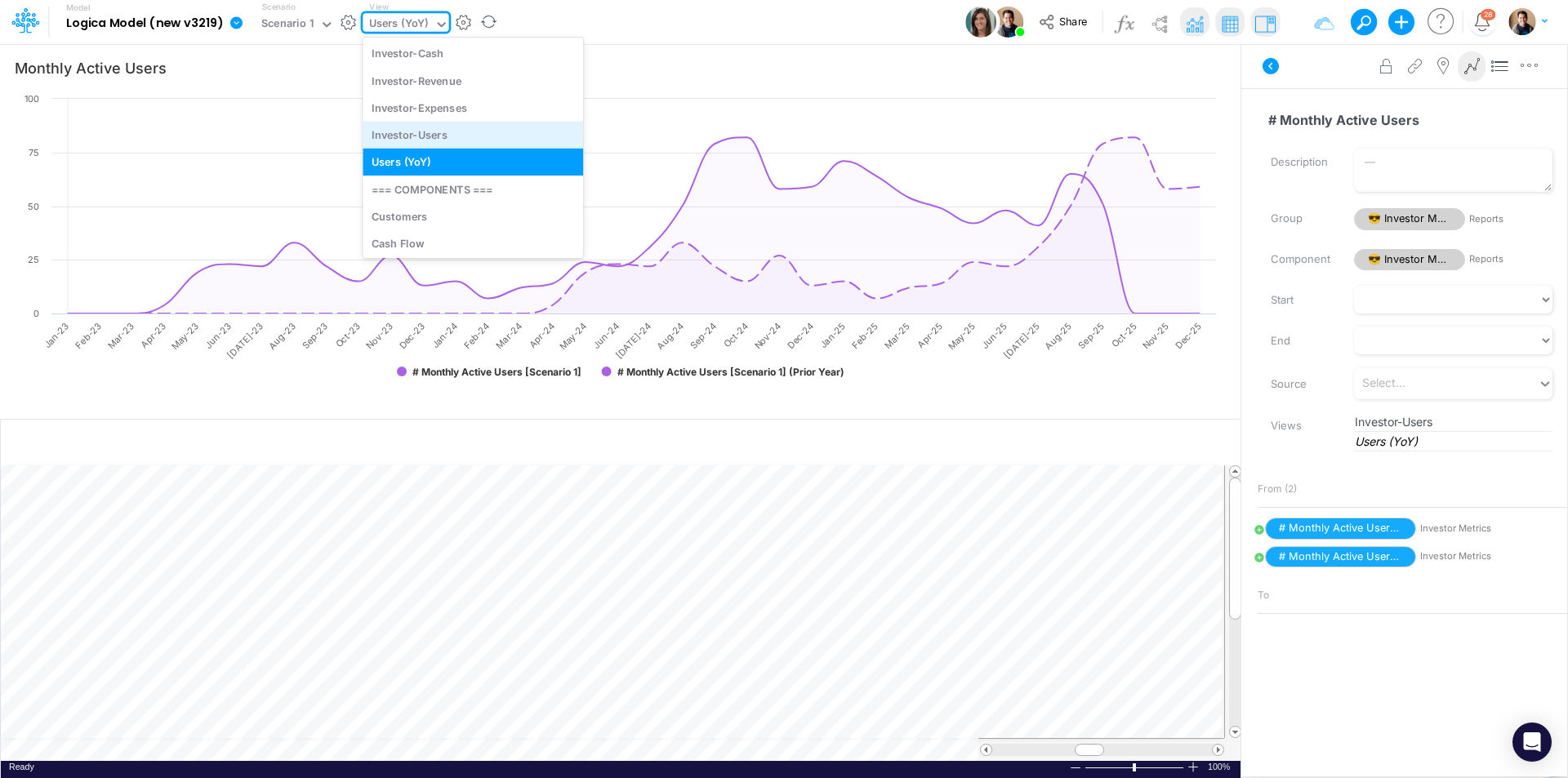
click at [475, 141] on div "Investor-Users" at bounding box center [473, 134] width 221 height 27
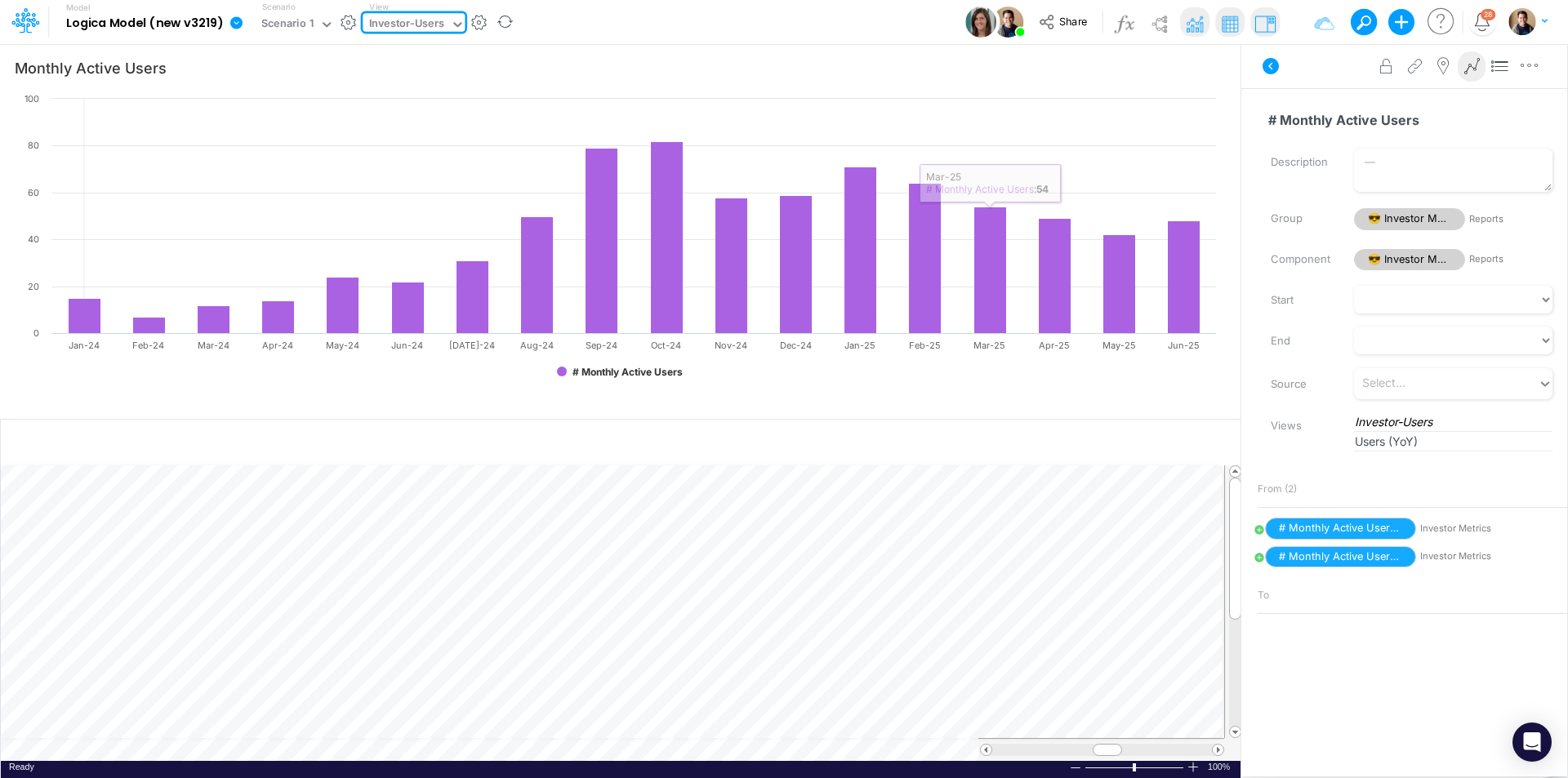
click at [416, 13] on div "Investor-Users" at bounding box center [406, 25] width 88 height 25
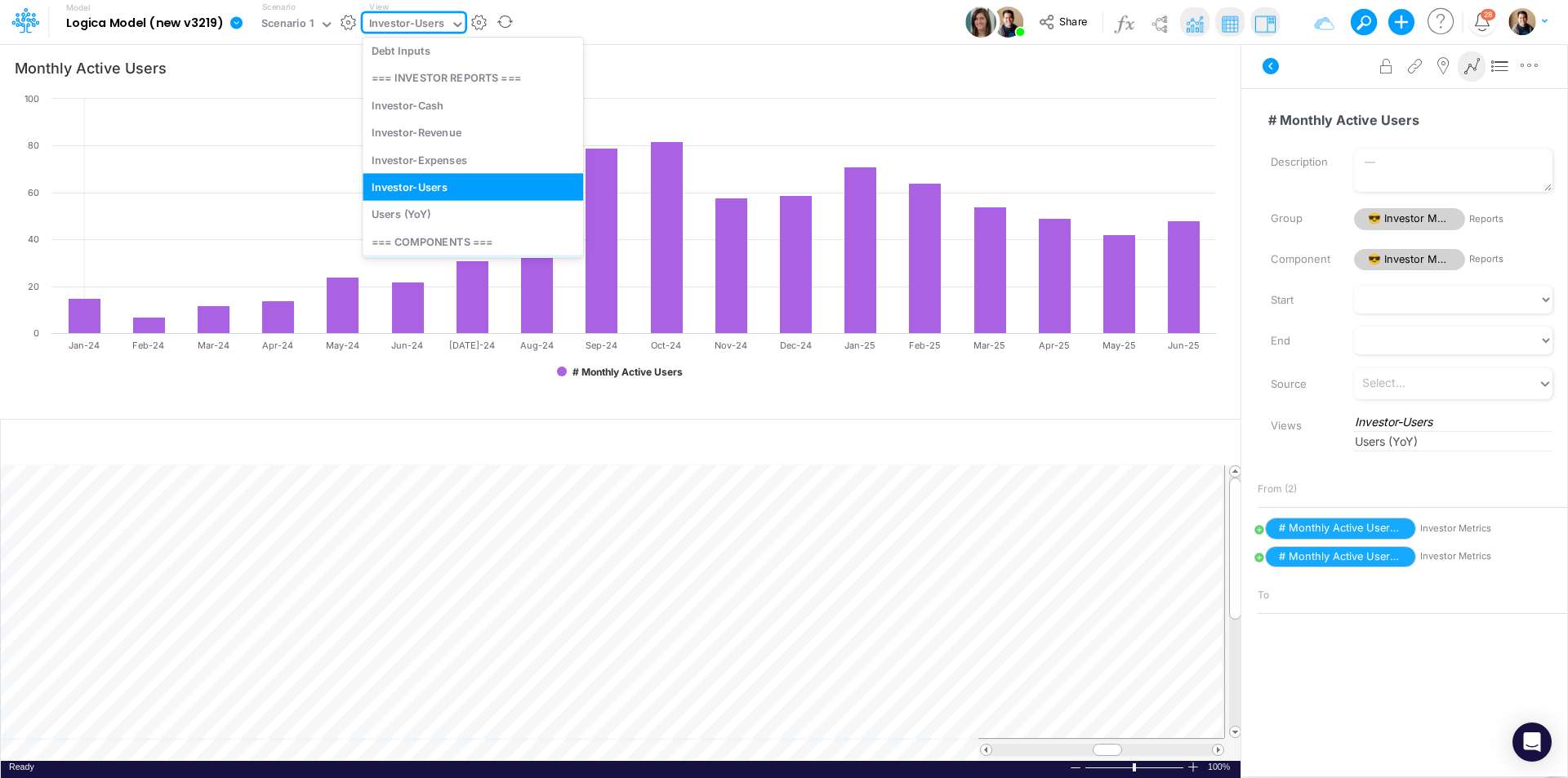
scroll to position [183, 0]
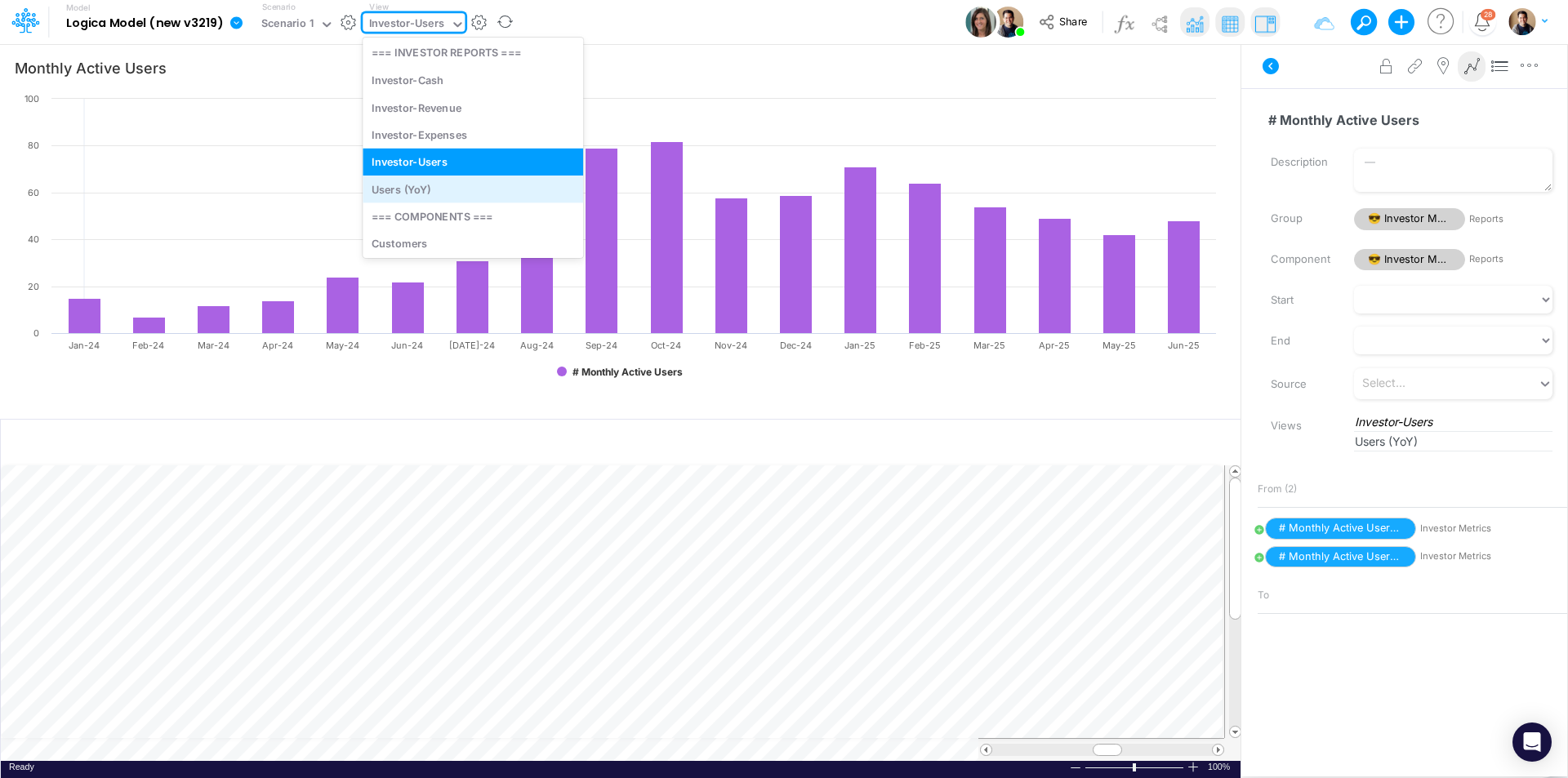
click at [453, 196] on div "Users (YoY)" at bounding box center [473, 189] width 221 height 27
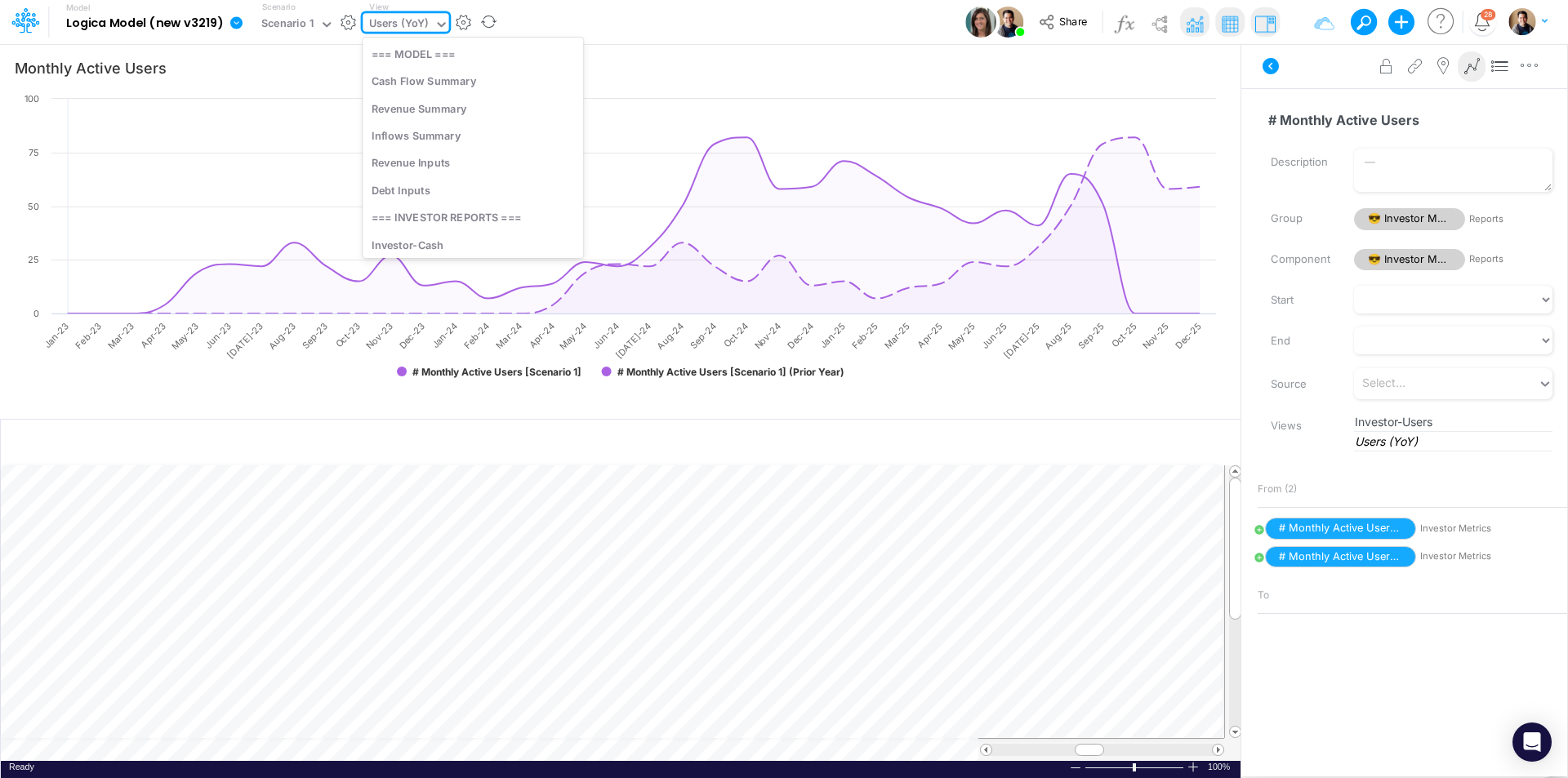
click at [410, 20] on div "Users (YoY)" at bounding box center [398, 25] width 60 height 19
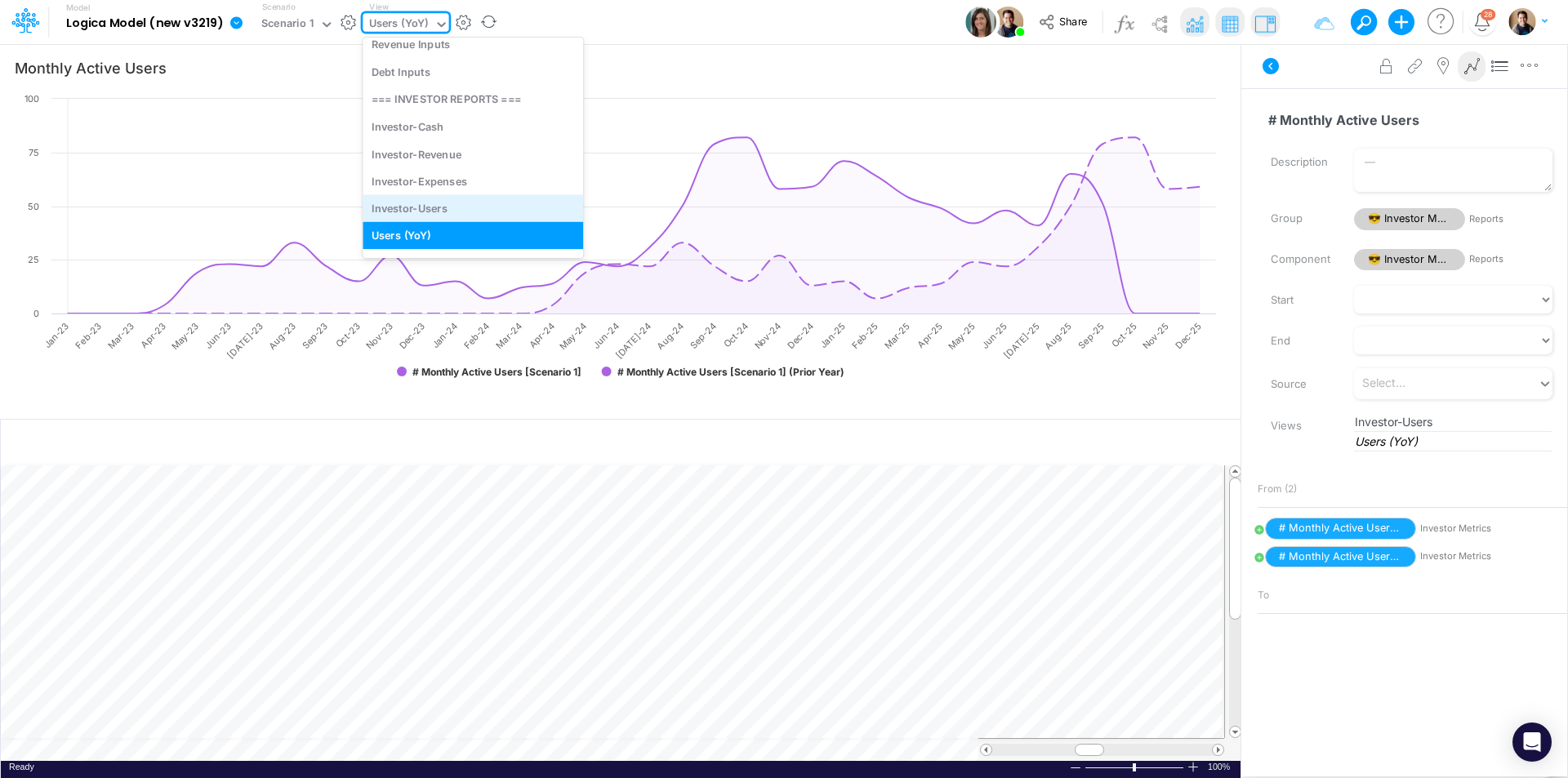
click at [442, 210] on div "Investor-Users" at bounding box center [473, 208] width 221 height 27
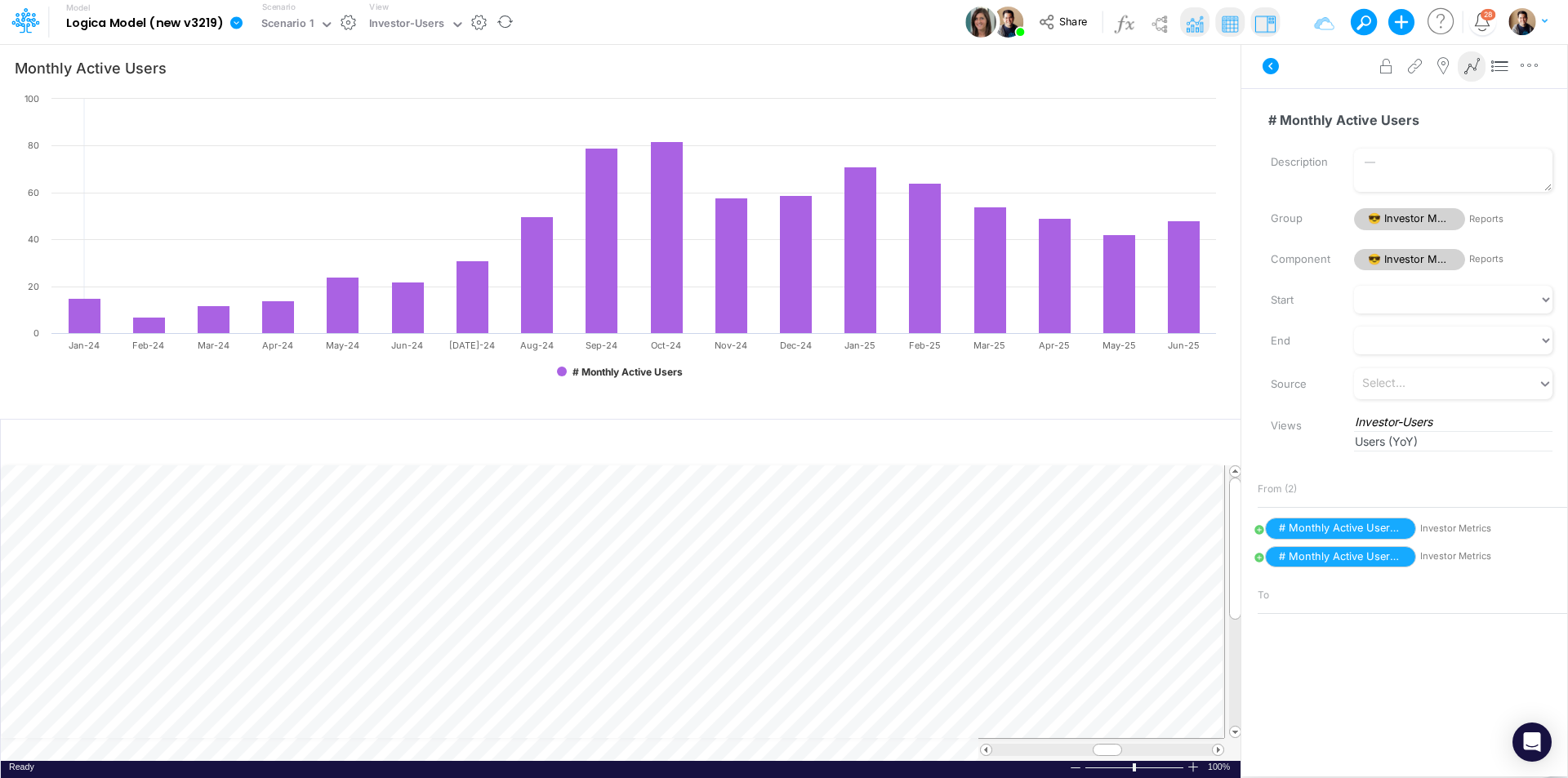
click at [236, 23] on icon at bounding box center [237, 23] width 15 height 15
click at [329, 172] on button "View change history" at bounding box center [319, 169] width 175 height 25
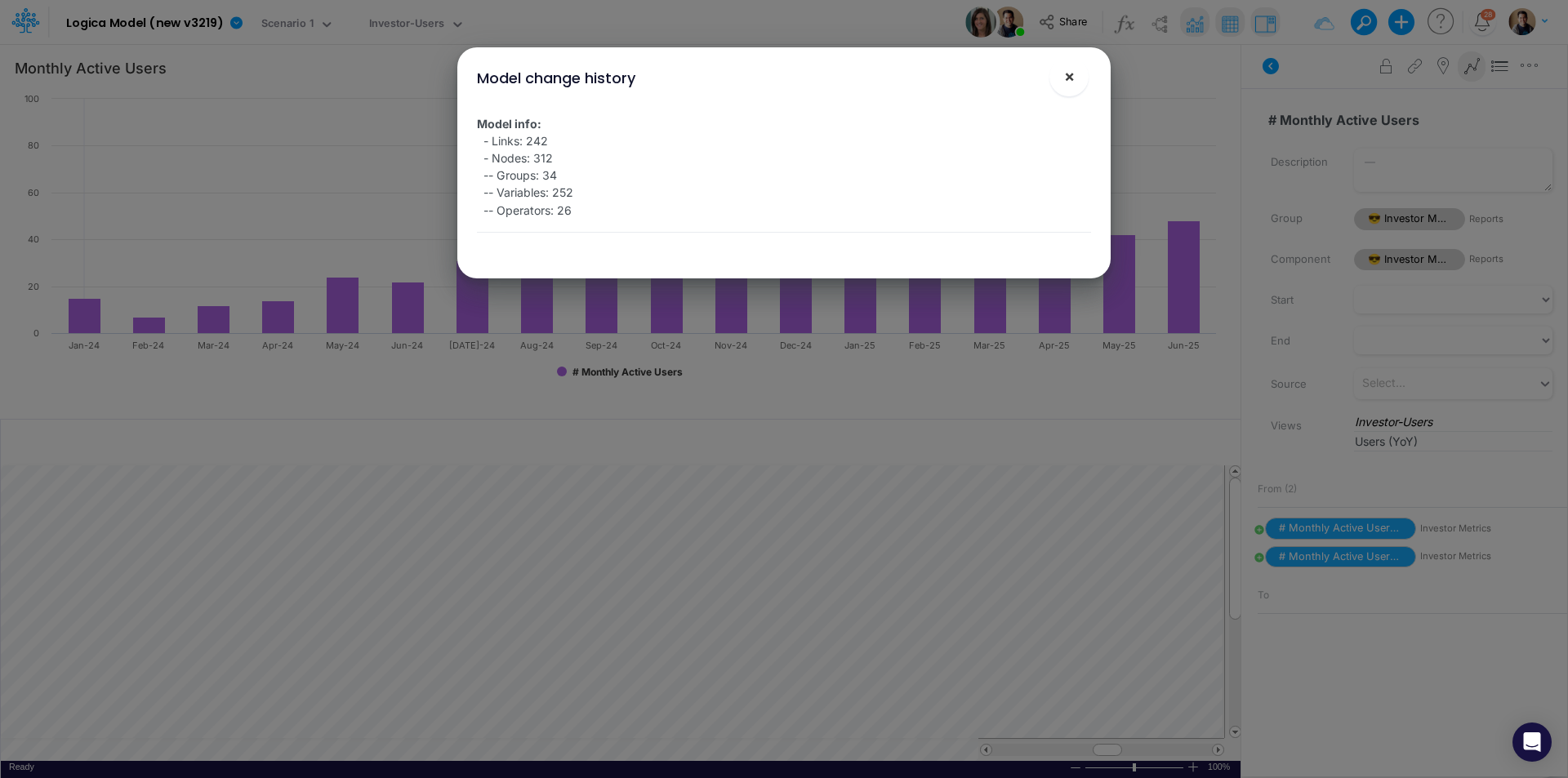
click at [1075, 81] on button "×" at bounding box center [1069, 77] width 39 height 39
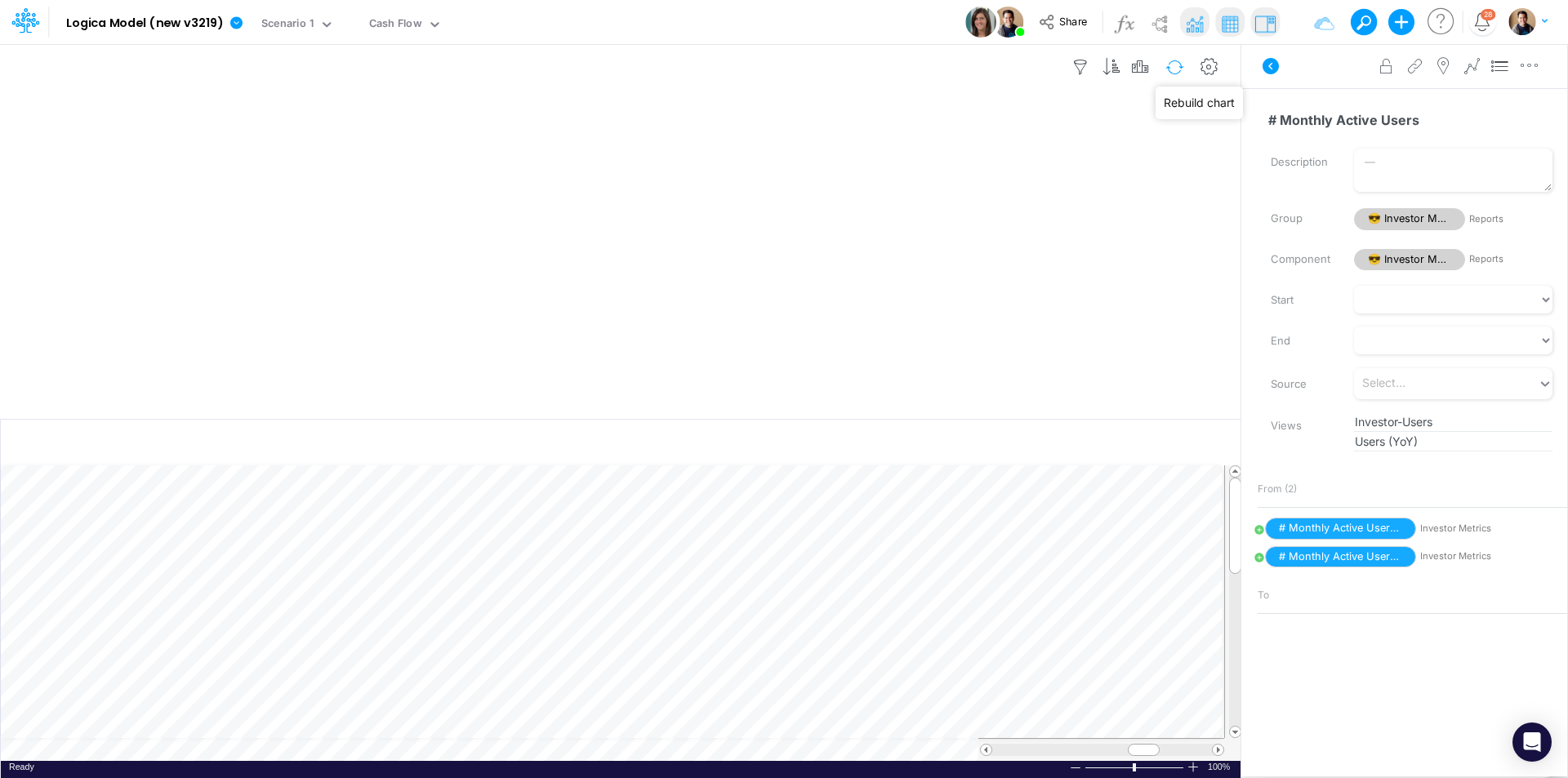
drag, startPoint x: 1180, startPoint y: 66, endPoint x: 1171, endPoint y: 66, distance: 9.0
click at [1180, 66] on button "button" at bounding box center [1175, 67] width 38 height 29
click at [1178, 70] on button "button" at bounding box center [1175, 67] width 38 height 29
click at [230, 19] on icon at bounding box center [237, 23] width 15 height 15
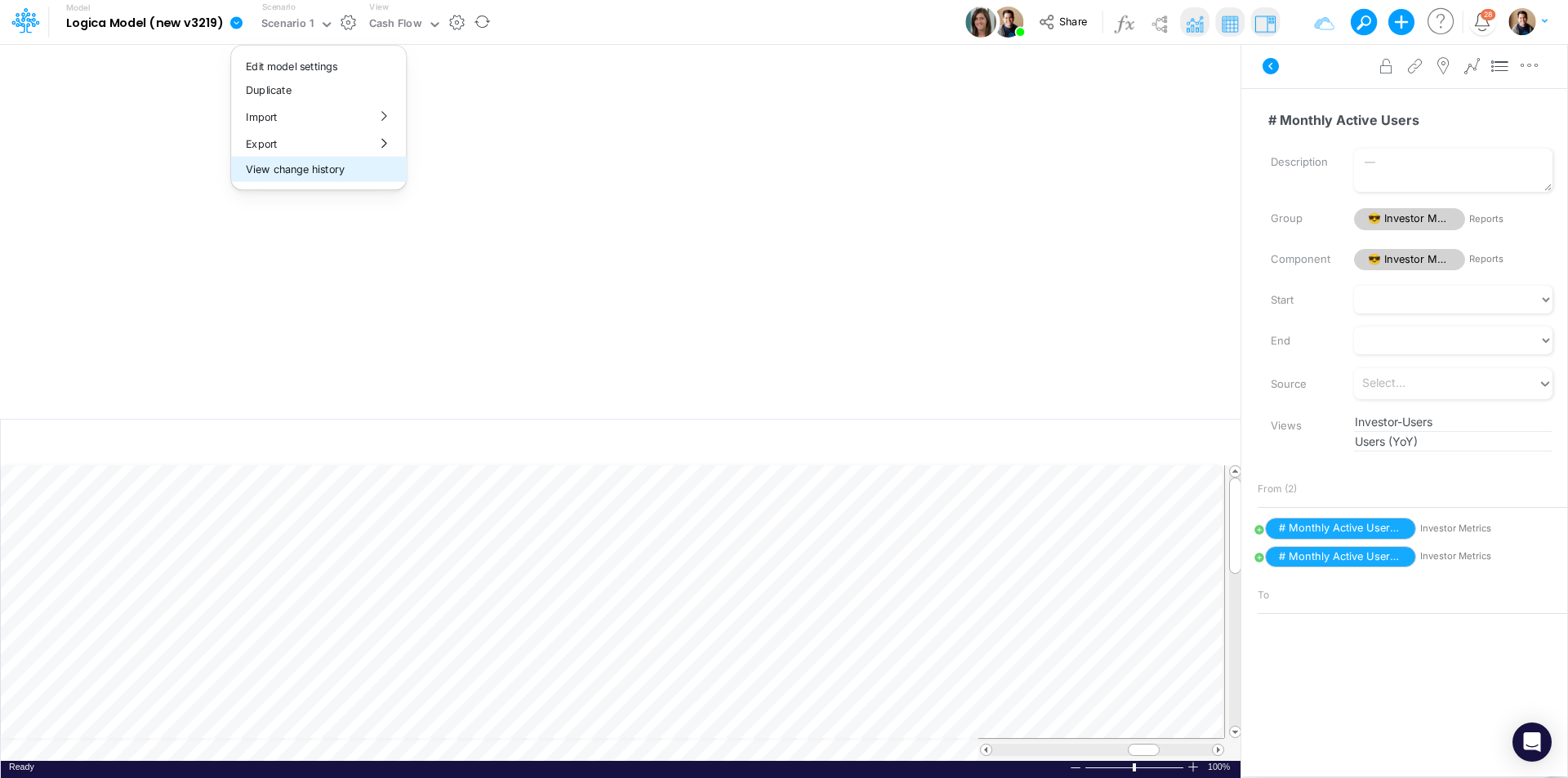
click at [302, 175] on button "View change history" at bounding box center [319, 169] width 175 height 25
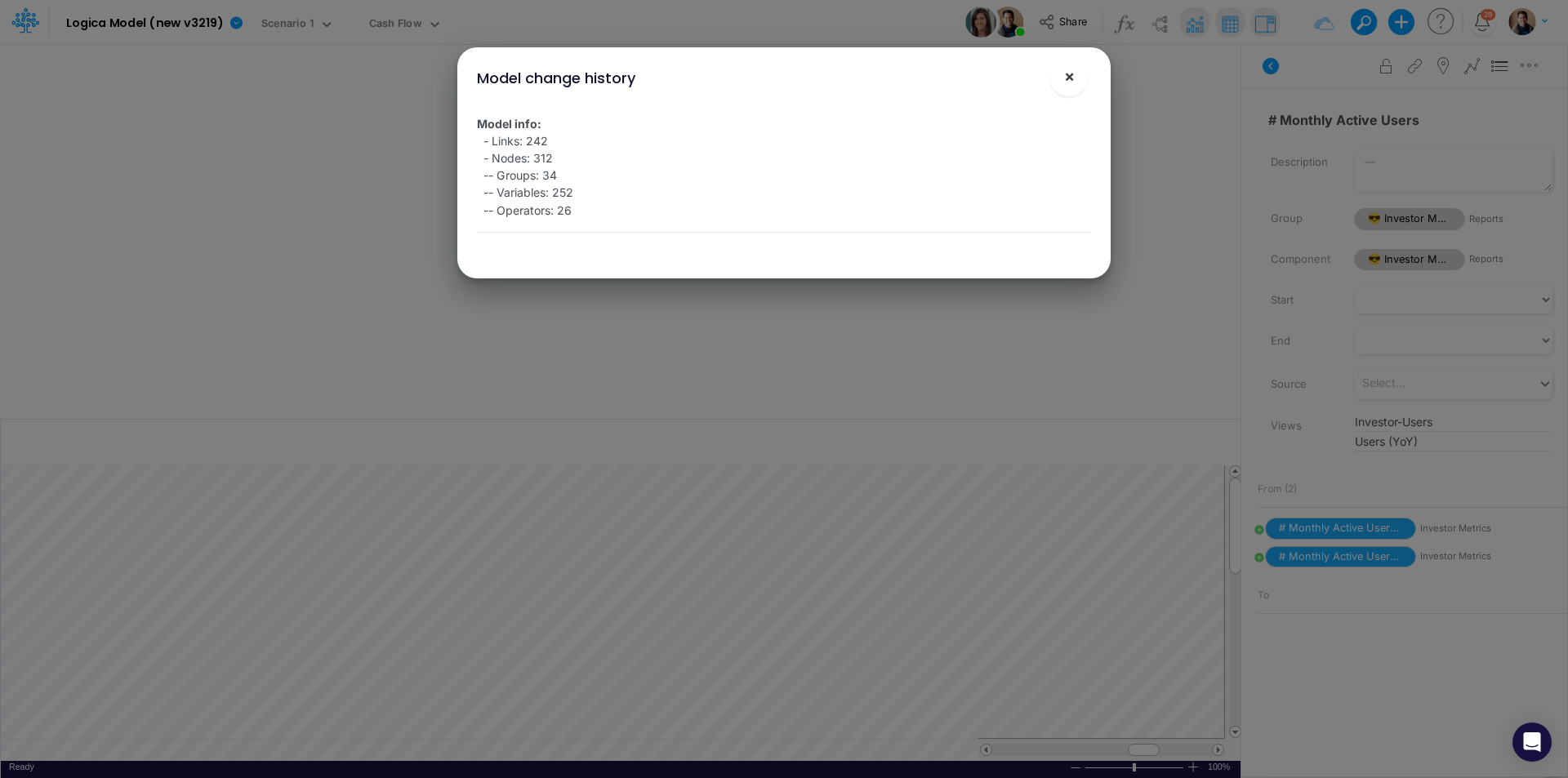
click at [1081, 76] on button "×" at bounding box center [1069, 77] width 39 height 39
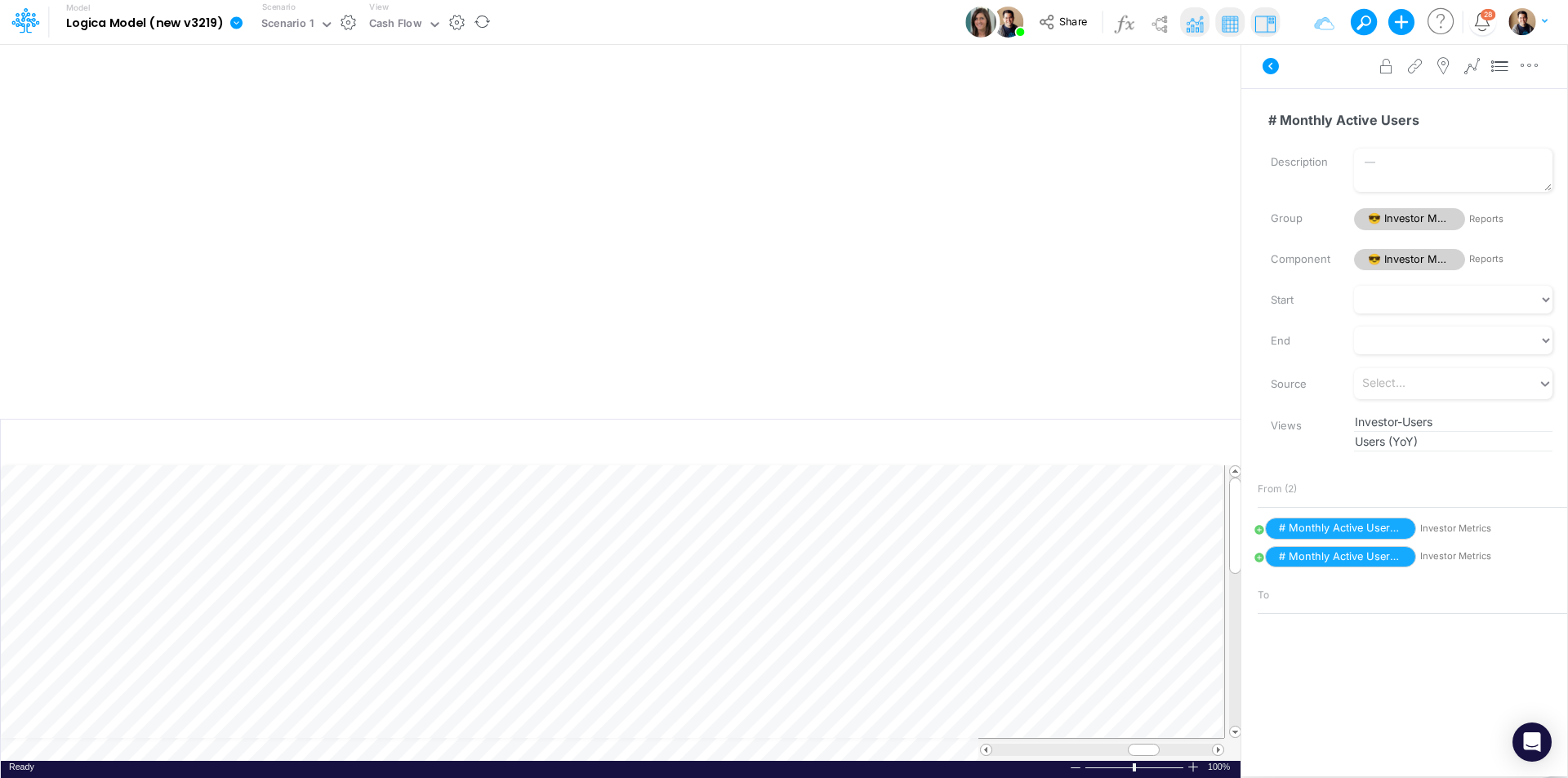
click at [233, 24] on icon at bounding box center [236, 22] width 12 height 12
click at [342, 70] on button "Edit model settings" at bounding box center [319, 65] width 175 height 25
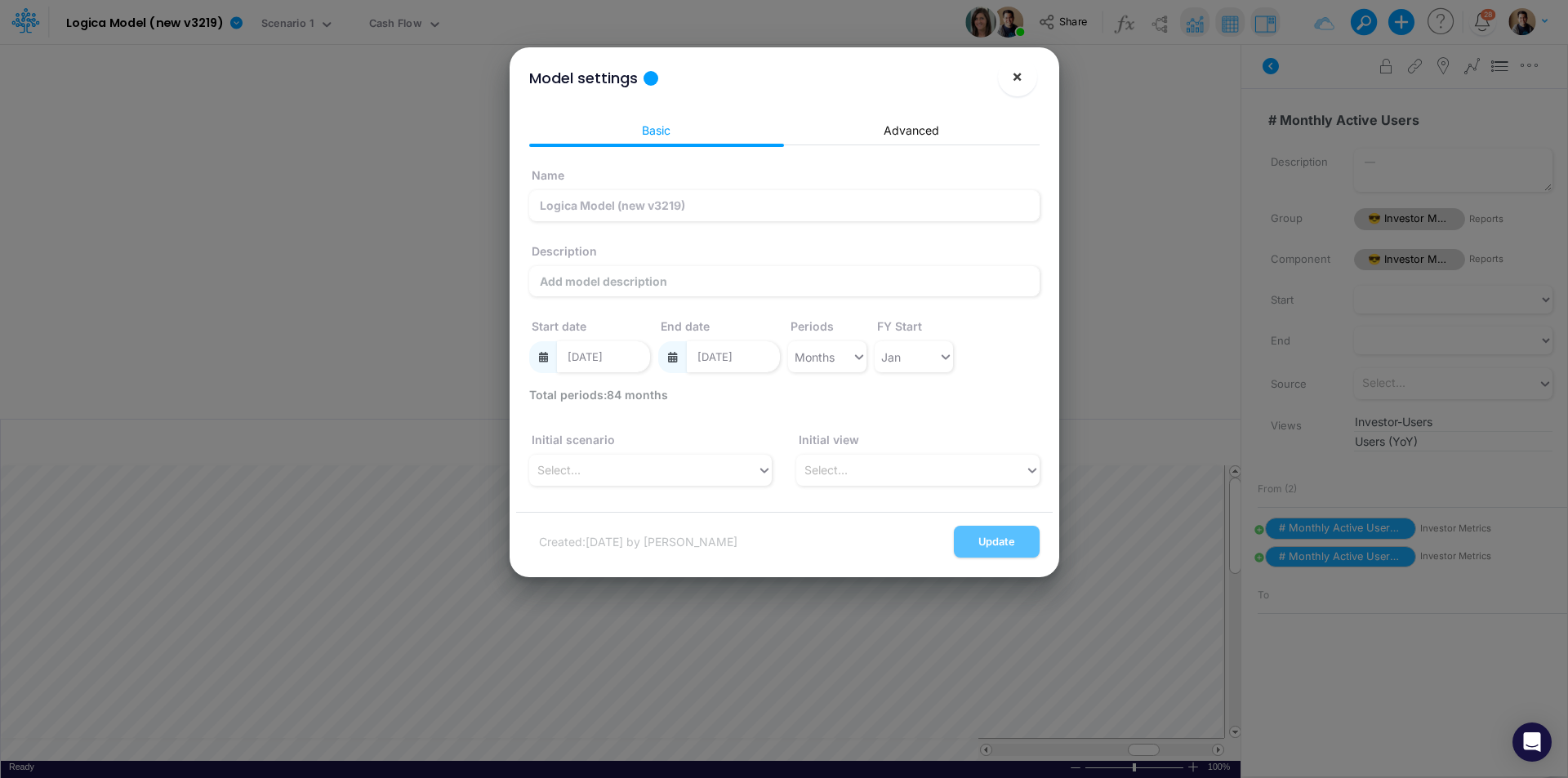
click at [1014, 67] on span "×" at bounding box center [1017, 76] width 11 height 20
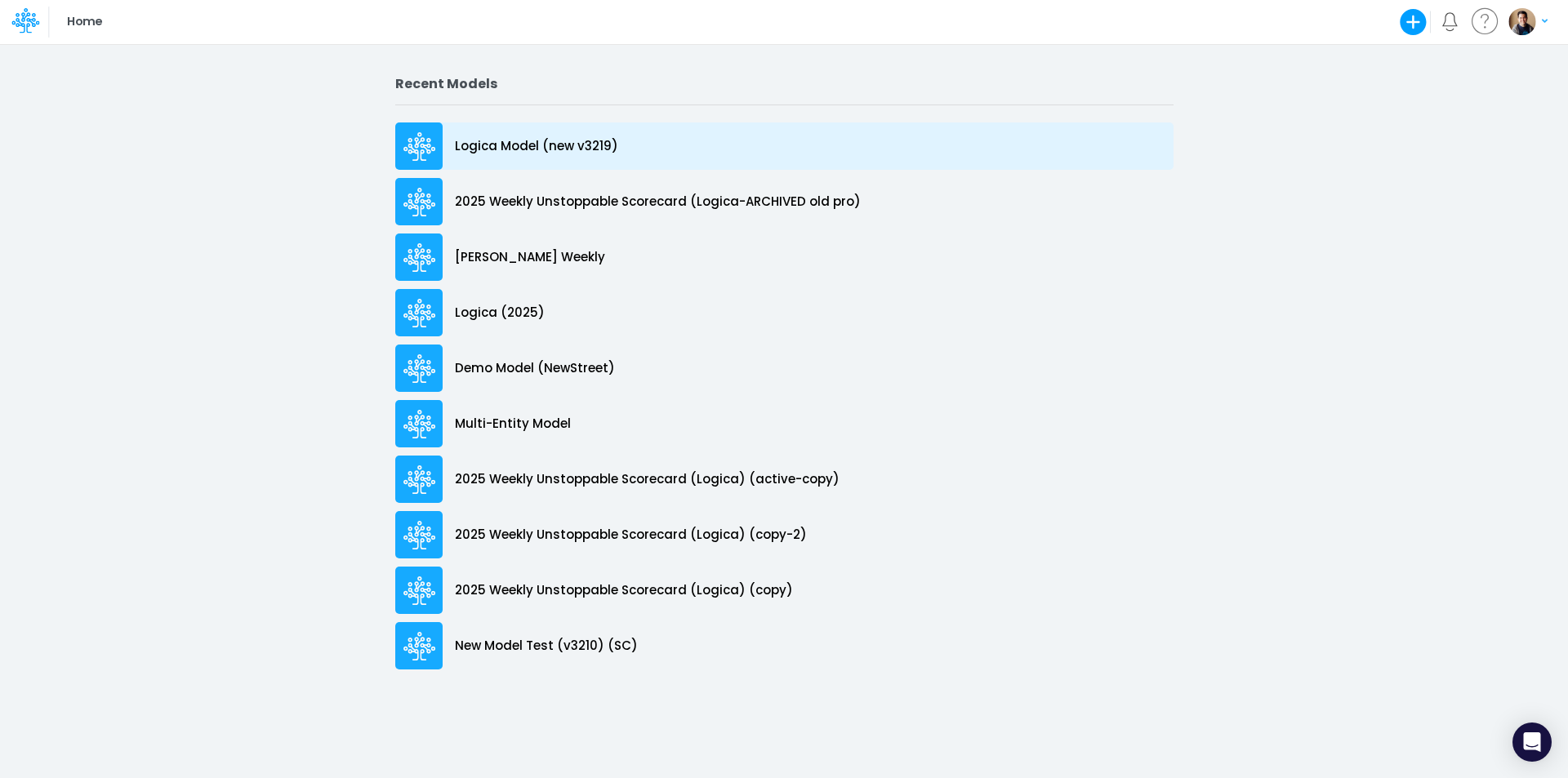
click at [455, 146] on p "Logica Model (new v3219)" at bounding box center [537, 146] width 164 height 19
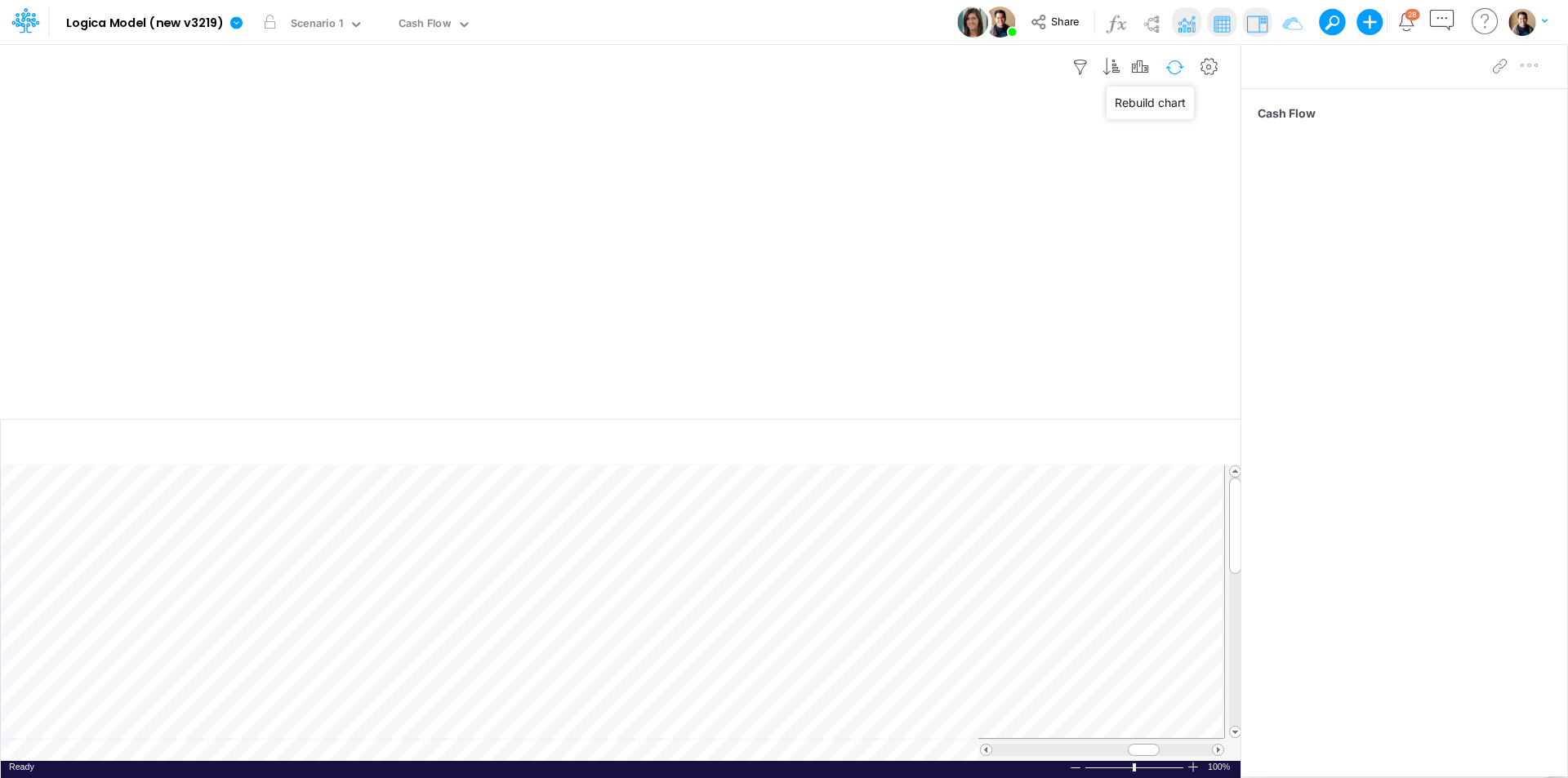
click at [1173, 65] on button "button" at bounding box center [1175, 67] width 38 height 29
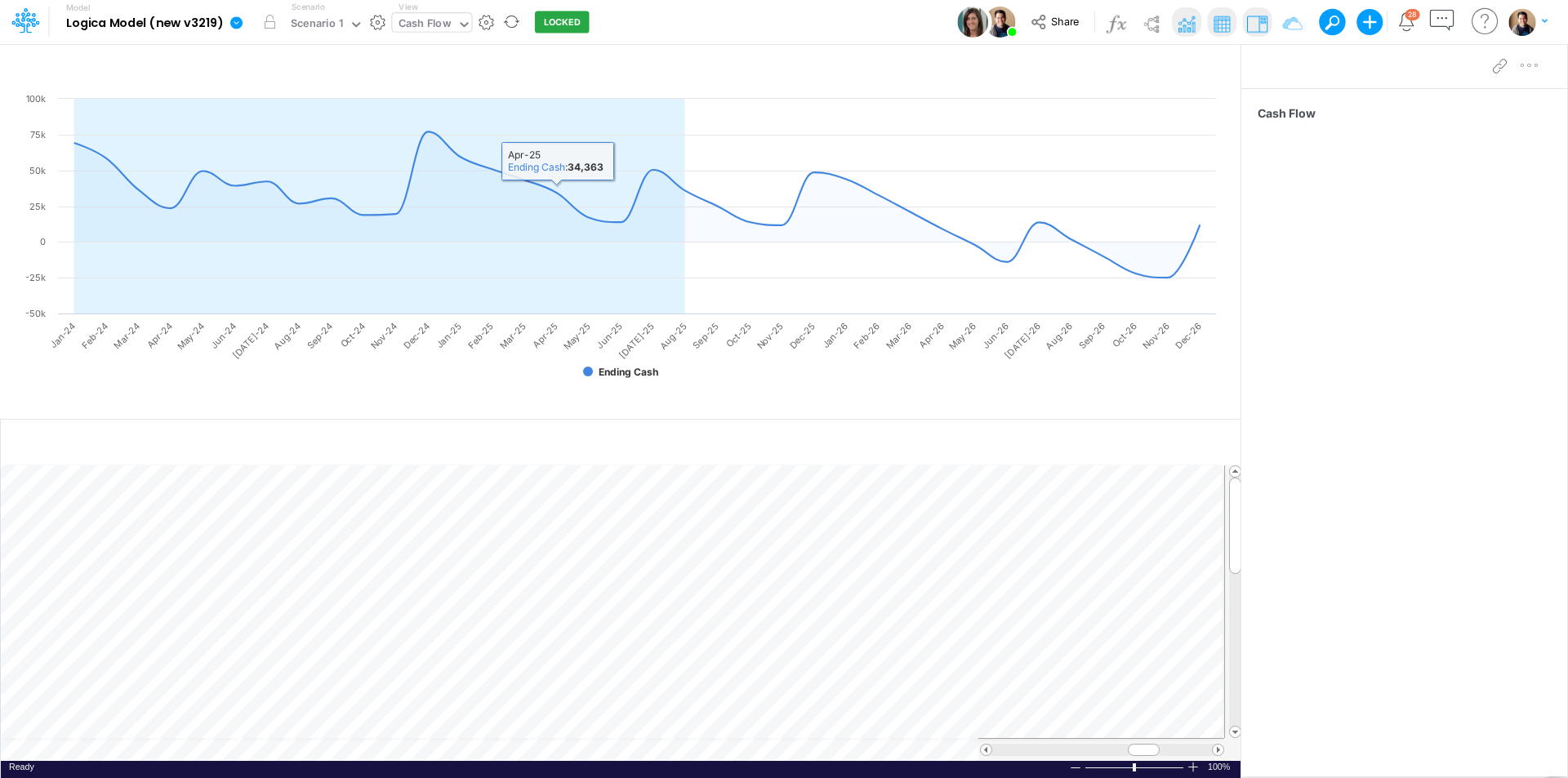
click at [416, 23] on div "Cash Flow" at bounding box center [425, 25] width 53 height 19
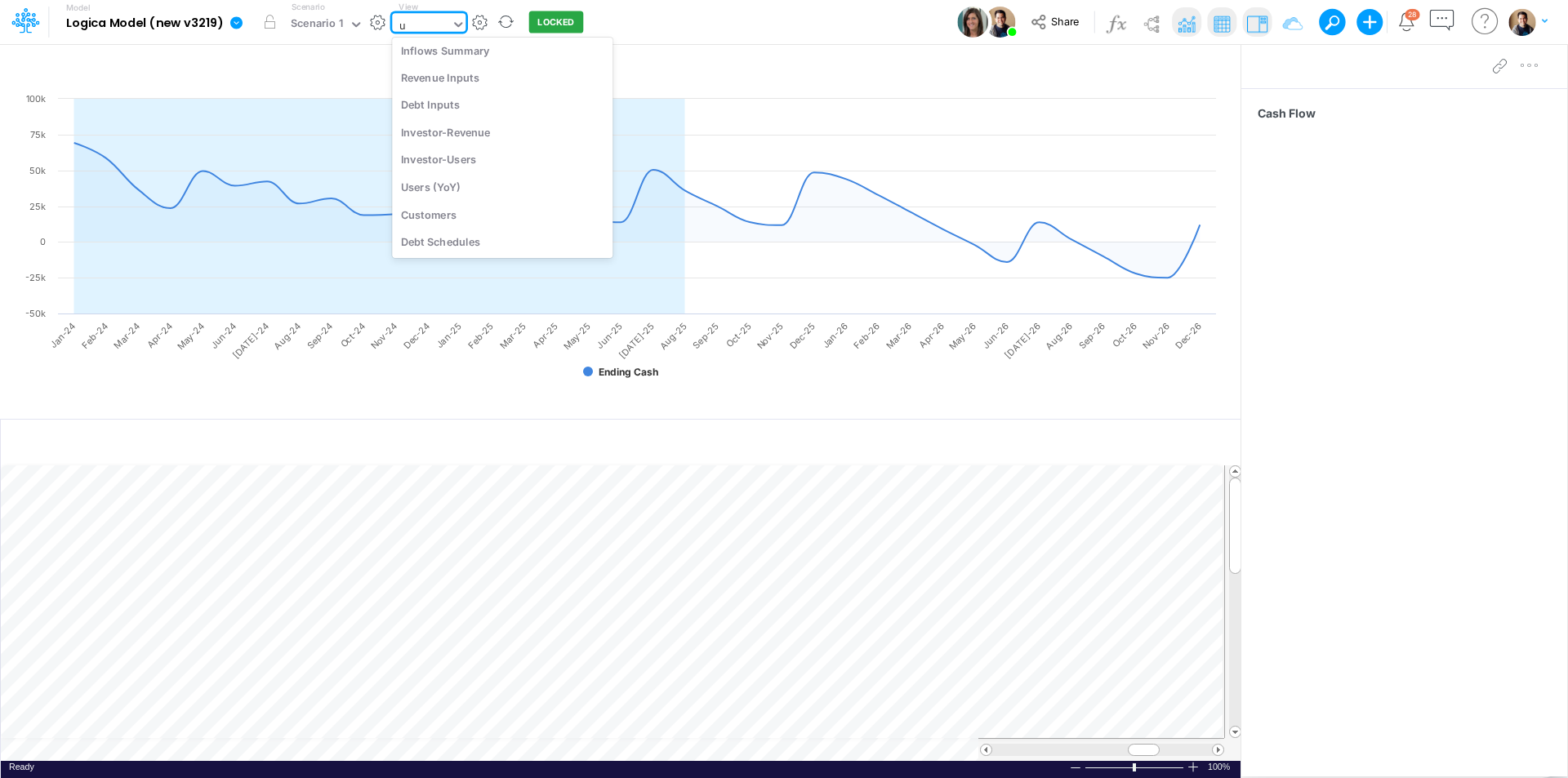
scroll to position [65, 0]
type input "us"
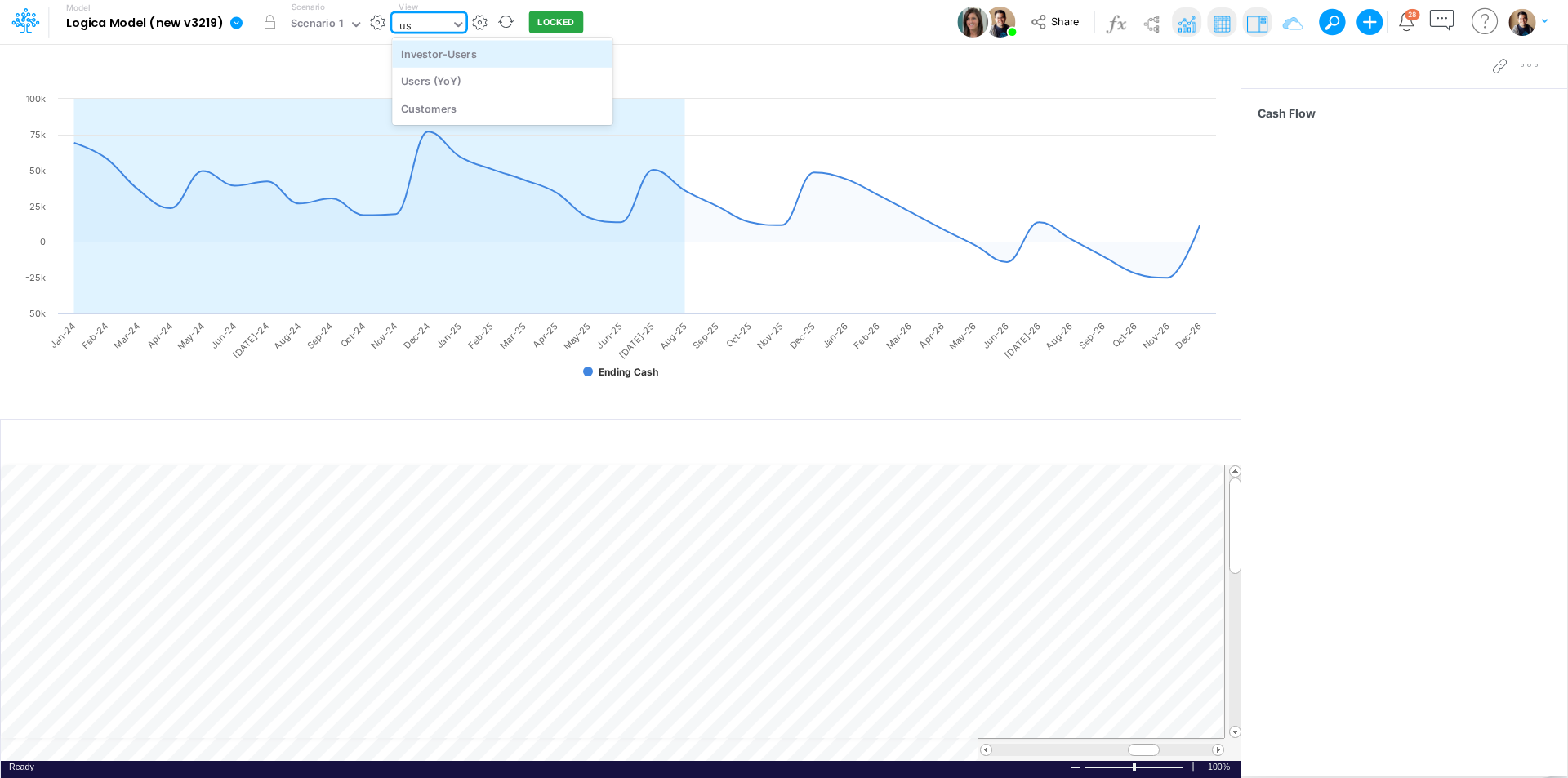
click at [505, 55] on div "Investor-Users" at bounding box center [502, 53] width 221 height 27
type input "Monthly Active Users"
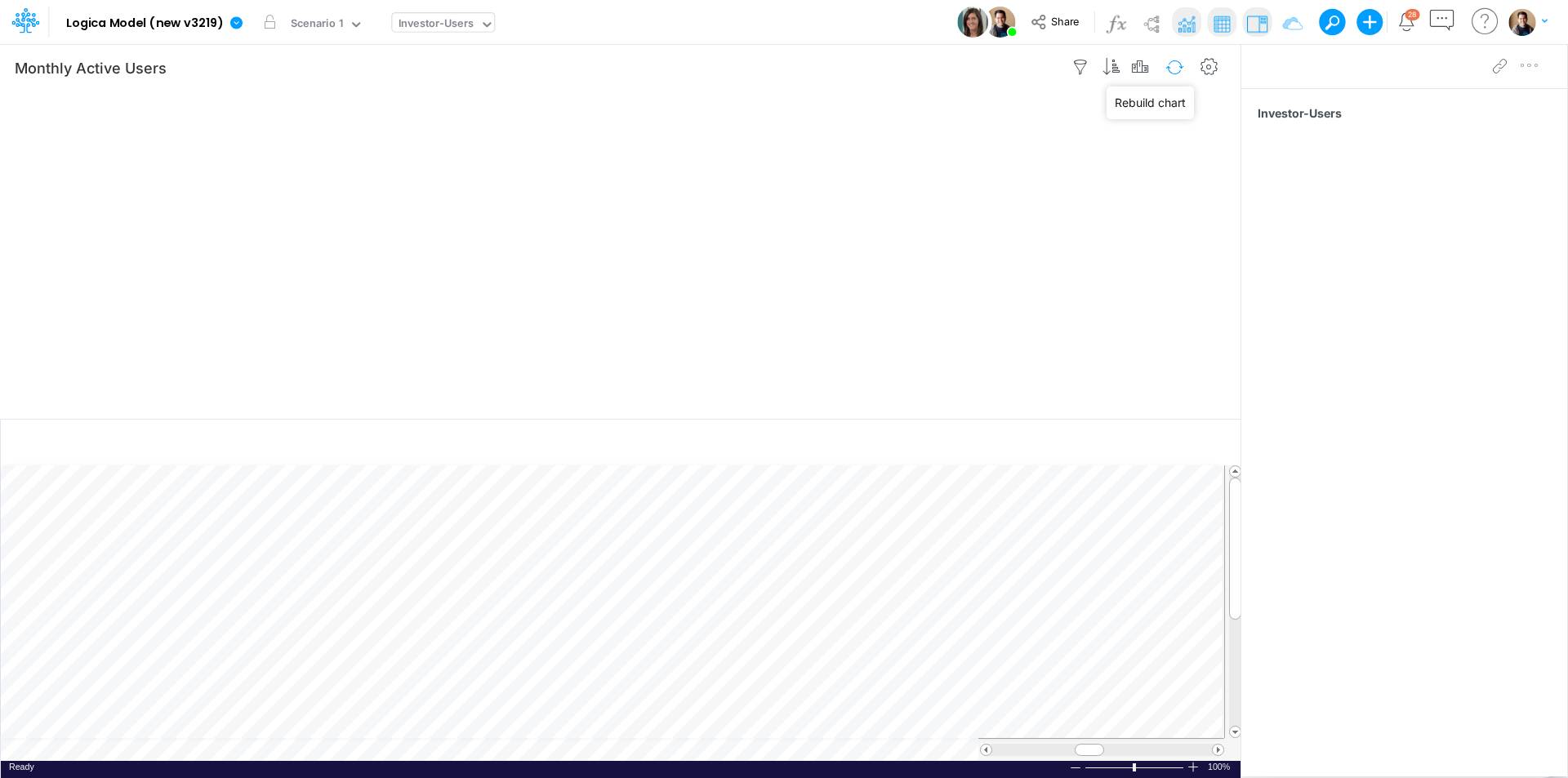
click at [1172, 65] on button "button" at bounding box center [1175, 67] width 38 height 29
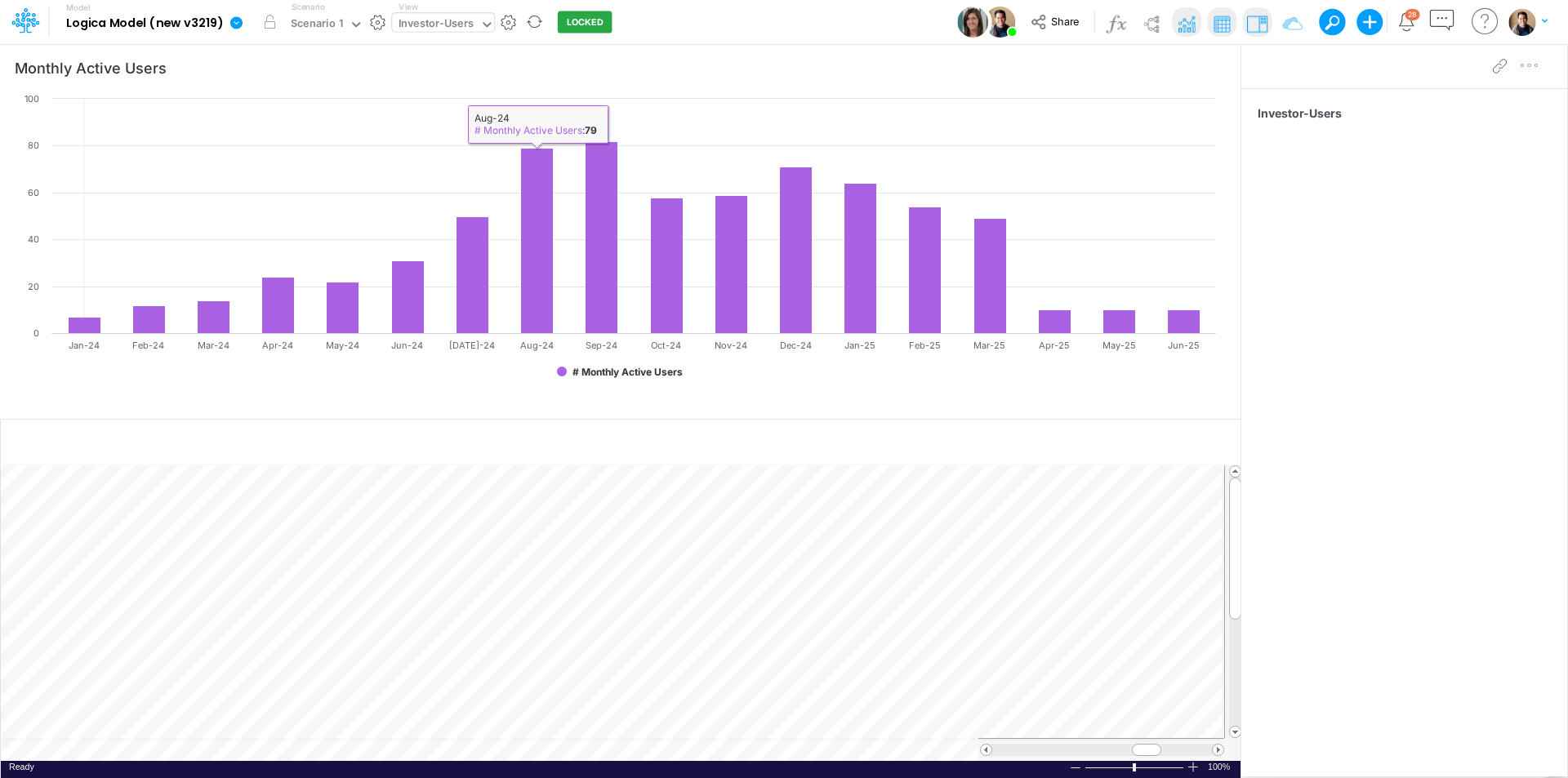
click at [233, 18] on icon at bounding box center [236, 22] width 12 height 12
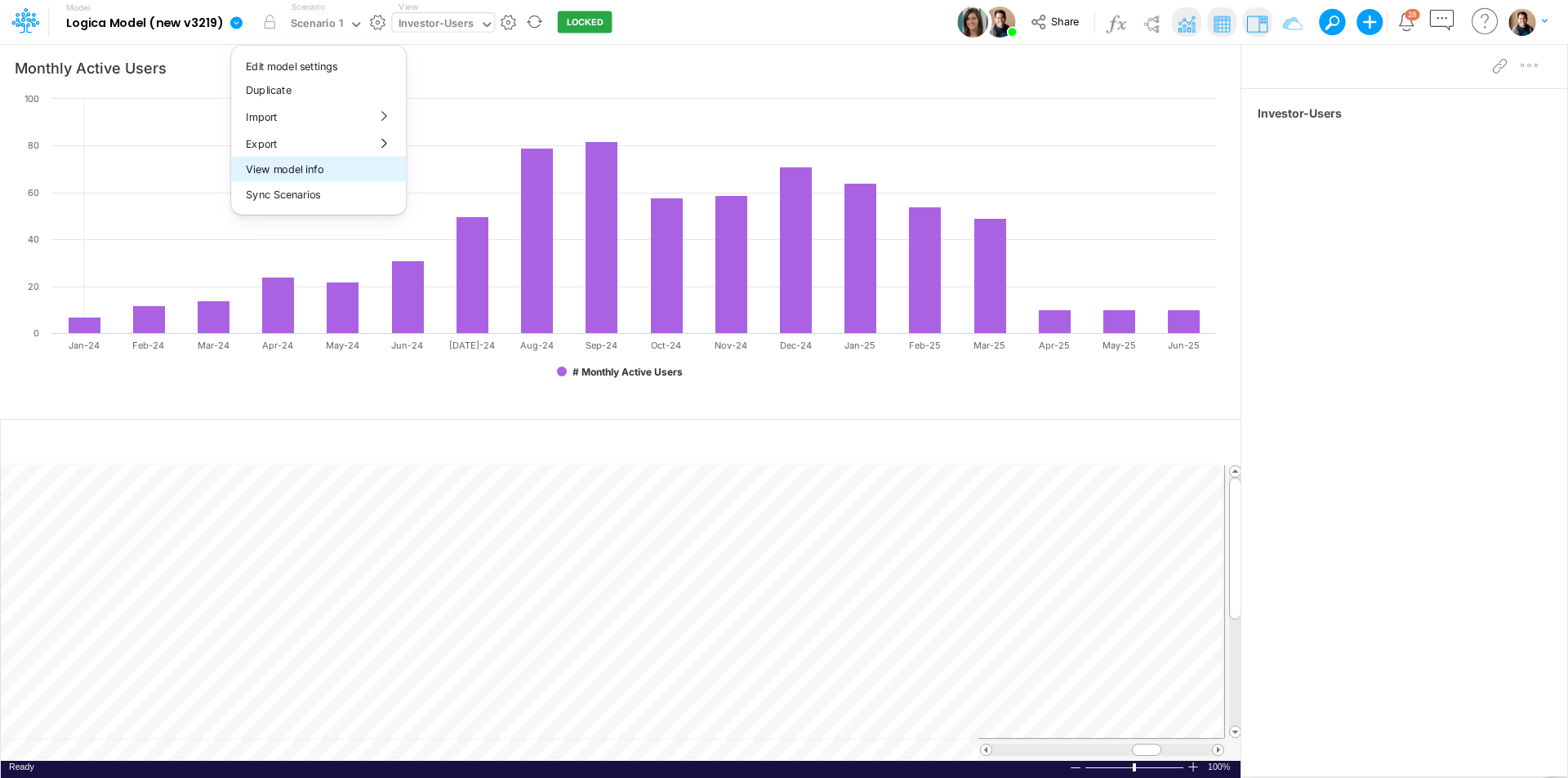
click at [299, 161] on button "View model info" at bounding box center [319, 169] width 175 height 25
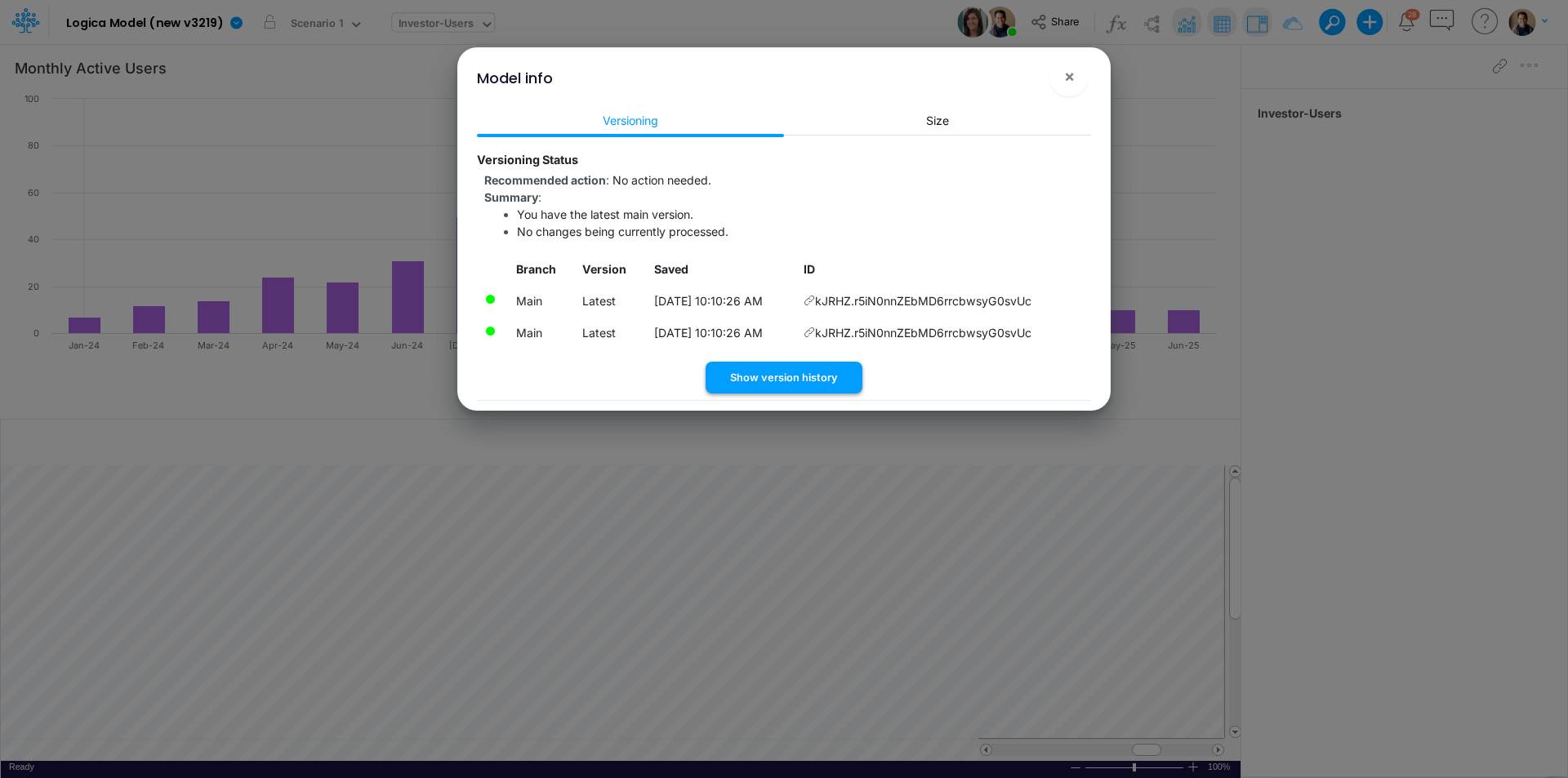
click at [770, 385] on button "Show version history" at bounding box center [784, 377] width 157 height 32
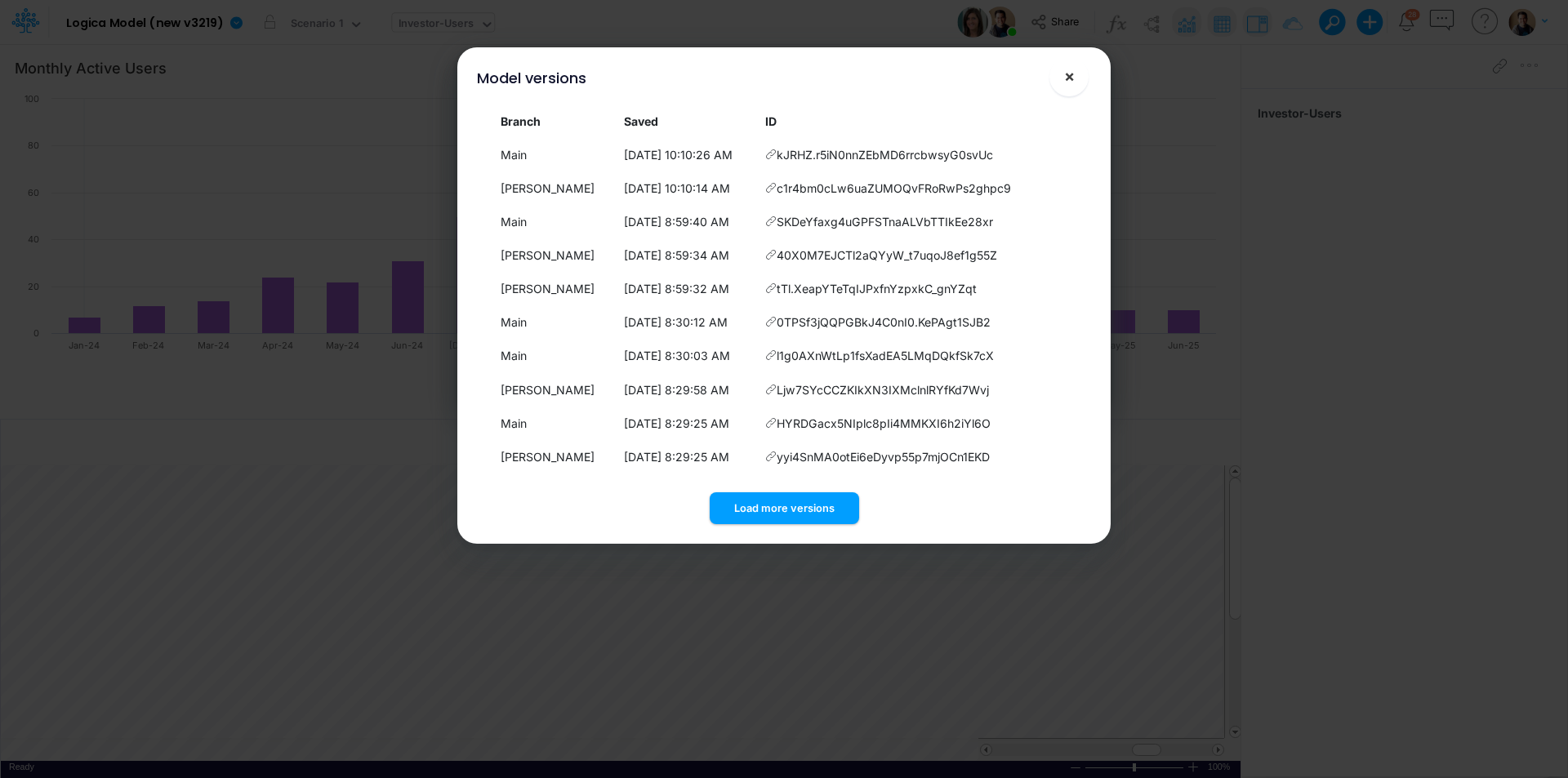
click at [1065, 71] on span "×" at bounding box center [1069, 76] width 11 height 20
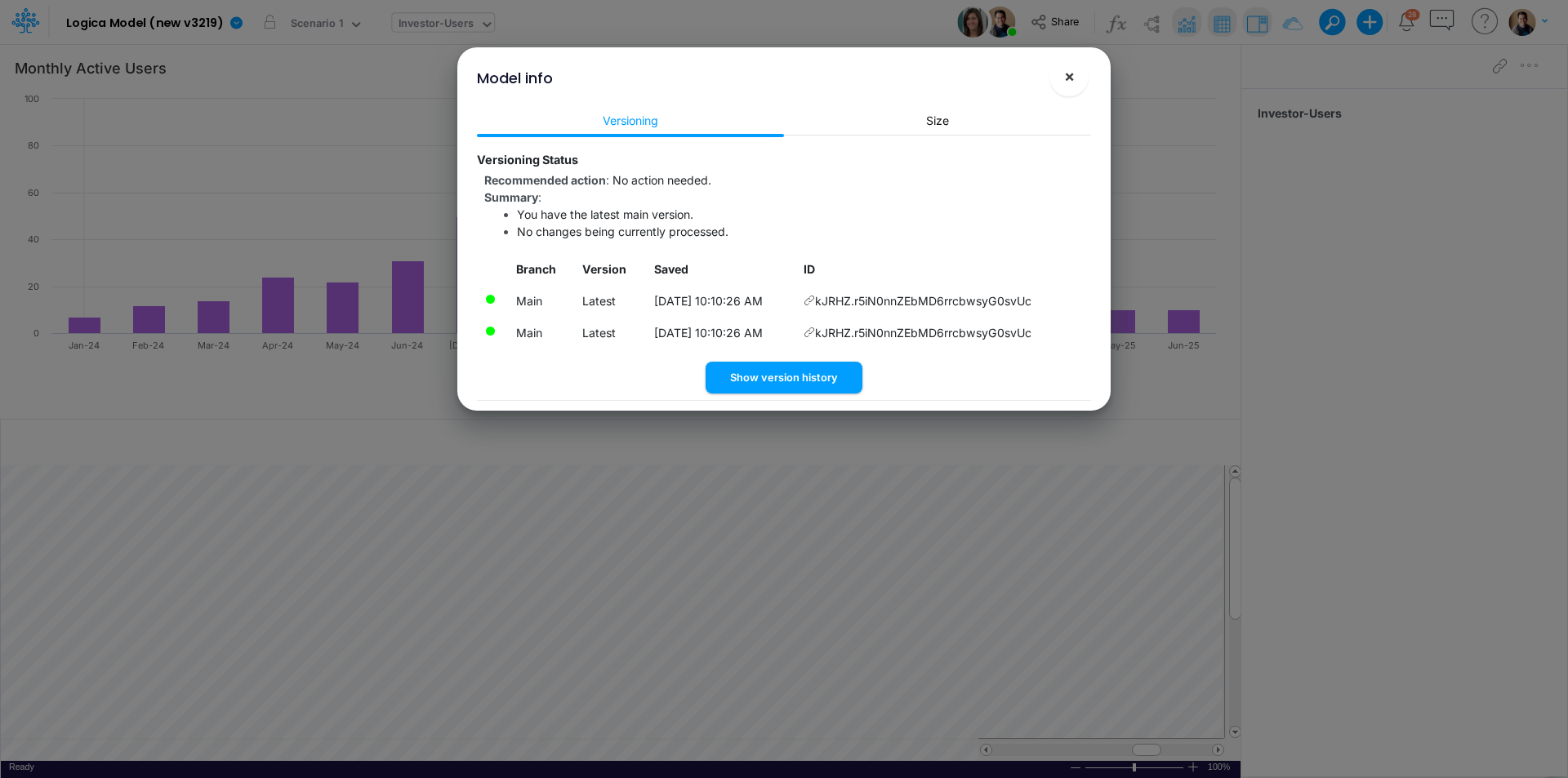
click at [1063, 86] on button "×" at bounding box center [1069, 77] width 39 height 39
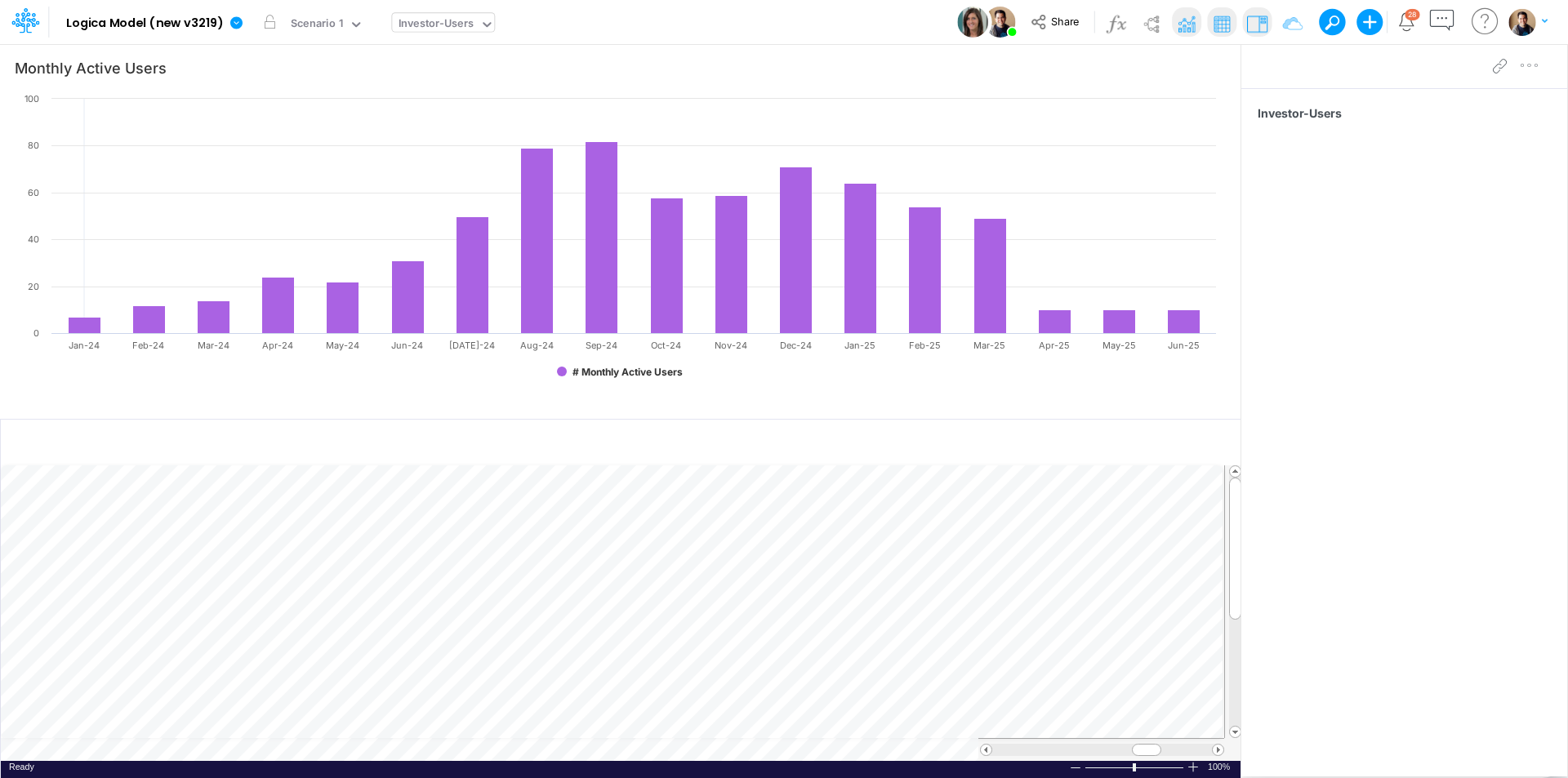
scroll to position [8, 1]
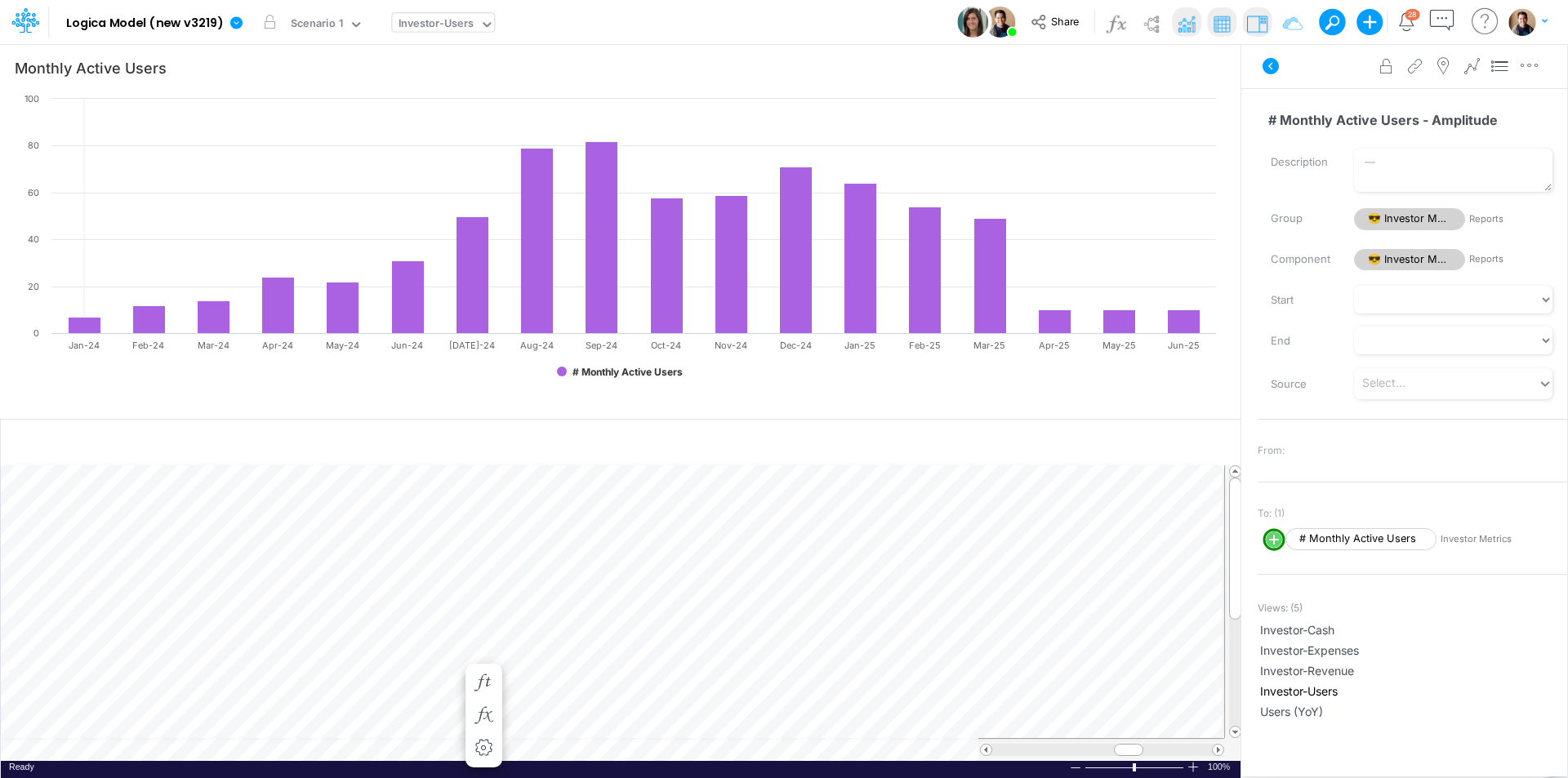
scroll to position [8, 1]
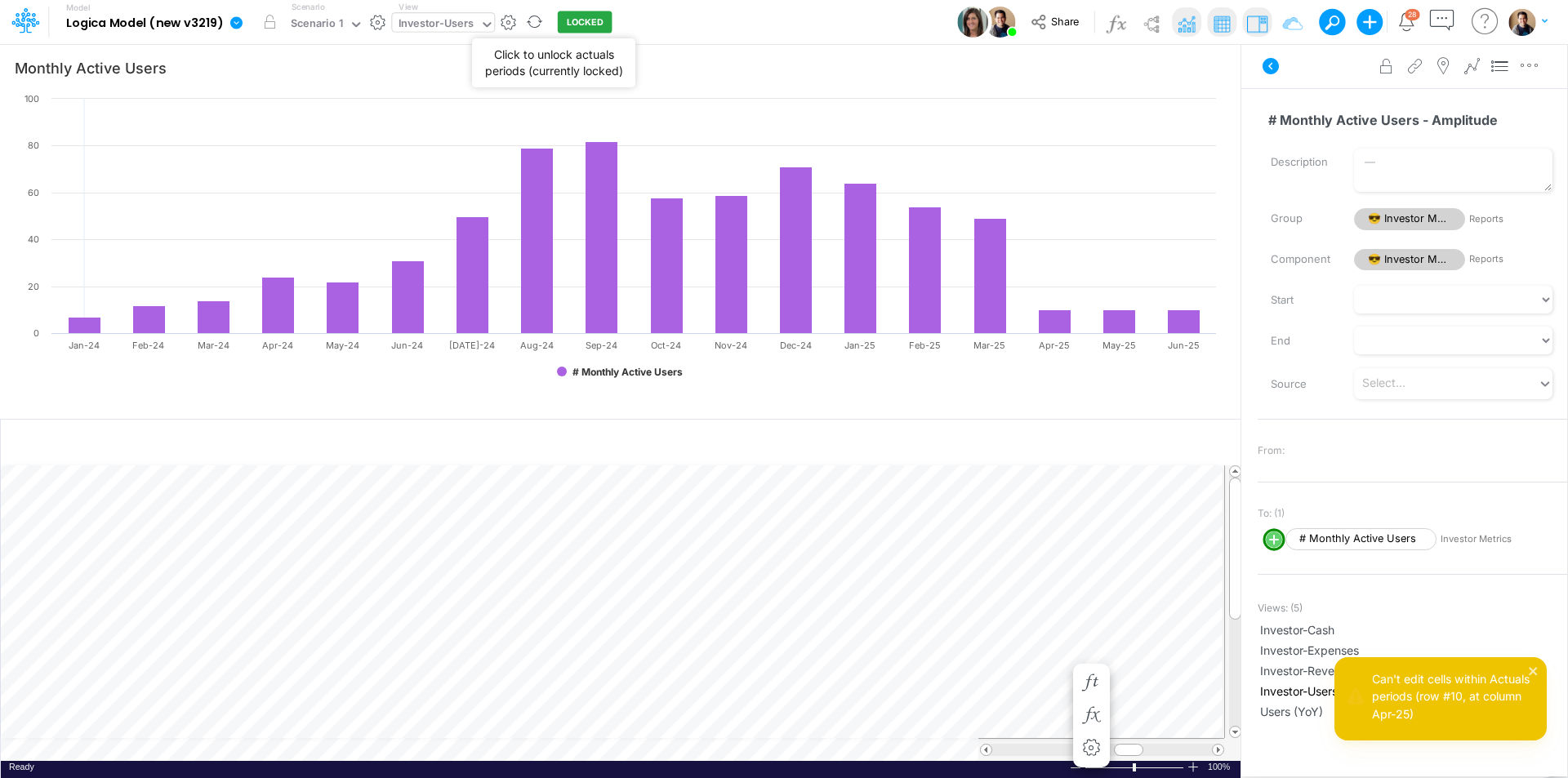
click at [585, 24] on button "LOCKED" at bounding box center [585, 22] width 55 height 22
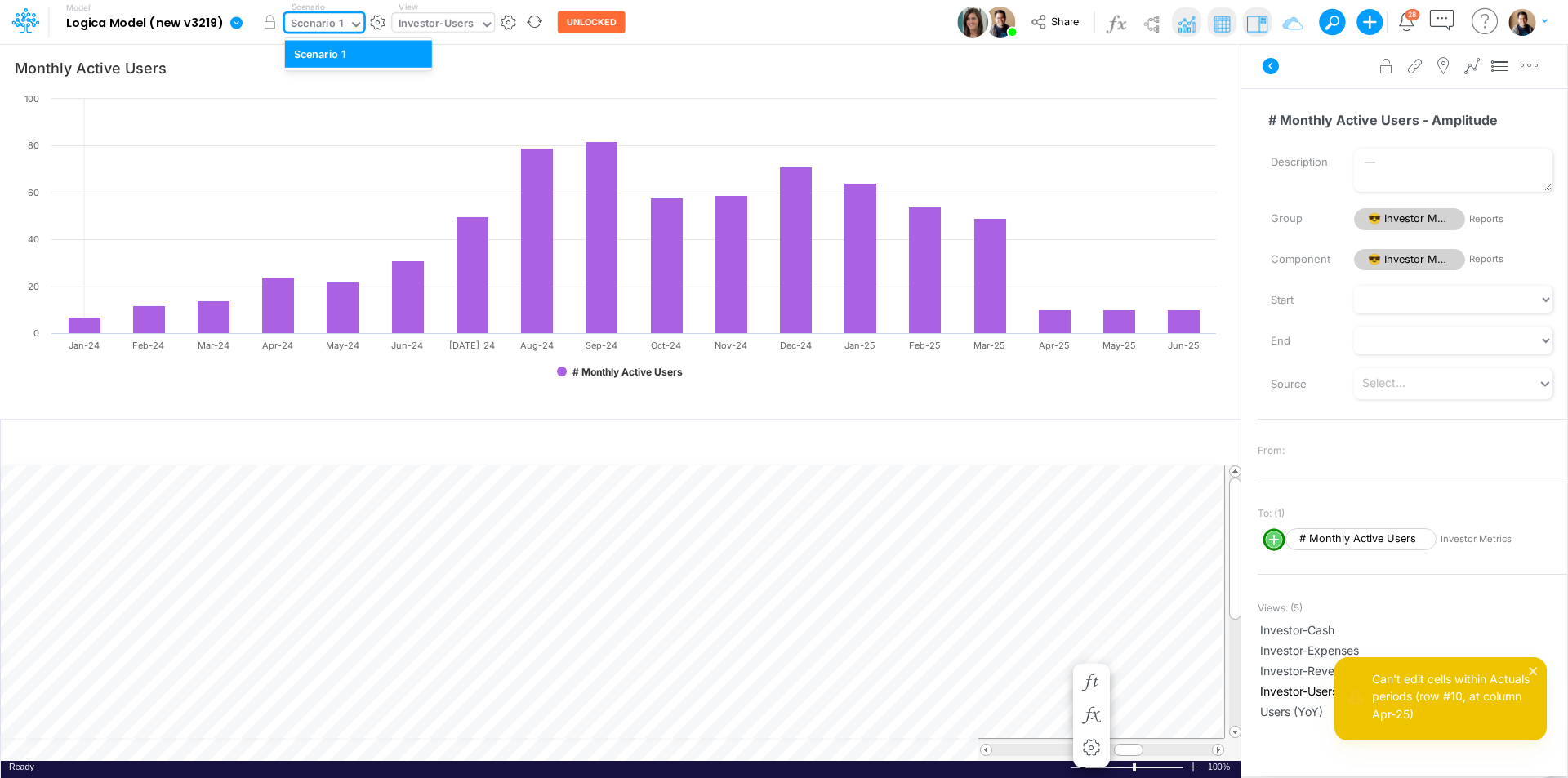
click at [333, 16] on div "Scenario 1" at bounding box center [317, 25] width 52 height 19
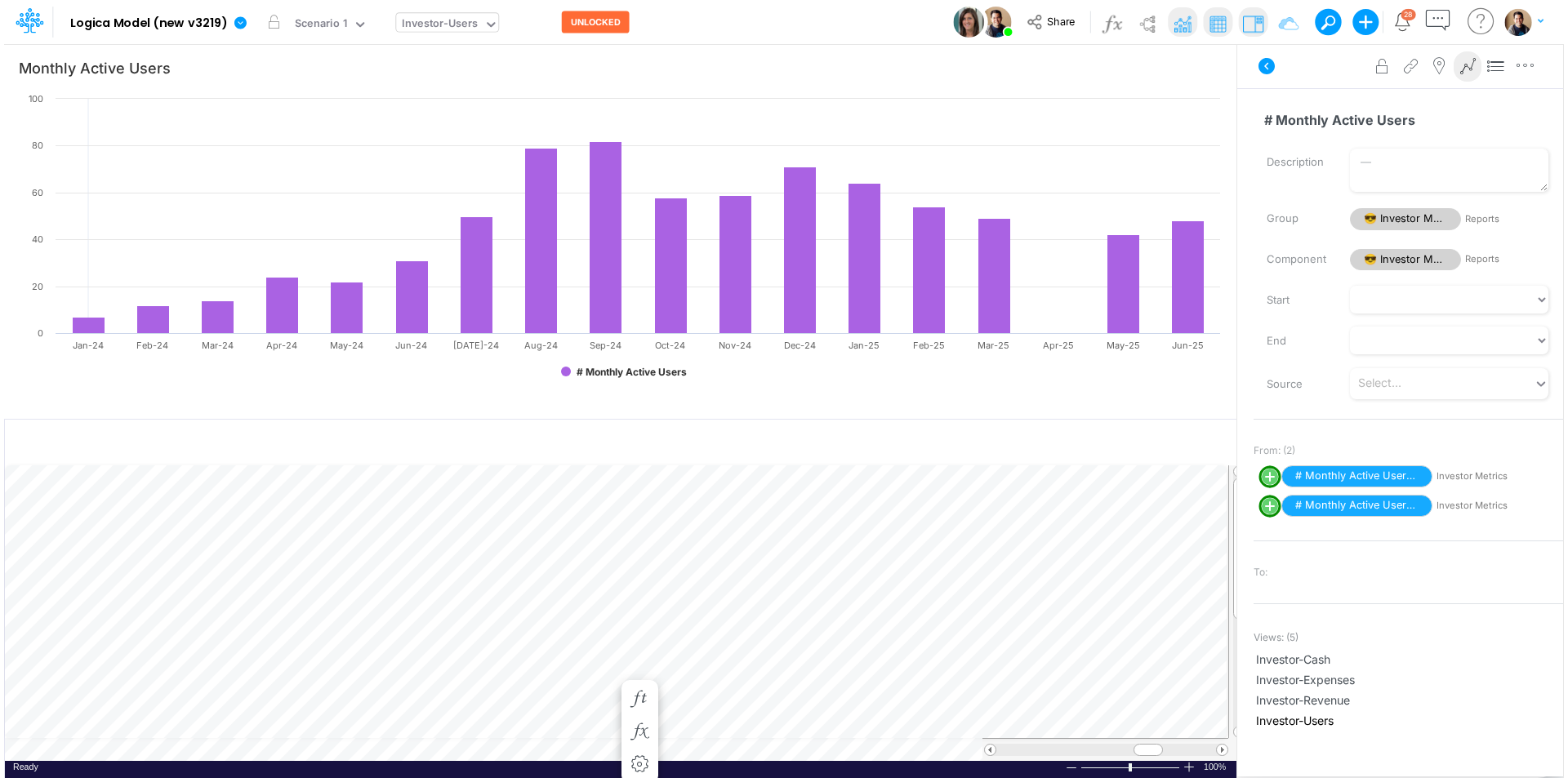
scroll to position [8, 1]
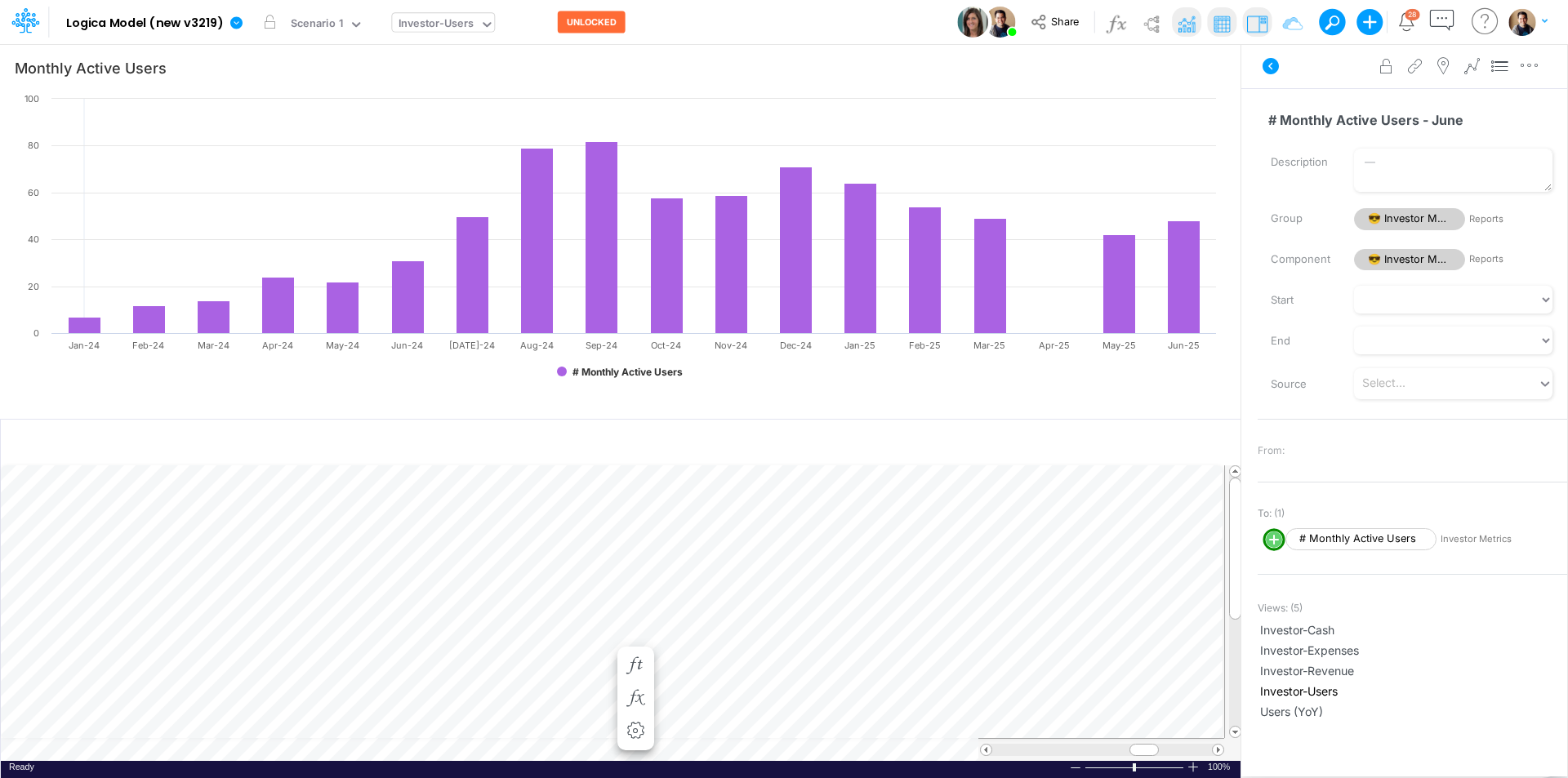
click at [1272, 540] on line "circle with outer border" at bounding box center [1274, 540] width 8 height 0
select select "1"
select select "Multiply"
select select "Add"
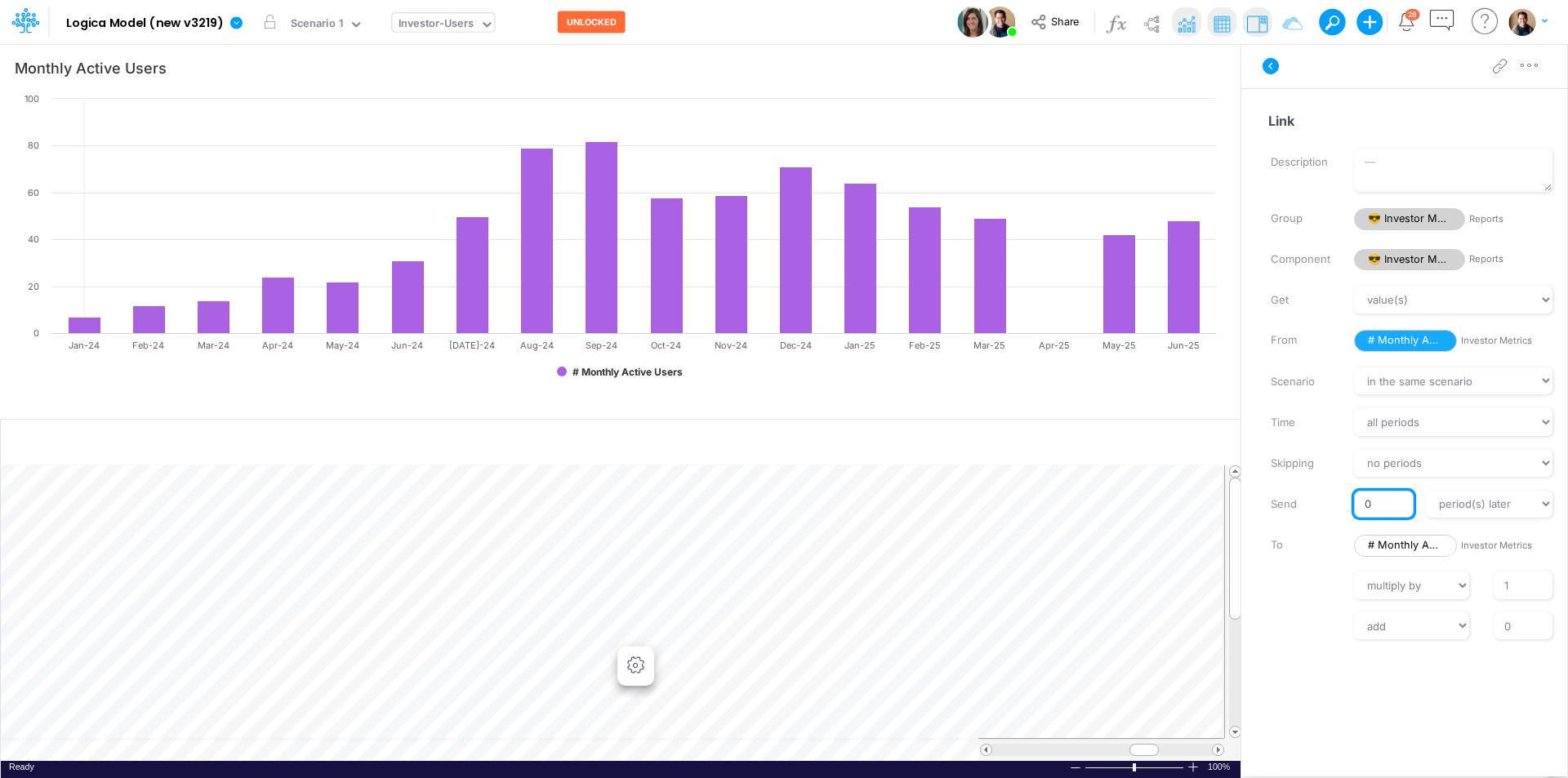
drag, startPoint x: 1391, startPoint y: 492, endPoint x: 1359, endPoint y: 491, distance: 32.0
click at [1359, 491] on input "0" at bounding box center [1383, 505] width 59 height 28
type input "1"
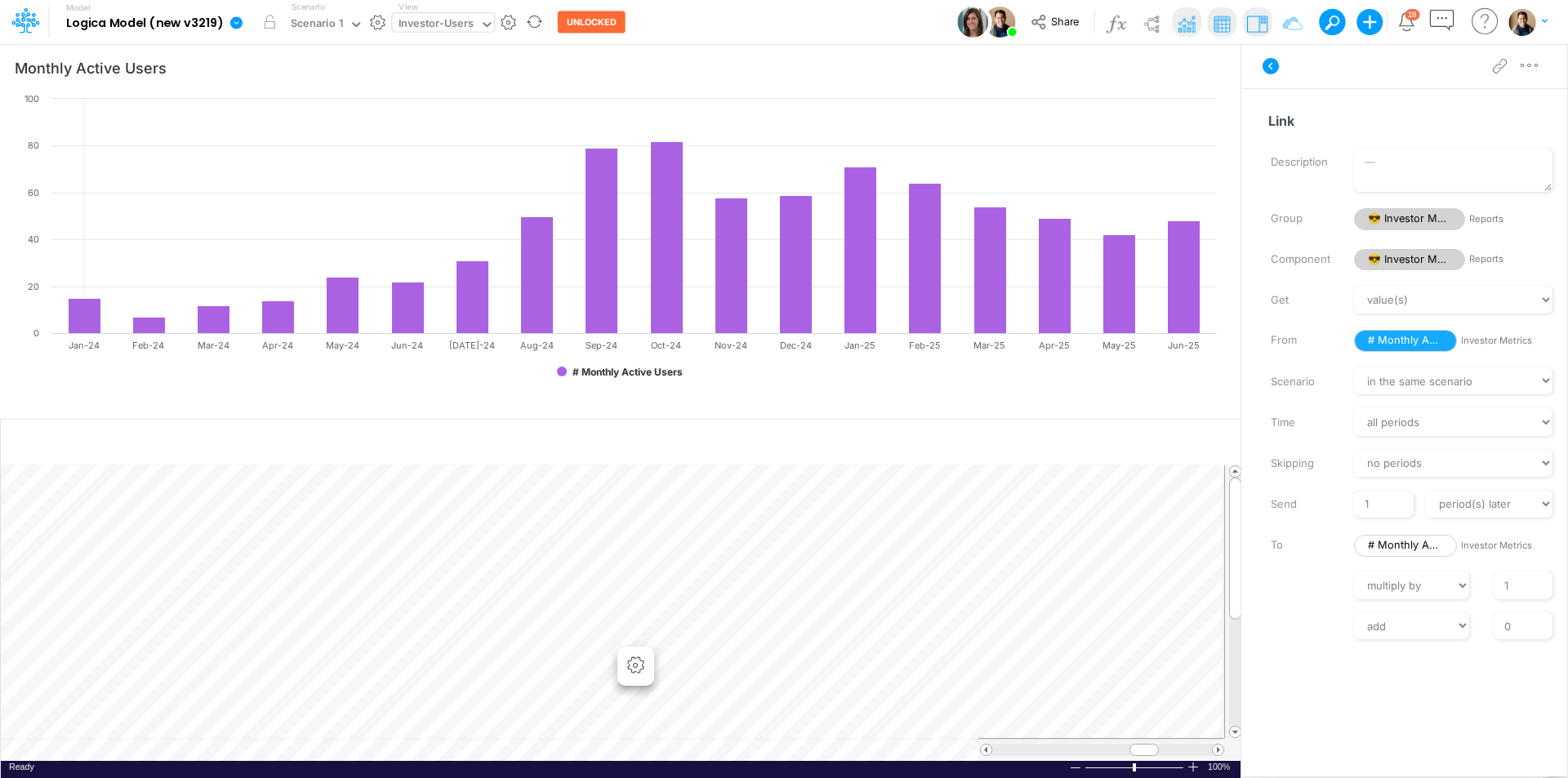
click at [230, 20] on icon at bounding box center [237, 23] width 15 height 15
click at [372, 165] on button "View model info" at bounding box center [319, 169] width 175 height 25
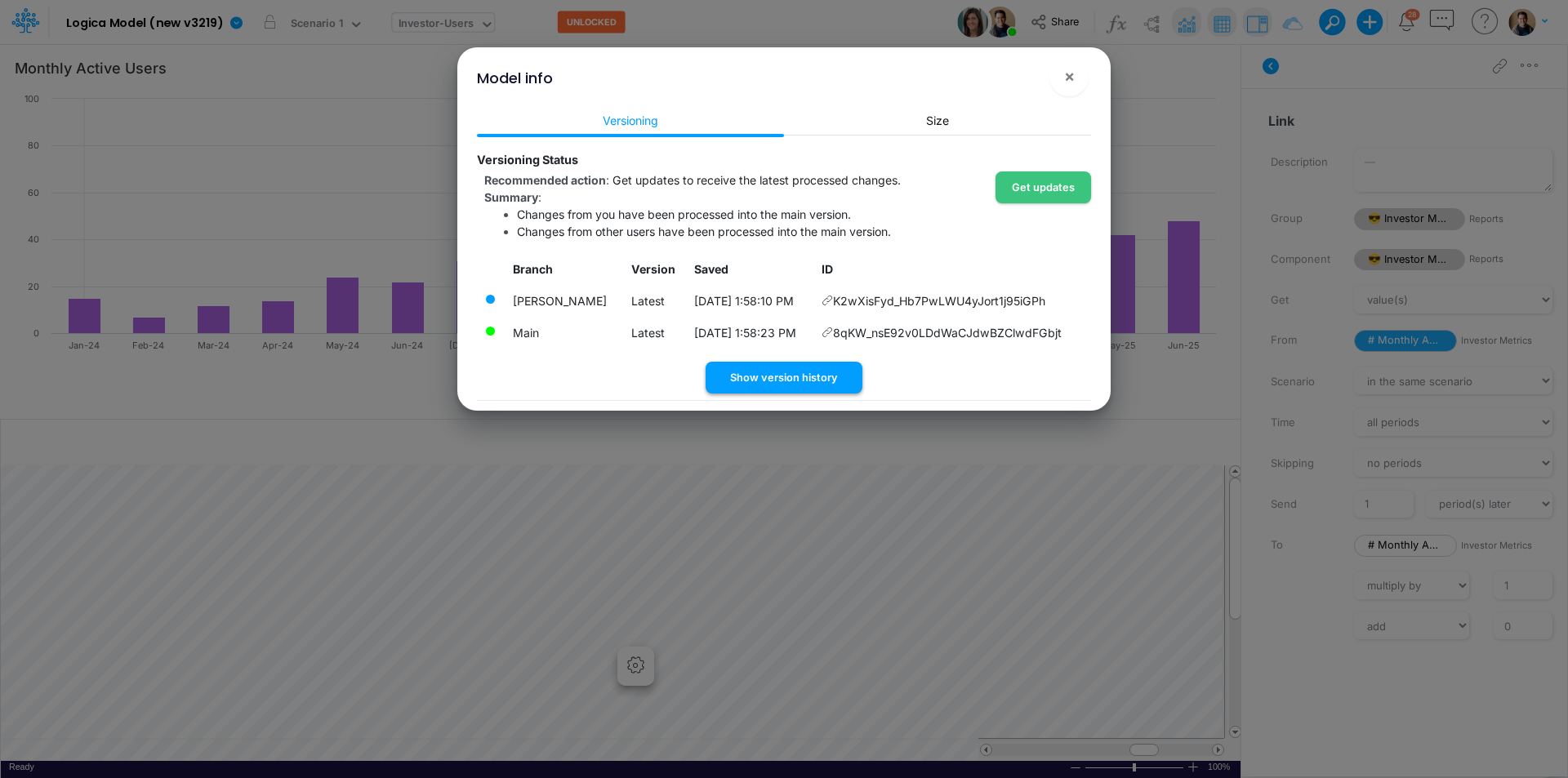
click at [802, 372] on button "Show version history" at bounding box center [784, 377] width 157 height 32
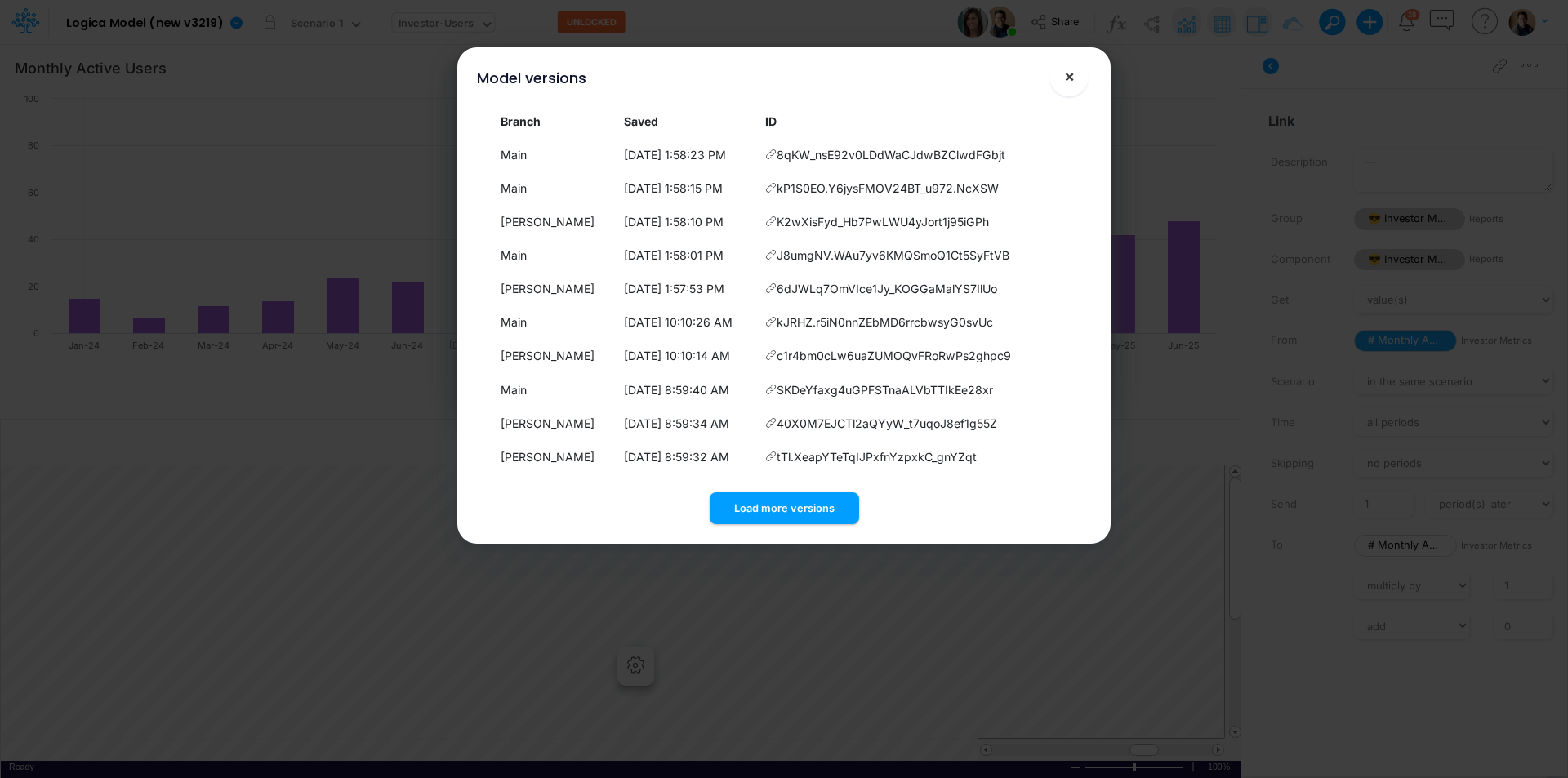
click at [1068, 74] on span "×" at bounding box center [1069, 76] width 11 height 20
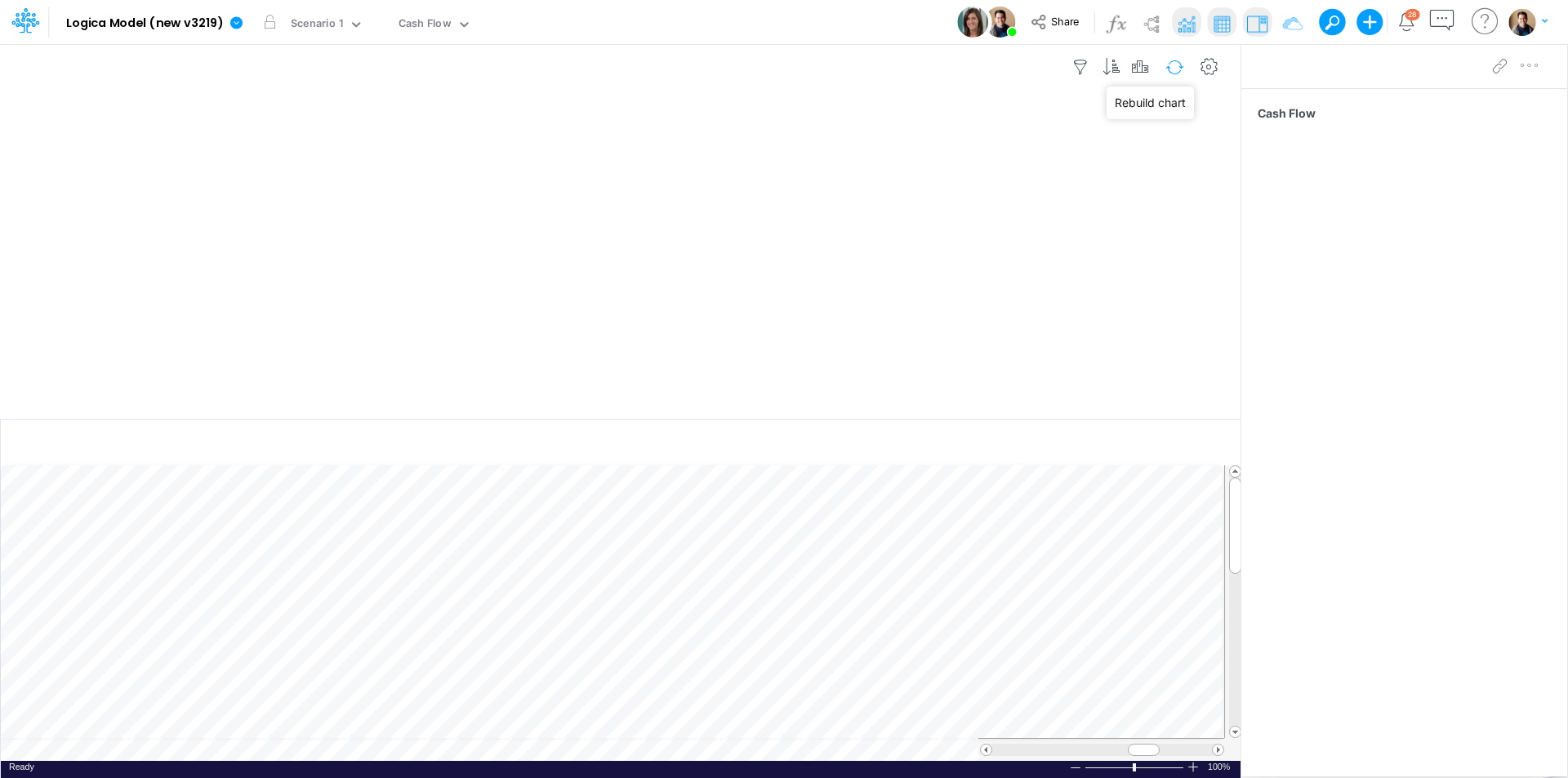
click at [1172, 62] on button "button" at bounding box center [1175, 67] width 38 height 29
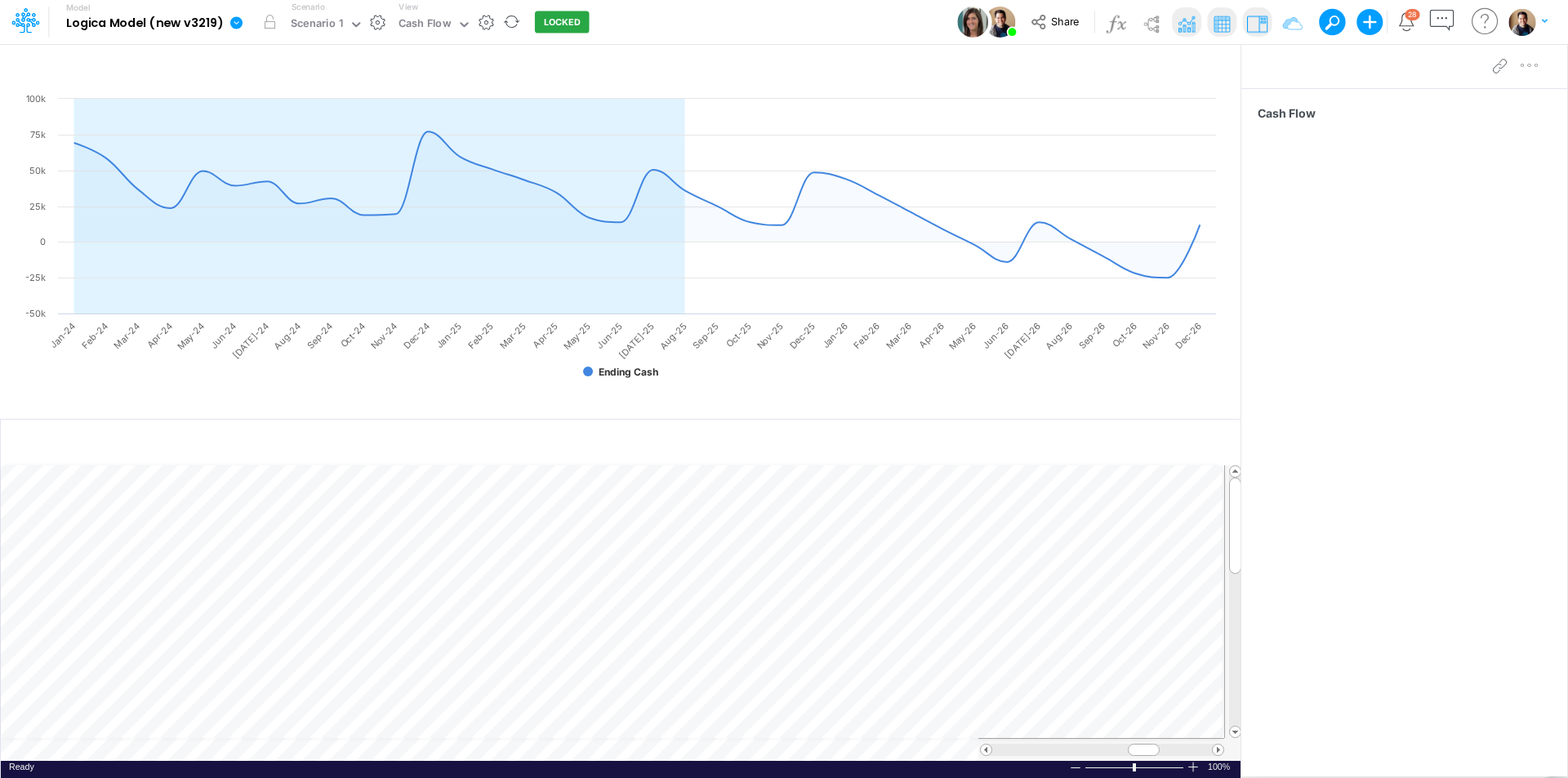
click at [240, 22] on icon at bounding box center [236, 22] width 12 height 12
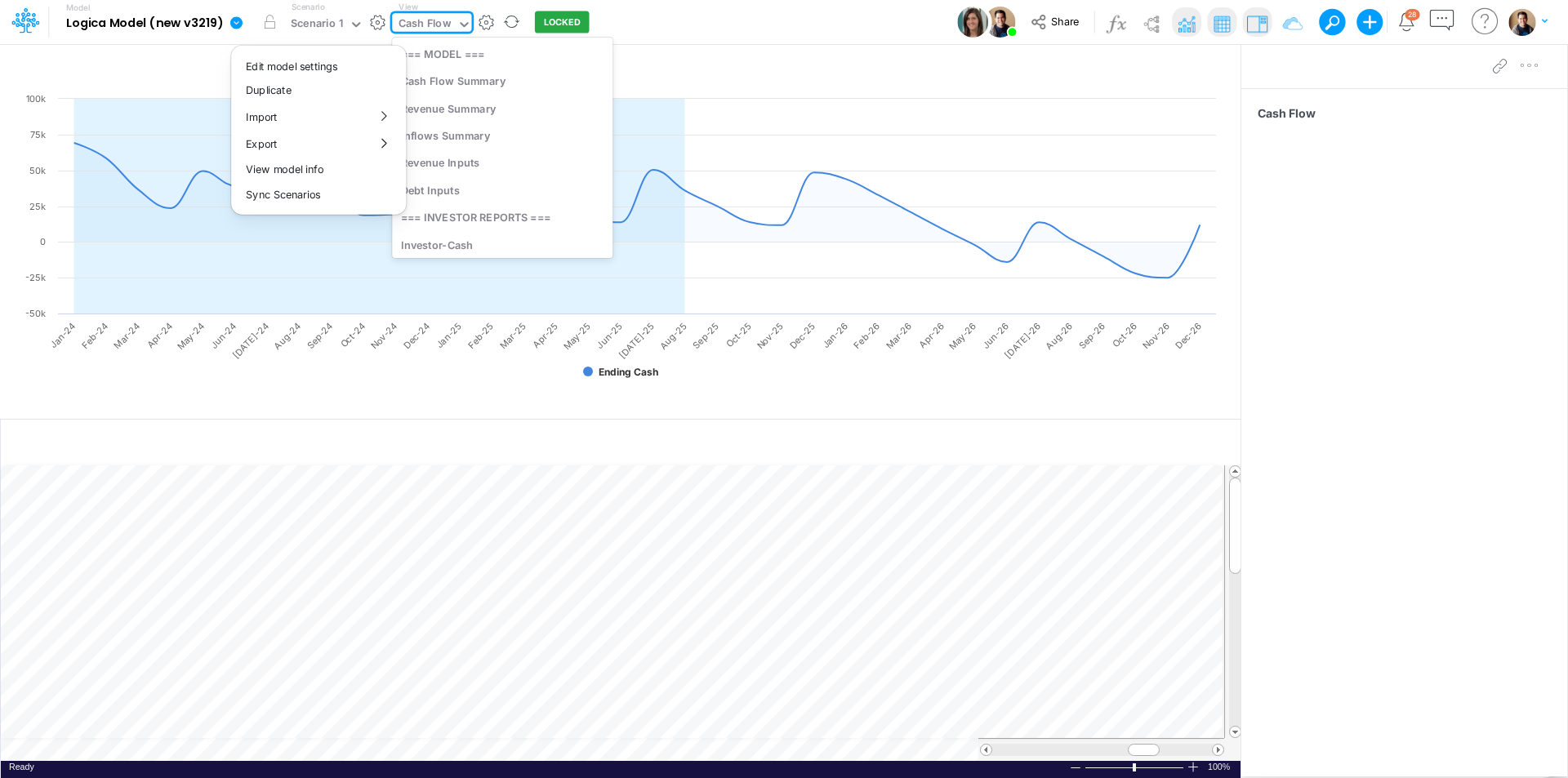
click at [415, 20] on div "Cash Flow" at bounding box center [425, 25] width 53 height 19
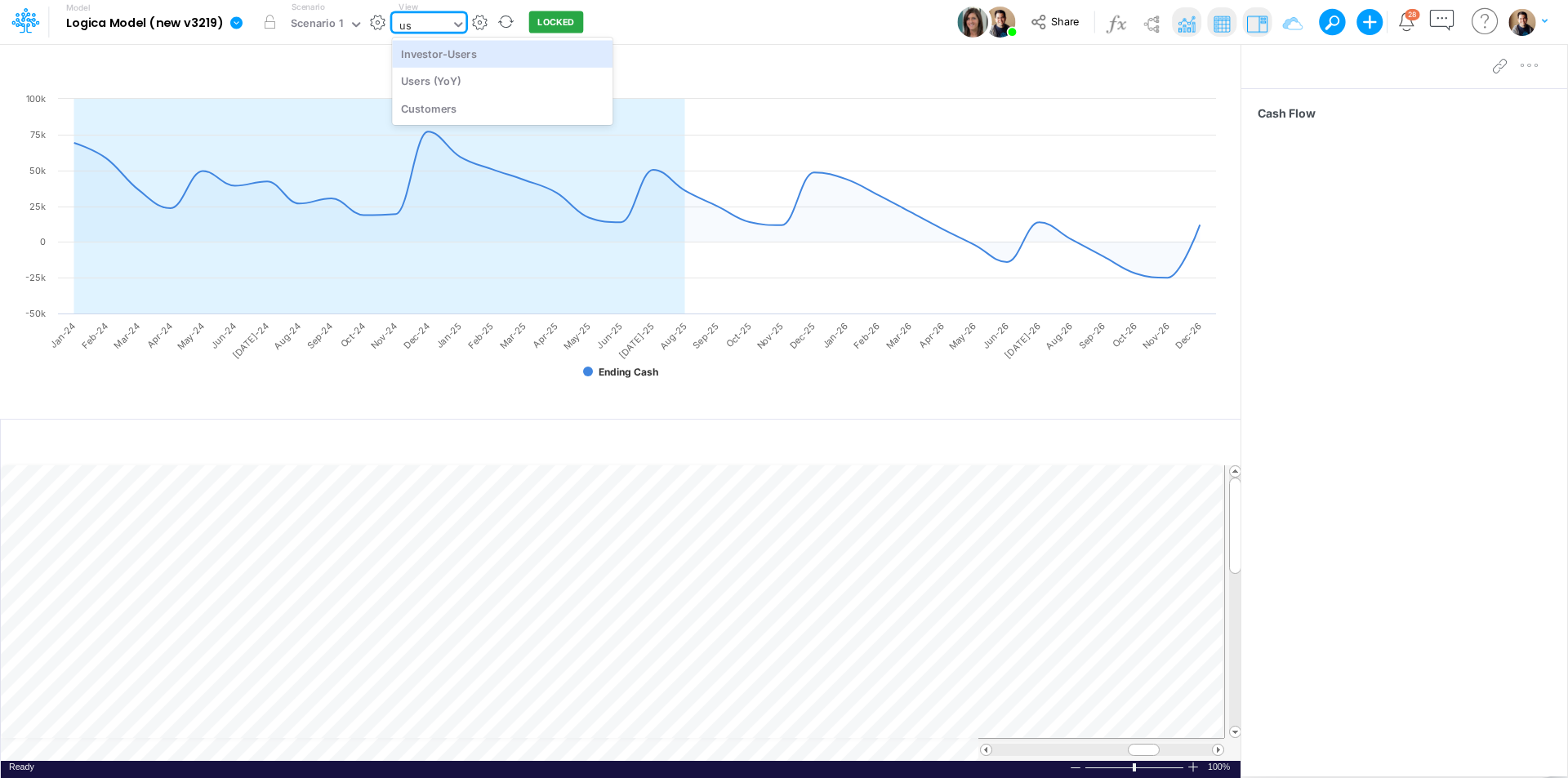
type input "use"
click at [447, 47] on div "Investor-Users" at bounding box center [502, 53] width 221 height 27
type input "Monthly Active Users"
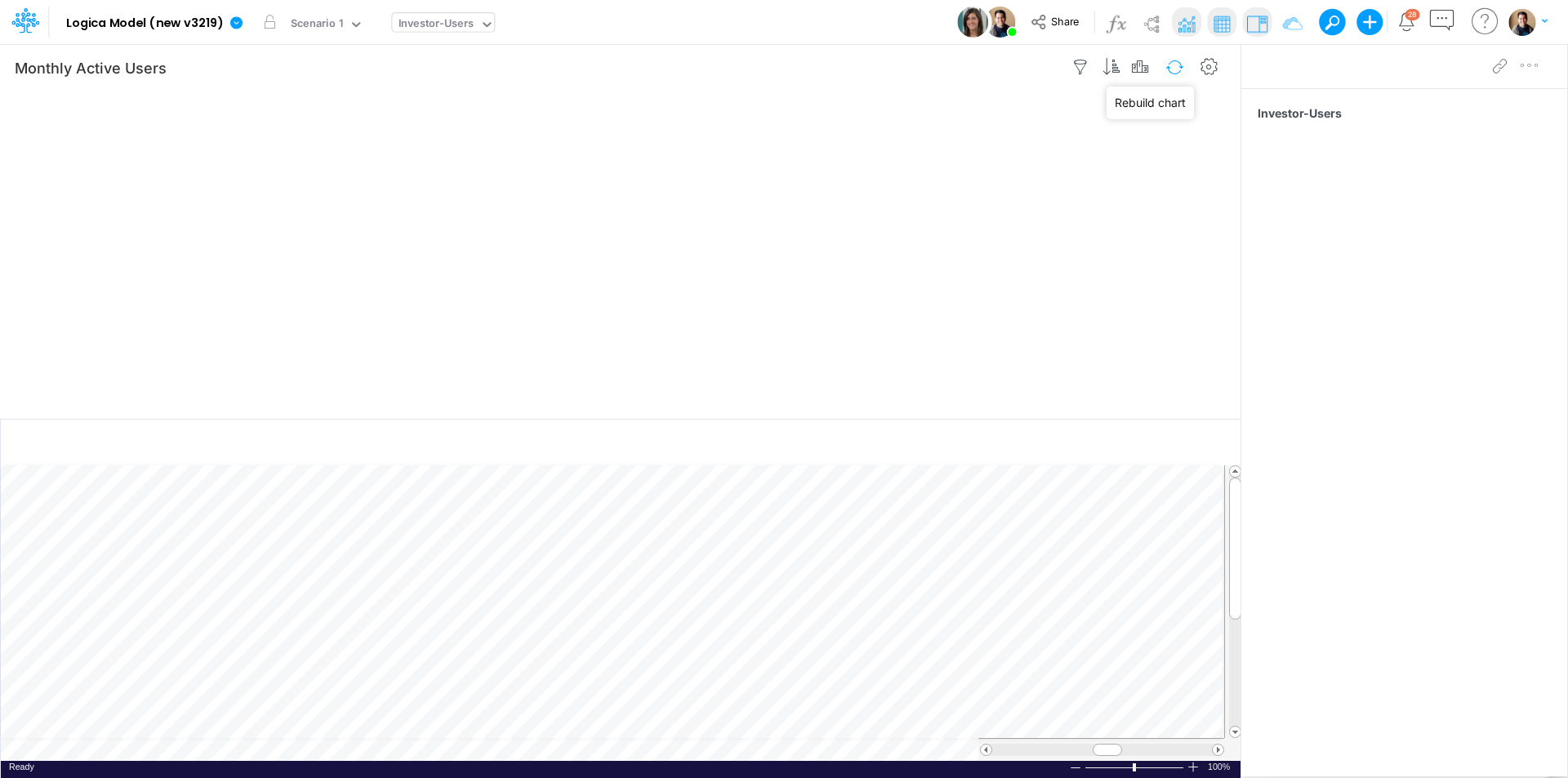
click at [1175, 64] on button "button" at bounding box center [1175, 67] width 38 height 29
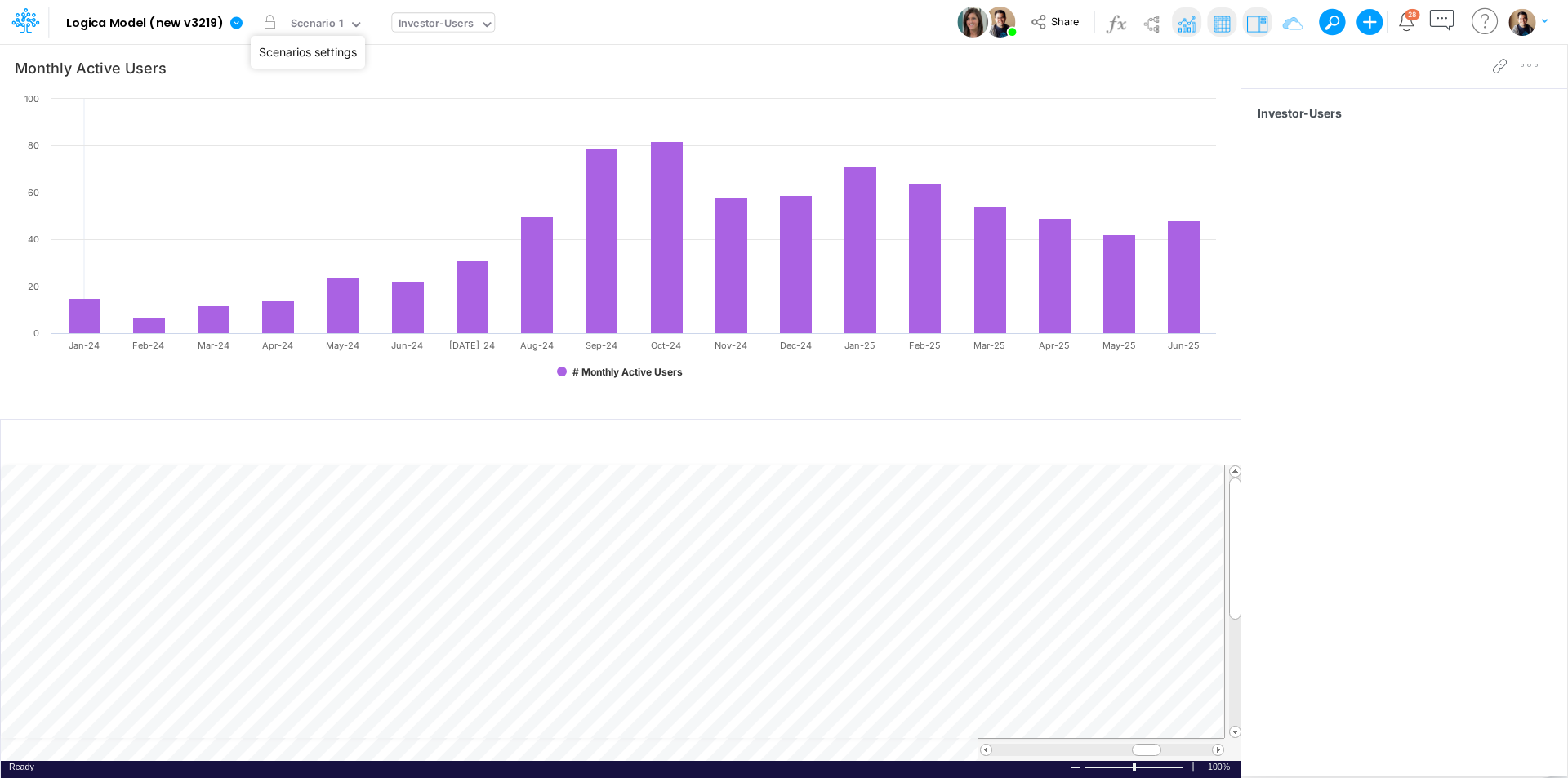
click at [410, 21] on div "Investor-Users" at bounding box center [436, 25] width 76 height 19
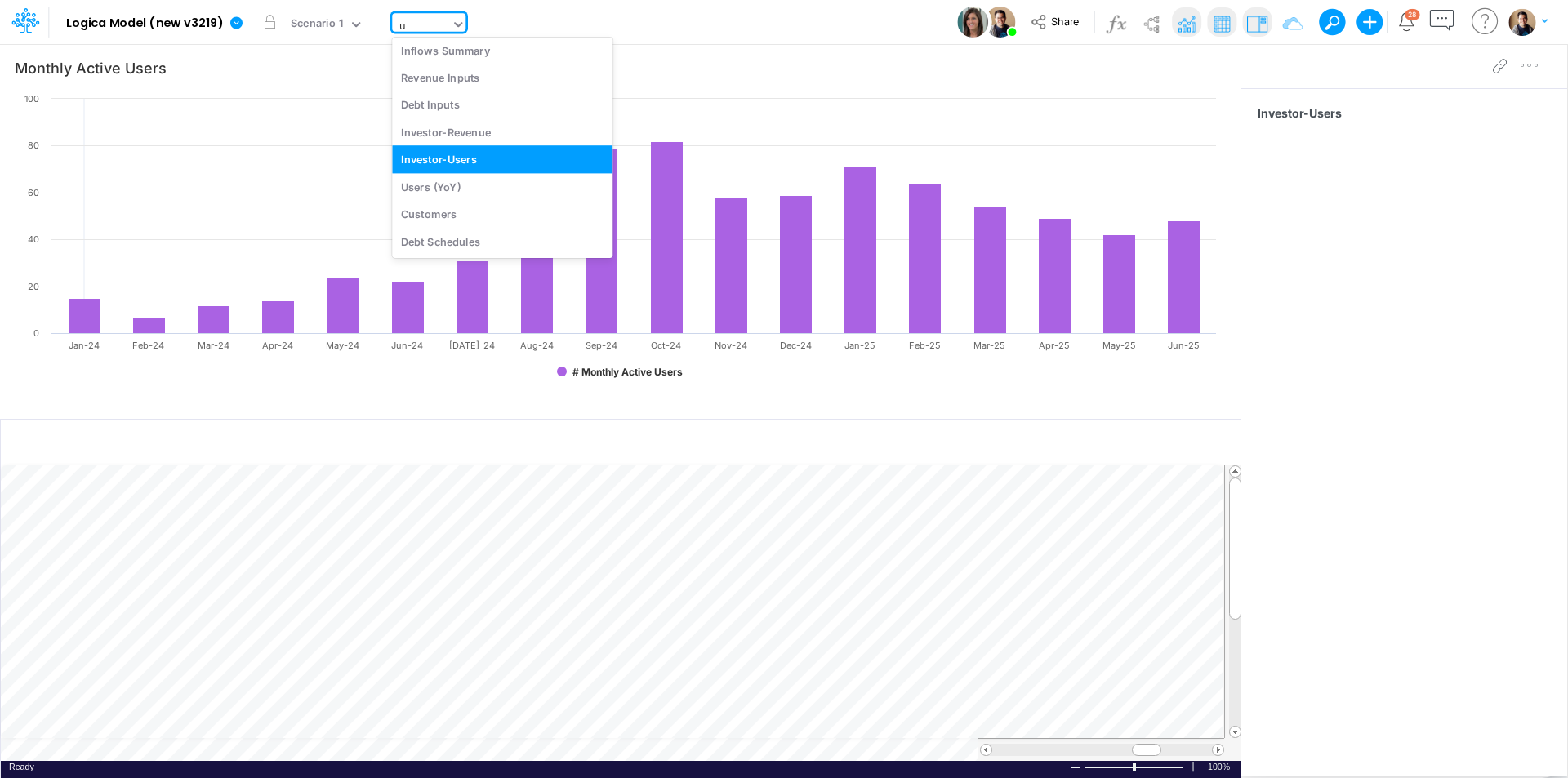
scroll to position [65, 0]
type input "us"
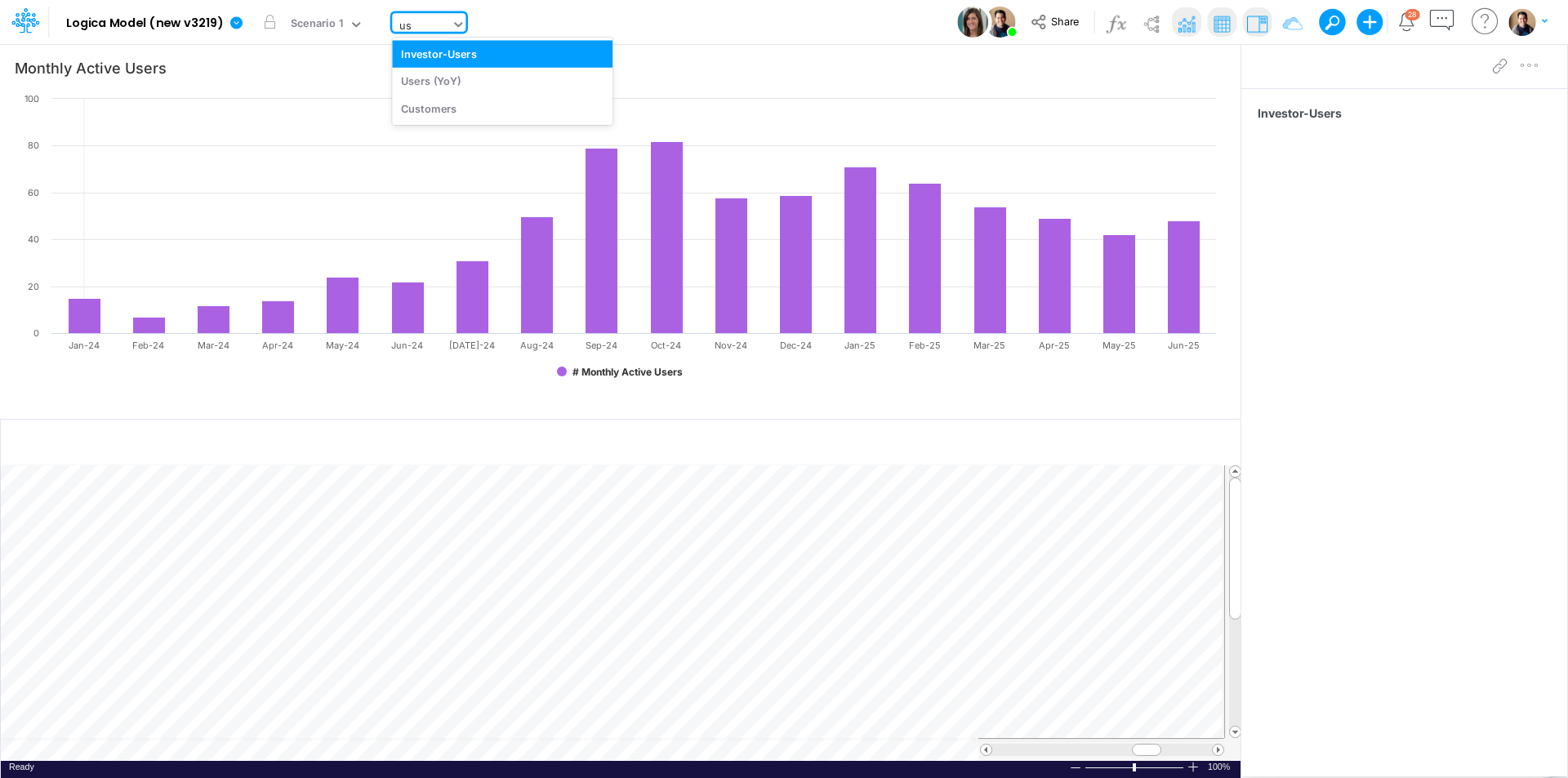
scroll to position [0, 0]
click at [476, 71] on div "Users (YoY)" at bounding box center [502, 81] width 221 height 27
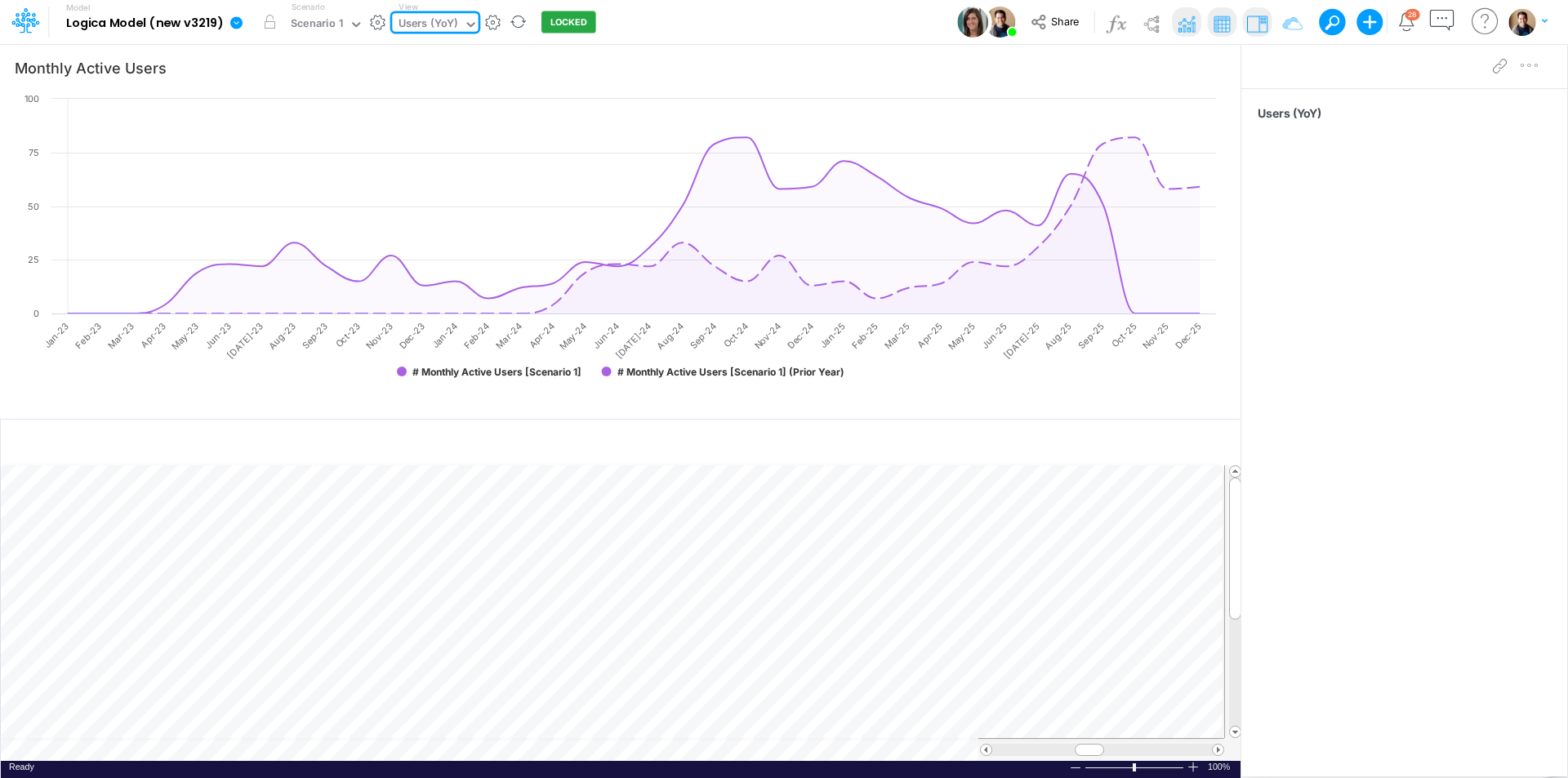
click at [667, 19] on div "Model Logica Model (new v3219) Edit model settings Duplicate Import QuickBooks …" at bounding box center [784, 22] width 1411 height 44
